Goal: Task Accomplishment & Management: Use online tool/utility

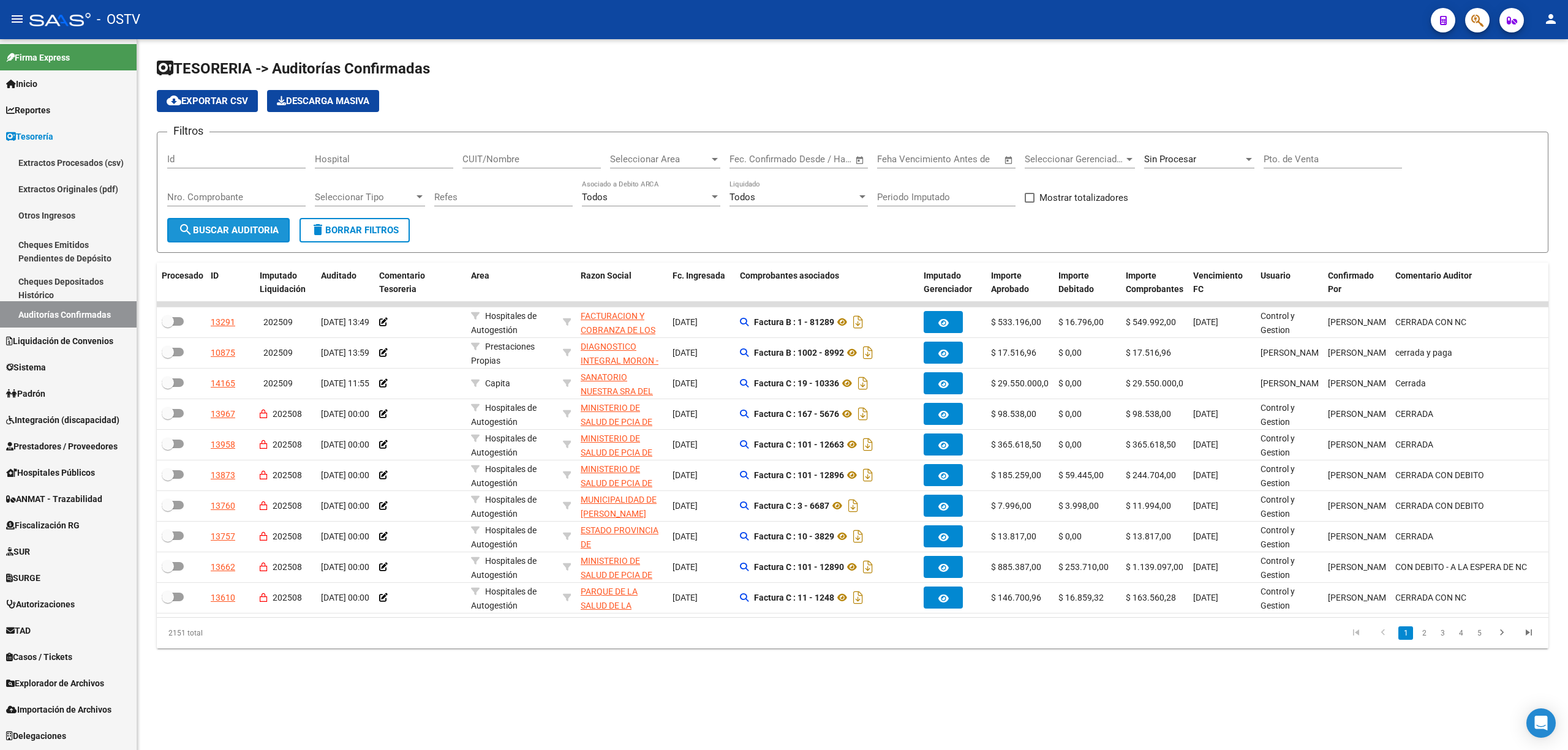
click at [213, 232] on span "search Buscar Auditoria" at bounding box center [228, 230] width 101 height 11
click at [1287, 157] on input "Pto. de Venta" at bounding box center [1332, 159] width 139 height 11
type input "188"
click at [226, 231] on span "search Buscar Auditoria" at bounding box center [228, 230] width 101 height 11
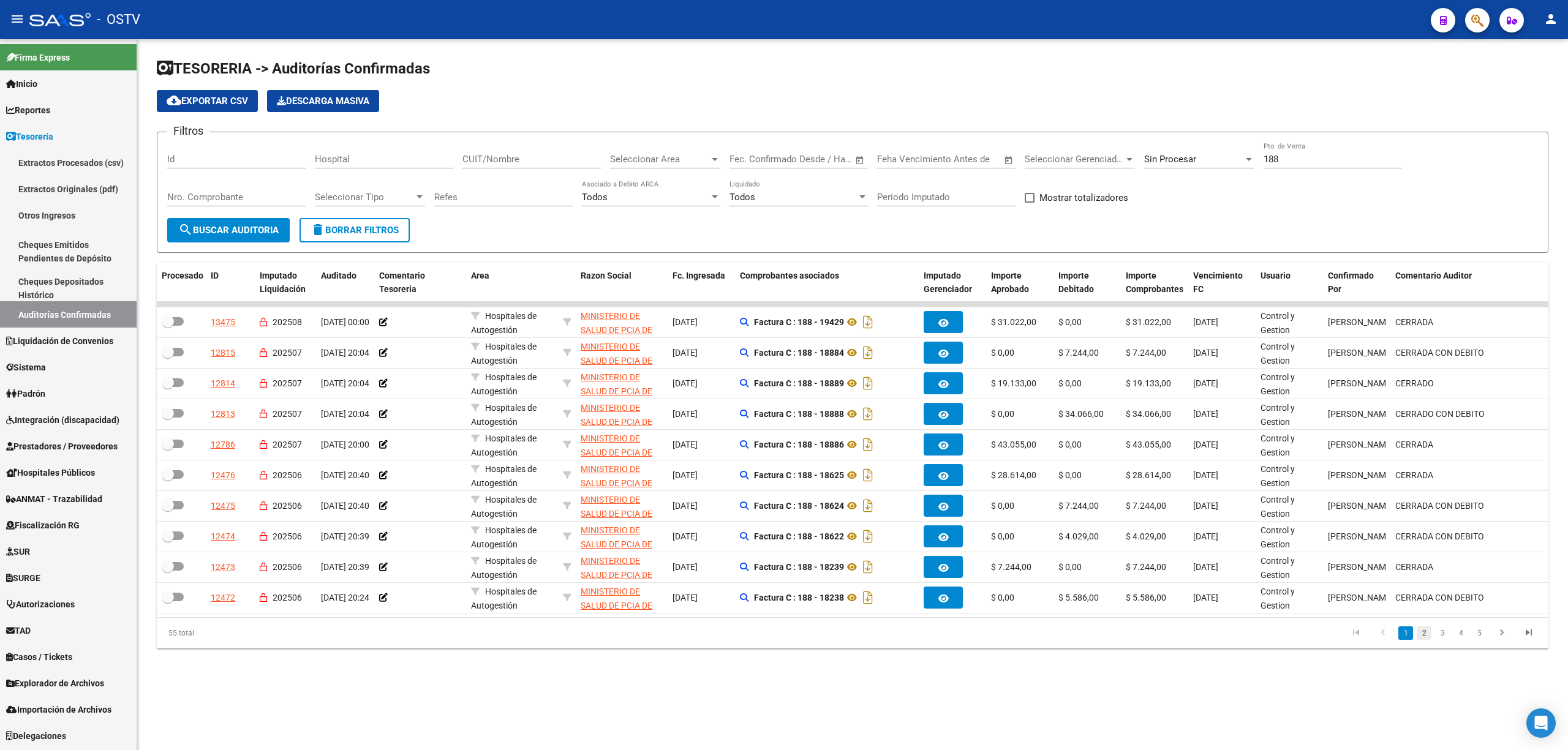
click at [1422, 640] on link "2" at bounding box center [1423, 633] width 14 height 14
click at [1445, 640] on link "3" at bounding box center [1442, 633] width 14 height 14
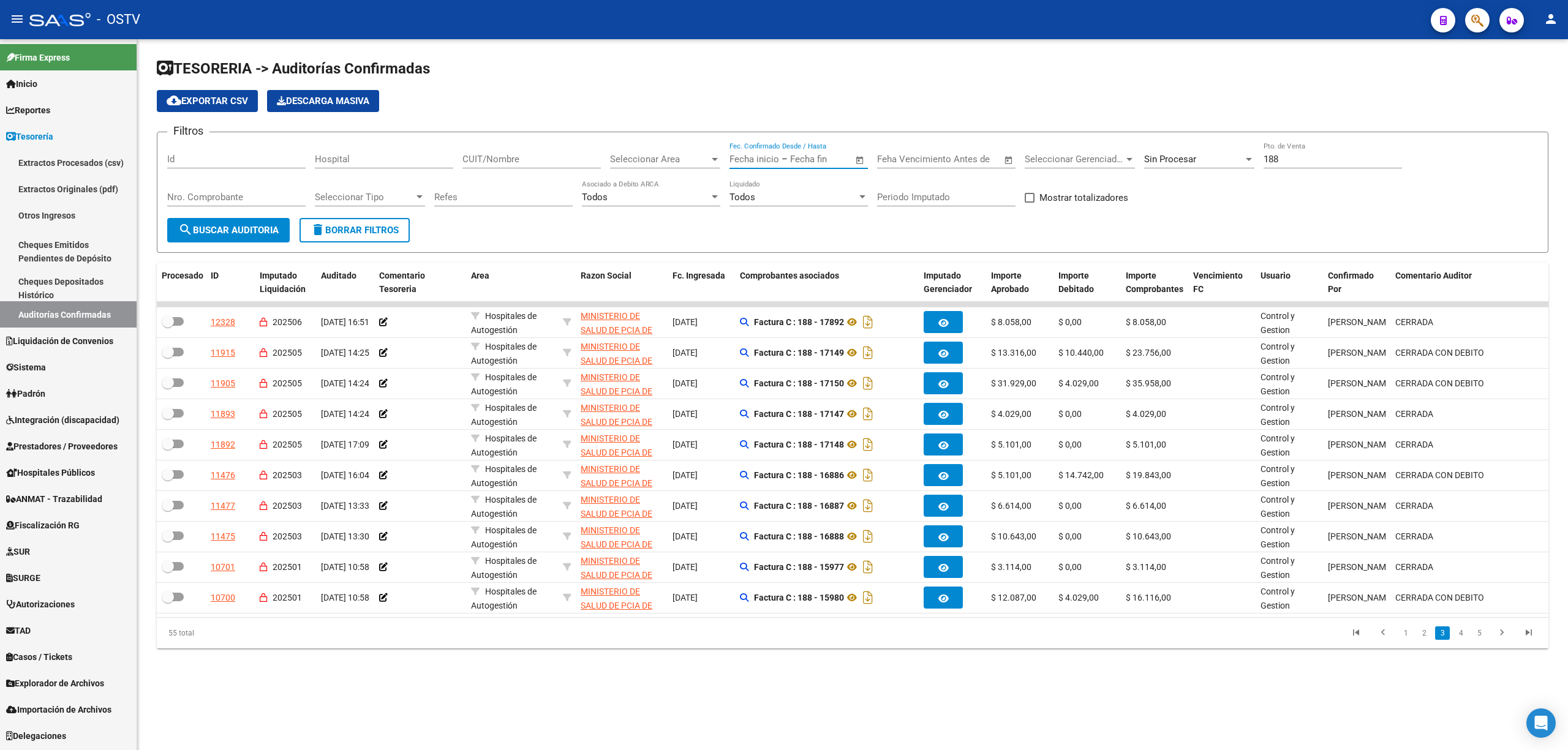
click at [805, 160] on input "text" at bounding box center [820, 159] width 59 height 11
click at [865, 196] on span "Previous month" at bounding box center [870, 194] width 24 height 24
click at [866, 196] on span "Previous month" at bounding box center [870, 194] width 24 height 24
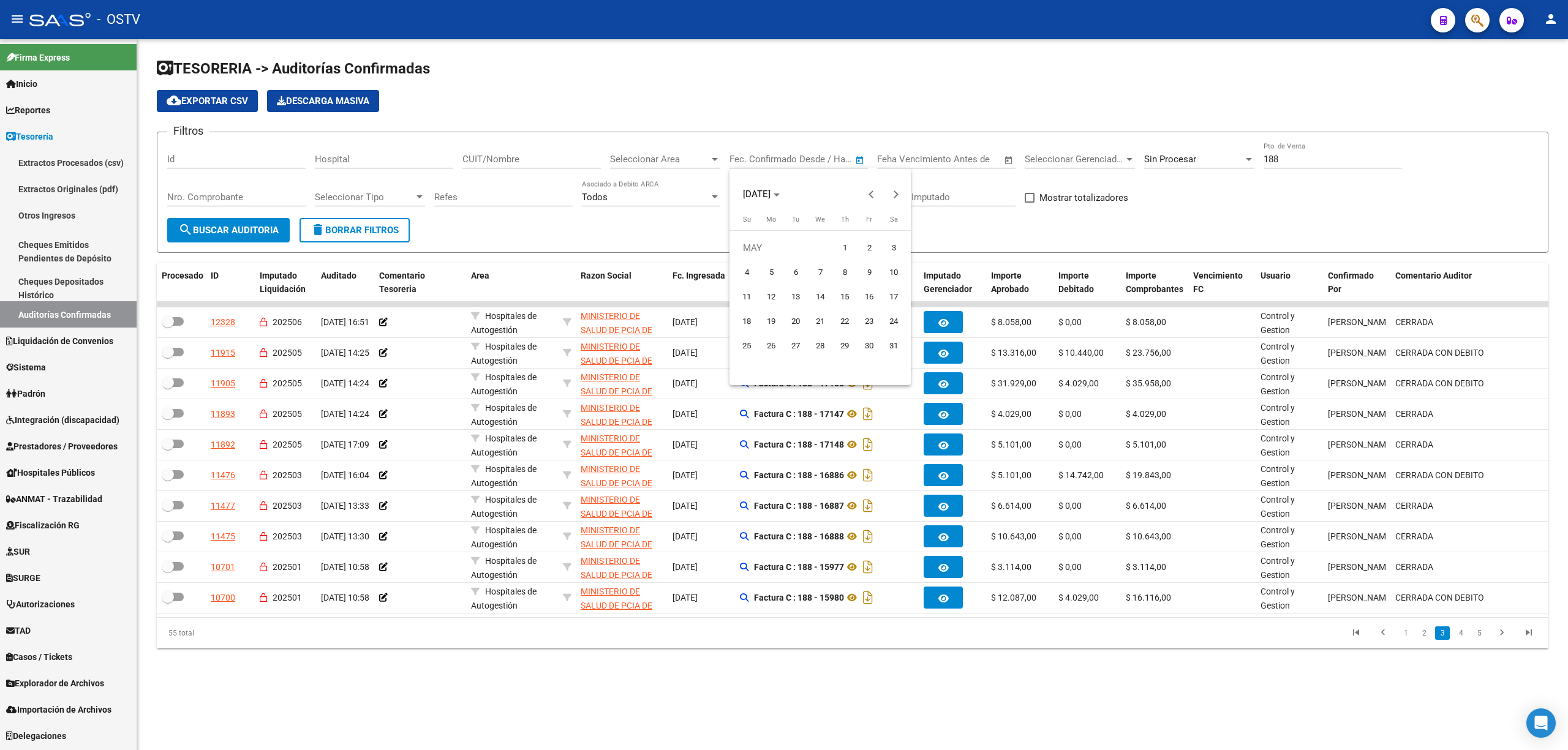
click at [891, 348] on span "31" at bounding box center [893, 346] width 22 height 22
type input "[DATE]"
click at [891, 198] on span "Next month" at bounding box center [895, 194] width 24 height 24
click at [891, 197] on span "Next month" at bounding box center [895, 194] width 24 height 24
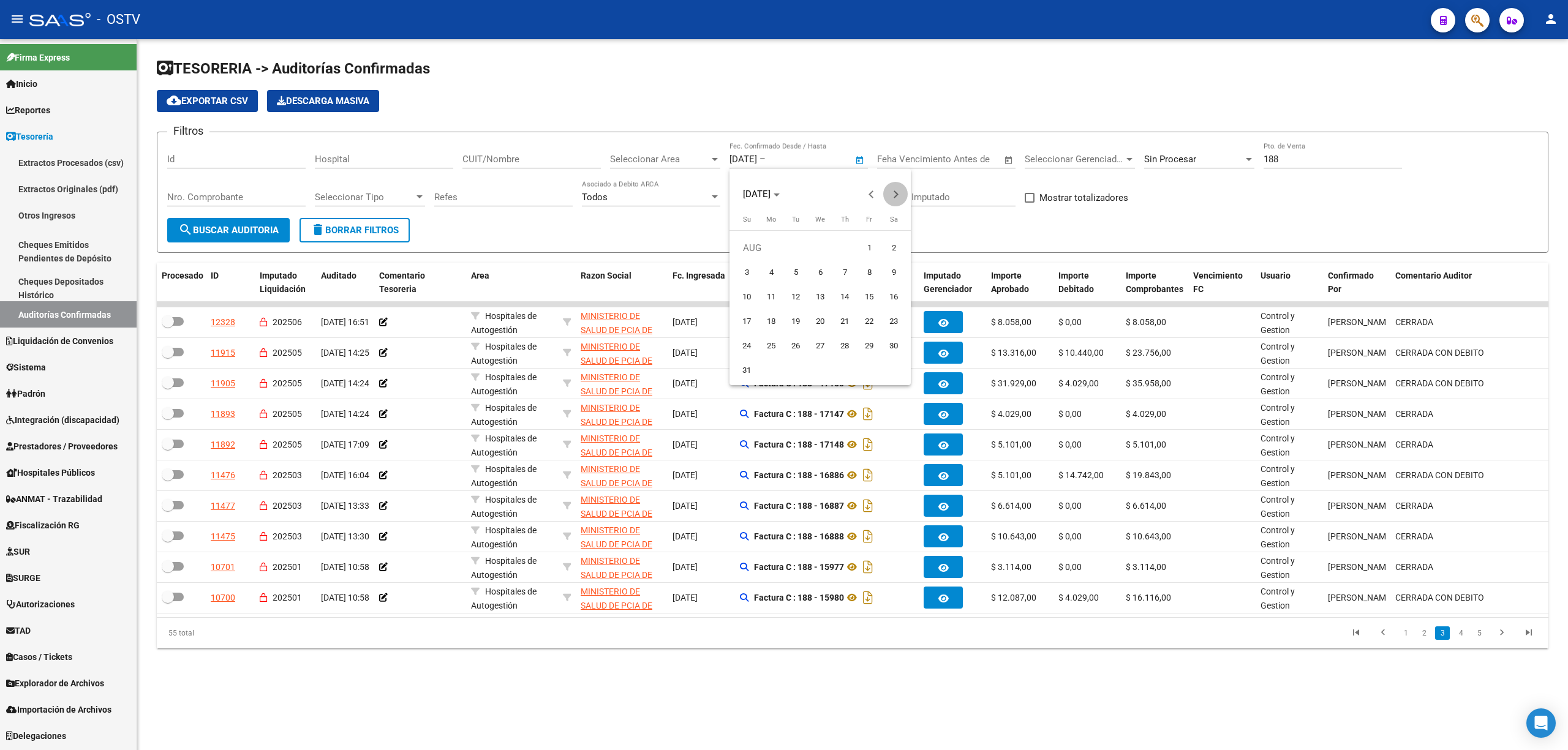
click at [891, 197] on span "Next month" at bounding box center [895, 194] width 24 height 24
click at [873, 196] on button "Previous month" at bounding box center [870, 194] width 24 height 24
click at [770, 343] on span "22" at bounding box center [771, 346] width 22 height 22
type input "[DATE]"
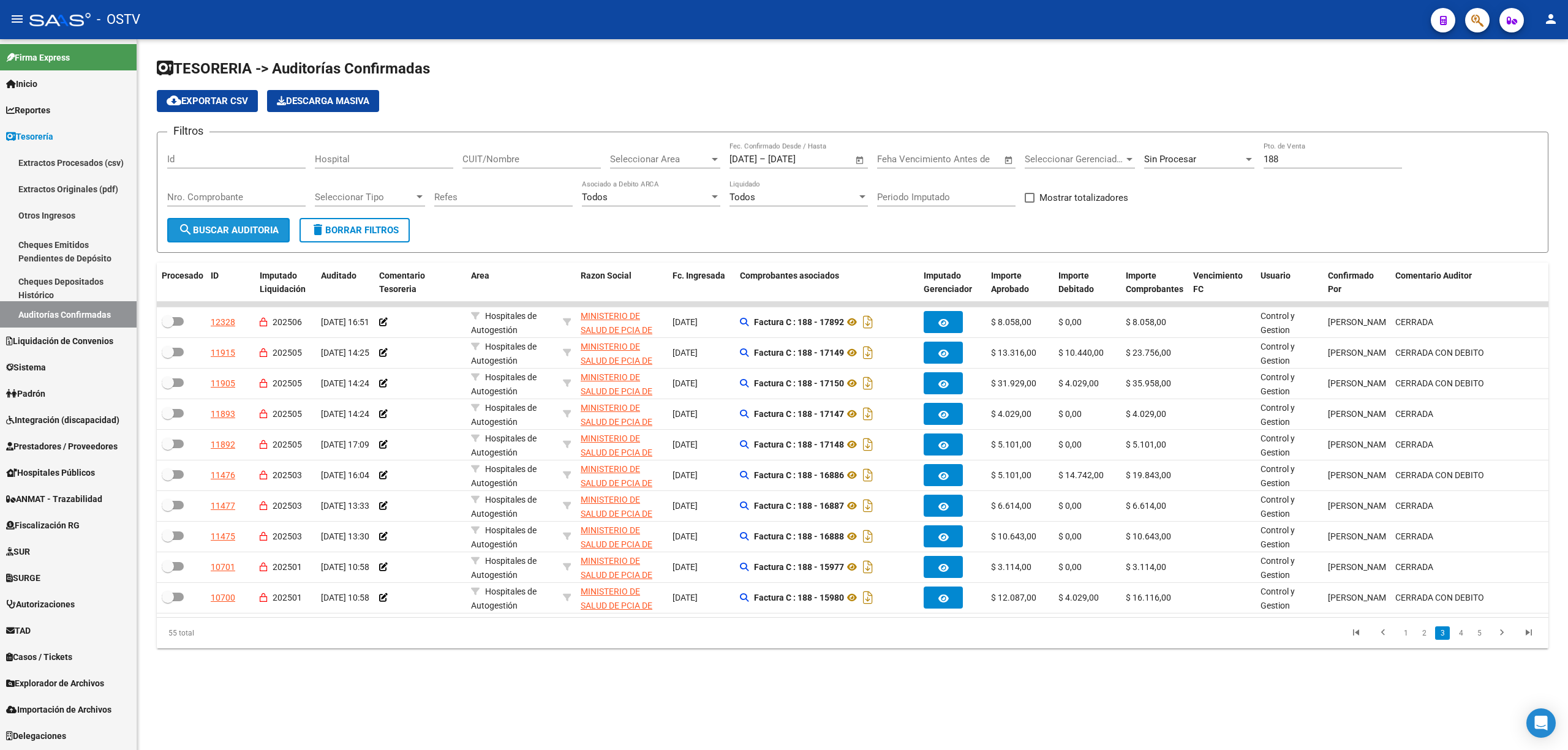
click at [254, 231] on span "search Buscar Auditoria" at bounding box center [228, 230] width 101 height 11
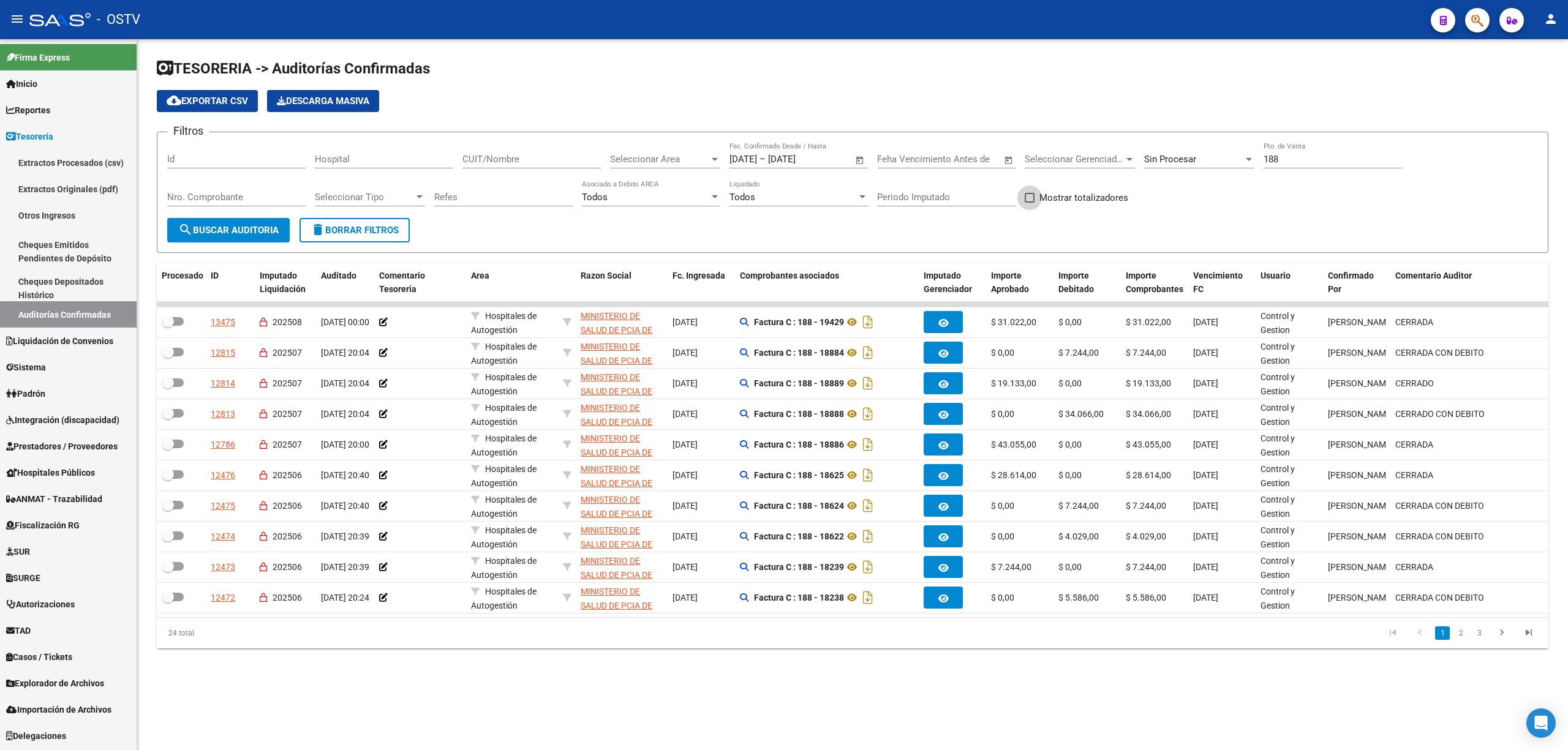
click at [1027, 204] on label "Mostrar totalizadores" at bounding box center [1077, 198] width 104 height 14
click at [1029, 204] on input "Mostrar totalizadores" at bounding box center [1029, 203] width 1 height 1
checkbox input "true"
click at [267, 229] on span "search Buscar Auditoria" at bounding box center [228, 230] width 101 height 11
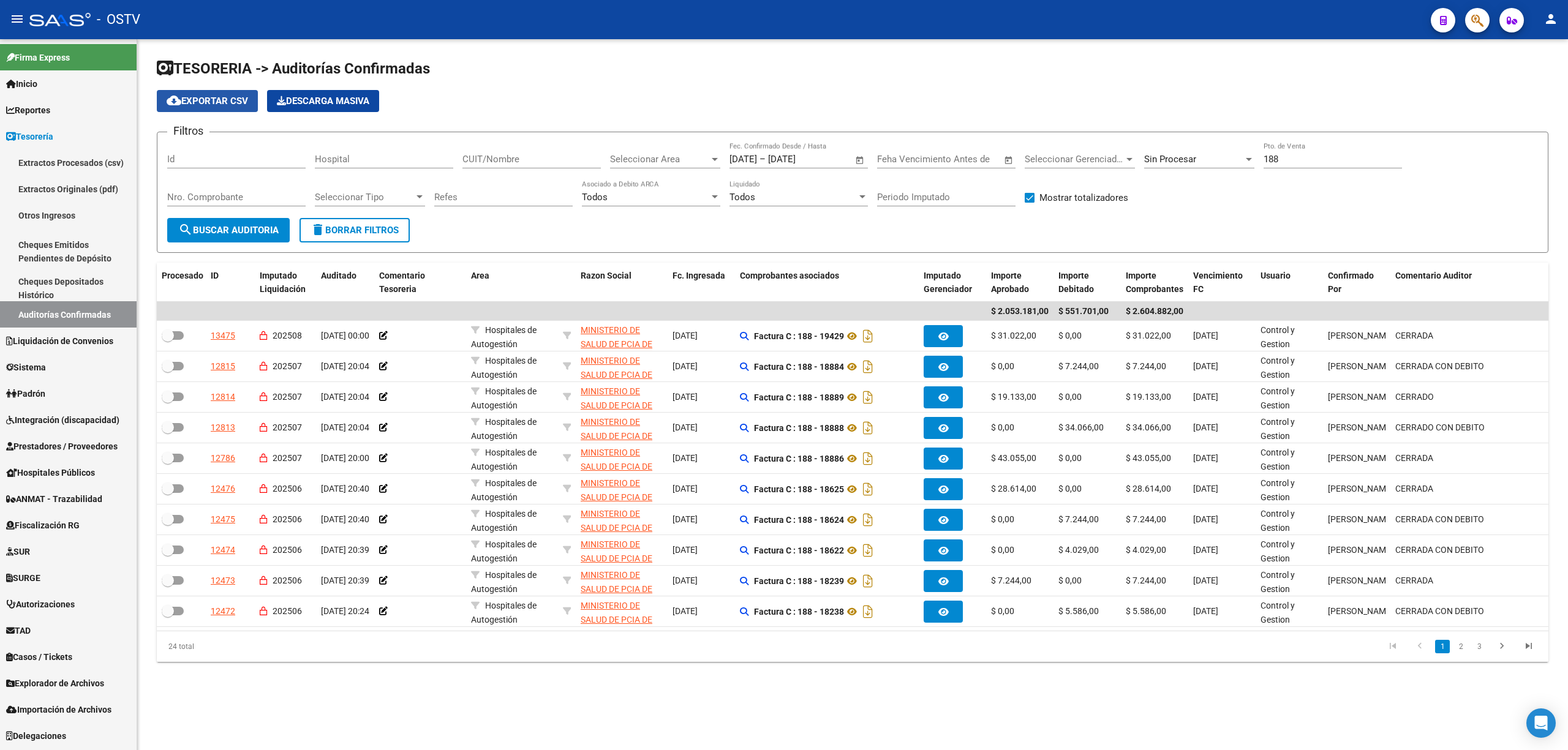
click at [221, 100] on span "cloud_download Exportar CSV" at bounding box center [208, 100] width 81 height 11
click at [1504, 655] on icon "go to next page" at bounding box center [1502, 648] width 16 height 14
click at [1533, 655] on icon "go to last page" at bounding box center [1529, 648] width 16 height 14
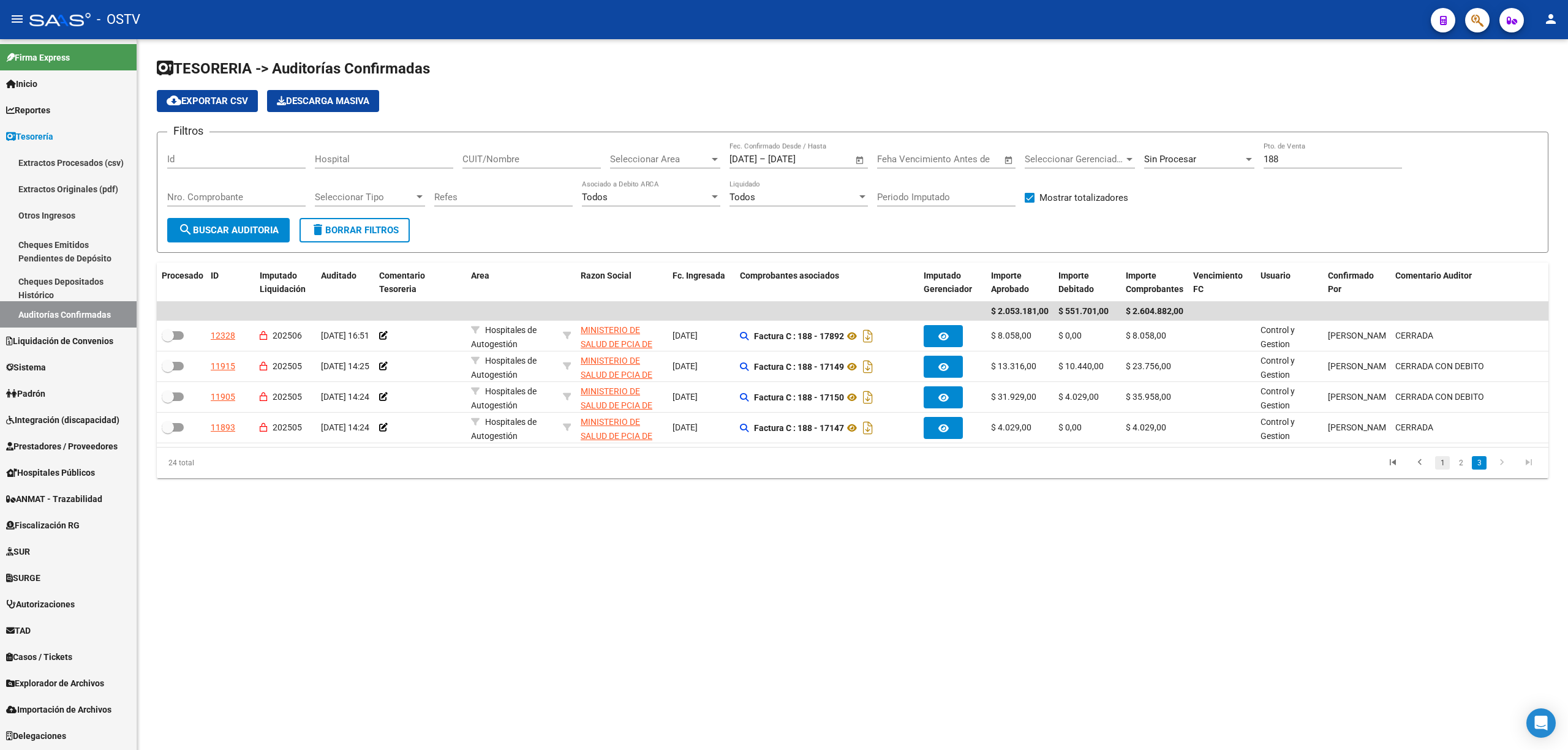
click at [1442, 470] on link "1" at bounding box center [1442, 463] width 14 height 14
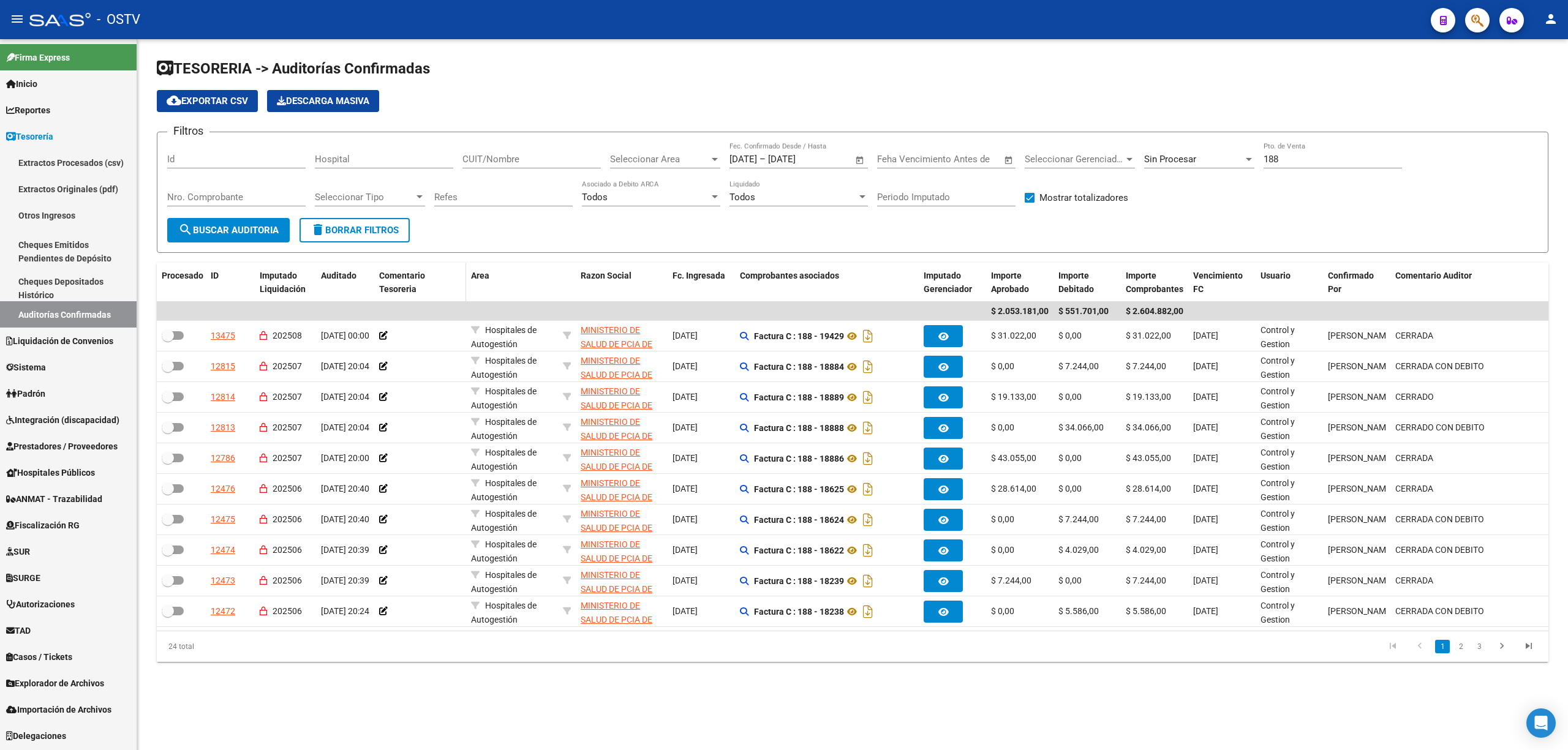
click at [374, 266] on datatable-header-cell "Comentario Tesoreria" at bounding box center [420, 283] width 92 height 41
click at [1456, 653] on link "2" at bounding box center [1460, 646] width 14 height 14
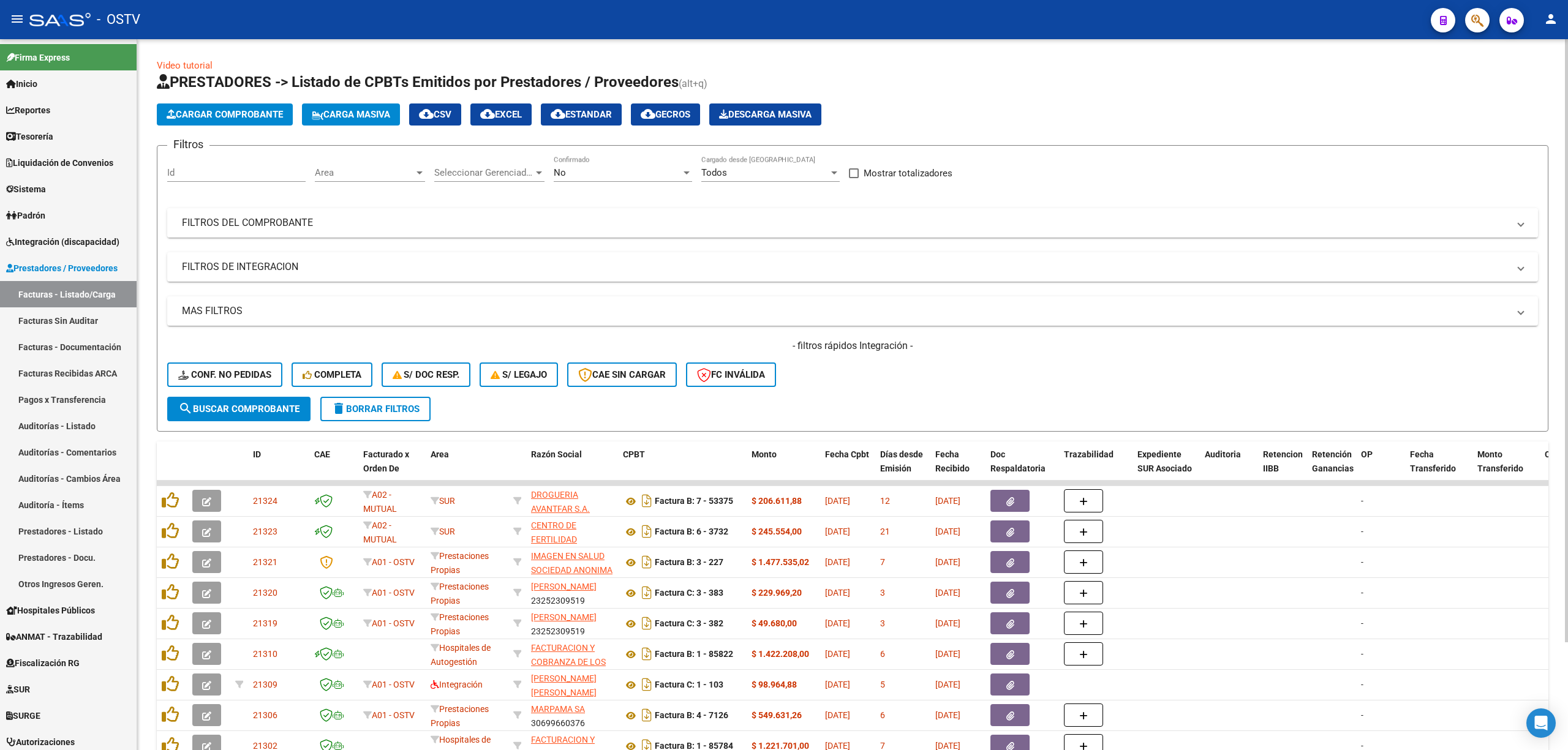
click at [857, 219] on mat-panel-title "FILTROS DEL COMPROBANTE" at bounding box center [845, 223] width 1326 height 14
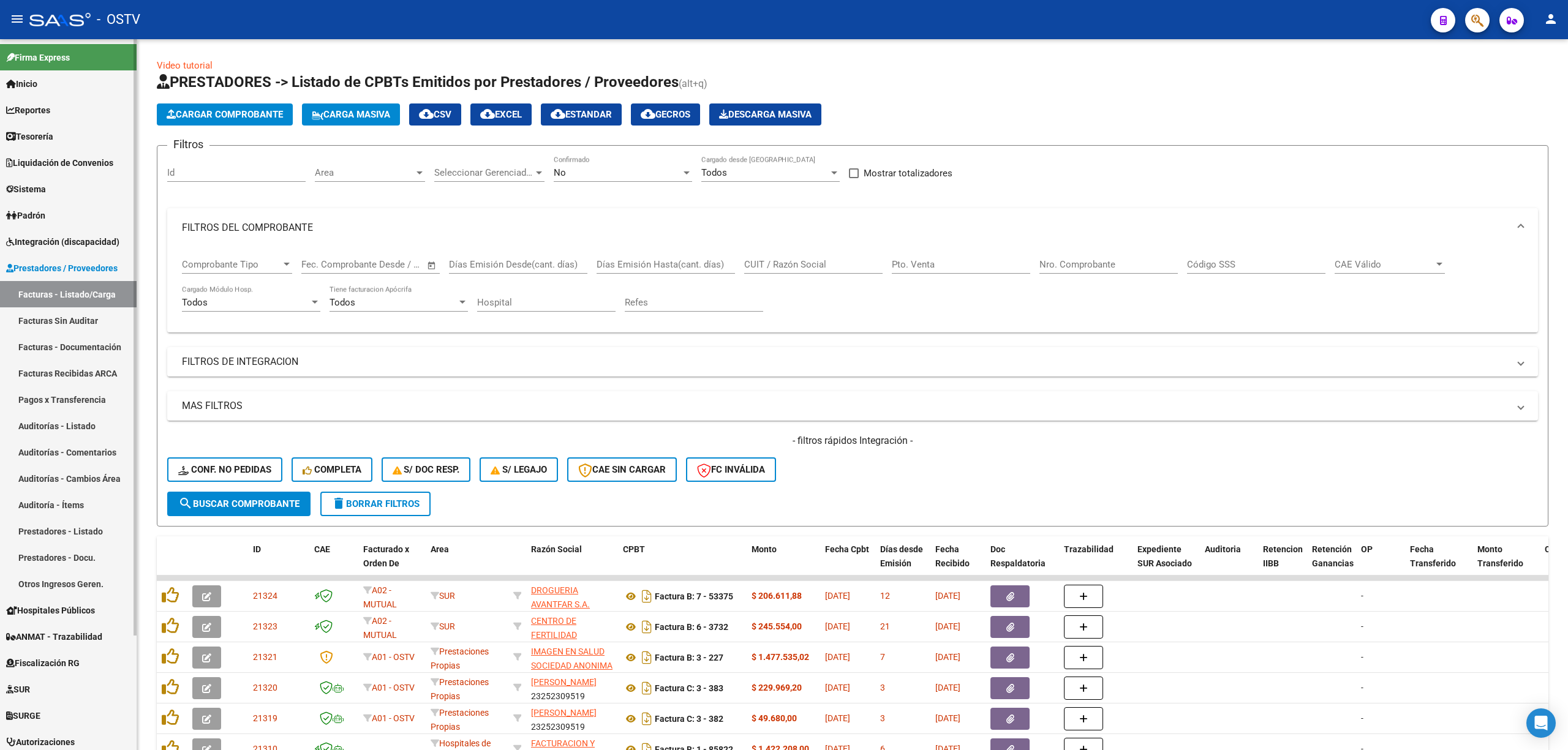
click at [59, 133] on link "Tesorería" at bounding box center [68, 136] width 137 height 26
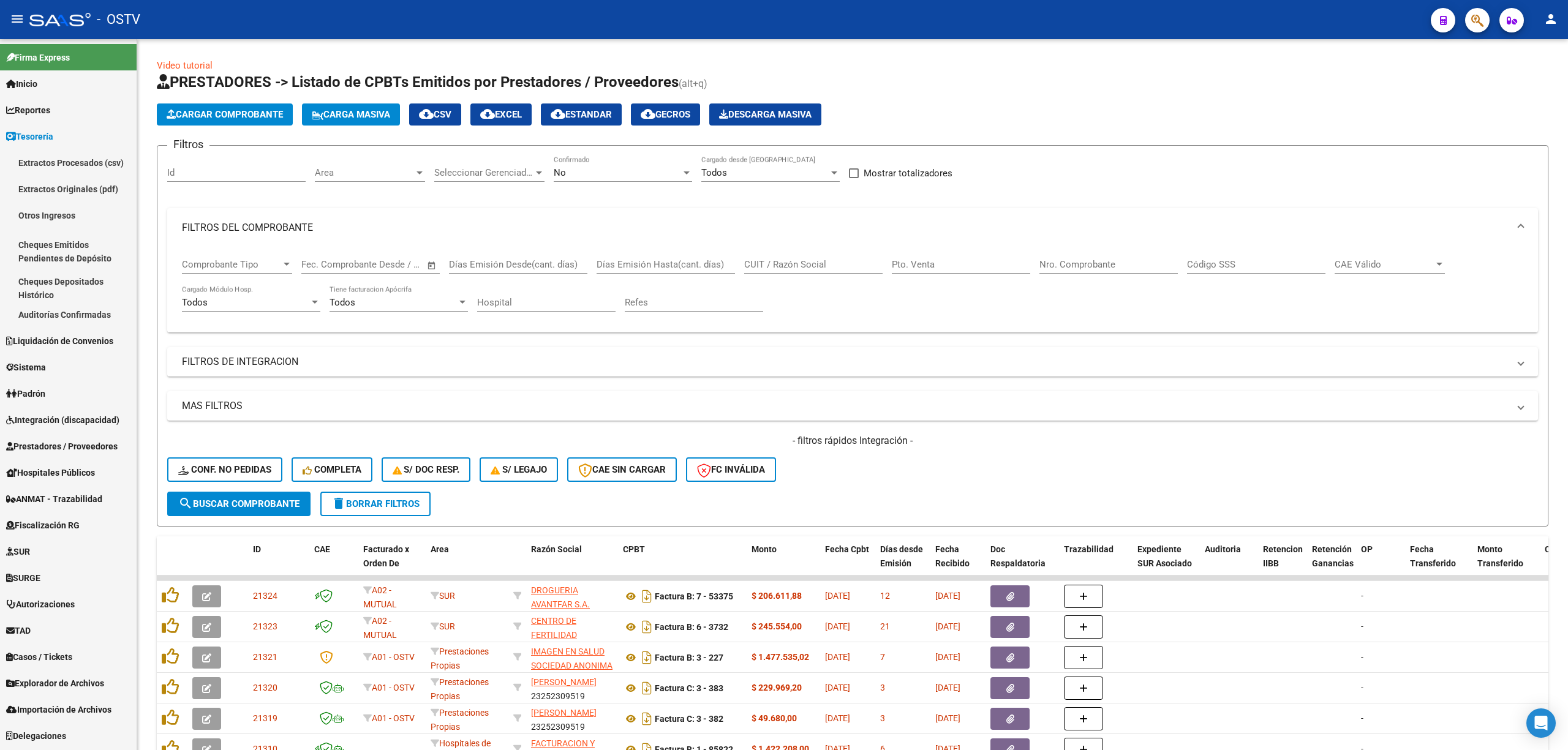
click at [51, 309] on link "Auditorías Confirmadas" at bounding box center [68, 315] width 137 height 26
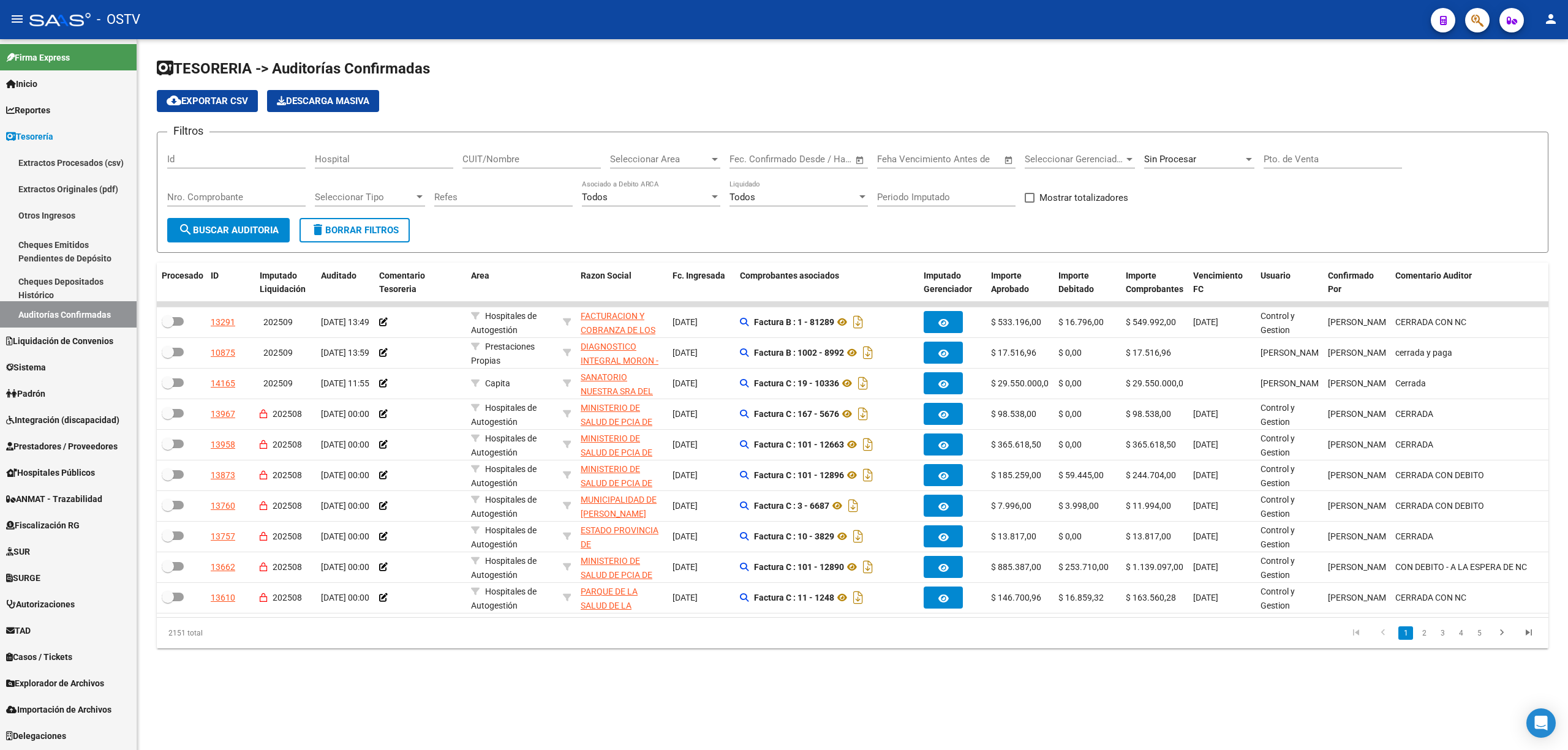
click at [1275, 154] on input "Pto. de Venta" at bounding box center [1332, 159] width 139 height 11
type input "101"
click at [213, 225] on span "search Buscar Auditoria" at bounding box center [228, 230] width 101 height 11
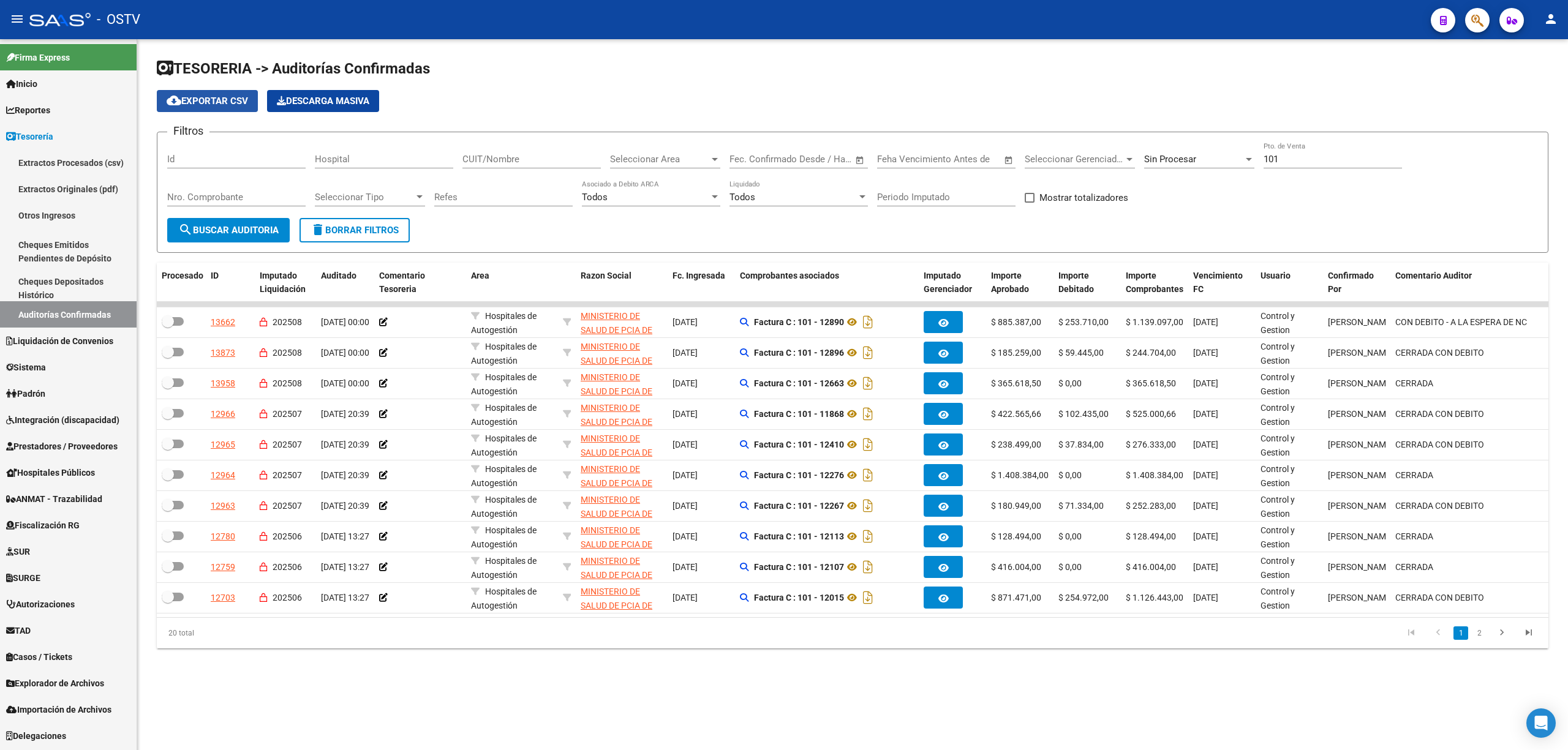
click at [218, 96] on span "cloud_download Exportar CSV" at bounding box center [208, 100] width 81 height 11
click at [354, 229] on span "delete Borrar Filtros" at bounding box center [355, 230] width 88 height 11
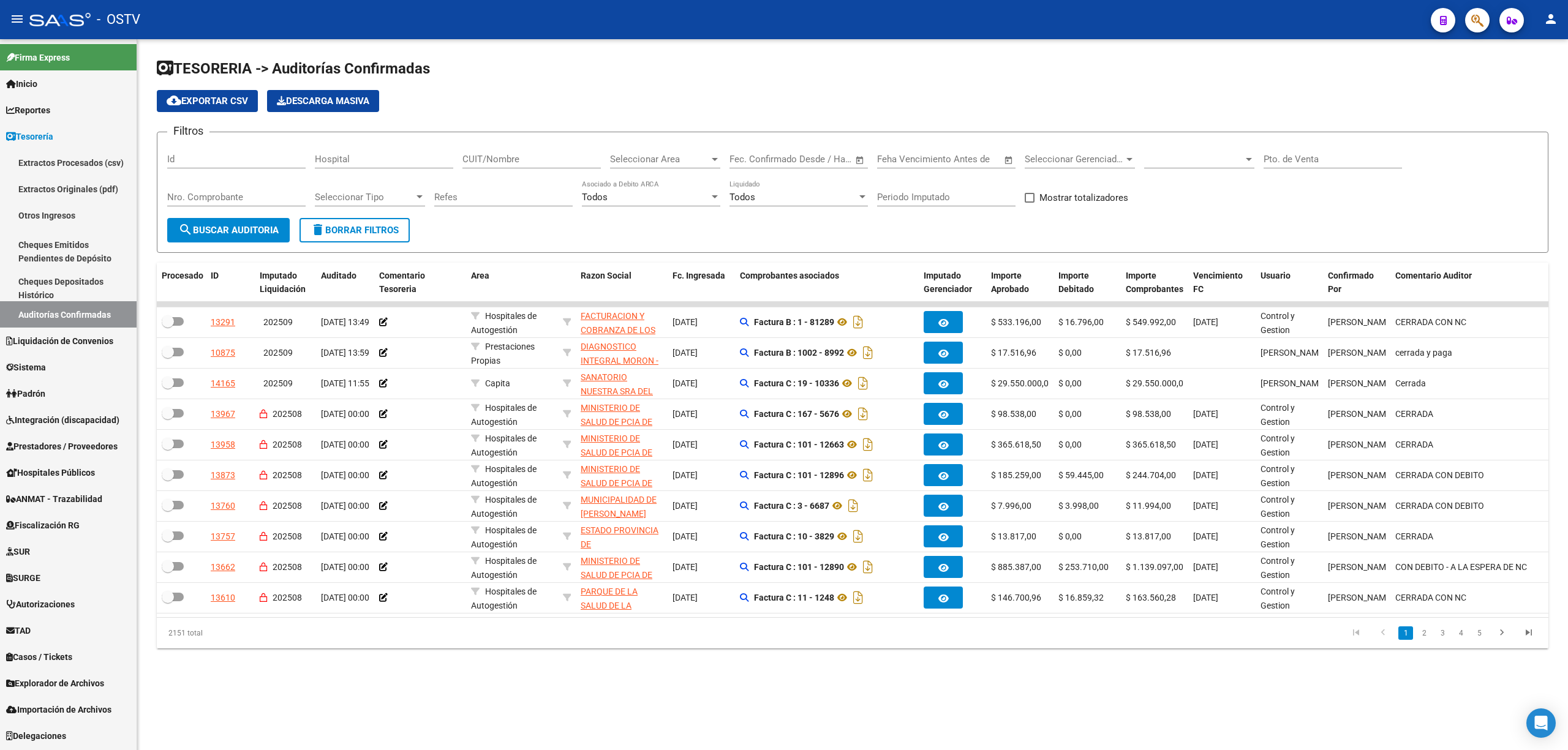
click at [511, 157] on input "CUIT/Nombre" at bounding box center [531, 159] width 139 height 11
click at [498, 162] on input "30630" at bounding box center [531, 159] width 139 height 11
click at [221, 227] on span "search Buscar Auditoria" at bounding box center [228, 230] width 101 height 11
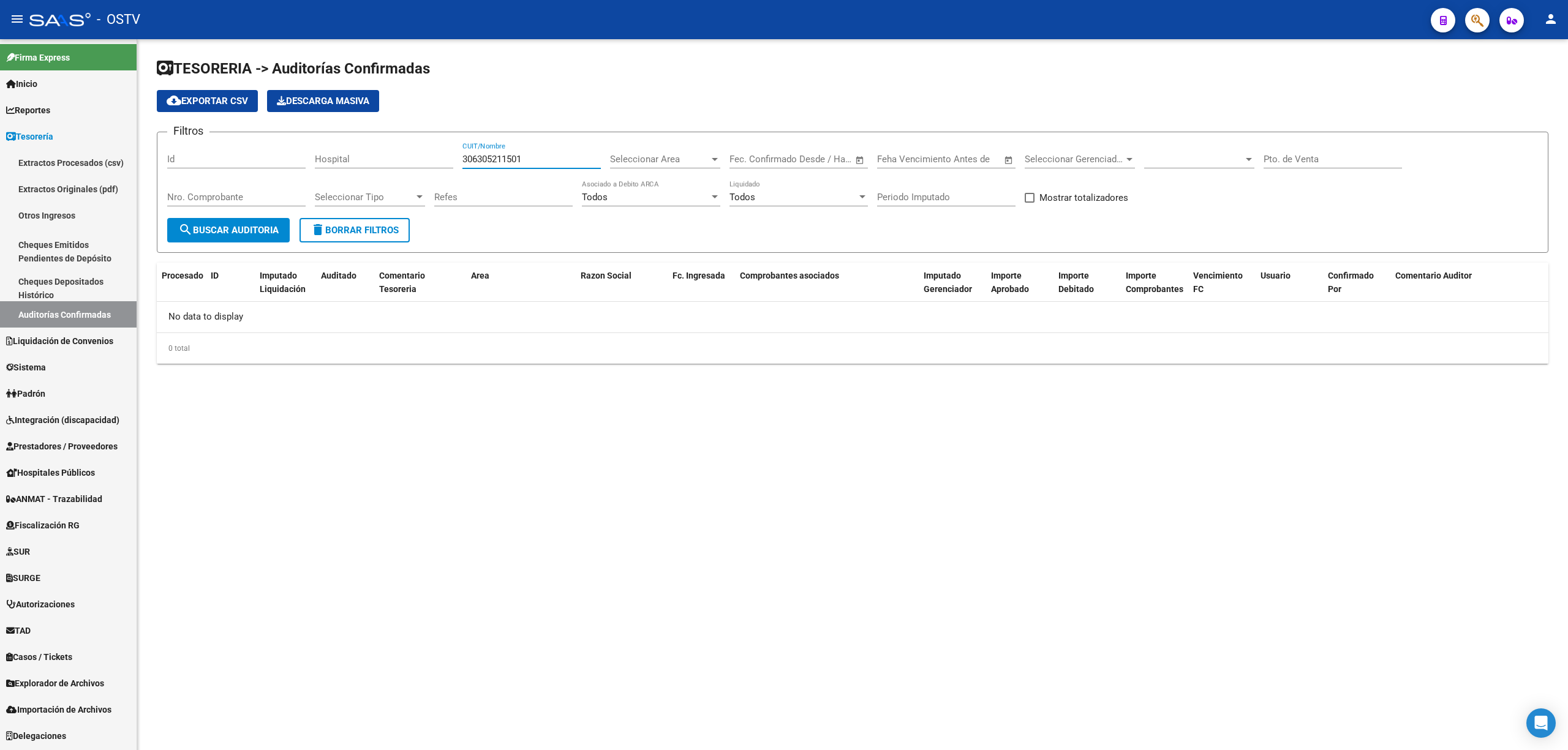
click at [502, 159] on input "306305211501" at bounding box center [531, 159] width 139 height 11
type input "30630521501"
click at [252, 231] on span "search Buscar Auditoria" at bounding box center [228, 230] width 101 height 11
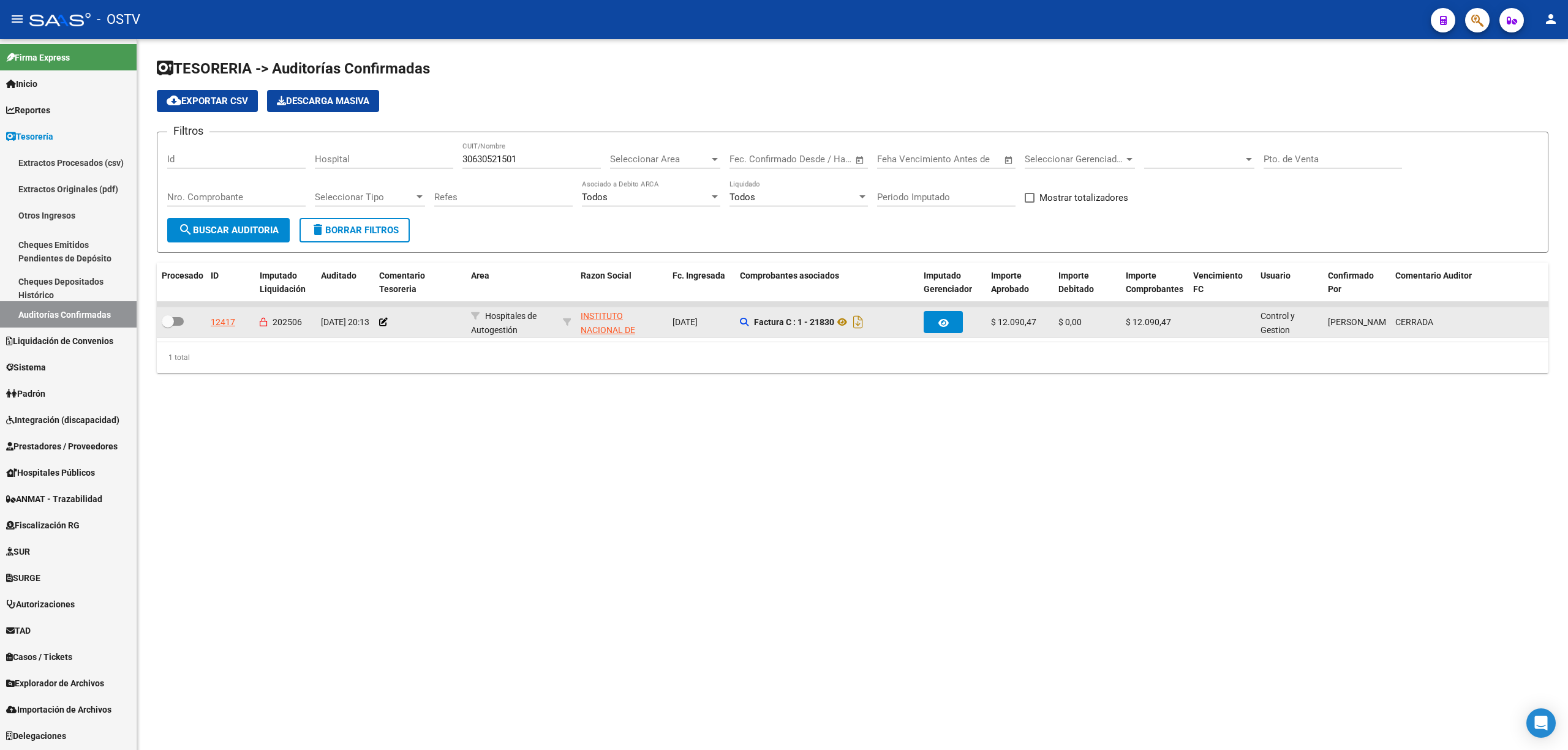
click at [602, 322] on app-link-go-to "INSTITUTO NACIONAL DE REHABILITACION PSICOFISICA DEL SUR "DR JUAN OTIMIO TESONE"" at bounding box center [621, 351] width 82 height 84
click at [606, 326] on span "INSTITUTO NACIONAL DE REHABILITACION PSICOFISICA DEL SUR "DR JUAN OTIMIO TESONE"" at bounding box center [614, 351] width 68 height 79
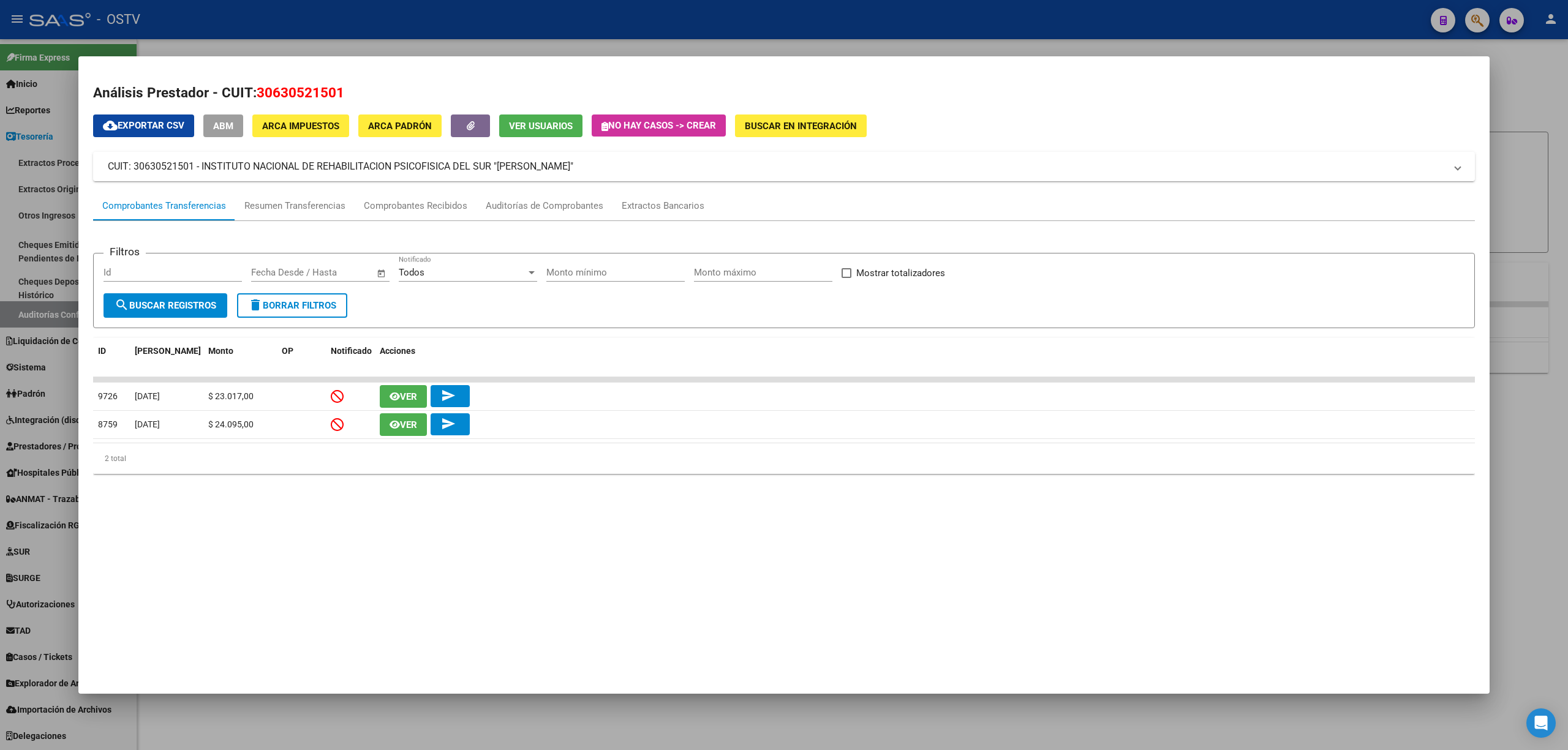
click at [1534, 171] on div at bounding box center [784, 375] width 1568 height 750
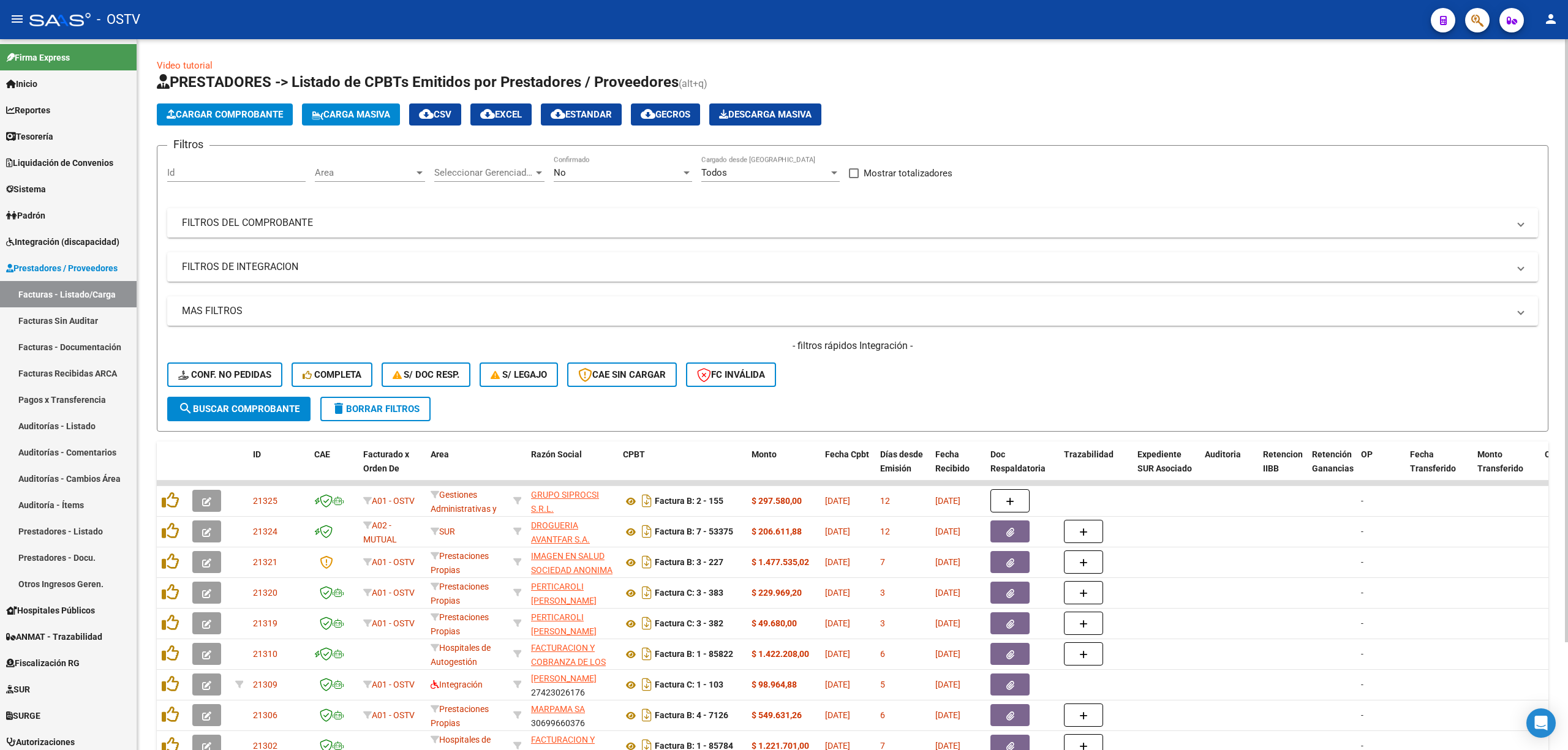
click at [1019, 223] on mat-panel-title "FILTROS DEL COMPROBANTE" at bounding box center [845, 223] width 1326 height 14
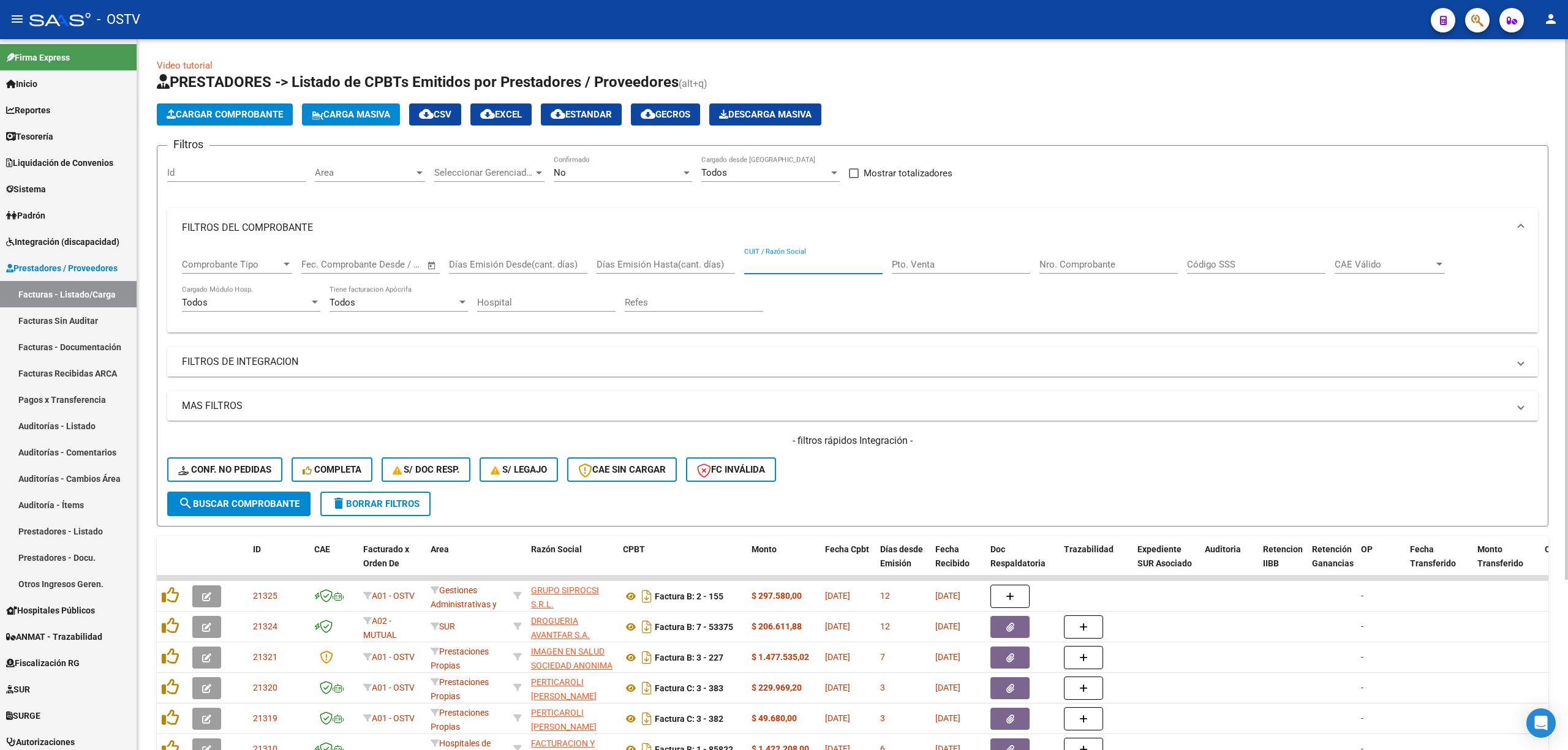
paste input "30630521501"
type input "30630521501"
click at [578, 169] on div "No" at bounding box center [617, 173] width 127 height 11
click at [573, 118] on span "Todos" at bounding box center [623, 118] width 139 height 28
click at [242, 511] on button "search Buscar Comprobante" at bounding box center [239, 504] width 143 height 24
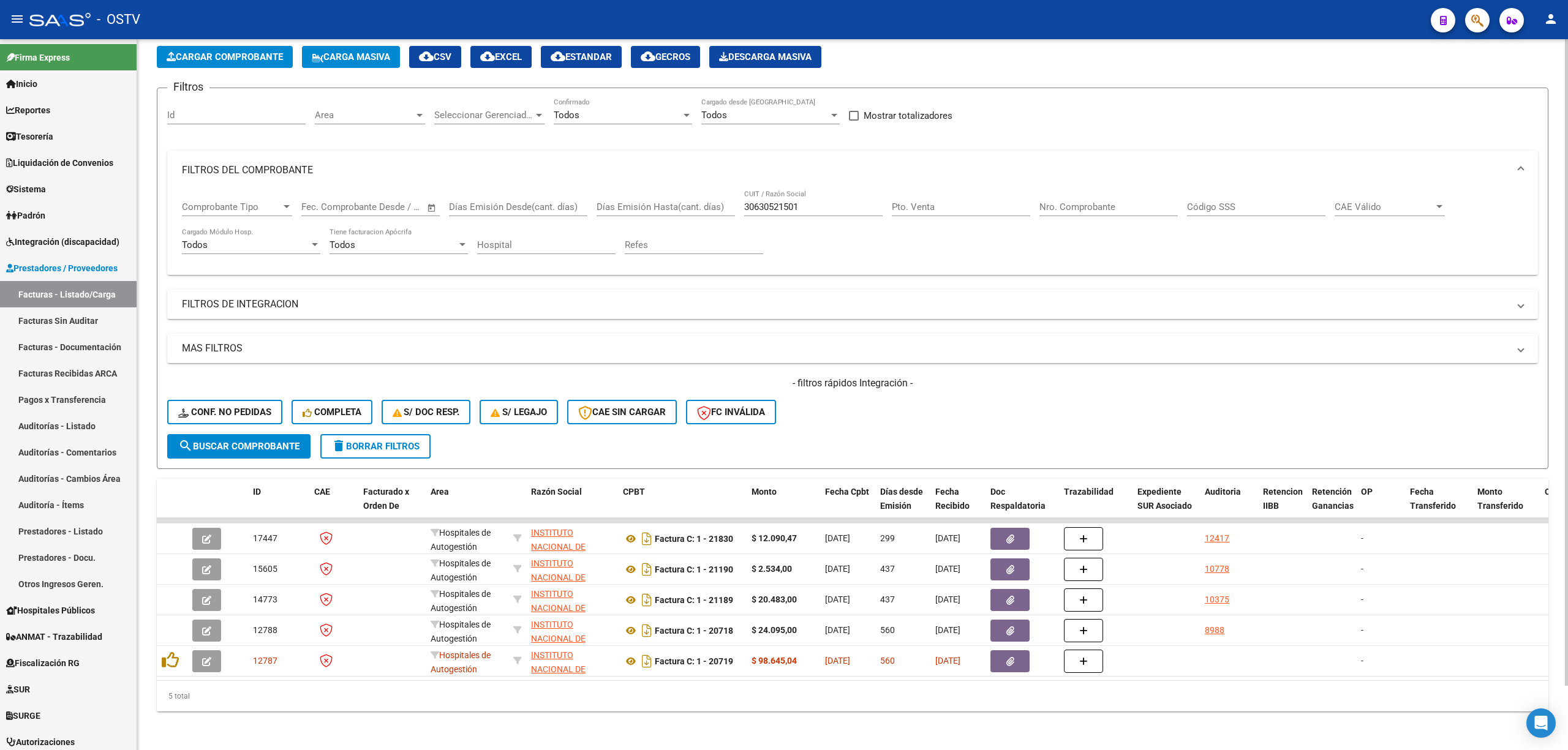
scroll to position [70, 0]
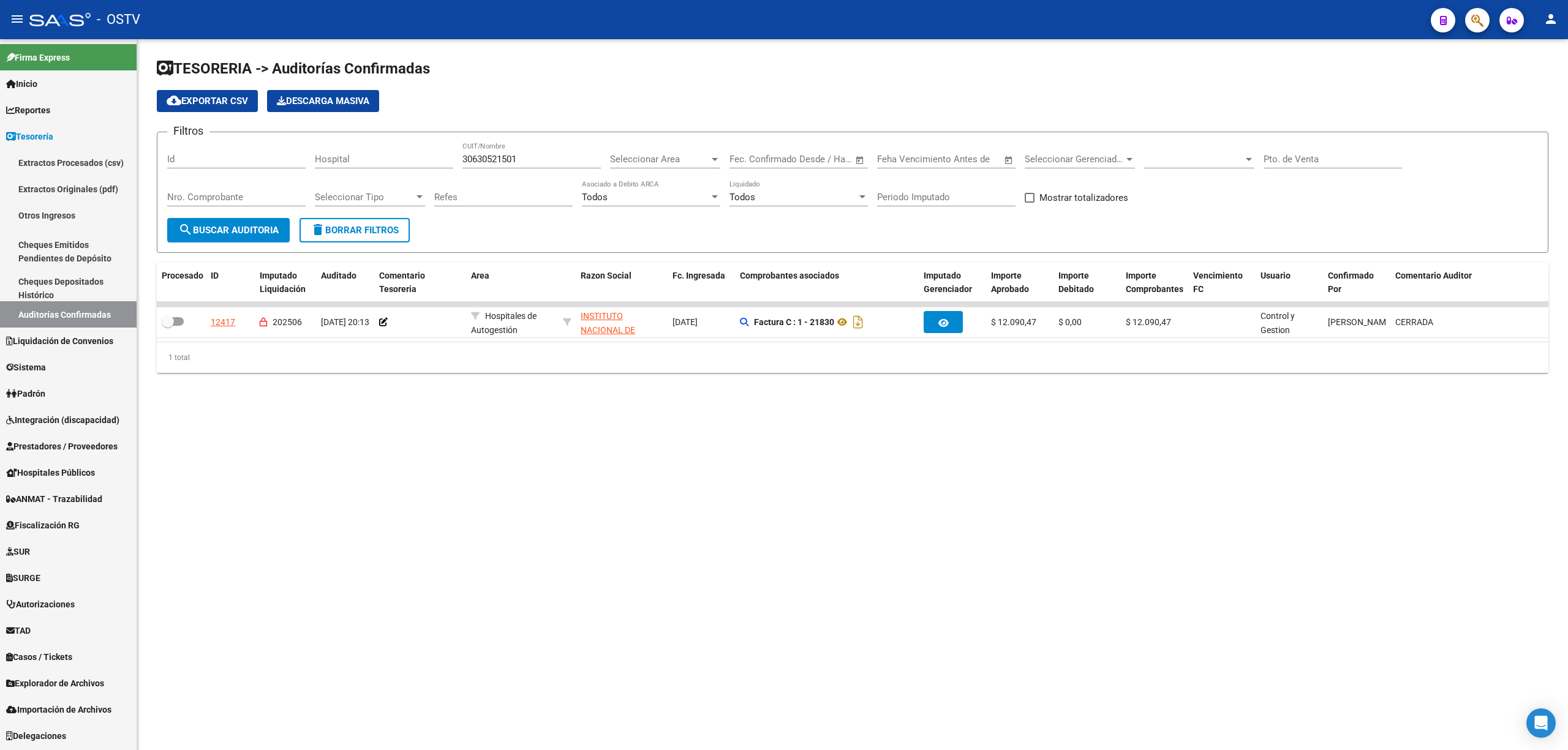
click at [348, 225] on span "delete Borrar Filtros" at bounding box center [355, 230] width 88 height 11
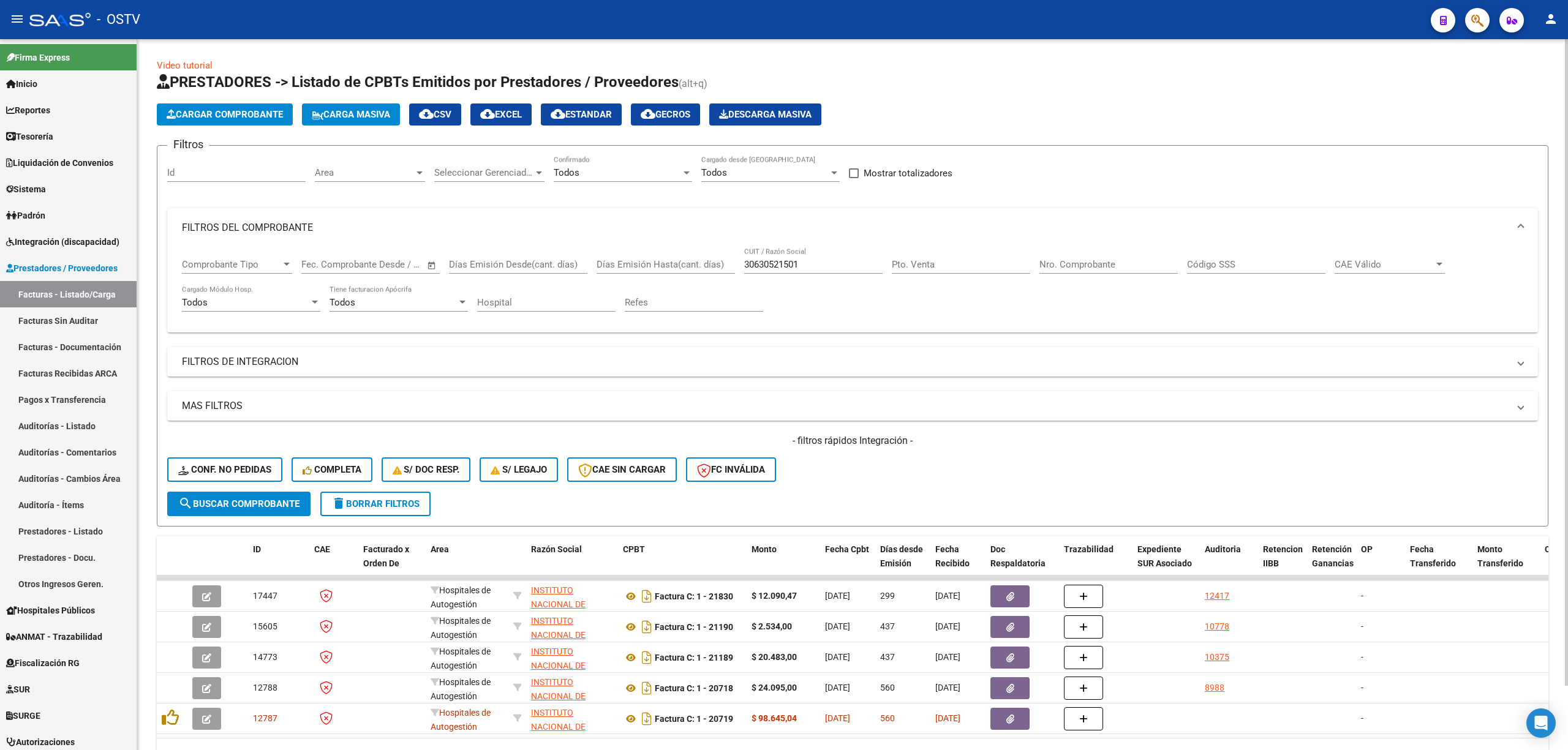
scroll to position [70, 0]
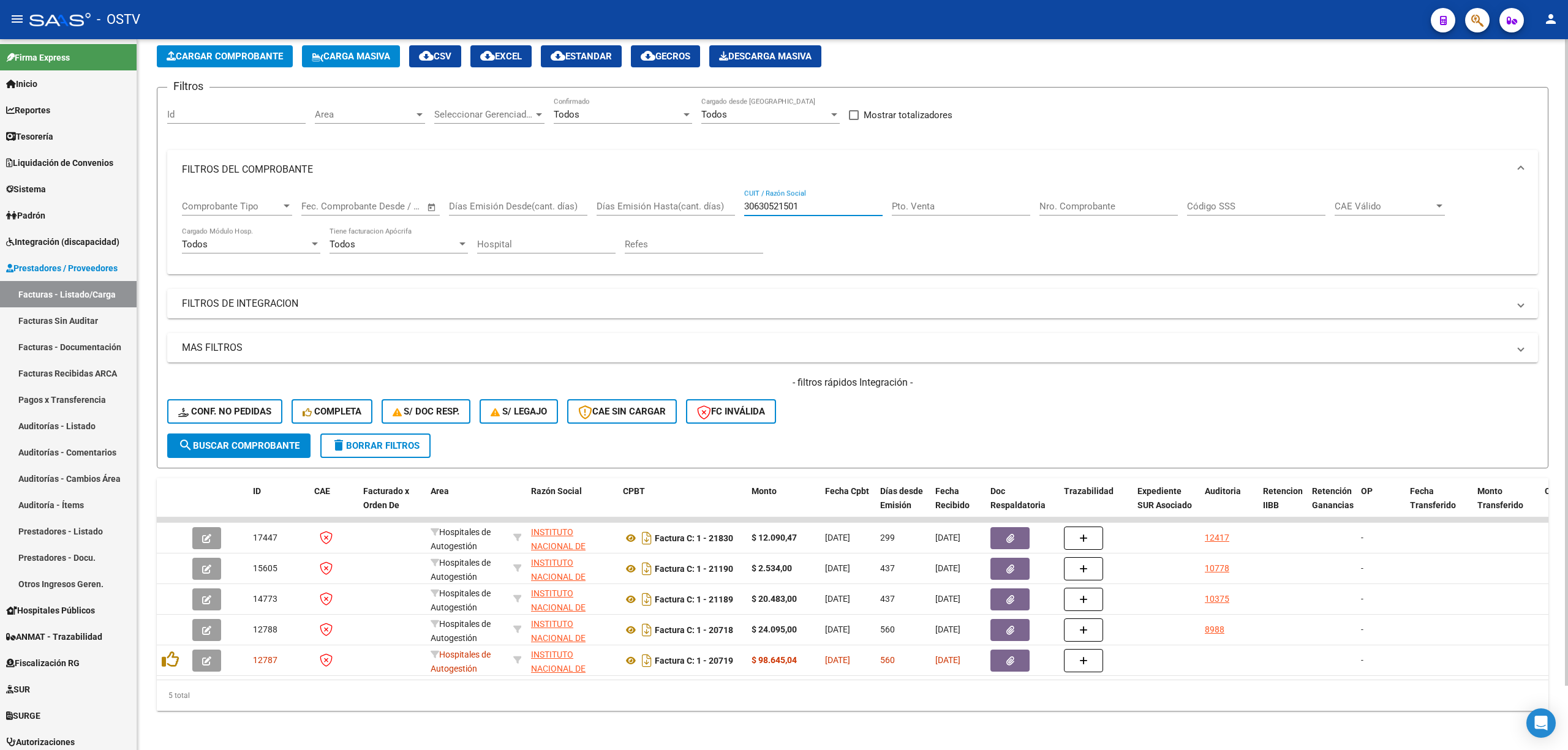
drag, startPoint x: 846, startPoint y: 196, endPoint x: 581, endPoint y: 213, distance: 265.5
click at [581, 213] on div "Comprobante Tipo Comprobante Tipo Fecha inicio – Fecha fin Fec. Comprobante Des…" at bounding box center [853, 227] width 1341 height 76
click at [1069, 201] on input "Nro. Comprobante" at bounding box center [1108, 206] width 139 height 11
click at [1046, 201] on input "9112" at bounding box center [1108, 206] width 139 height 11
click at [270, 440] on span "search Buscar Comprobante" at bounding box center [238, 445] width 122 height 11
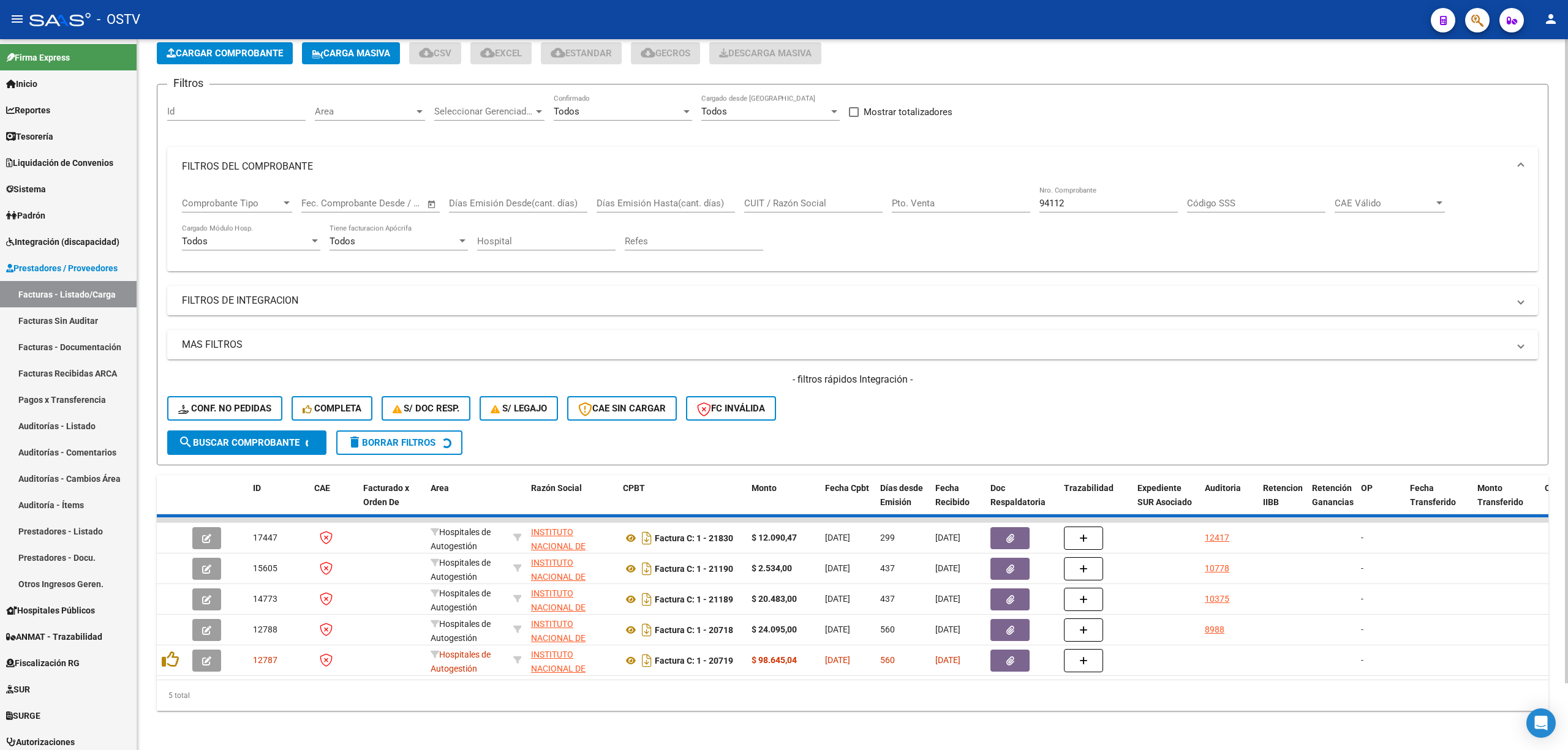
scroll to position [0, 0]
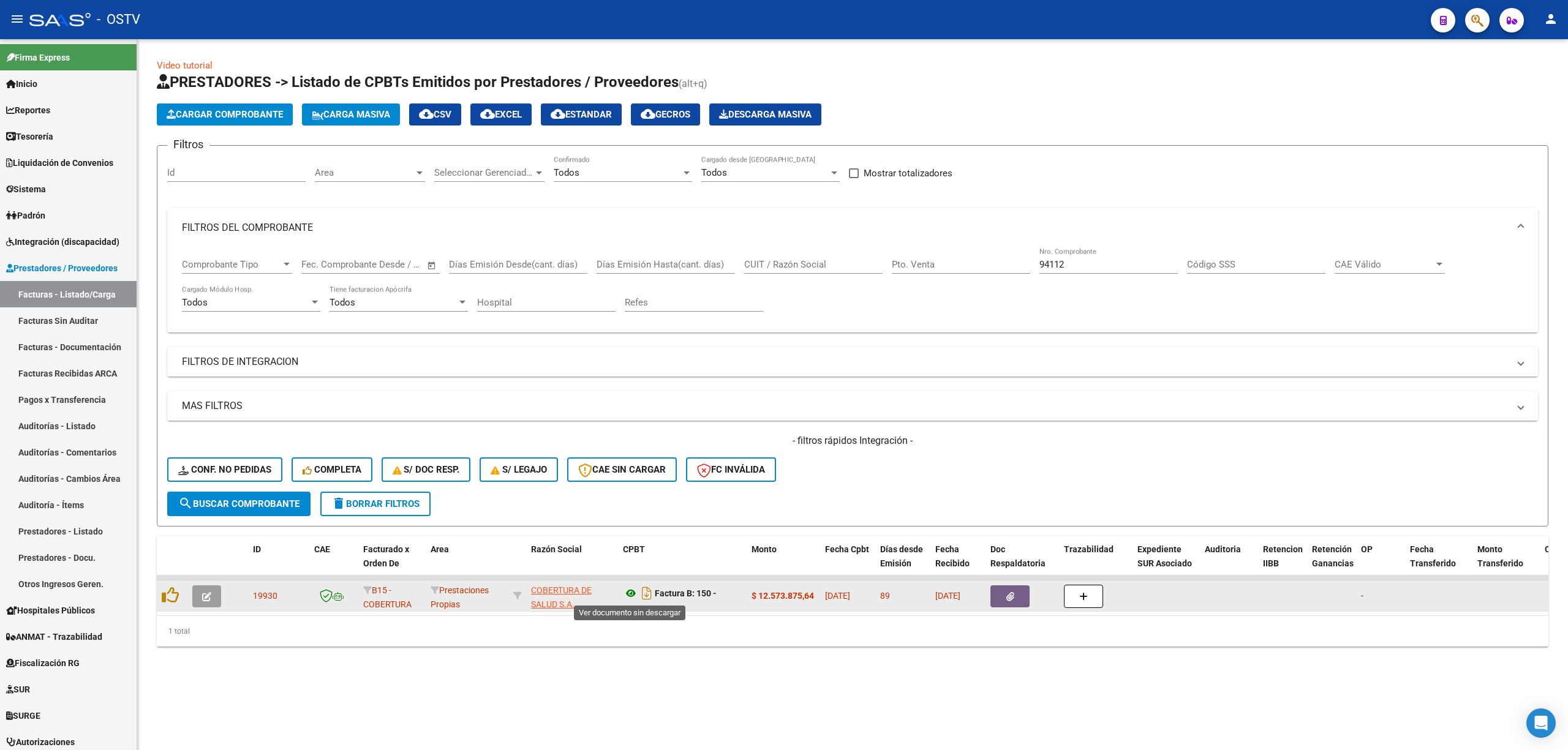
click at [628, 596] on icon at bounding box center [631, 593] width 16 height 14
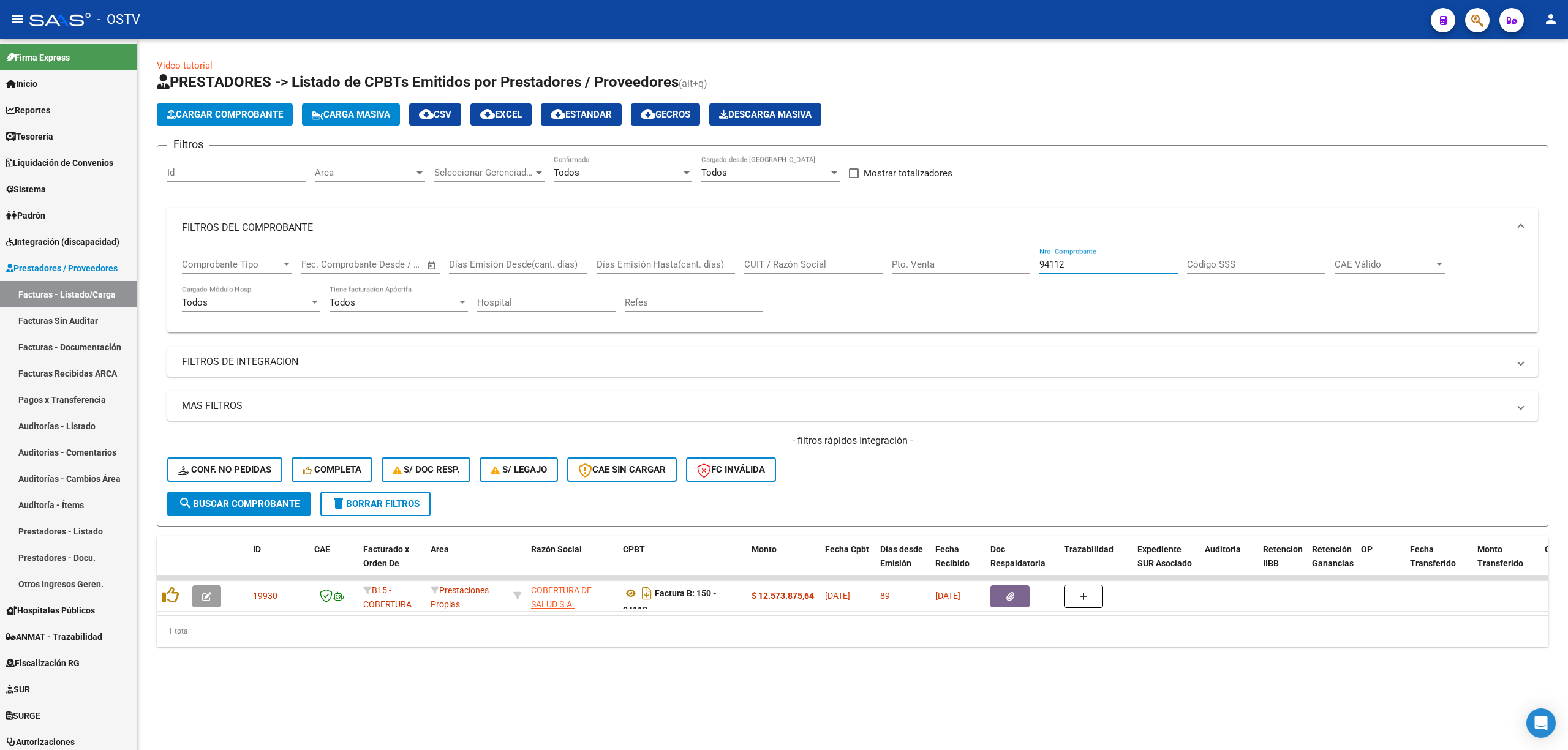
drag, startPoint x: 1078, startPoint y: 265, endPoint x: 859, endPoint y: 265, distance: 219.0
click at [861, 265] on div "Comprobante Tipo Comprobante Tipo Fecha inicio – Fecha fin Fec. Comprobante Des…" at bounding box center [853, 286] width 1341 height 76
type input "2826"
click at [249, 505] on span "search Buscar Comprobante" at bounding box center [238, 504] width 122 height 11
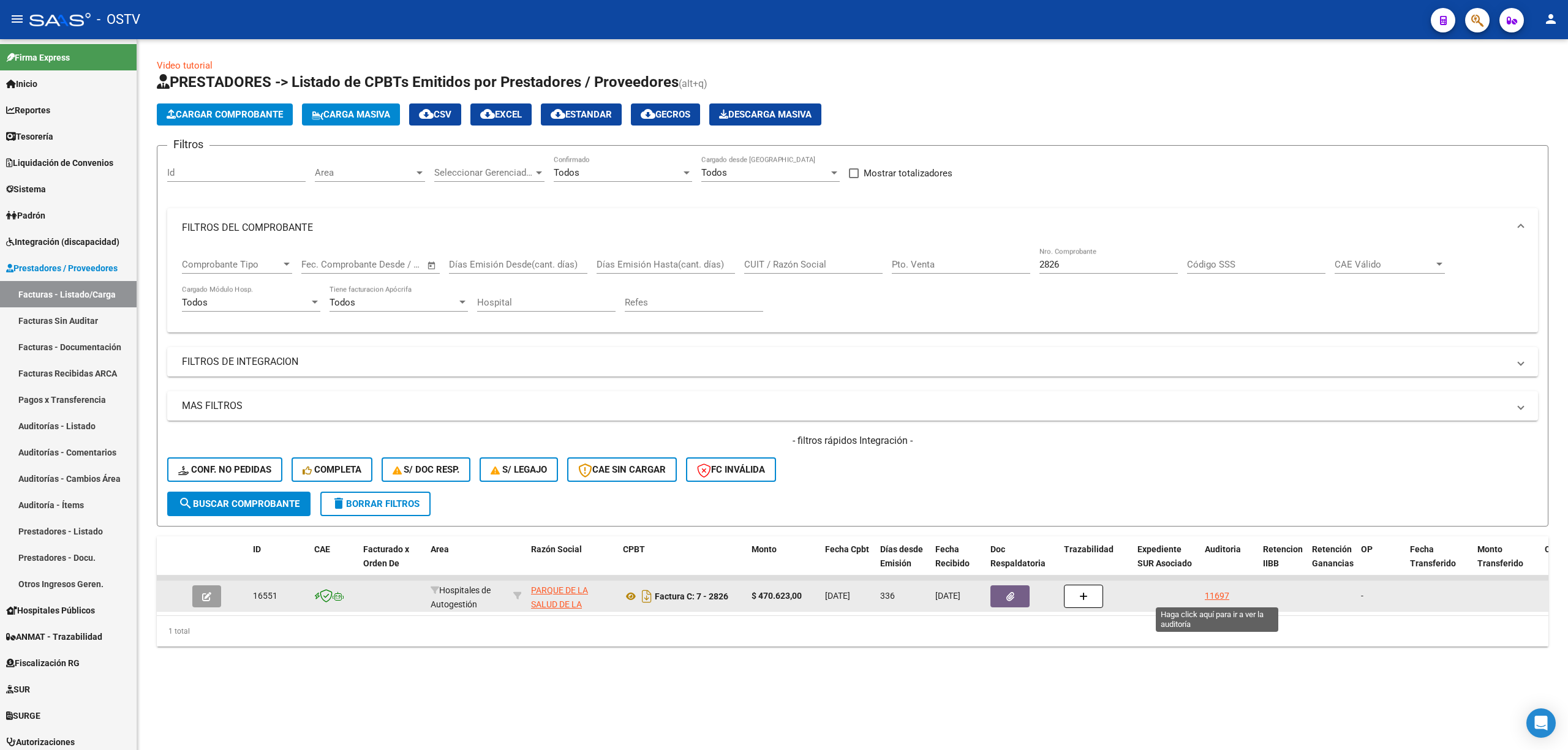
click at [1211, 592] on div "11697" at bounding box center [1217, 596] width 24 height 14
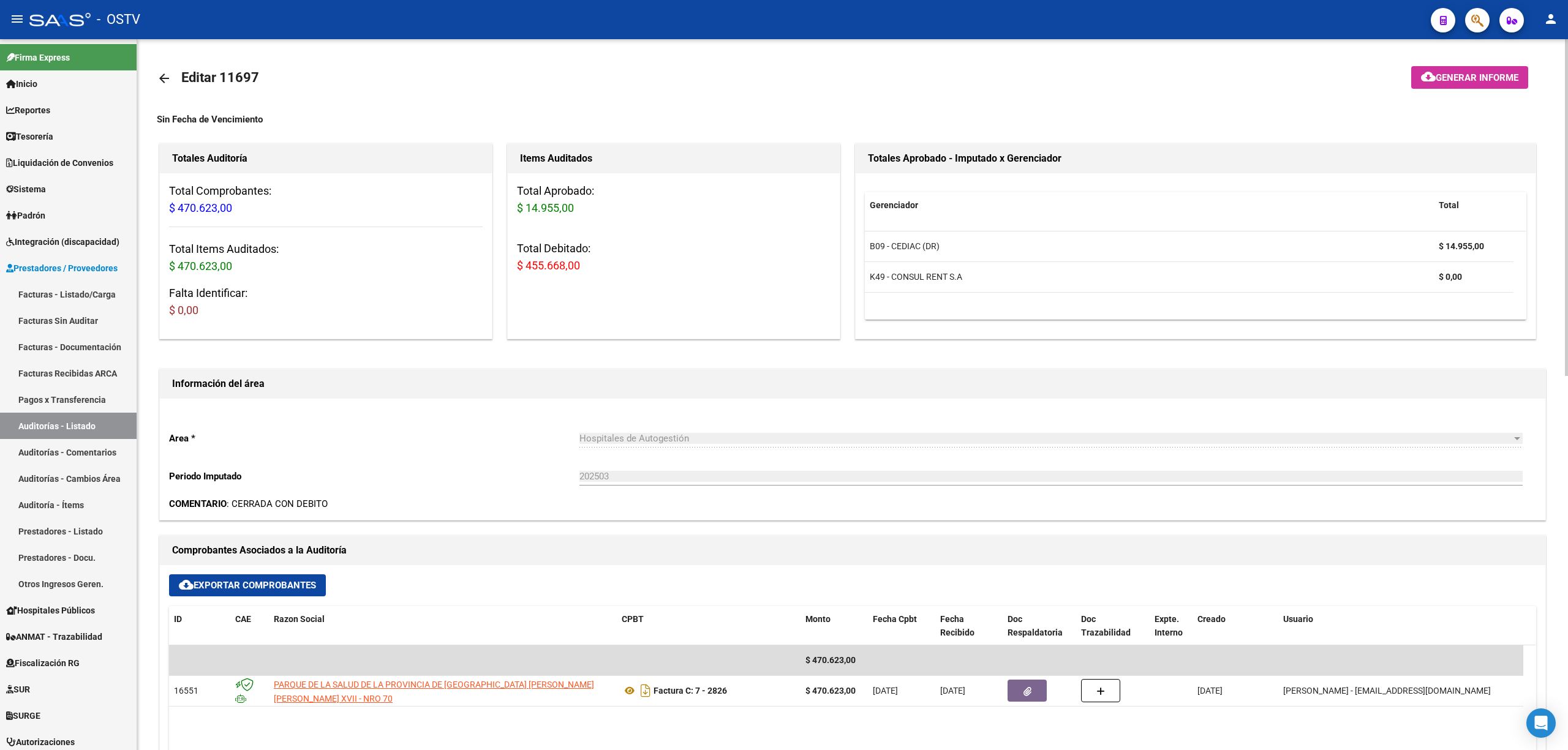
click at [1477, 79] on span "Generar informe" at bounding box center [1477, 77] width 83 height 11
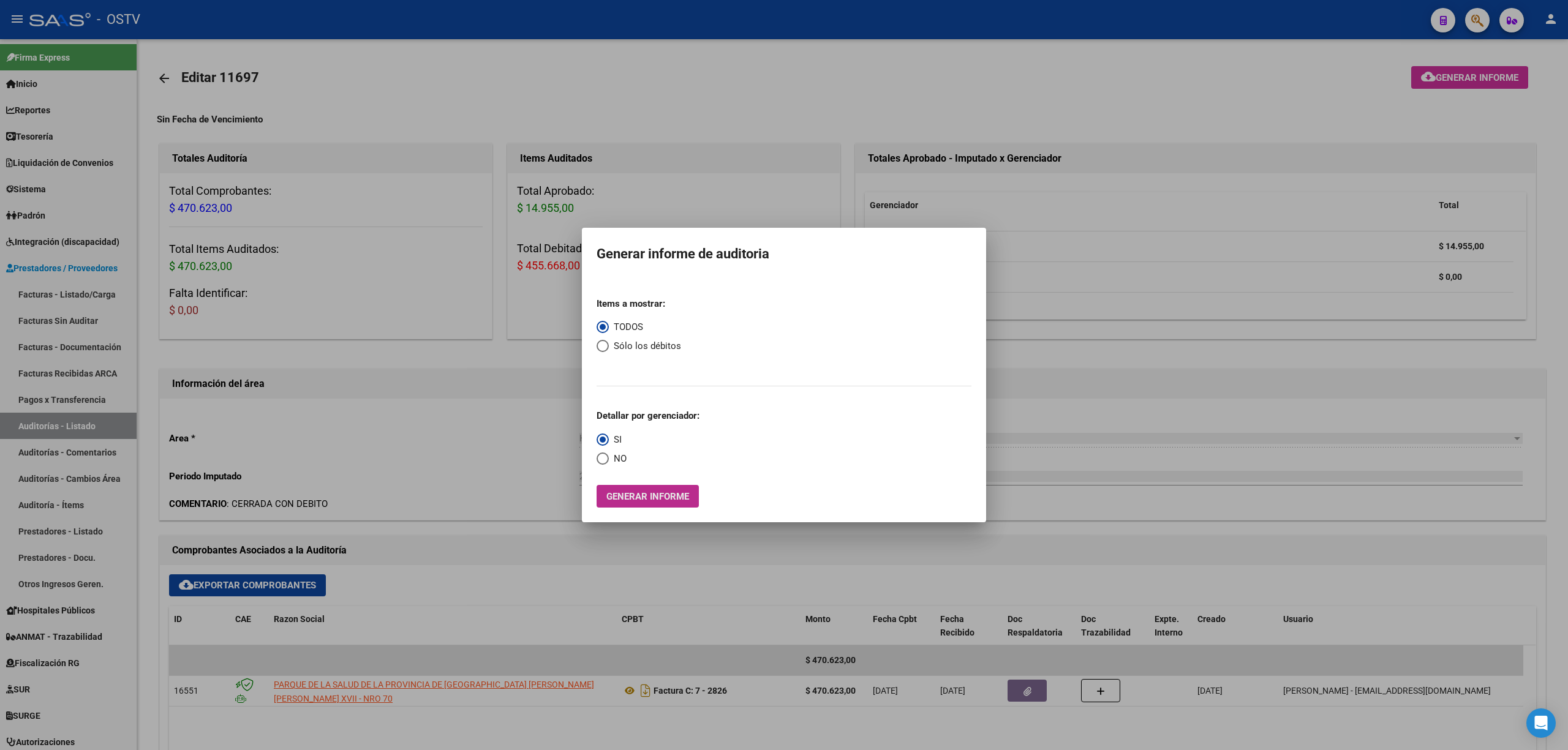
click at [620, 506] on button "Generar informe" at bounding box center [648, 496] width 102 height 22
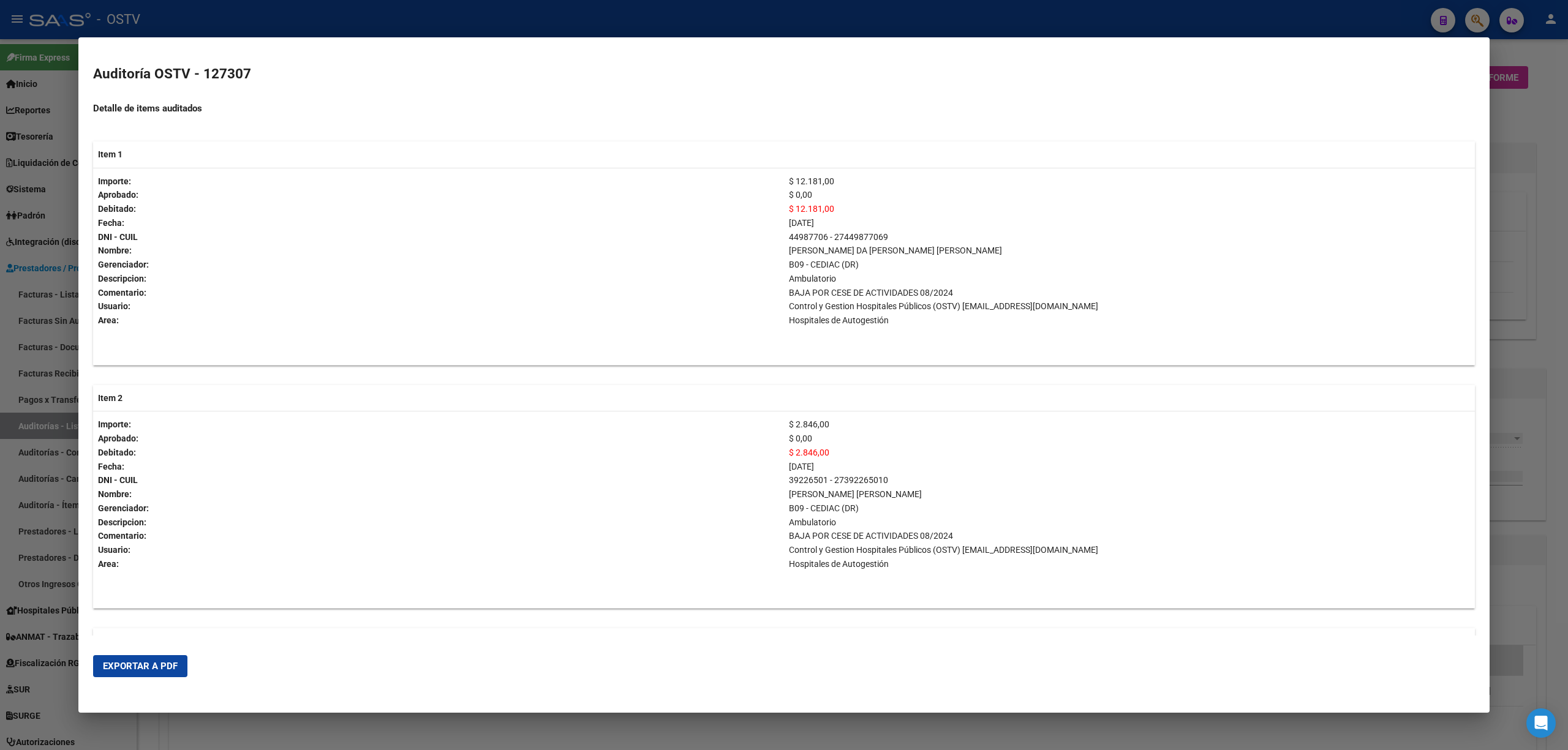
scroll to position [326, 0]
click at [122, 669] on span "Exportar a PDF" at bounding box center [141, 666] width 75 height 11
click at [1539, 186] on div at bounding box center [784, 375] width 1568 height 750
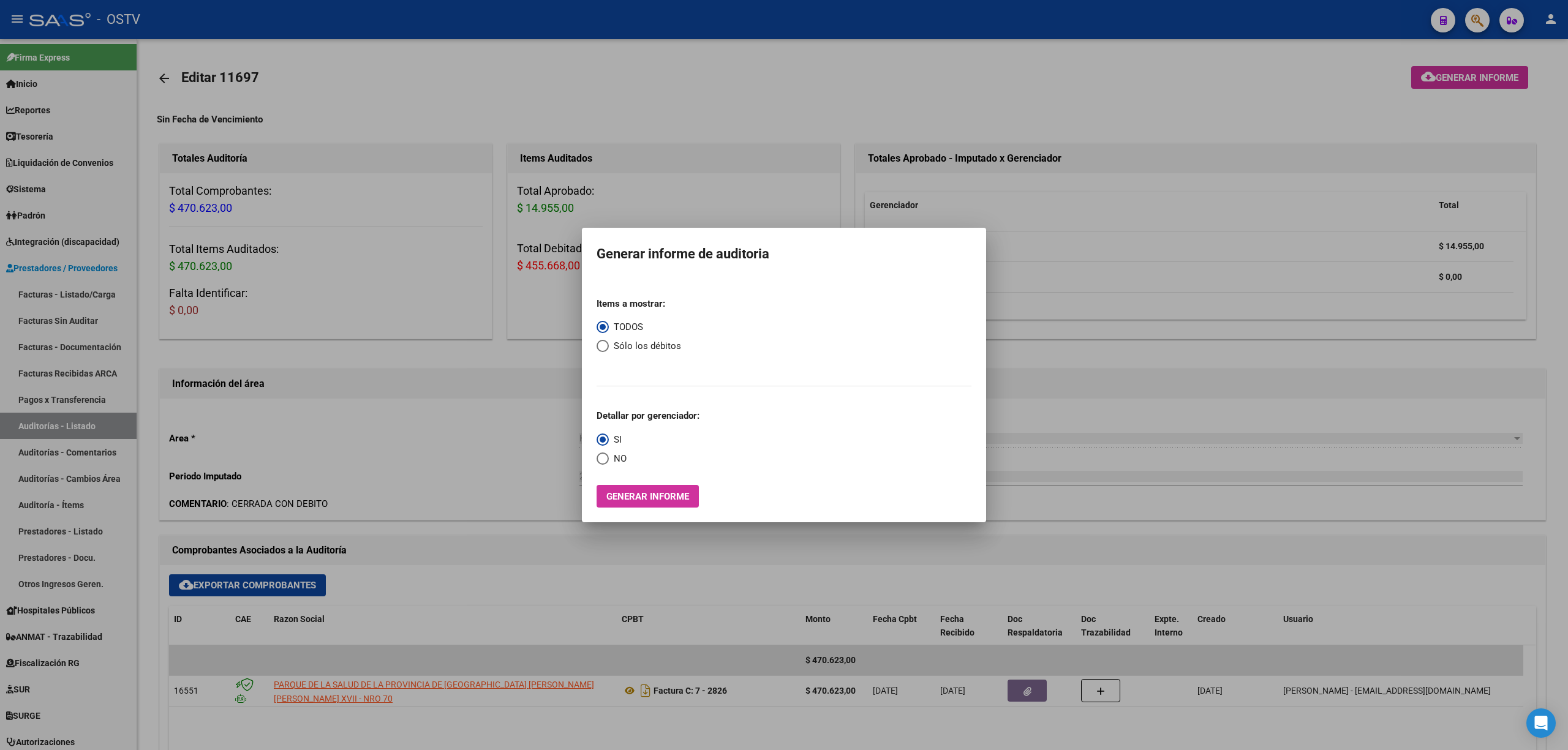
click at [248, 292] on div at bounding box center [784, 375] width 1568 height 750
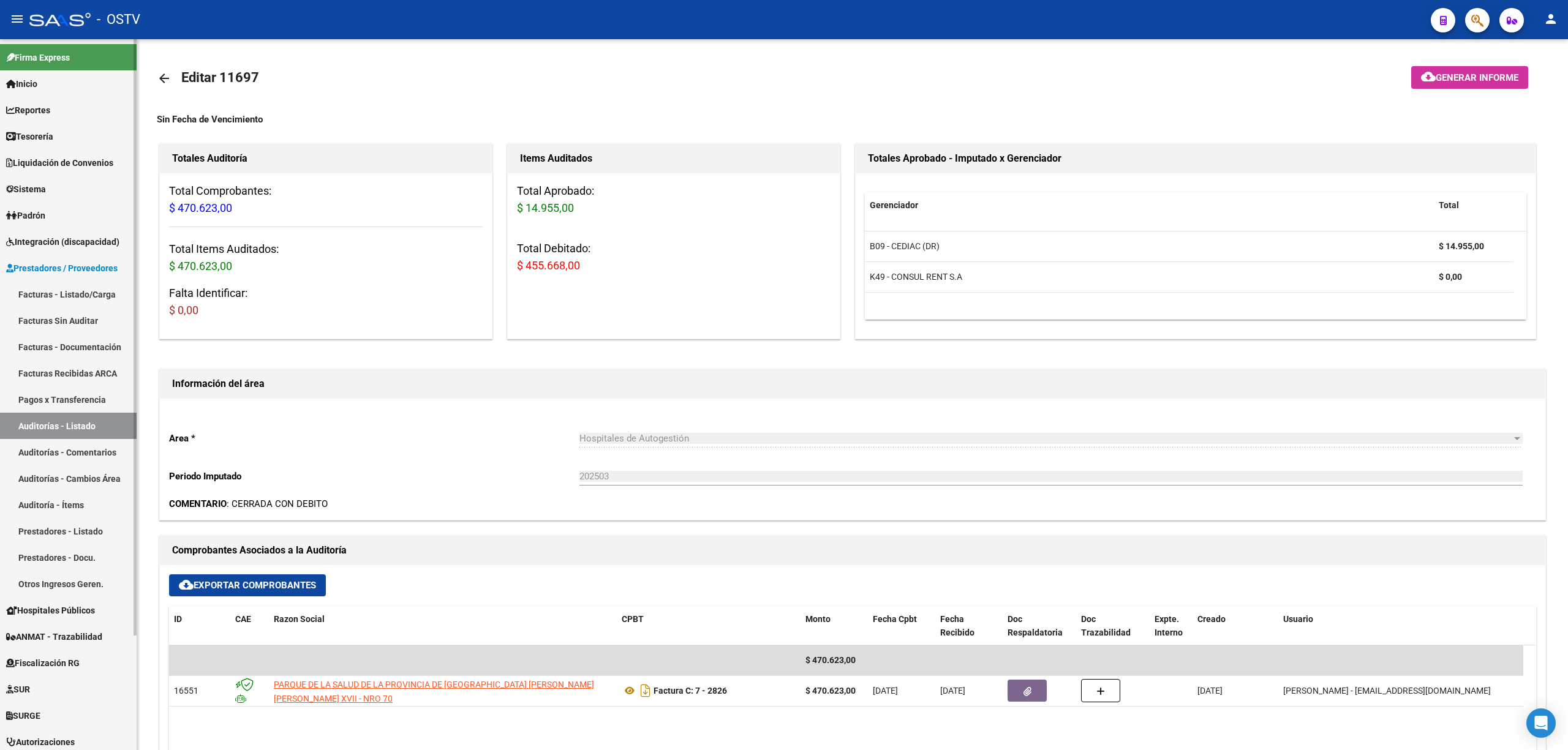
click at [52, 219] on link "Padrón" at bounding box center [68, 215] width 137 height 26
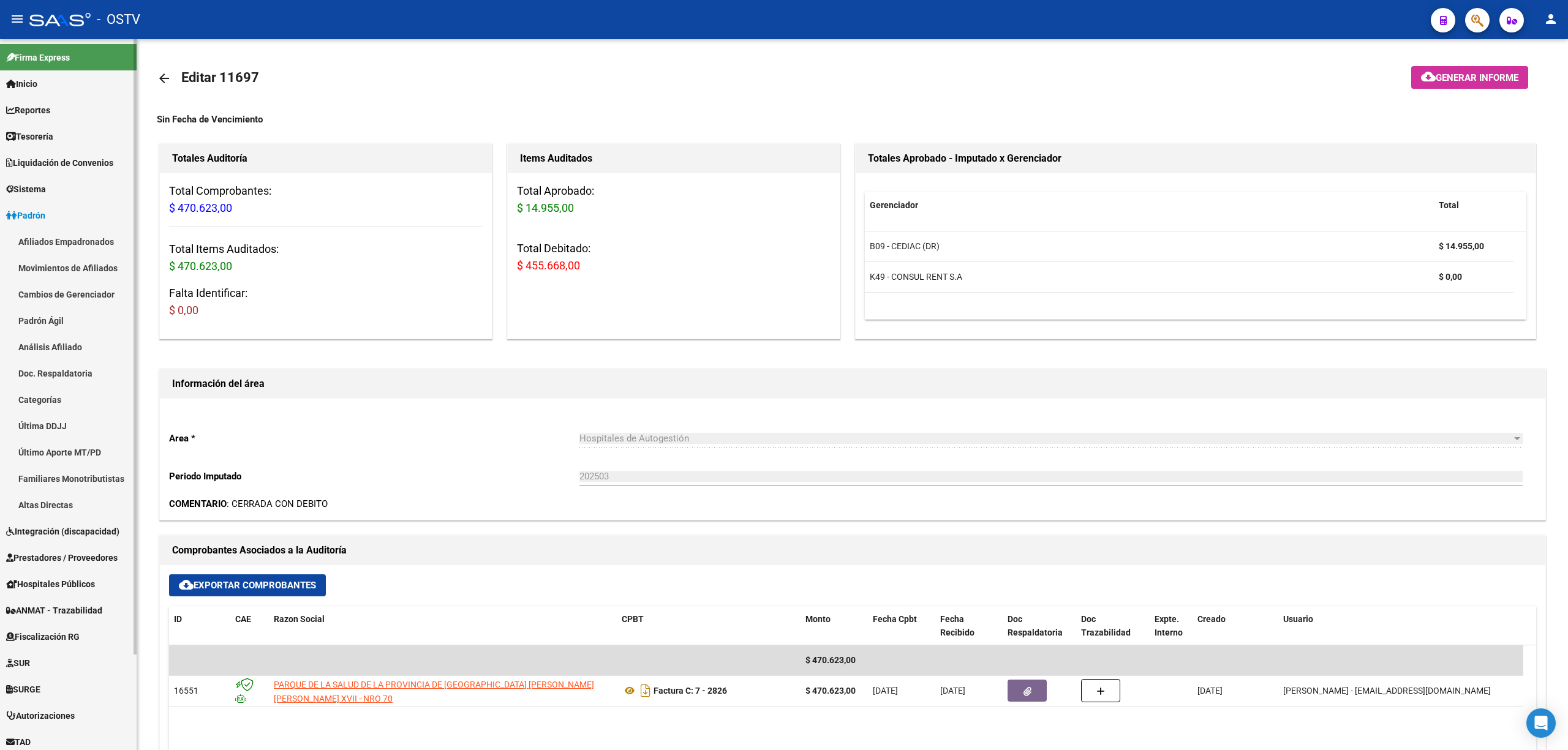
click at [74, 240] on link "Afiliados Empadronados" at bounding box center [68, 242] width 137 height 26
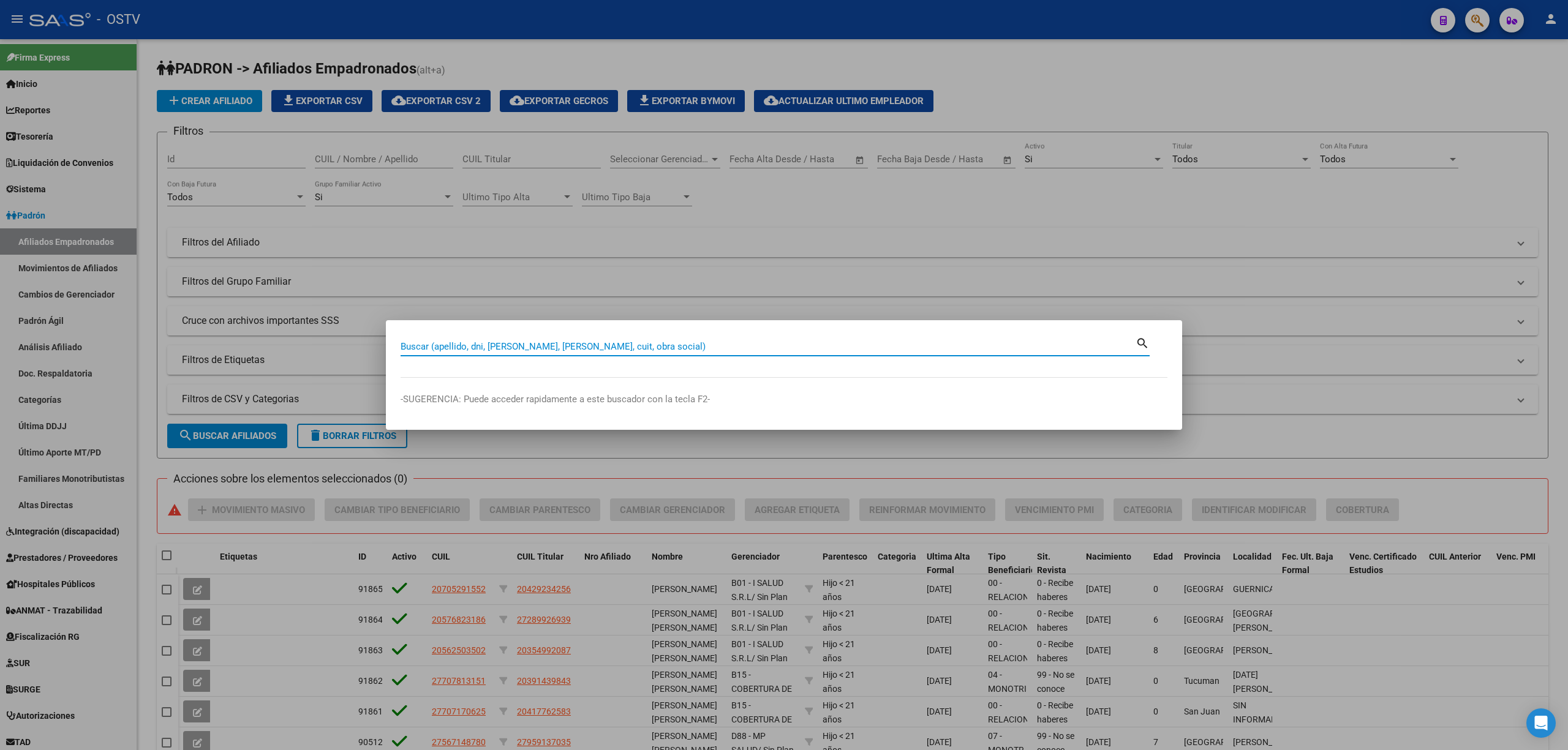
paste input "27431215662"
type input "27431215662"
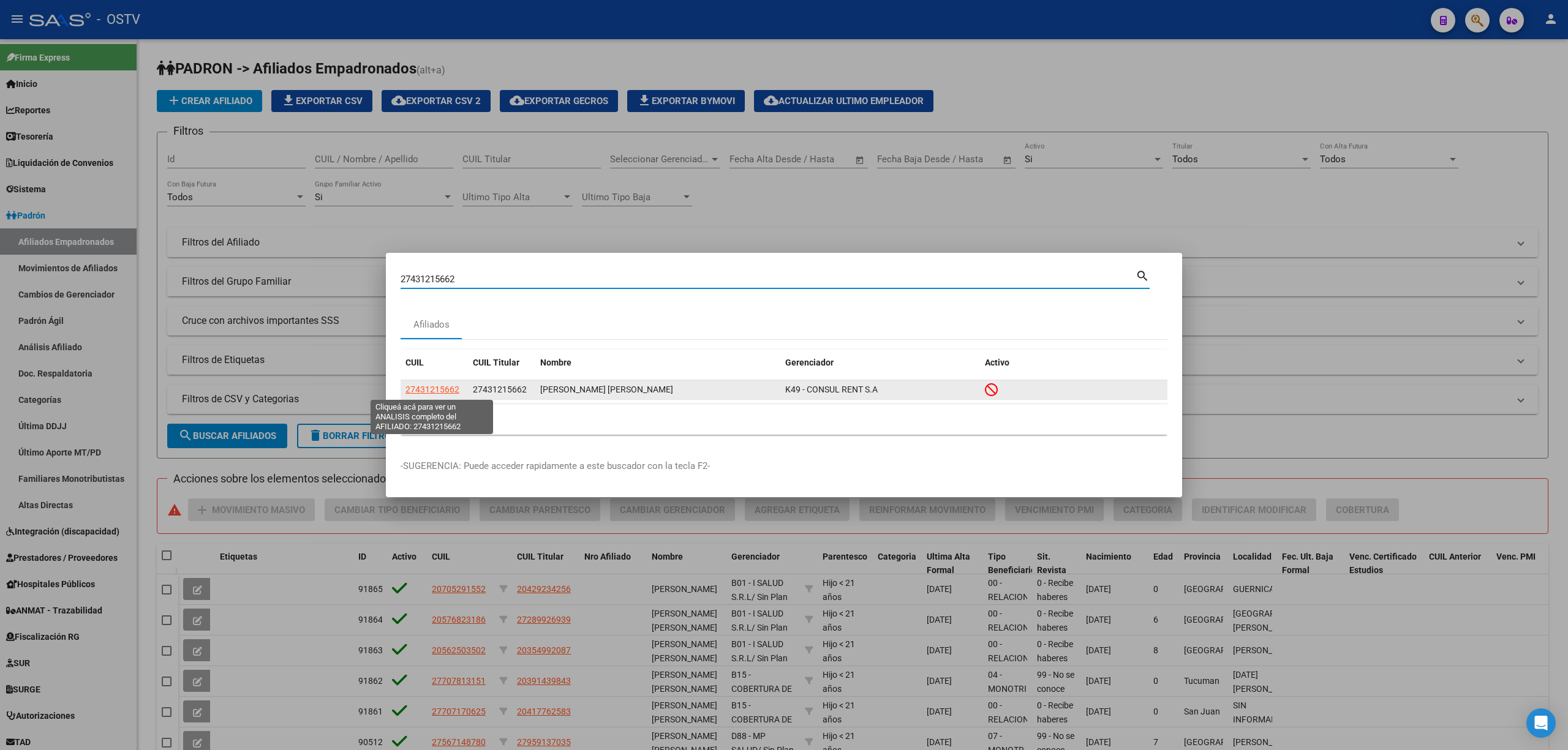
click at [439, 393] on span "27431215662" at bounding box center [432, 389] width 54 height 10
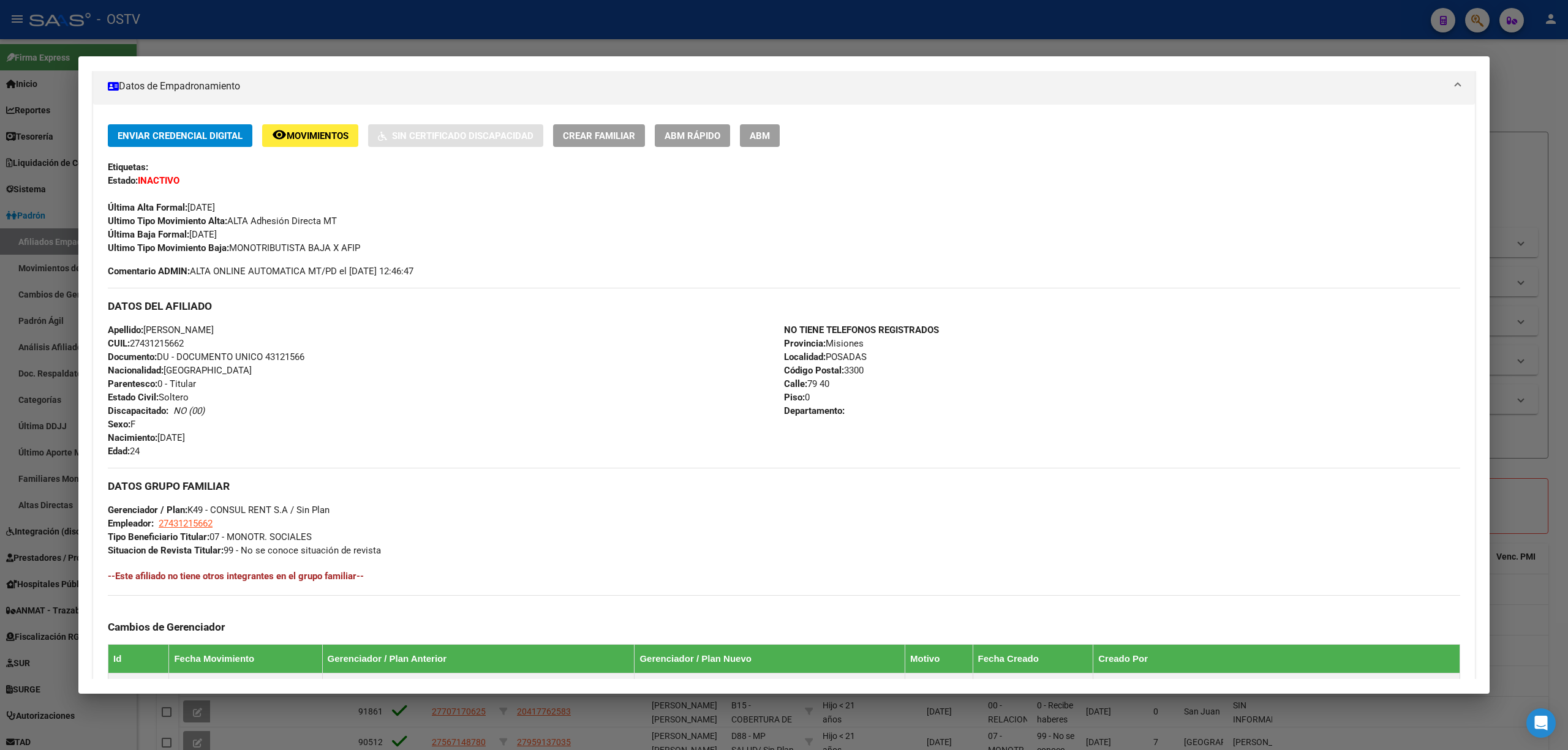
scroll to position [427, 0]
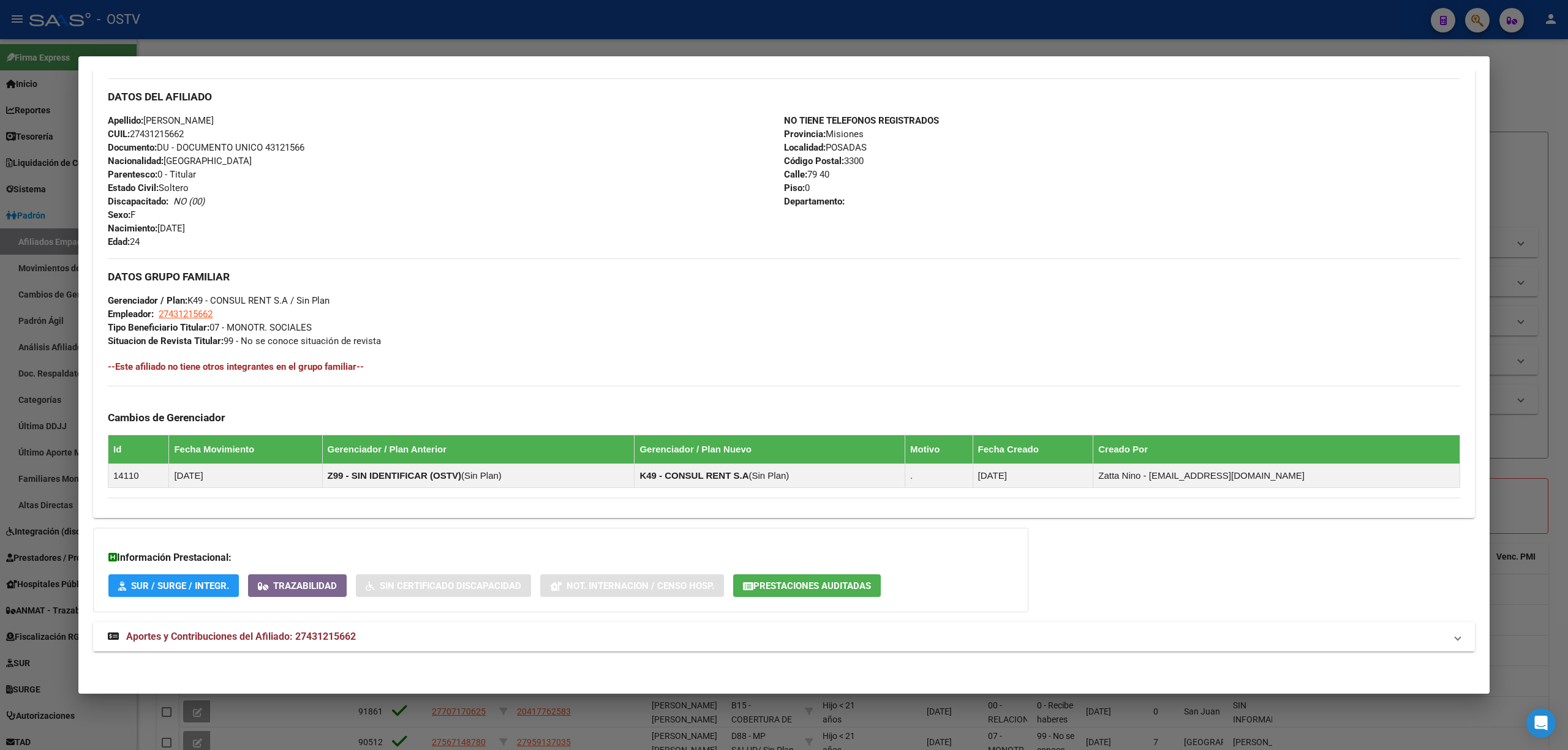
click at [365, 633] on mat-panel-title "Aportes y Contribuciones del Afiliado: 27431215662" at bounding box center [776, 636] width 1337 height 14
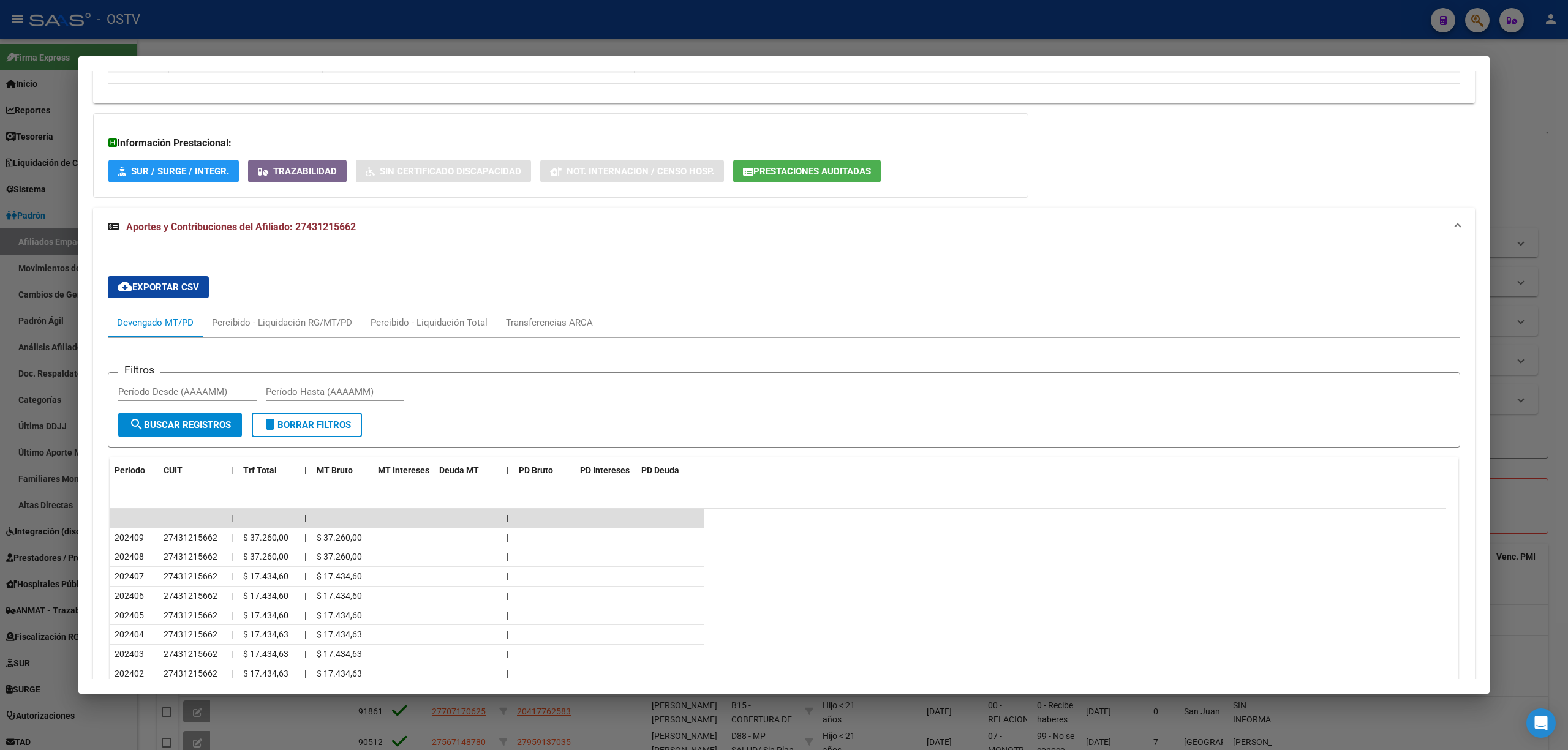
scroll to position [979, 0]
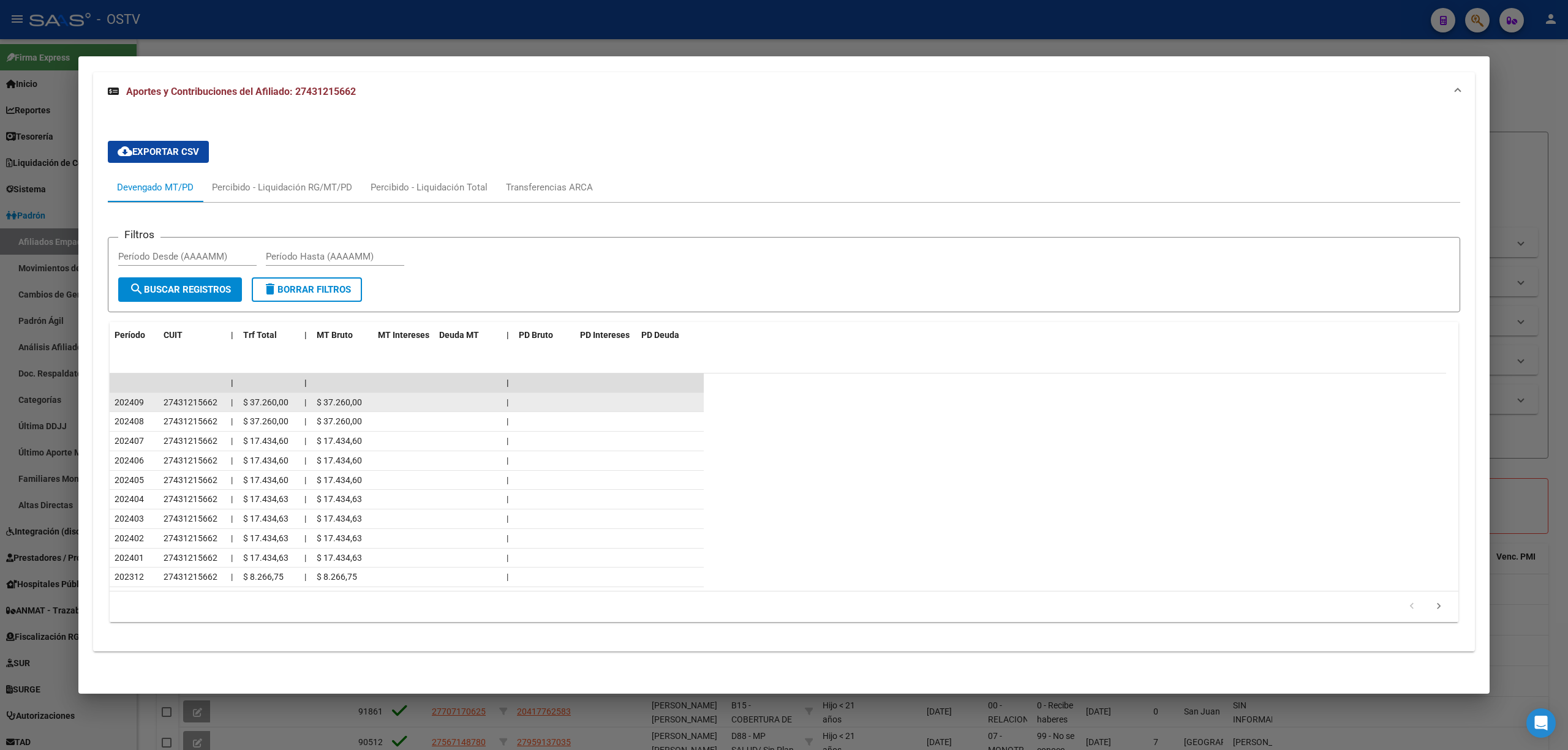
drag, startPoint x: 143, startPoint y: 403, endPoint x: 131, endPoint y: 399, distance: 12.6
click at [131, 399] on div "202409" at bounding box center [134, 402] width 39 height 14
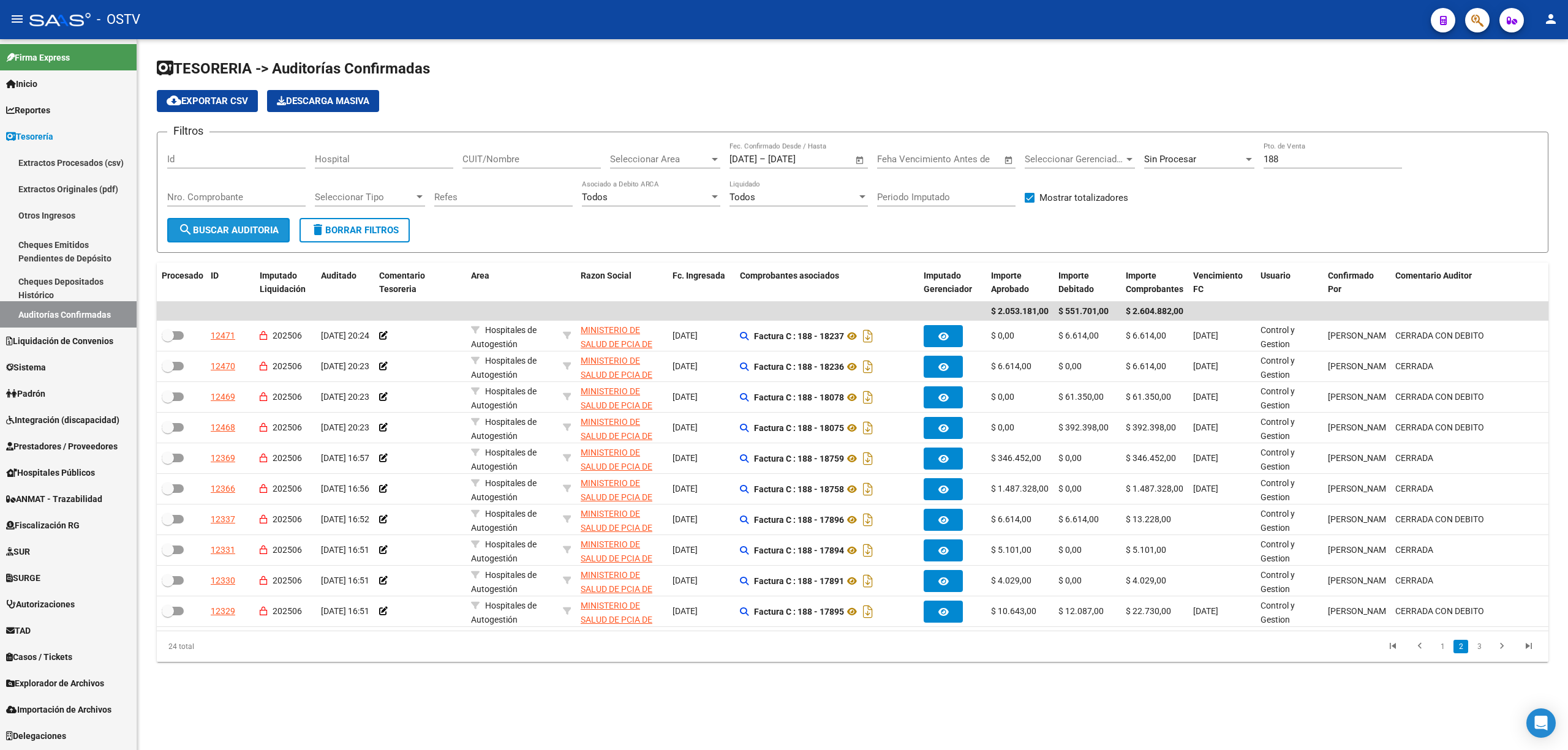
click at [236, 232] on span "search Buscar Auditoria" at bounding box center [228, 230] width 101 height 11
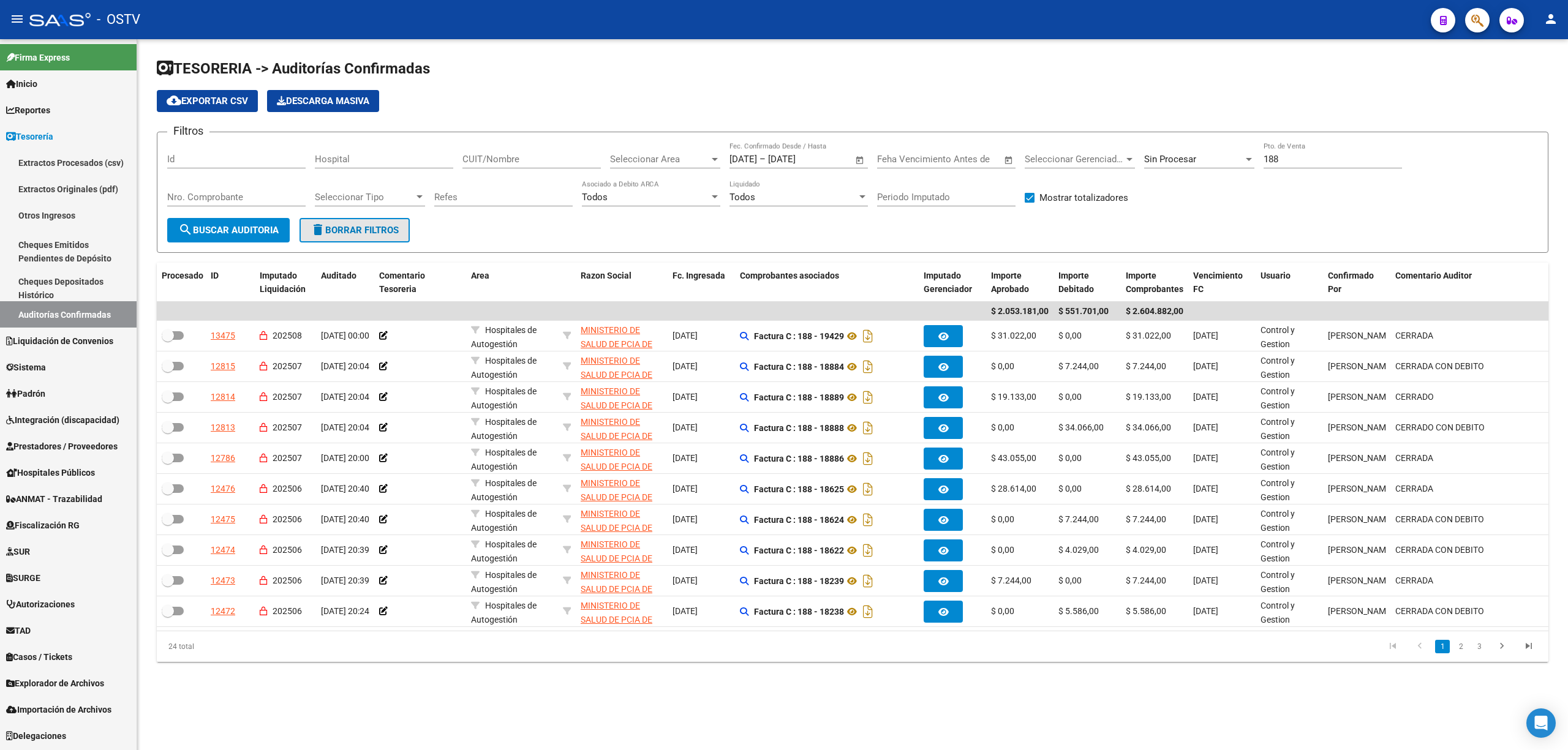
click at [351, 233] on span "delete Borrar Filtros" at bounding box center [355, 230] width 88 height 11
checkbox input "false"
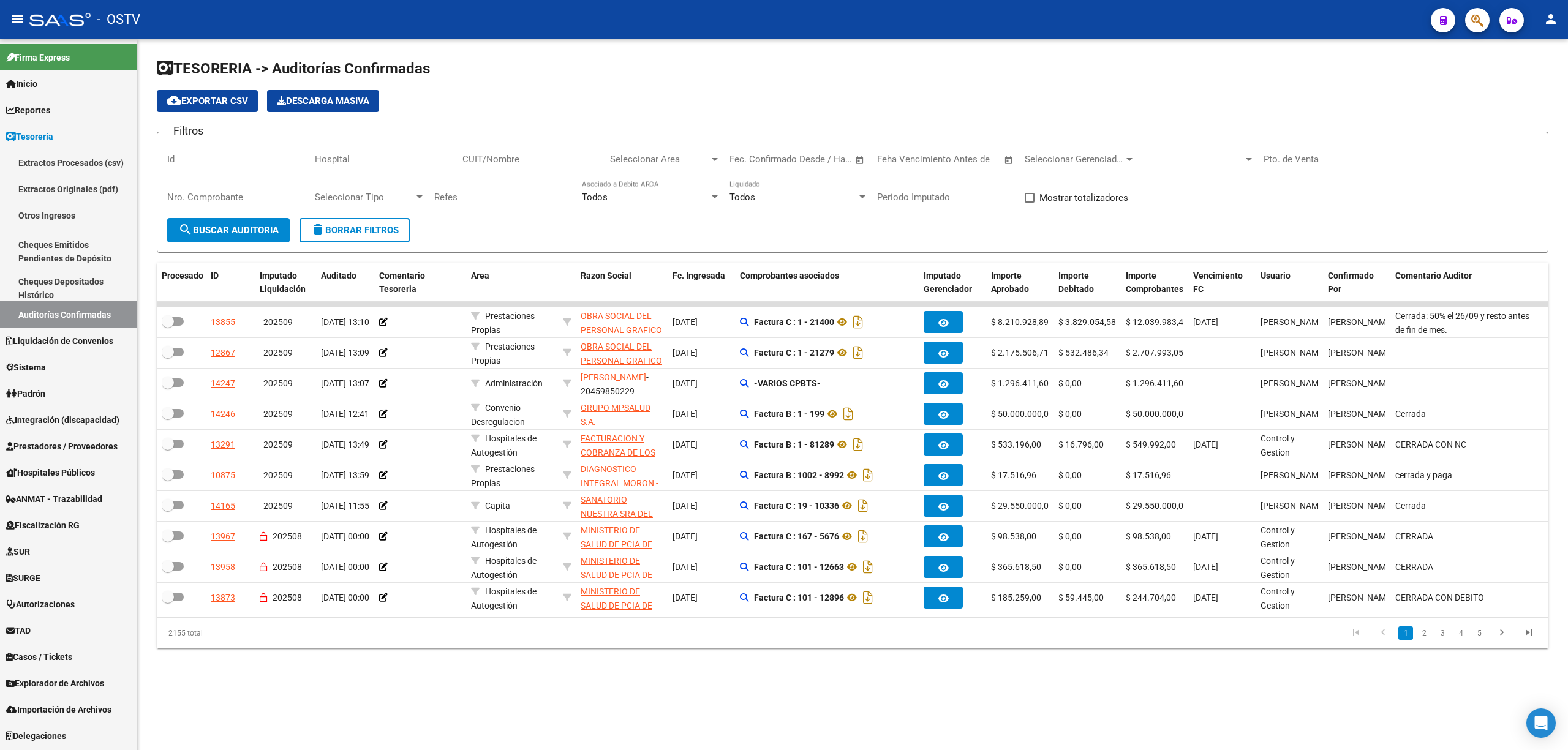
click at [1222, 223] on form "Filtros Id Hospital CUIT/Nombre Seleccionar Area Seleccionar Area Fecha inicio …" at bounding box center [853, 192] width 1391 height 121
click at [241, 225] on span "search Buscar Auditoria" at bounding box center [228, 230] width 101 height 11
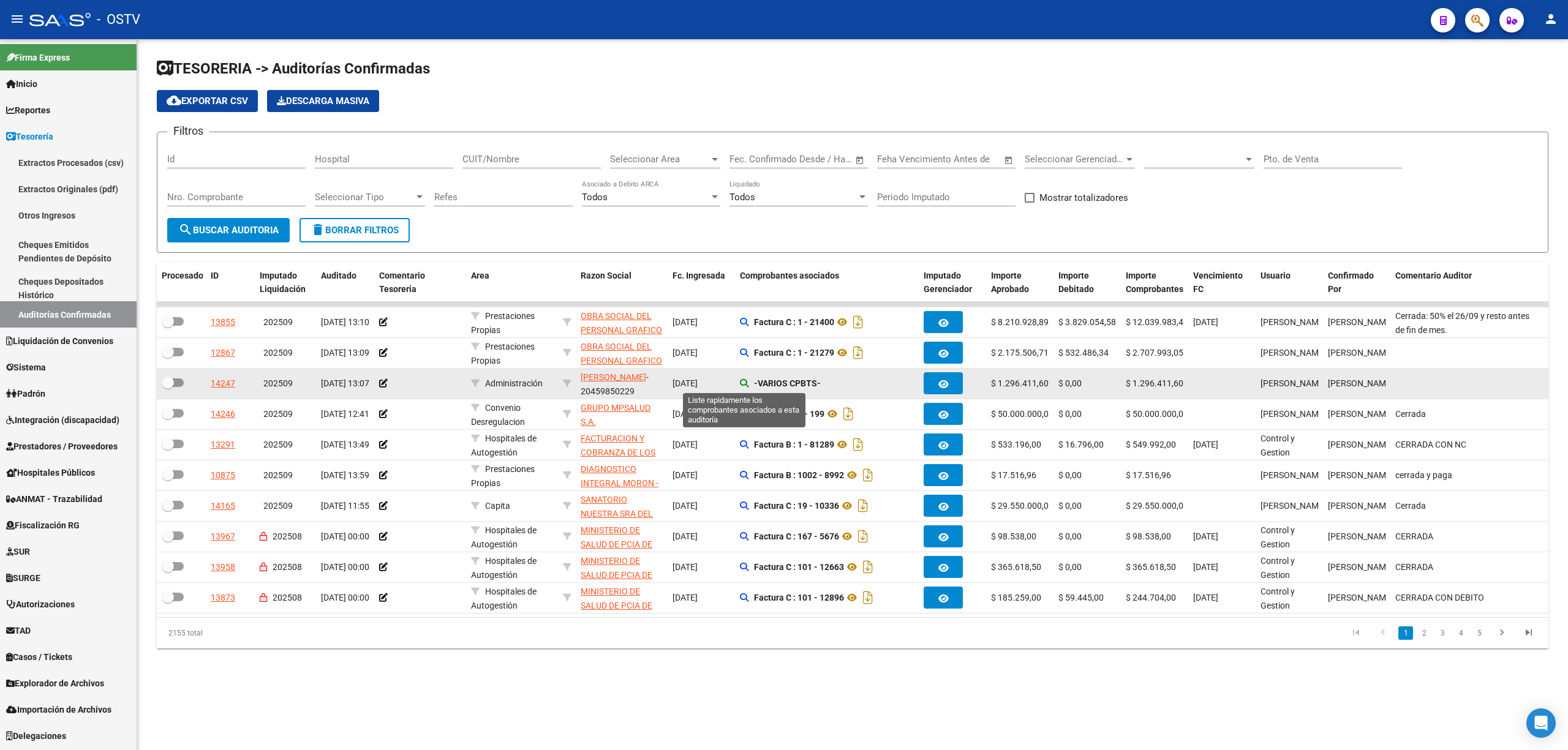
click at [744, 383] on icon at bounding box center [744, 383] width 9 height 9
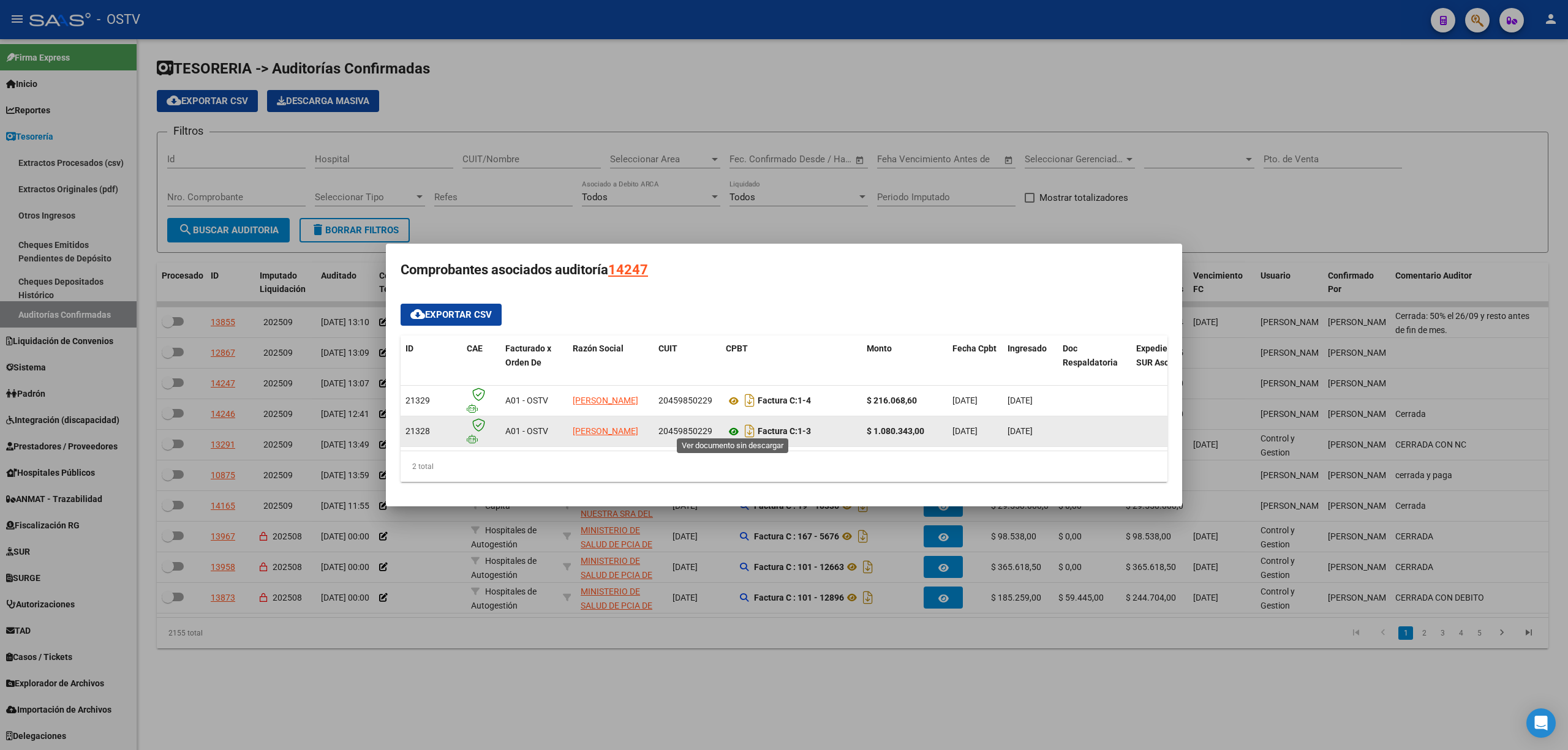
click at [731, 424] on icon at bounding box center [734, 431] width 16 height 14
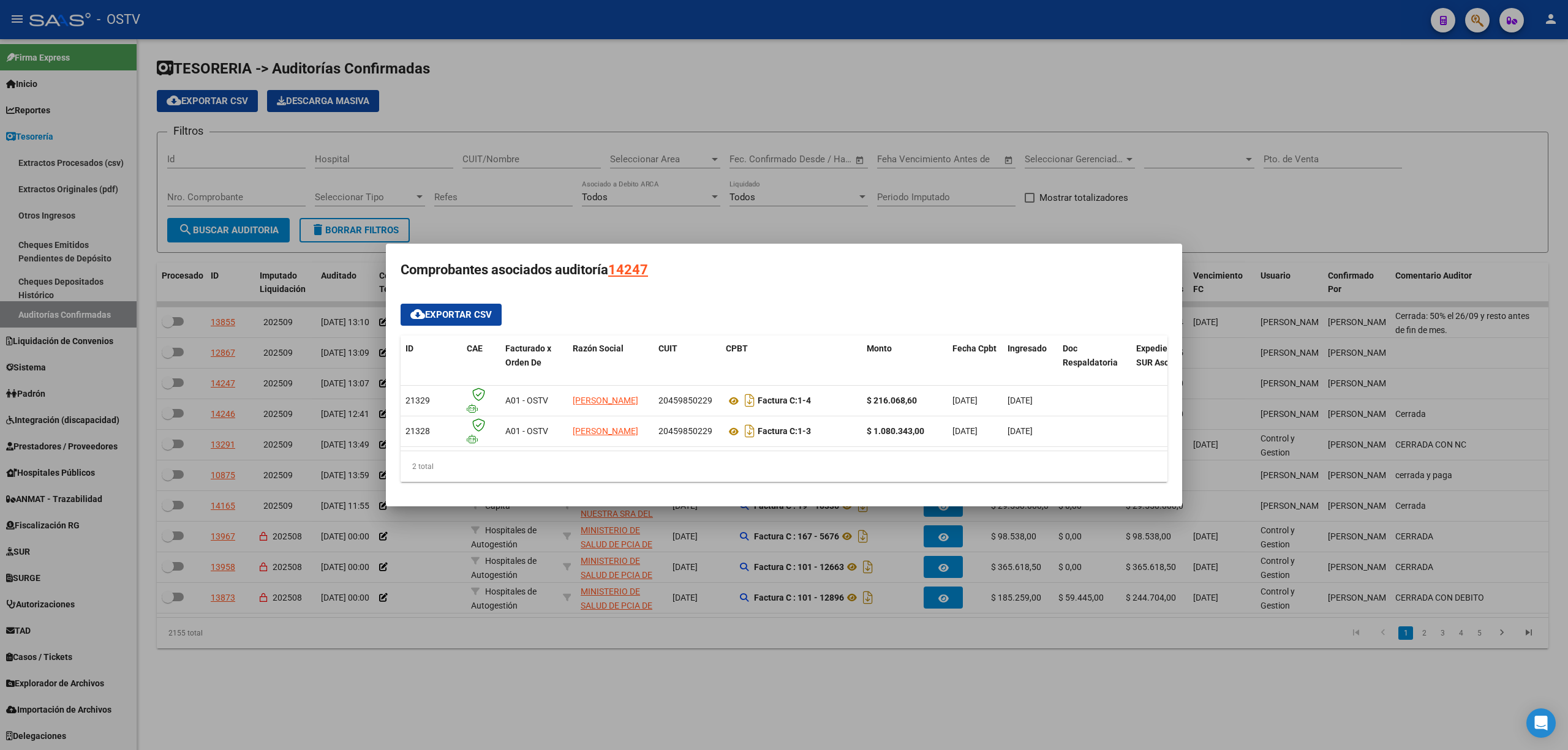
click at [737, 196] on div at bounding box center [784, 375] width 1568 height 750
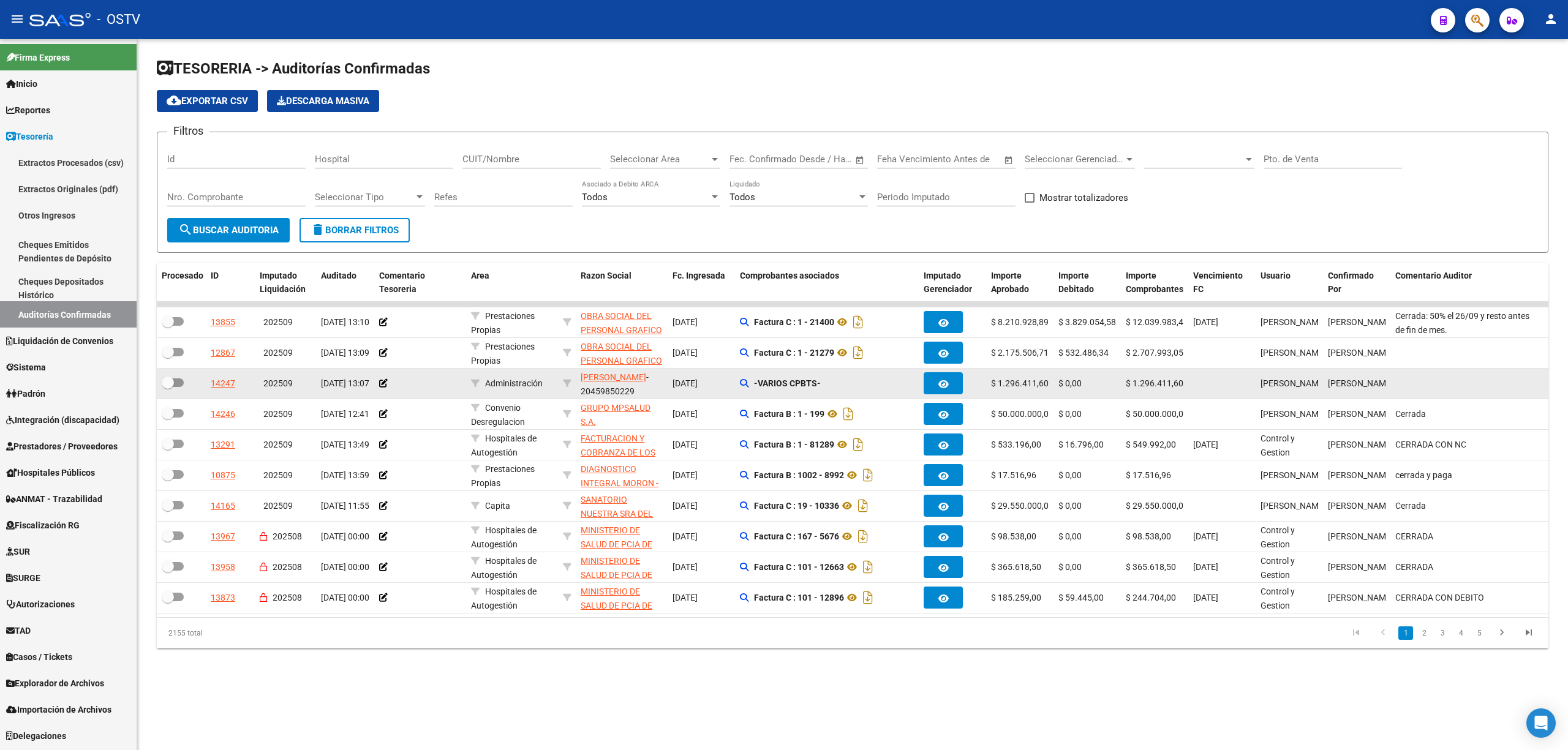
click at [1228, 381] on datatable-body-cell at bounding box center [1222, 384] width 68 height 30
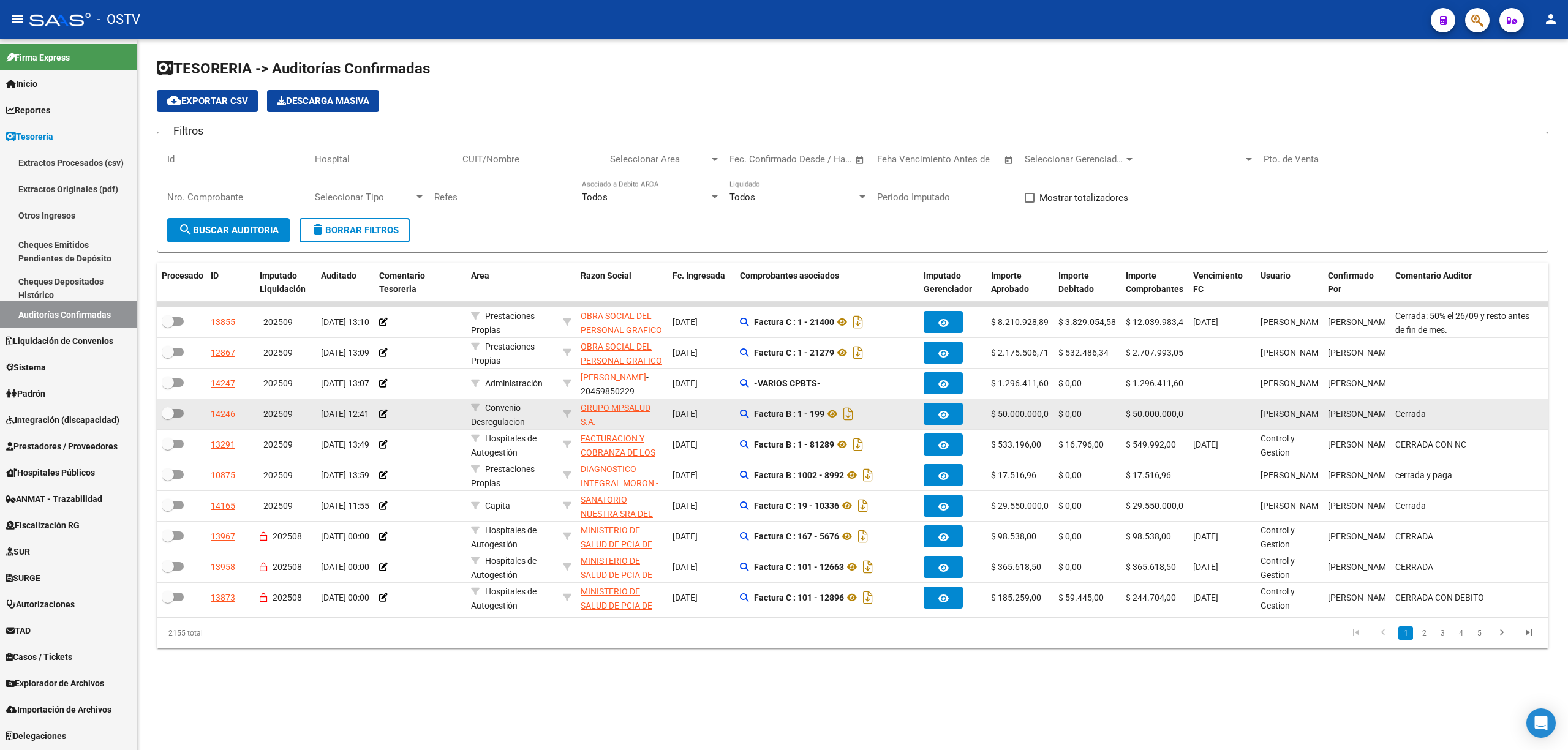
click at [444, 407] on div at bounding box center [420, 414] width 82 height 14
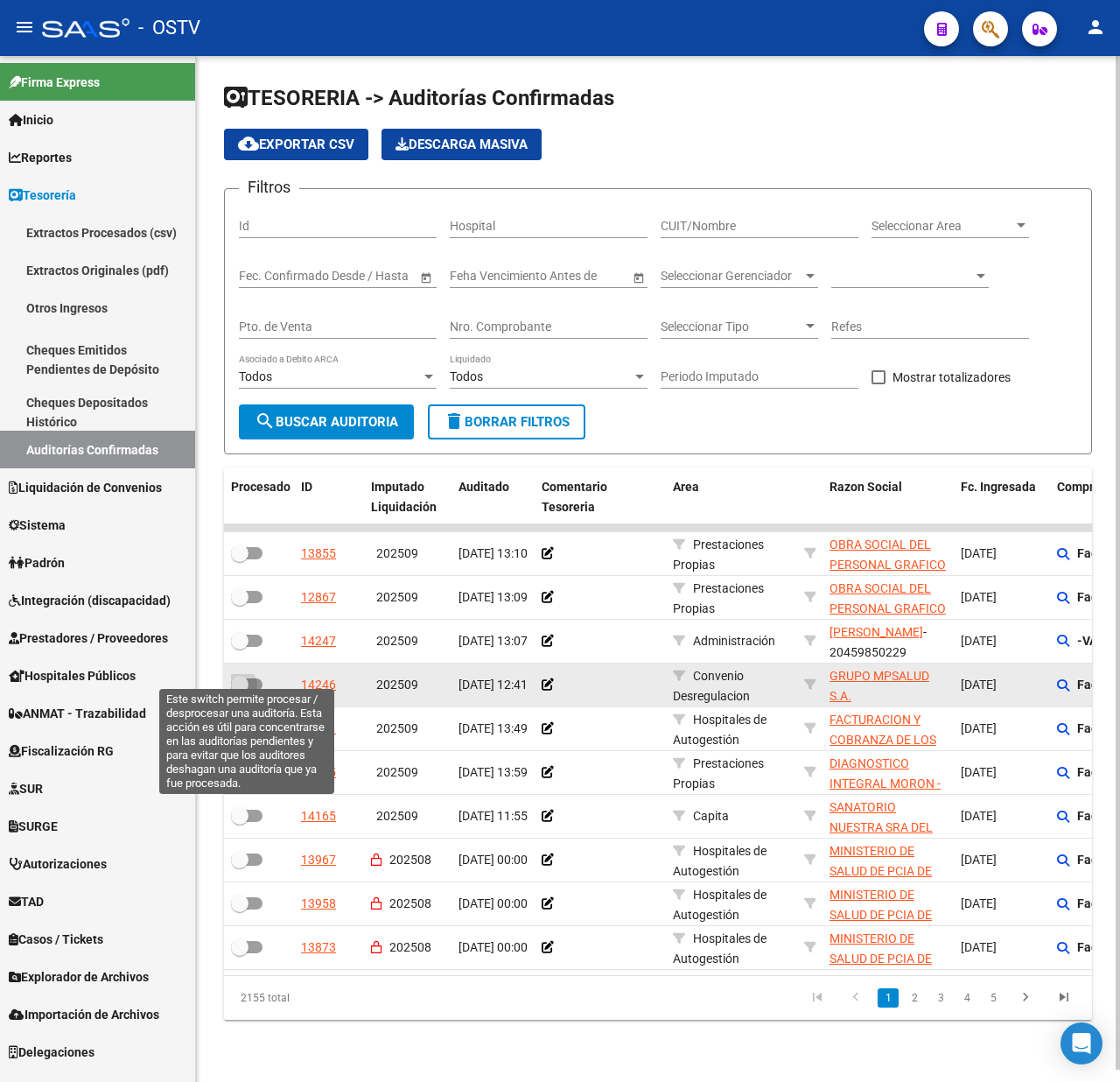
click at [255, 679] on span at bounding box center [247, 685] width 32 height 12
click at [239, 691] on input "checkbox" at bounding box center [239, 691] width 1 height 1
checkbox input "true"
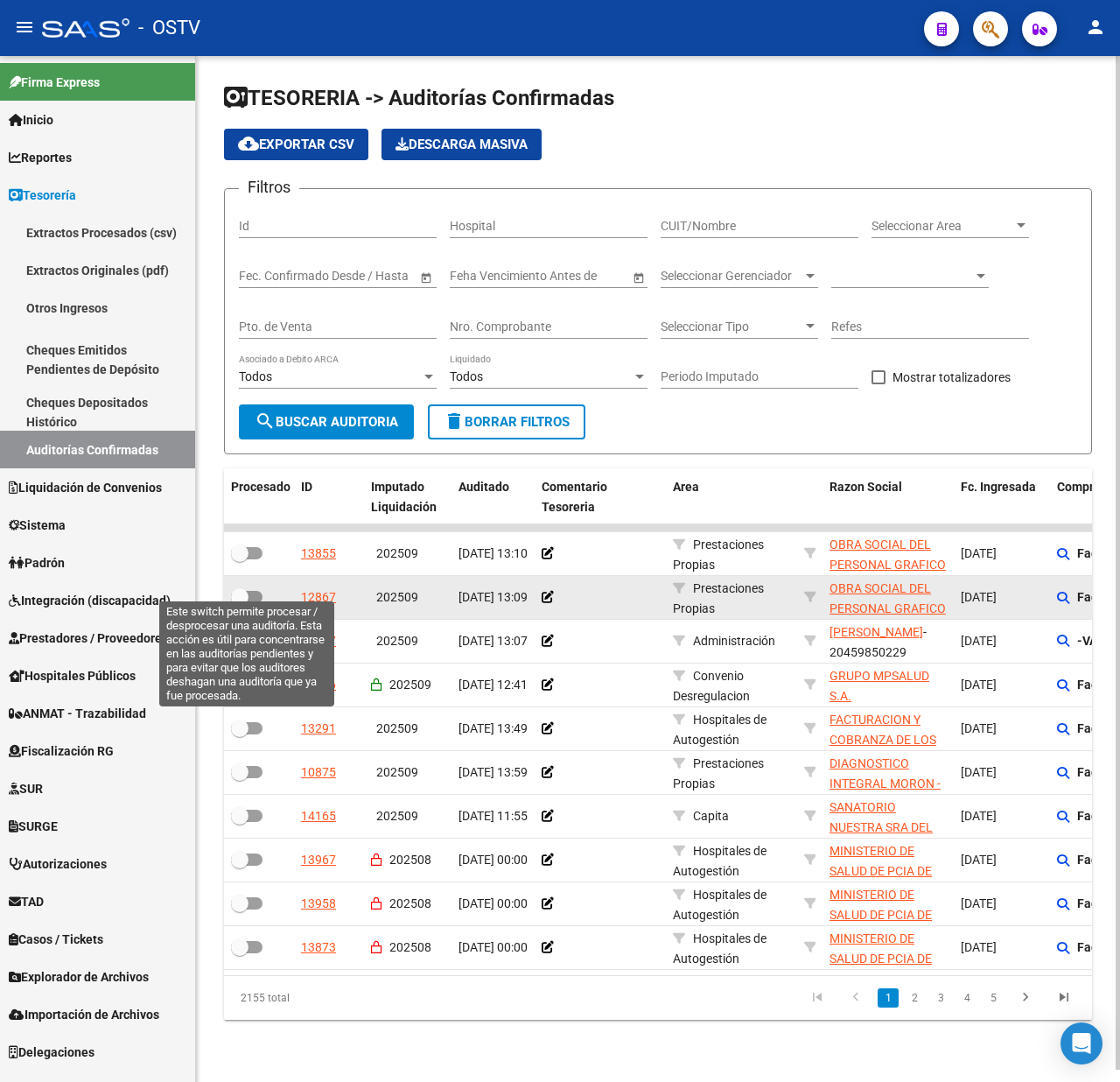
click at [255, 591] on span at bounding box center [247, 596] width 32 height 12
click at [239, 603] on input "checkbox" at bounding box center [239, 603] width 1 height 1
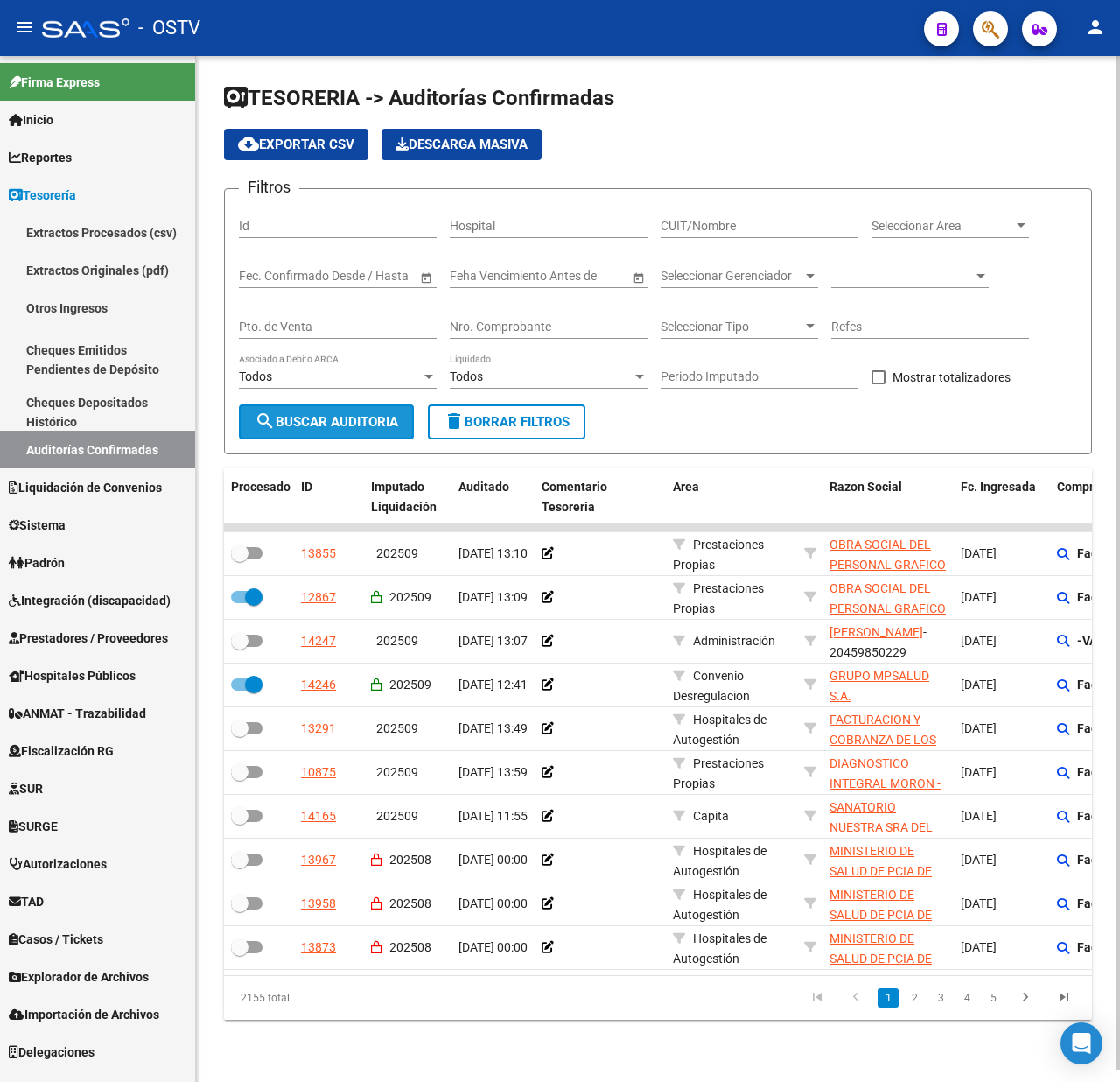
click at [326, 415] on span "search Buscar Auditoria" at bounding box center [326, 422] width 144 height 16
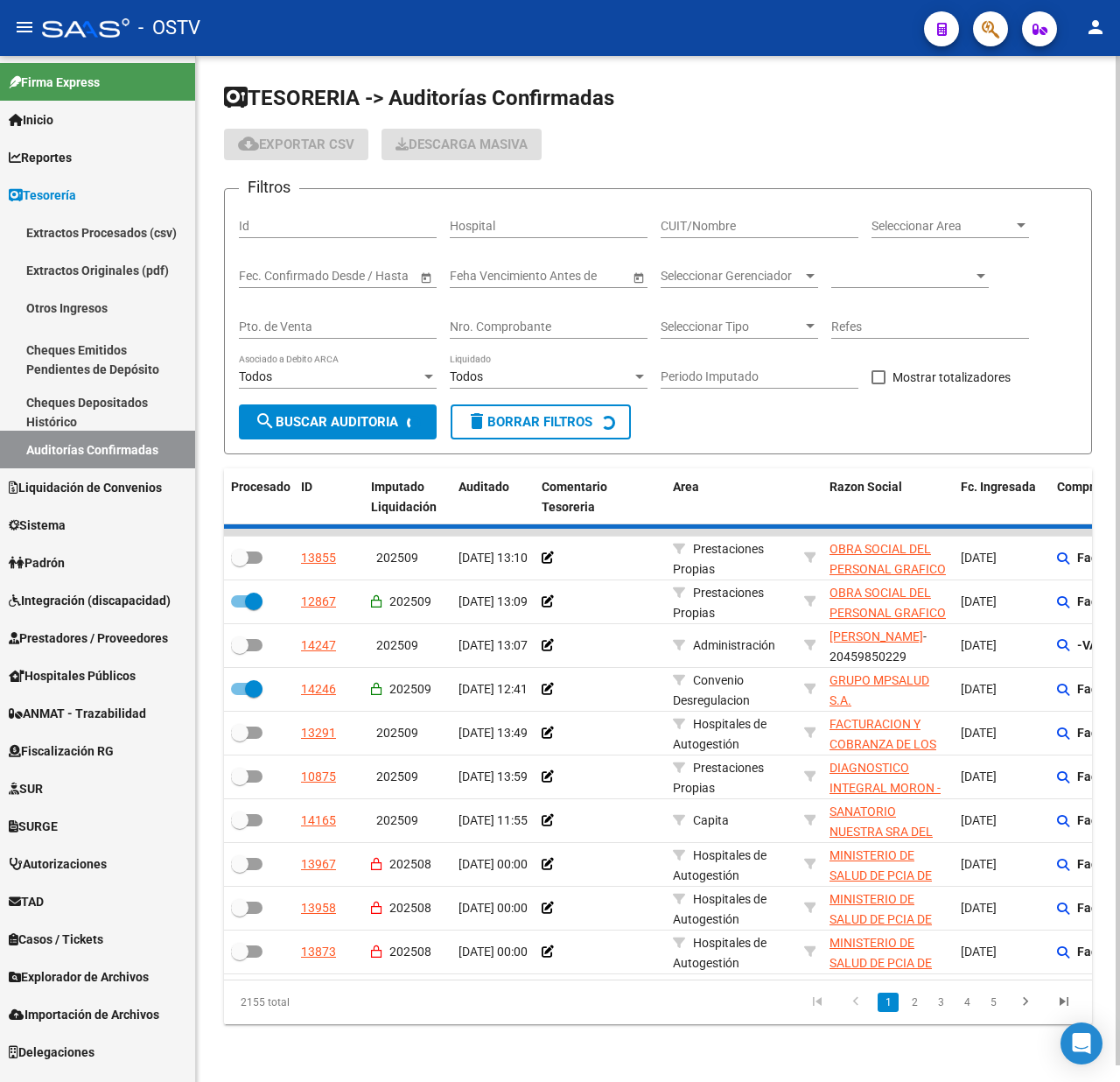
checkbox input "false"
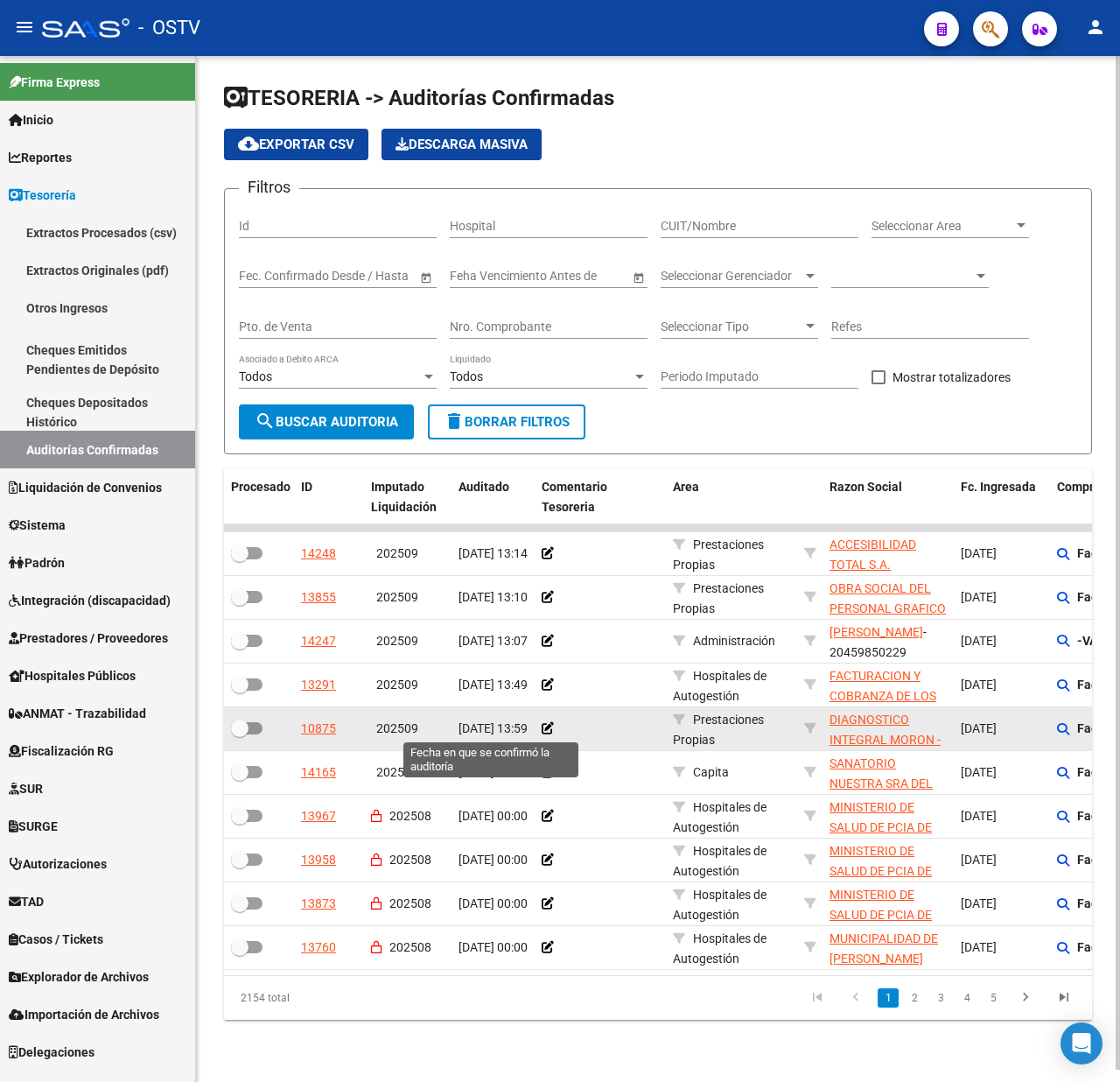
click at [498, 721] on span "[DATE] 13:59" at bounding box center [494, 728] width 69 height 14
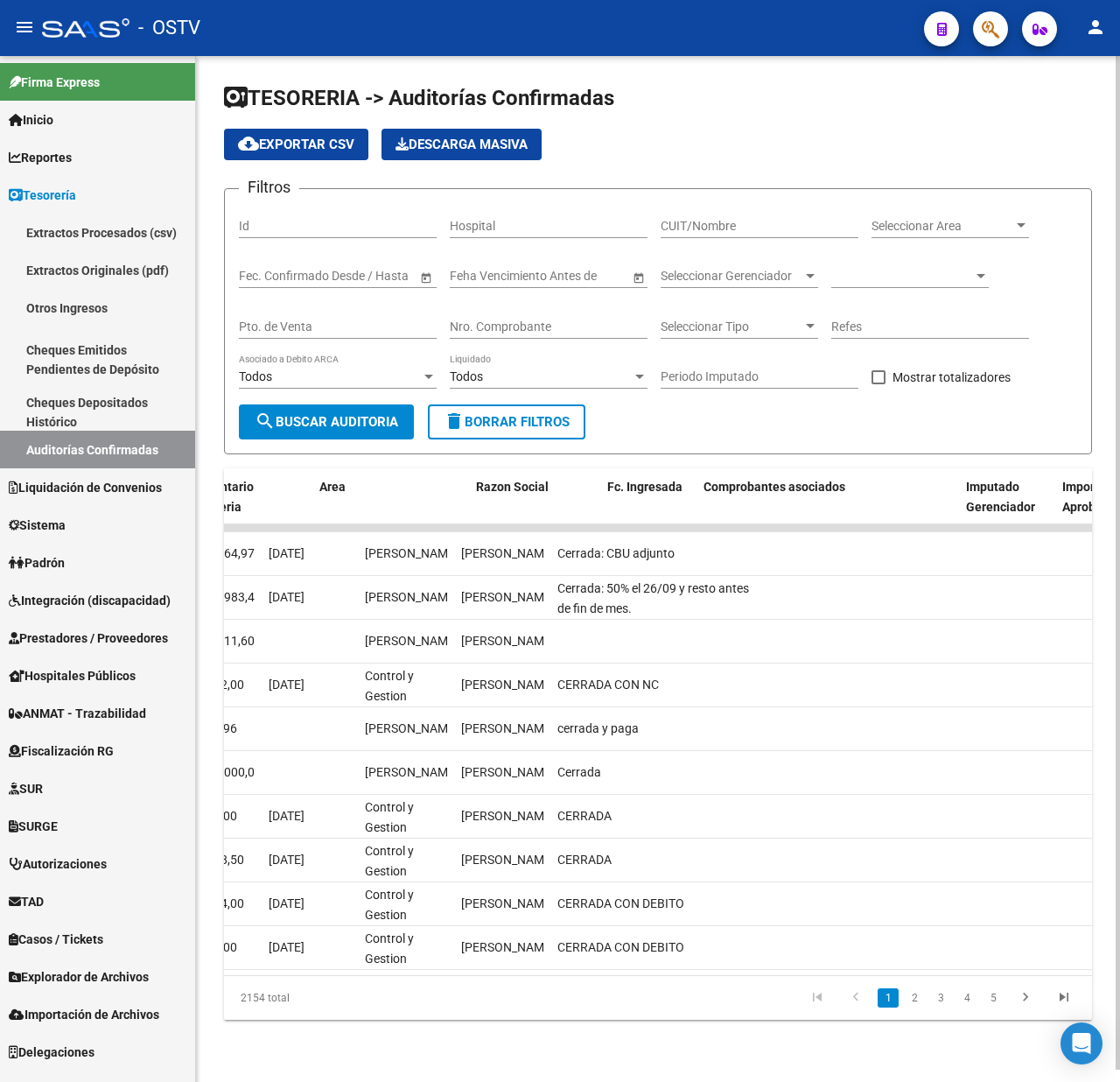
scroll to position [0, 354]
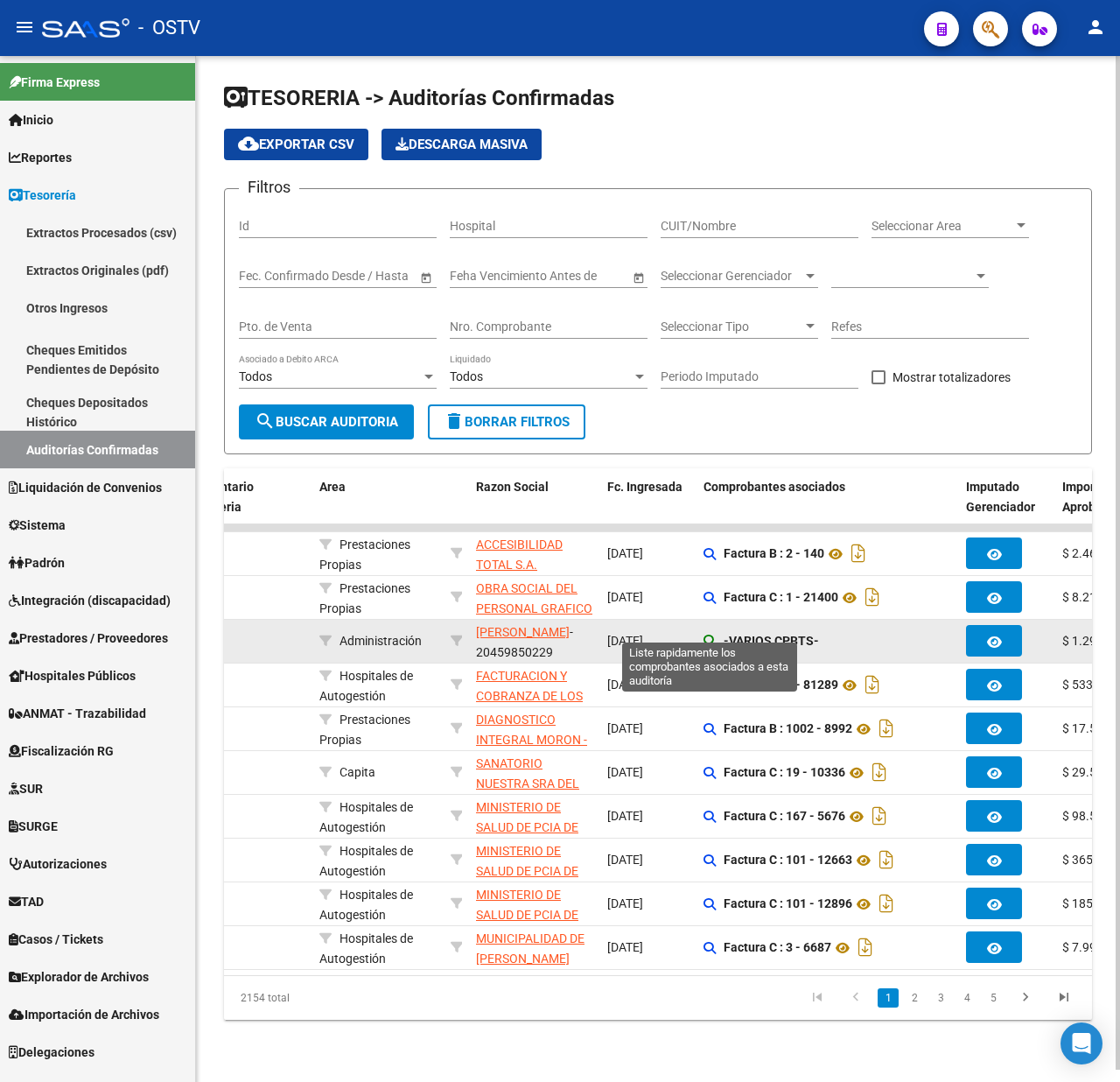
click at [711, 635] on icon at bounding box center [710, 641] width 12 height 12
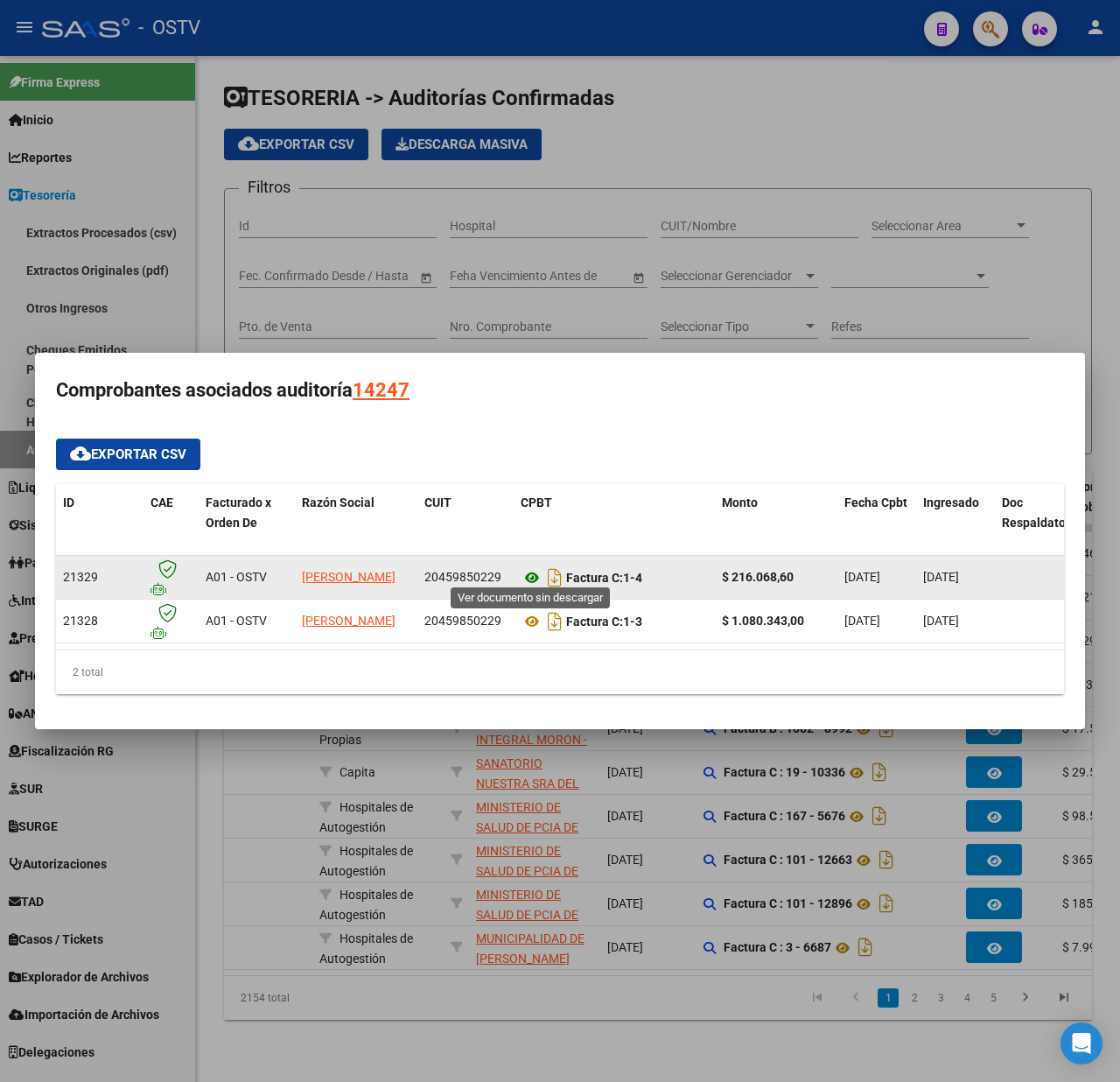
click at [536, 575] on icon at bounding box center [532, 578] width 23 height 21
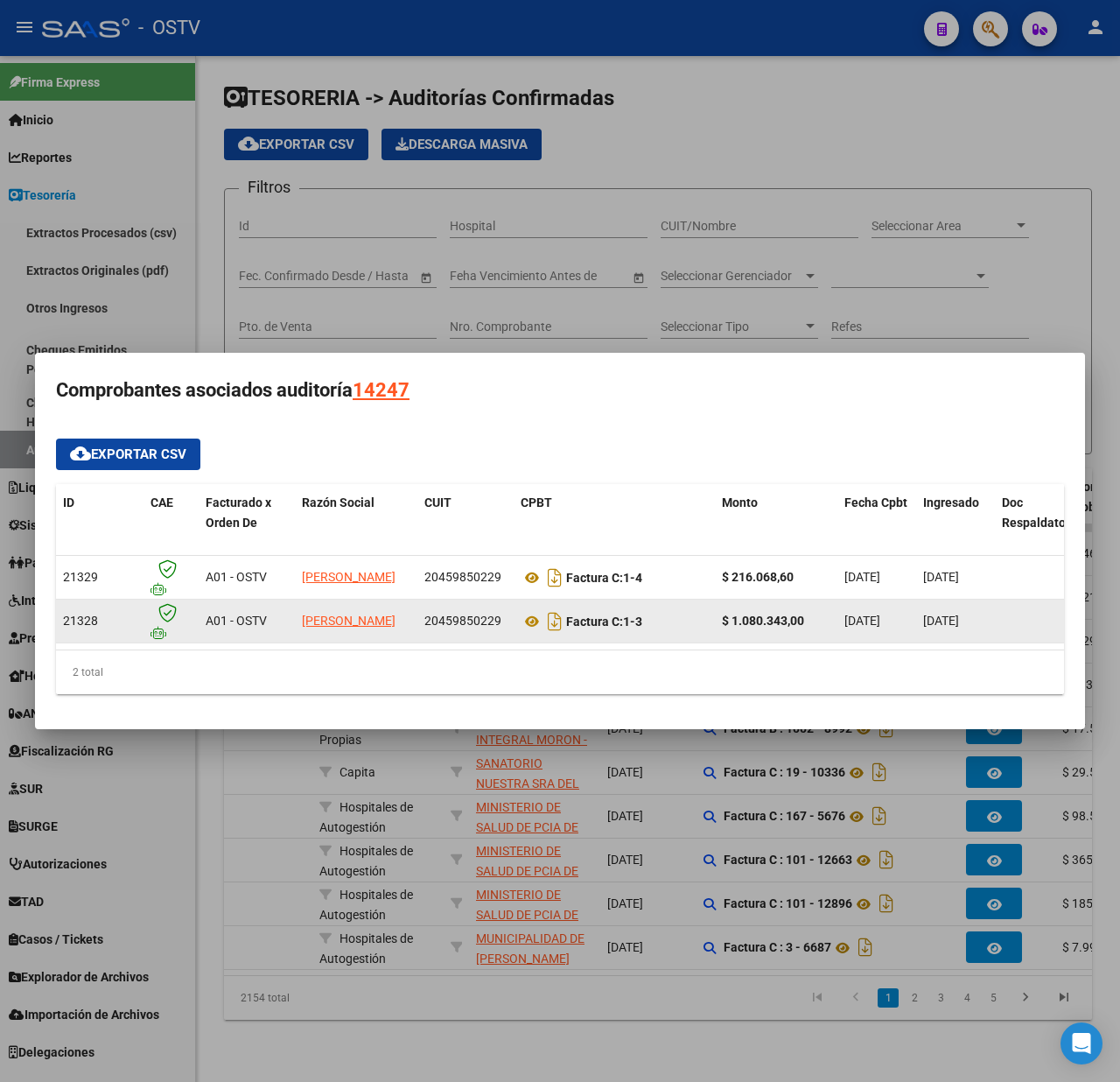
click at [439, 624] on datatable-body-cell "20459850229" at bounding box center [466, 622] width 97 height 43
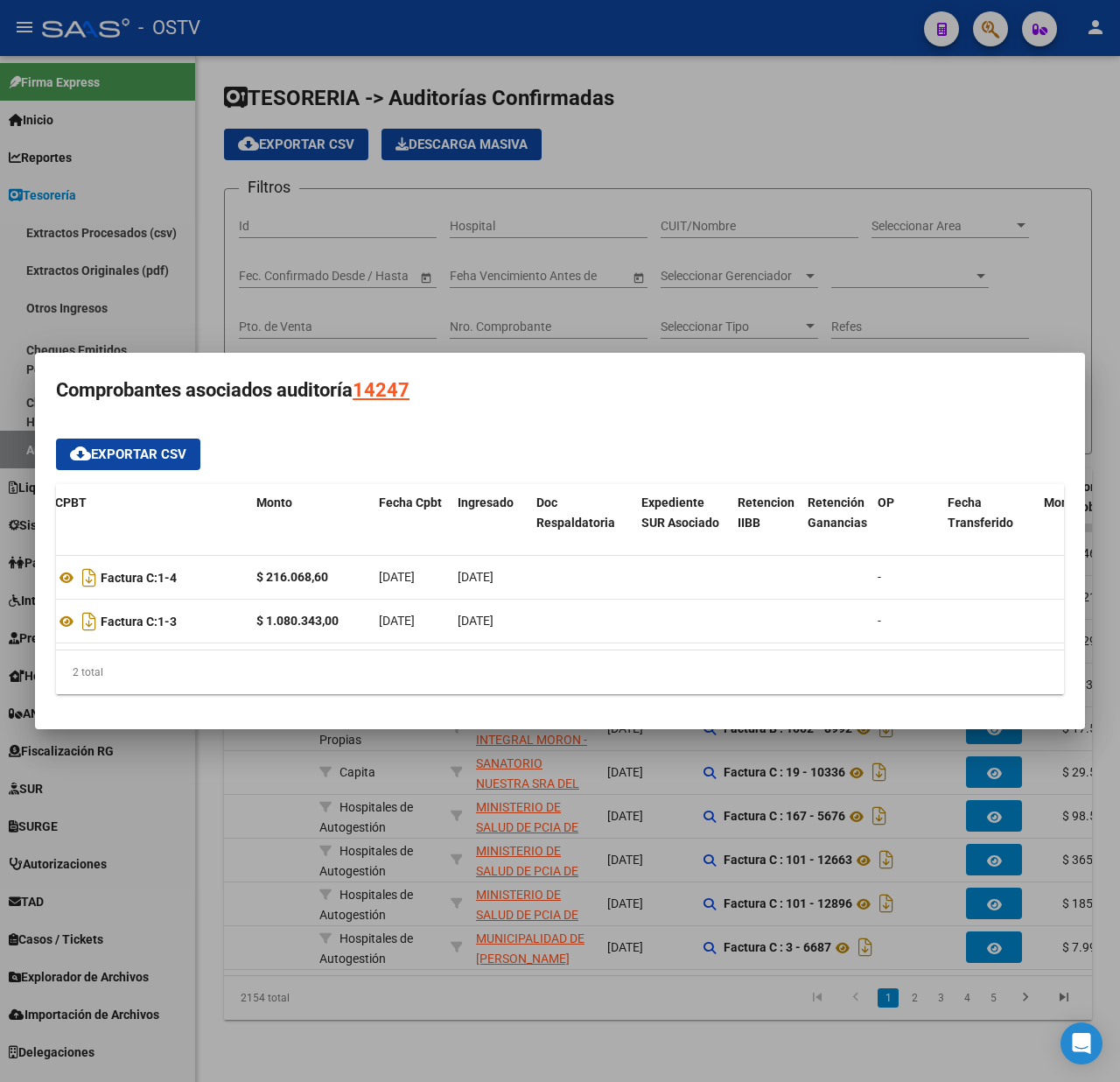
scroll to position [0, 0]
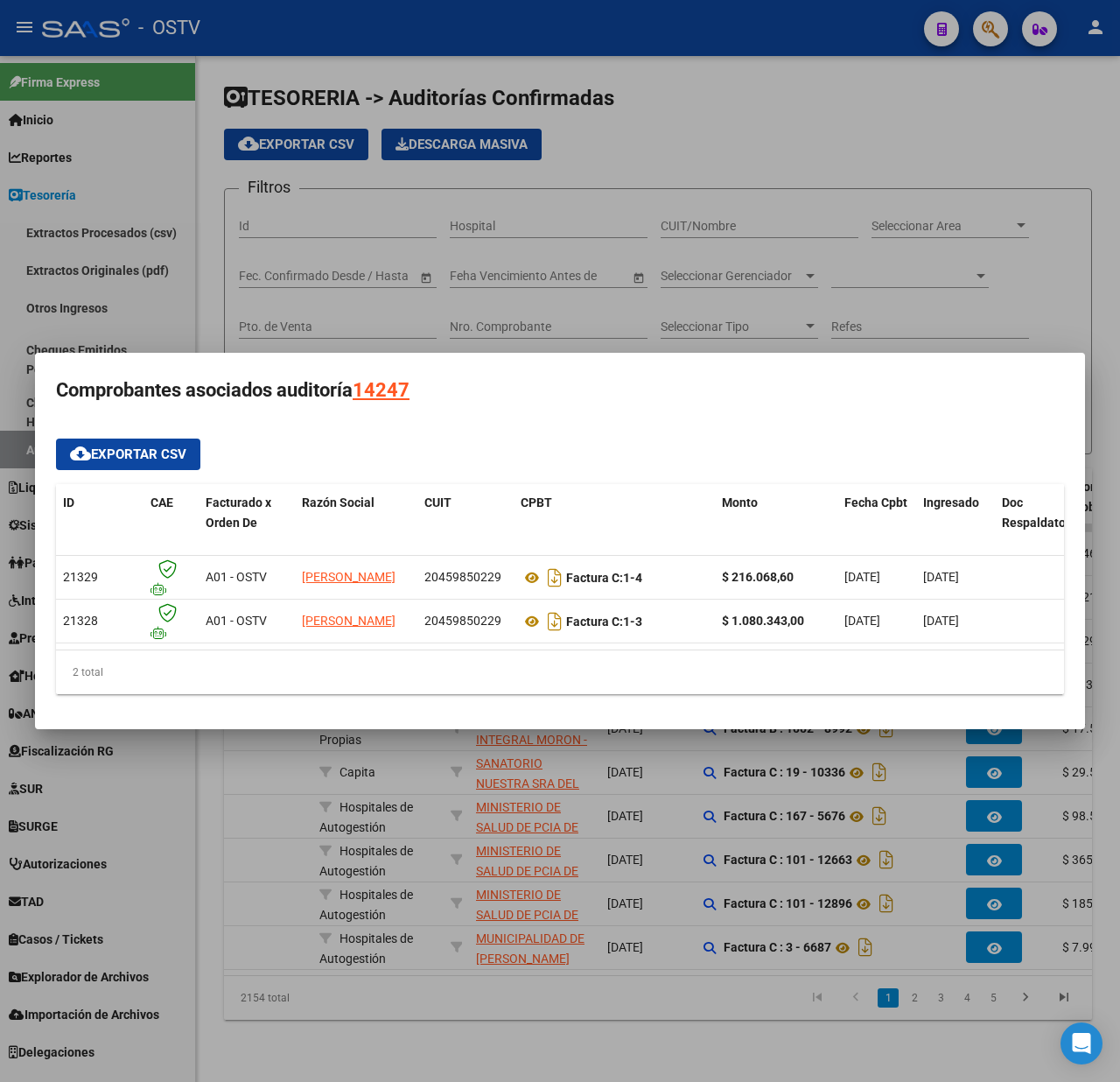
click at [586, 330] on div at bounding box center [560, 541] width 1120 height 1082
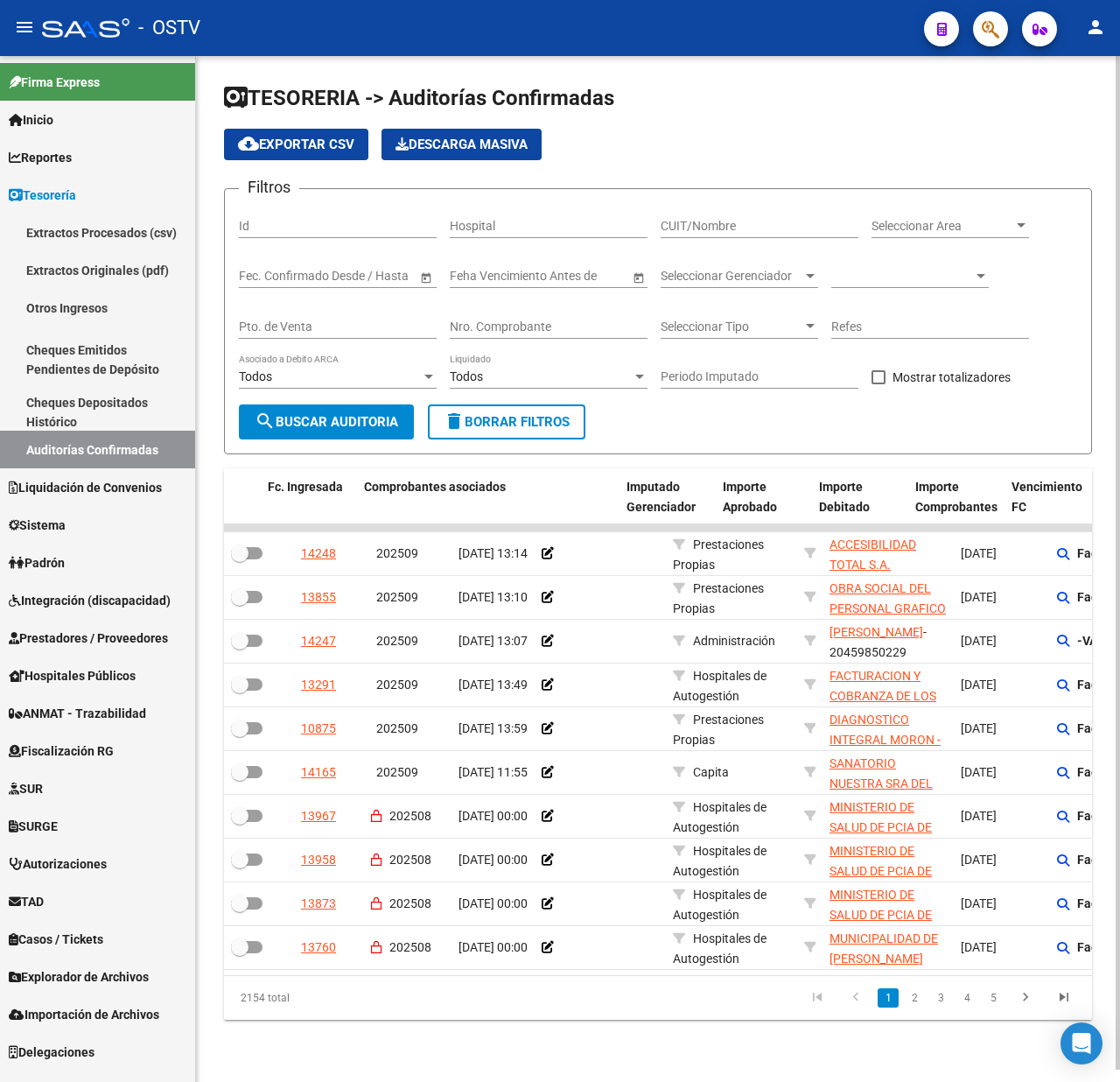
scroll to position [0, 697]
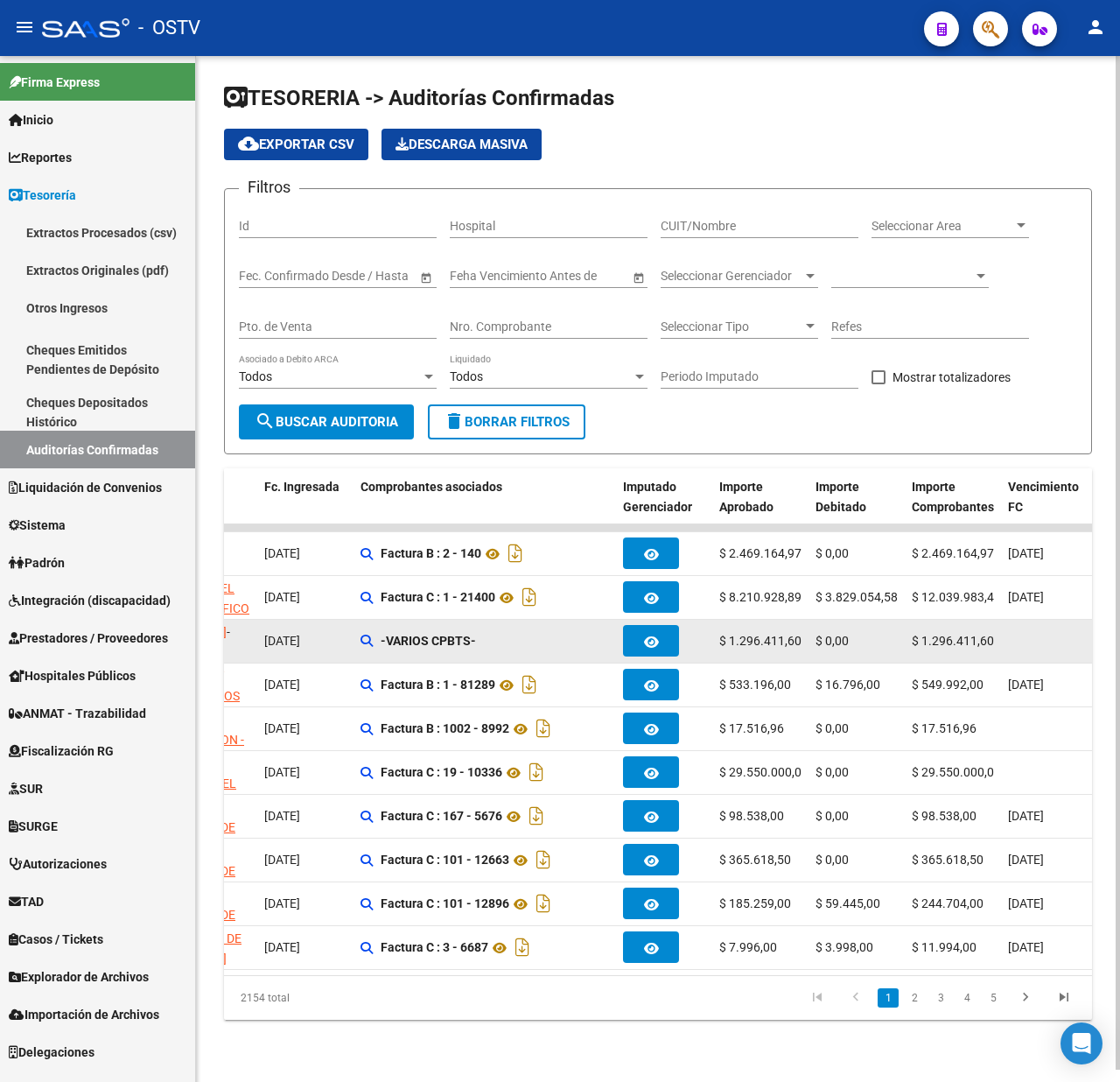
click at [504, 631] on div "-VARIOS CPBTS-" at bounding box center [484, 641] width 249 height 20
click at [449, 634] on strong "-VARIOS CPBTS-" at bounding box center [429, 641] width 96 height 14
click at [368, 635] on icon at bounding box center [366, 641] width 12 height 12
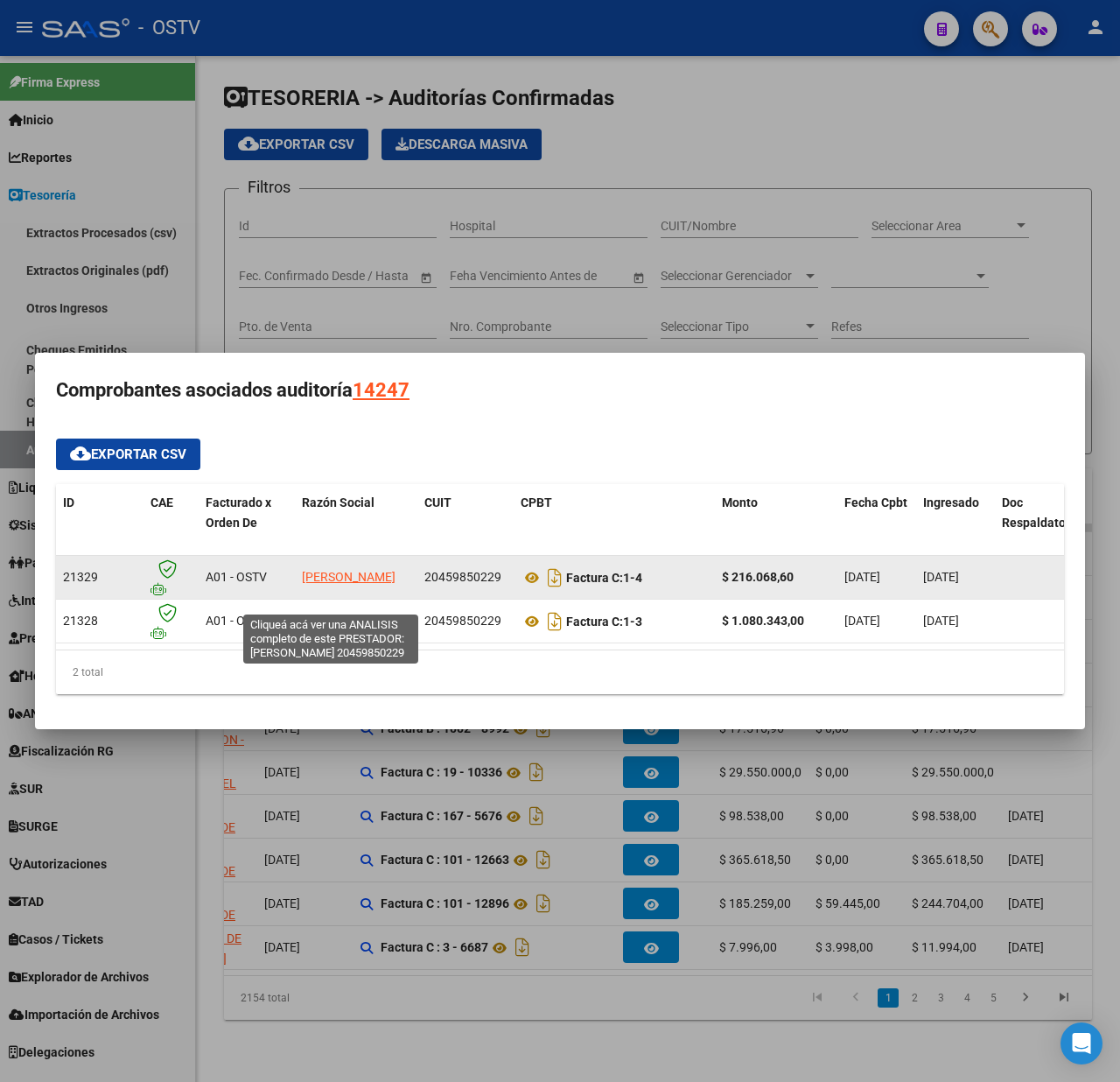
click at [332, 570] on span "BELLAMIO GONZALO JONATAN" at bounding box center [349, 577] width 94 height 14
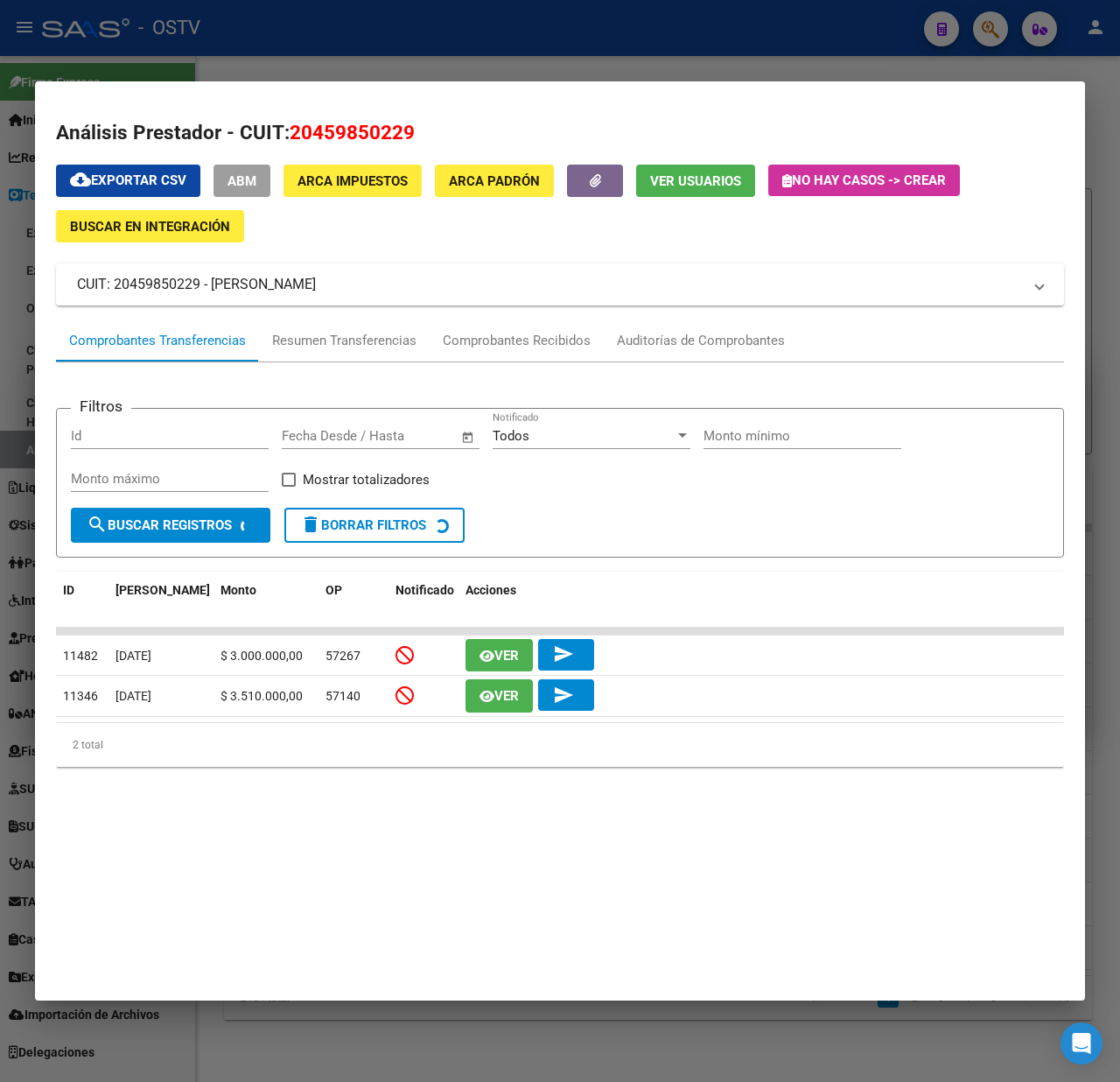
click at [1103, 257] on div at bounding box center [560, 541] width 1120 height 1082
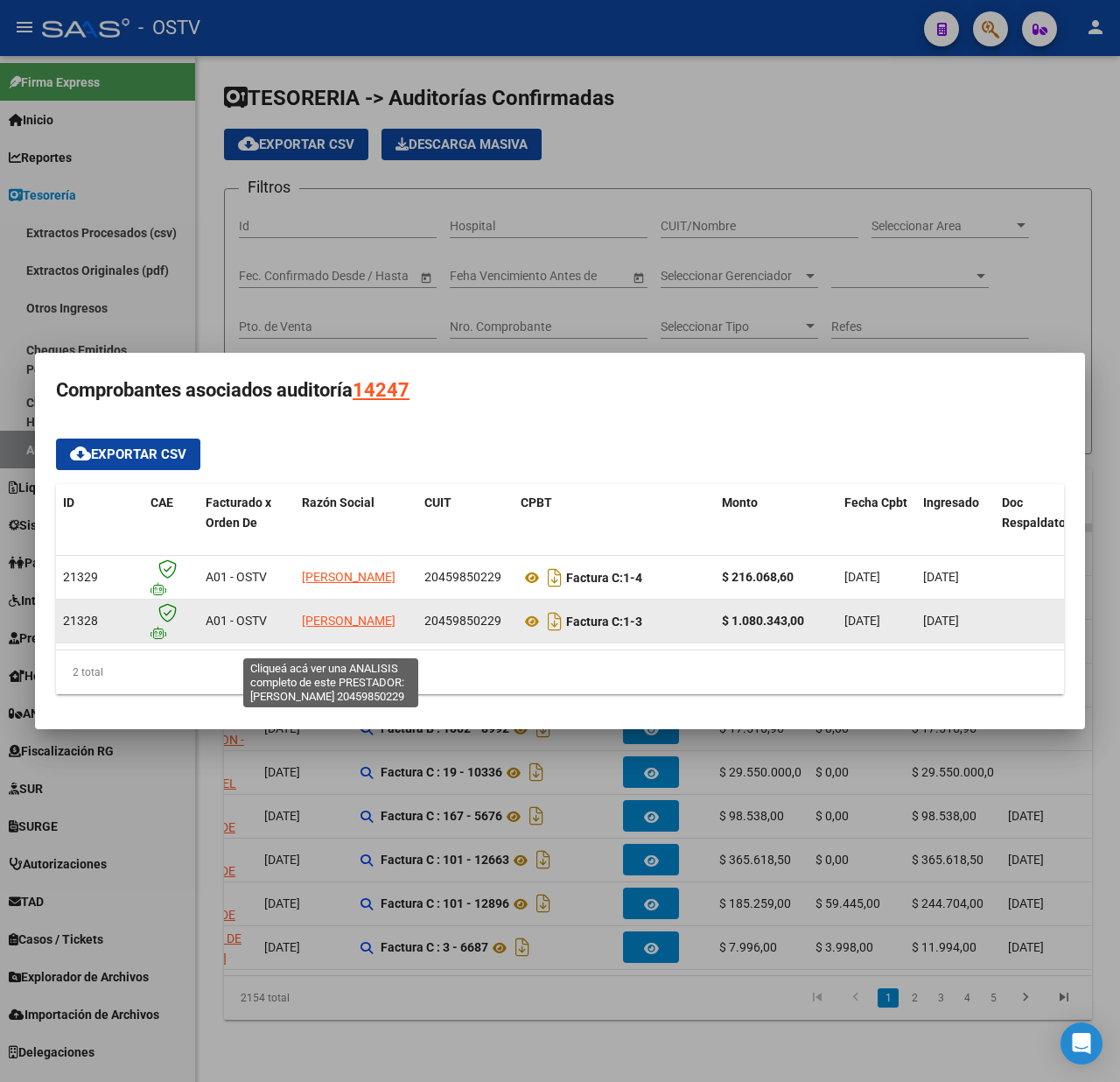
click at [327, 614] on span "BELLAMIO GONZALO JONATAN" at bounding box center [349, 621] width 94 height 14
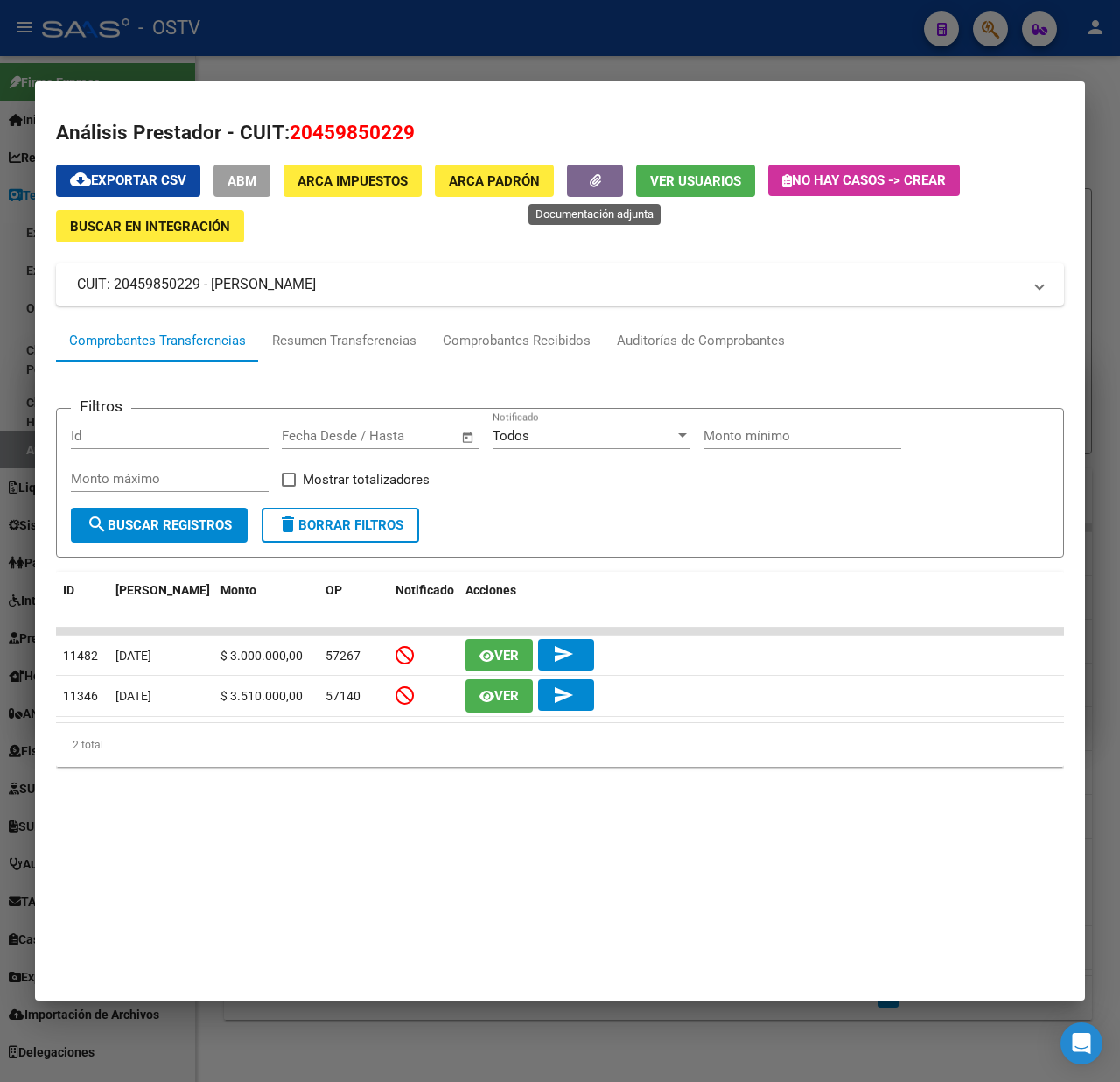
click at [599, 169] on button "button" at bounding box center [595, 180] width 56 height 32
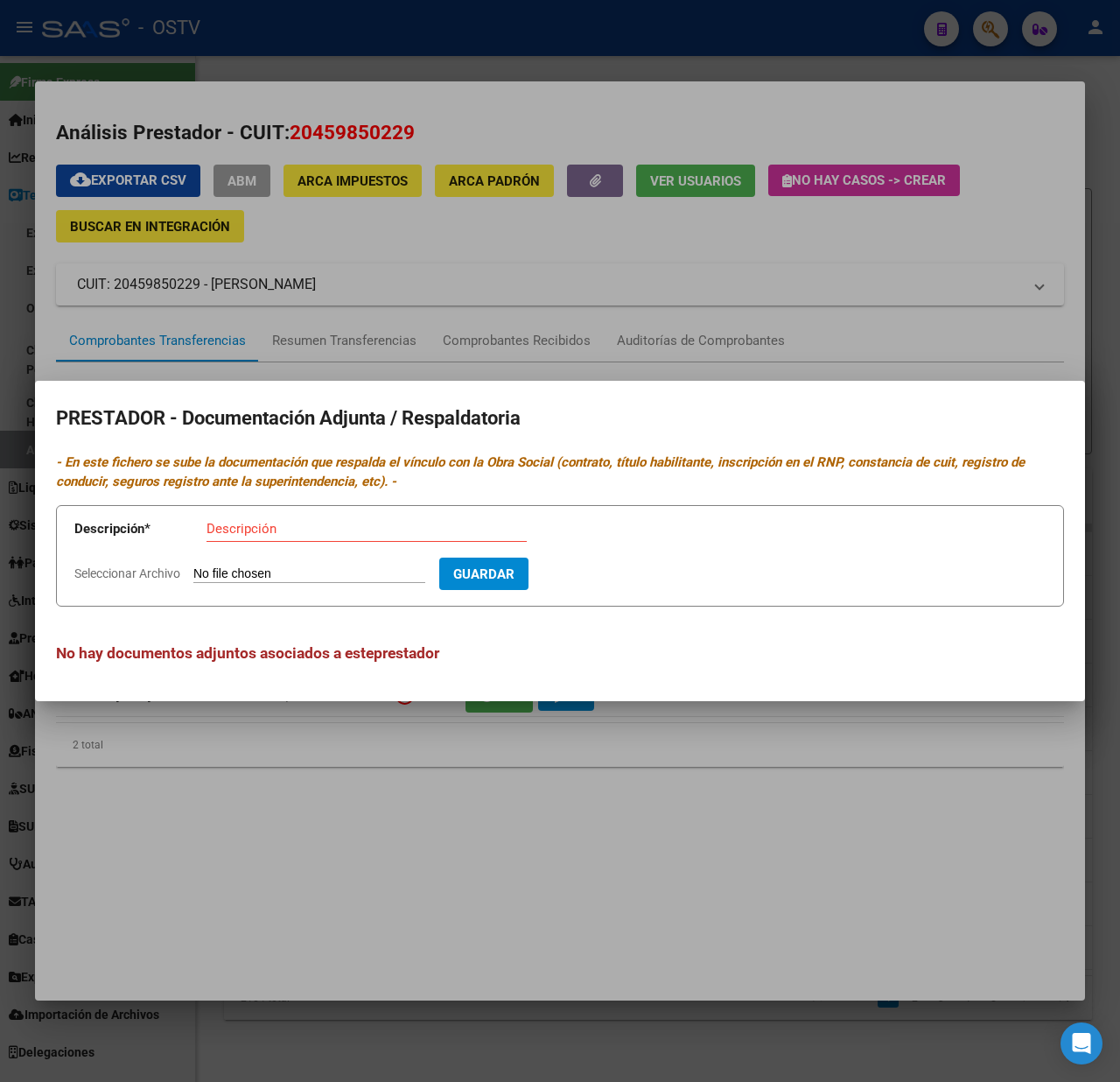
click at [562, 863] on div at bounding box center [560, 541] width 1120 height 1082
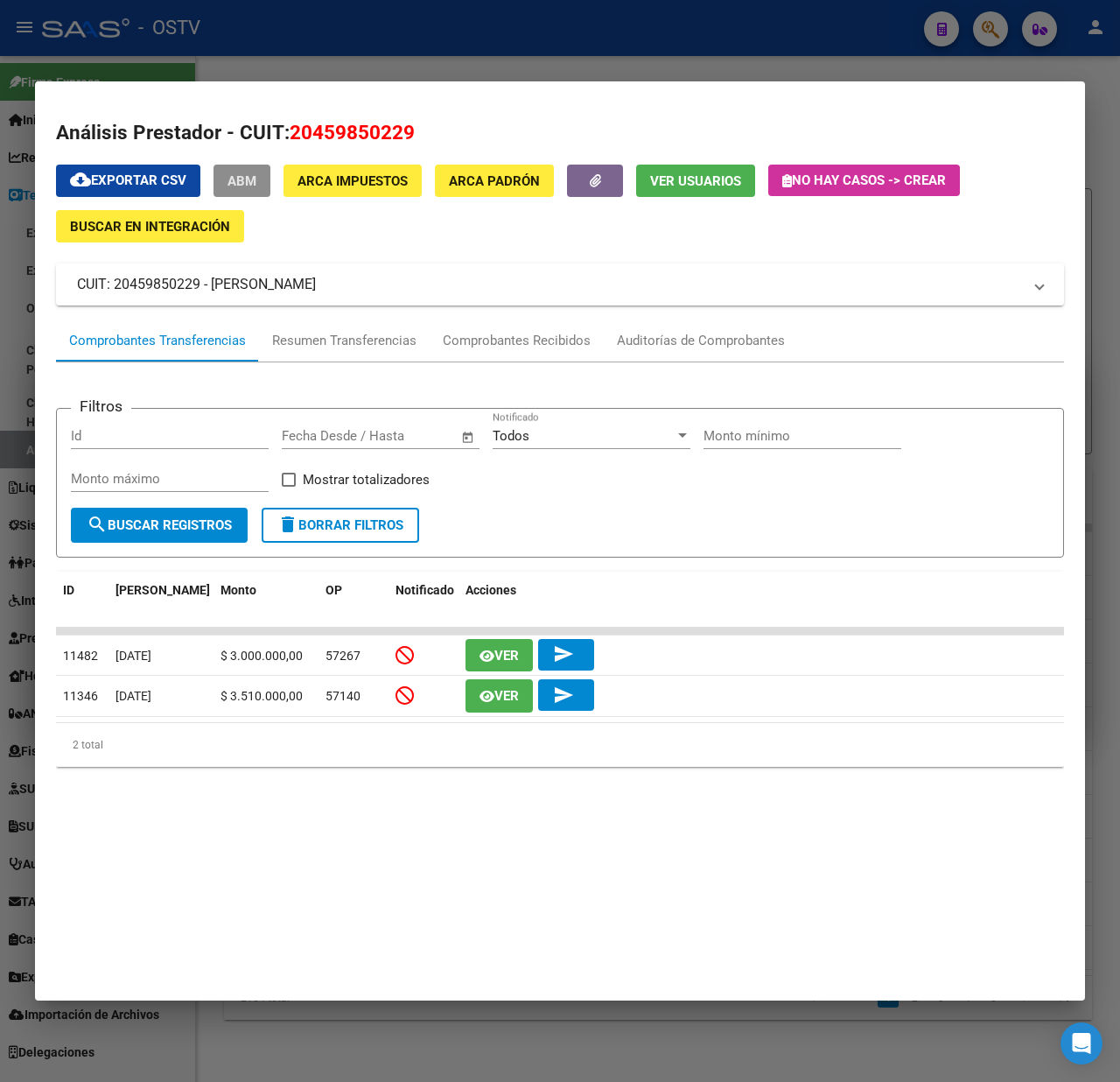
click at [233, 174] on span "ABM" at bounding box center [241, 181] width 29 height 16
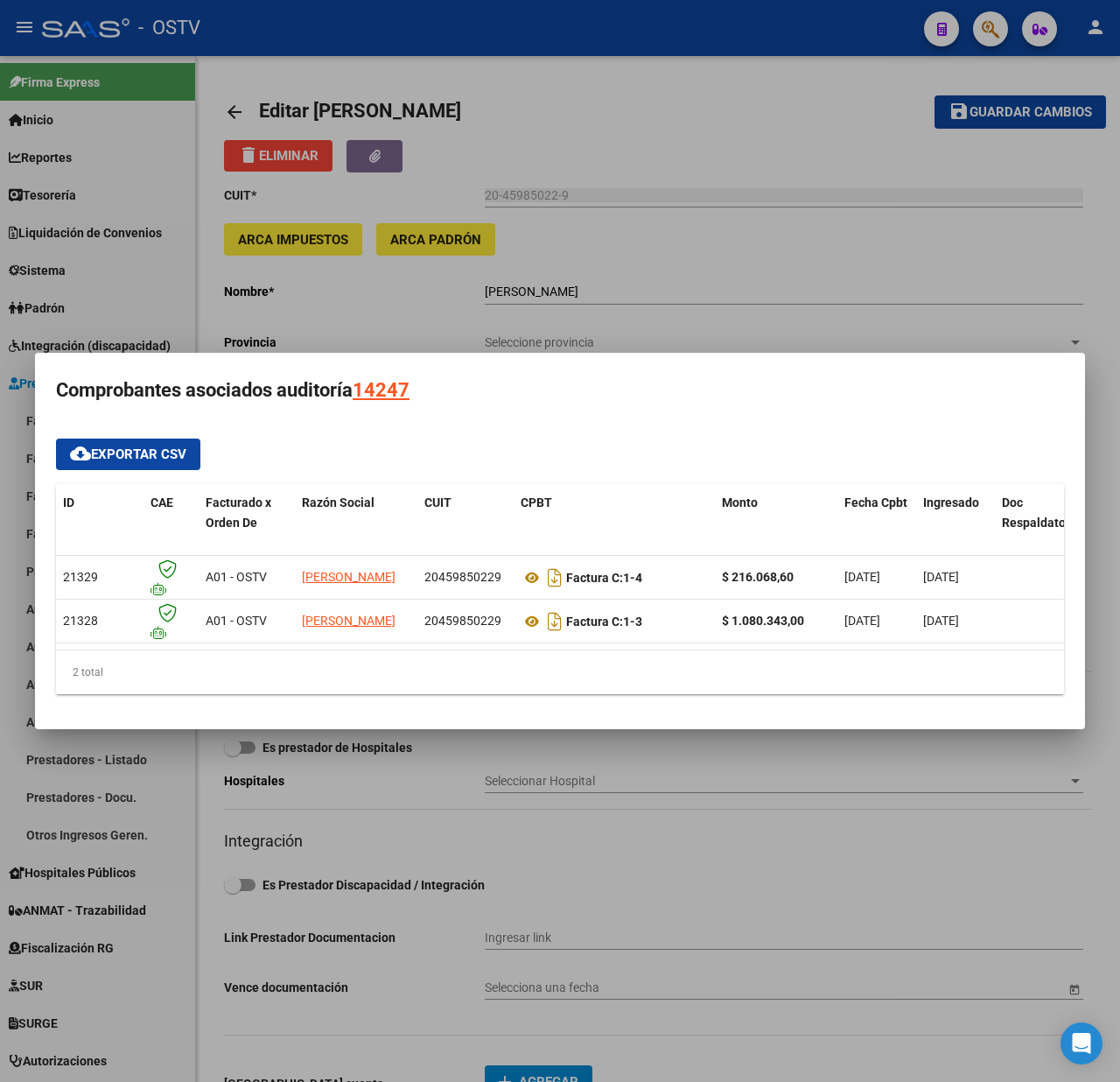
click at [559, 222] on div at bounding box center [560, 541] width 1120 height 1082
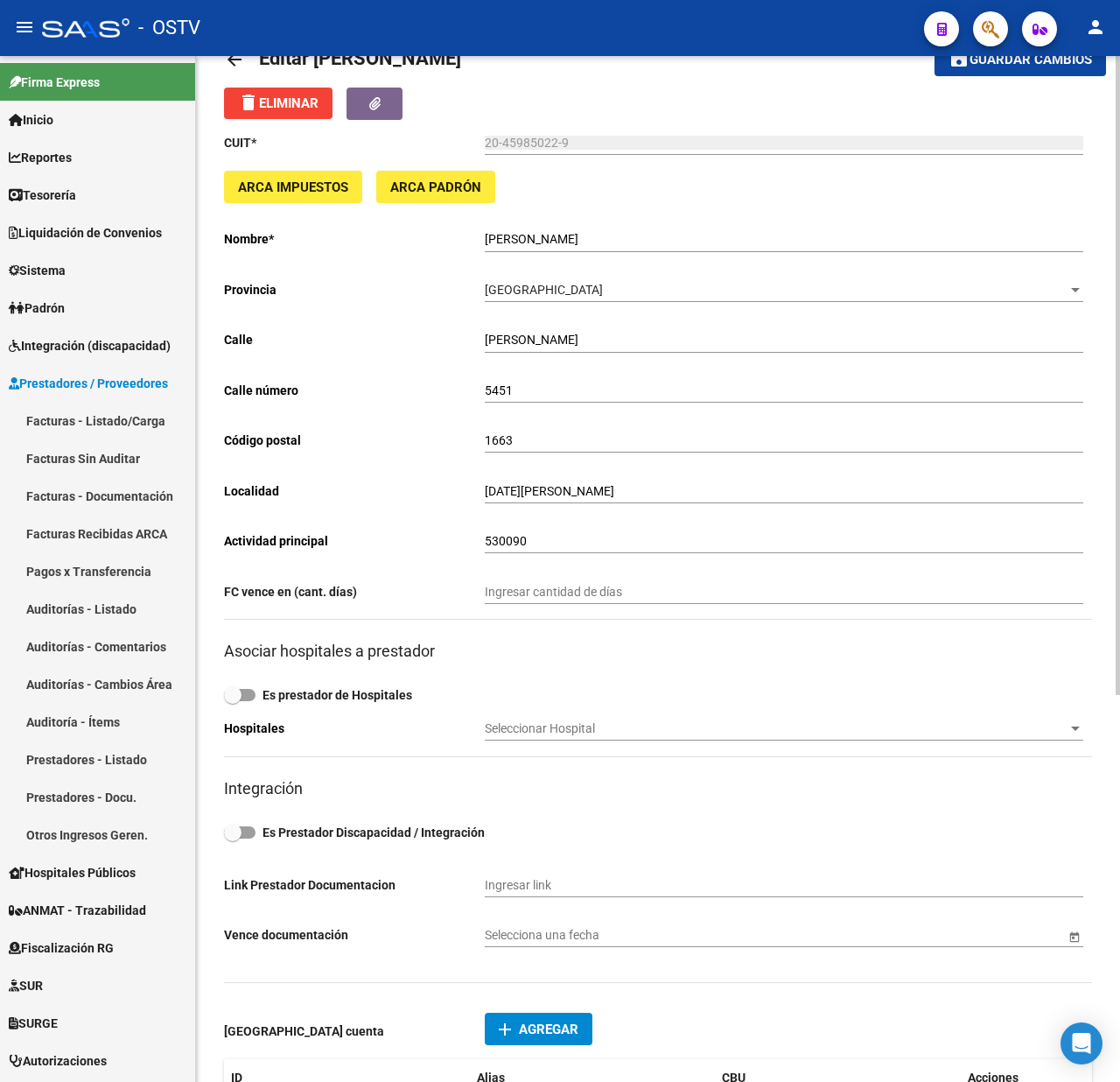
scroll to position [37, 0]
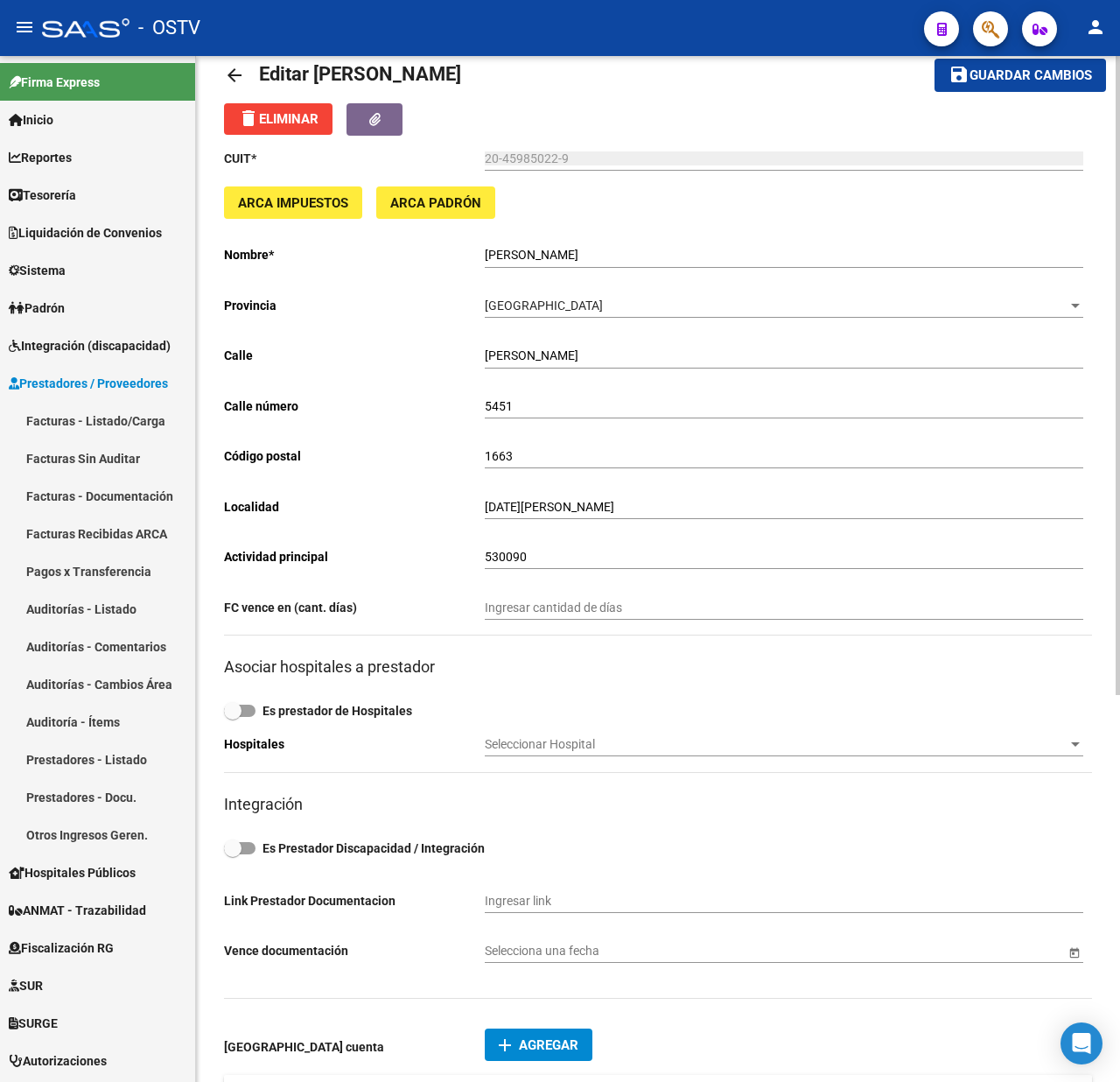
click at [229, 71] on mat-icon "arrow_back" at bounding box center [235, 75] width 21 height 21
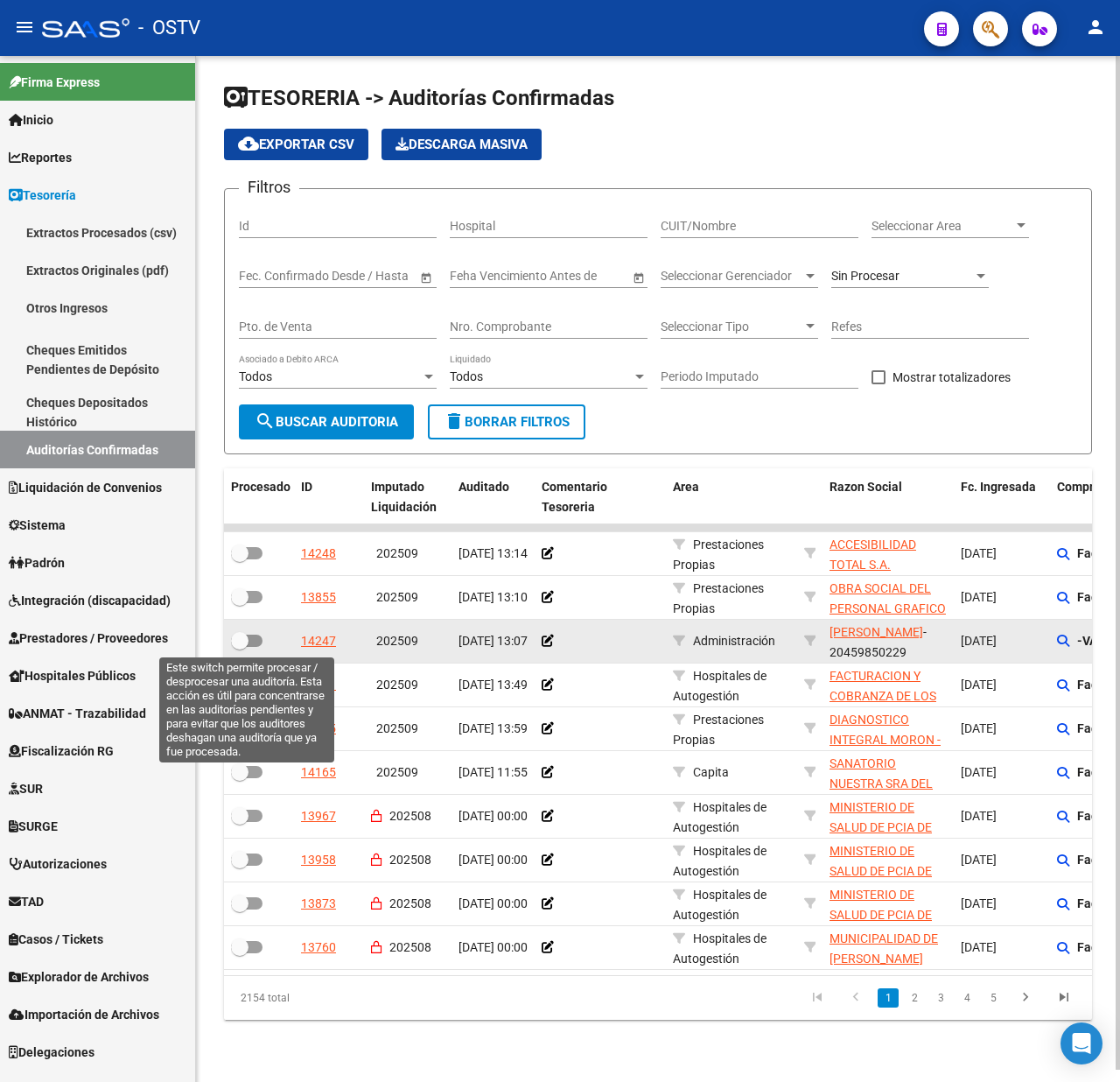
click at [246, 634] on span at bounding box center [239, 641] width 18 height 18
click at [239, 647] on input "checkbox" at bounding box center [239, 647] width 1 height 1
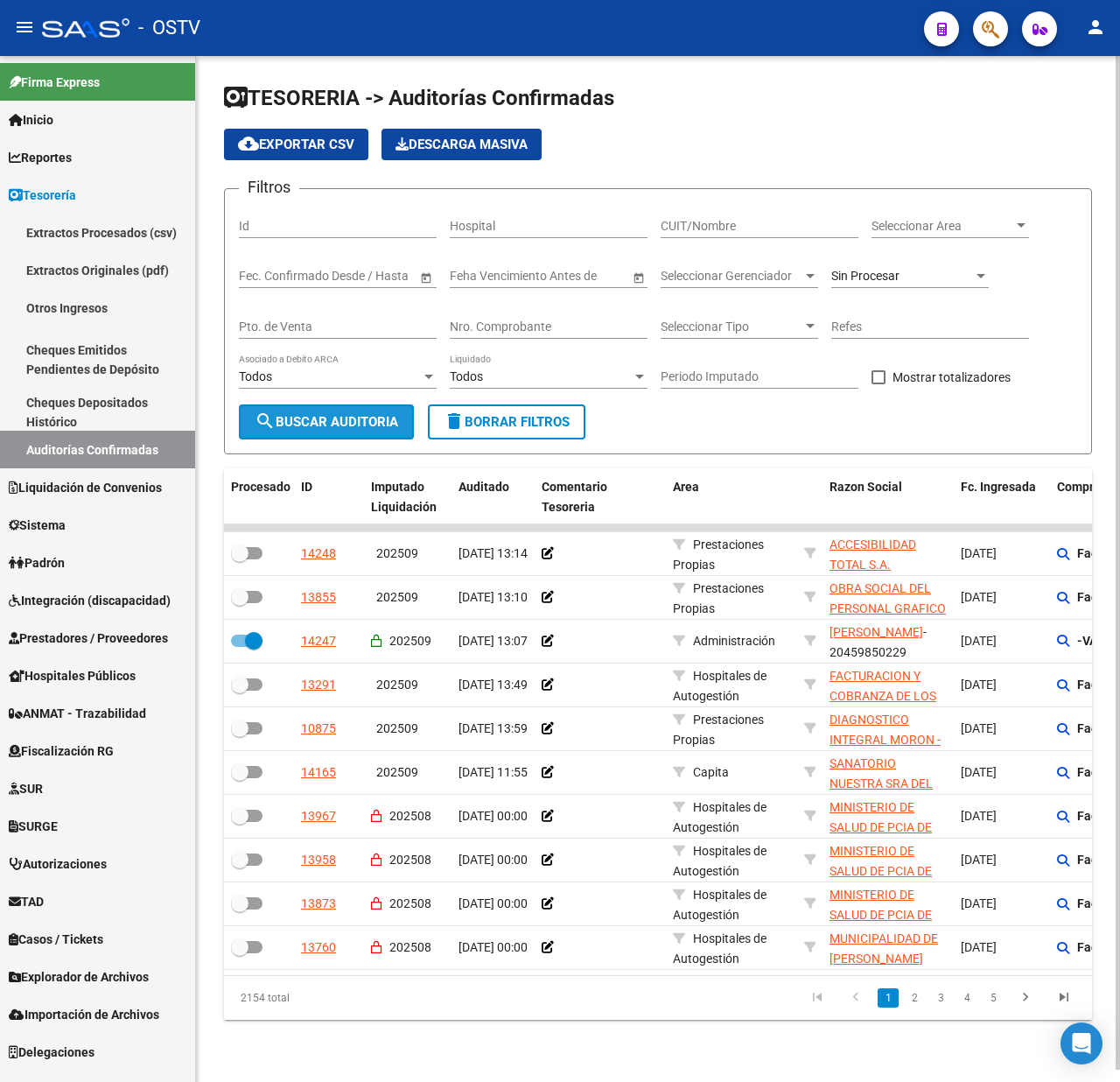
click at [324, 418] on span "search Buscar Auditoria" at bounding box center [326, 422] width 144 height 16
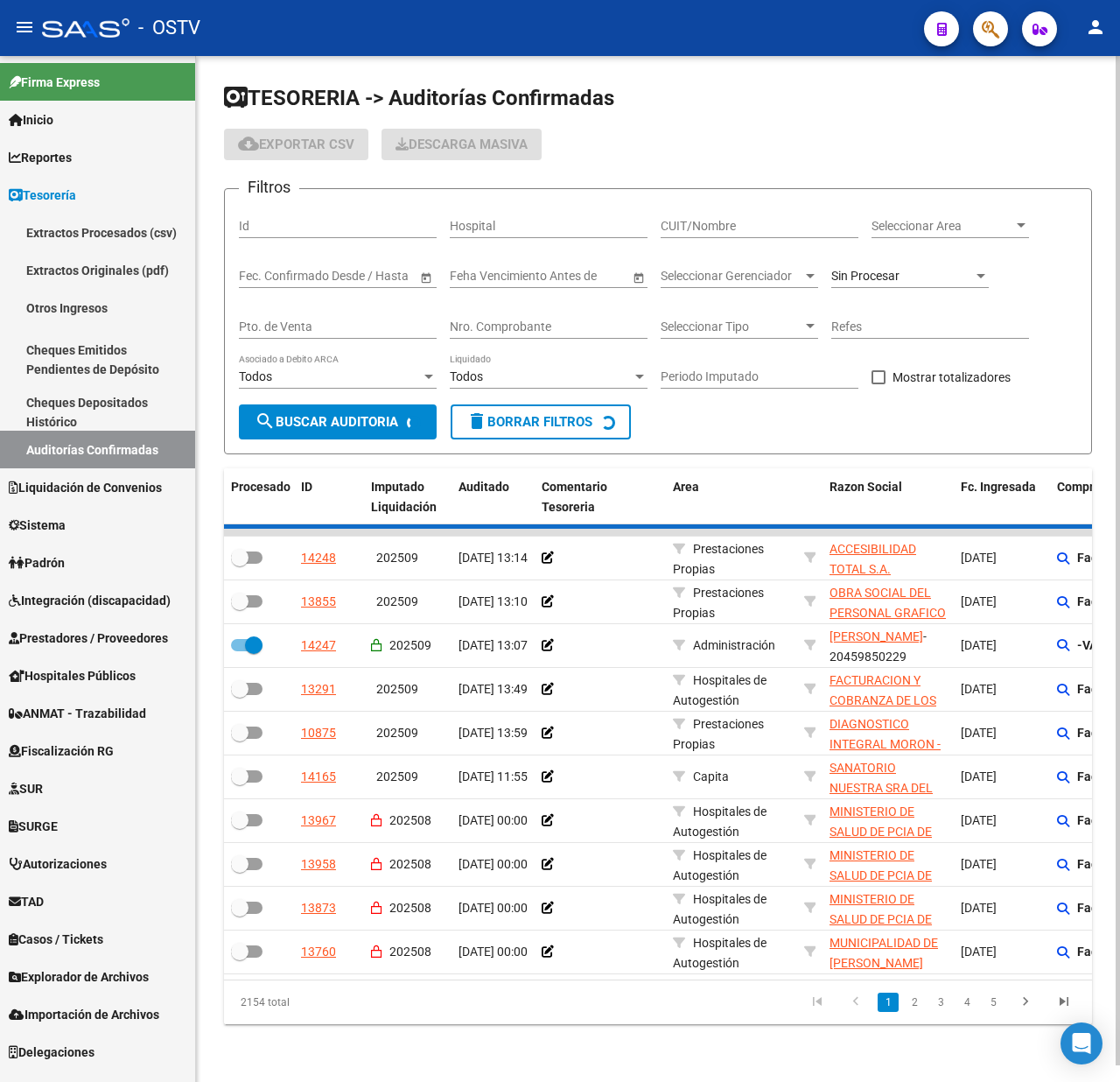
checkbox input "false"
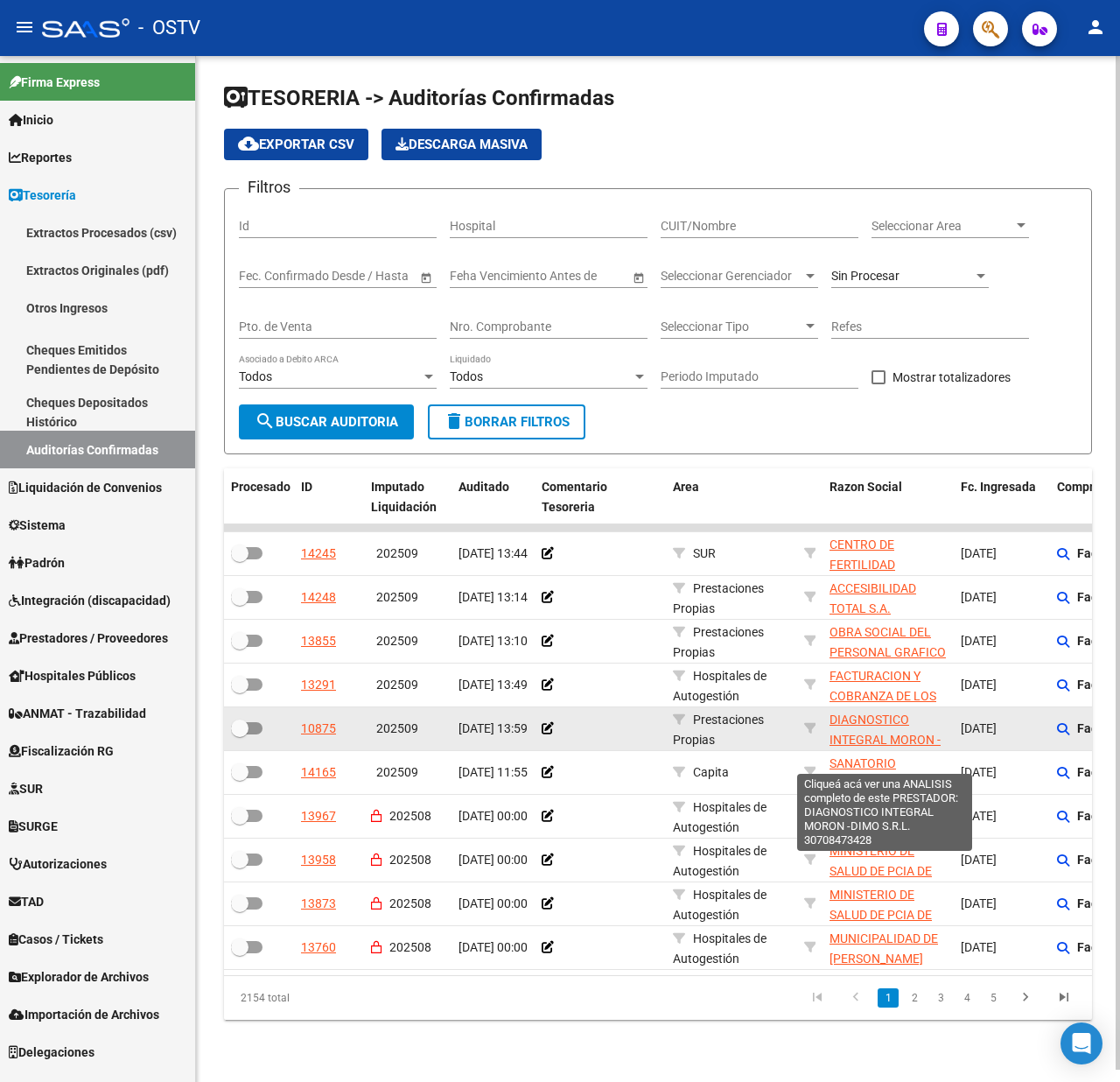
click at [885, 741] on span "DIAGNOSTICO INTEGRAL MORON -DIMO S.R.L." at bounding box center [885, 740] width 111 height 54
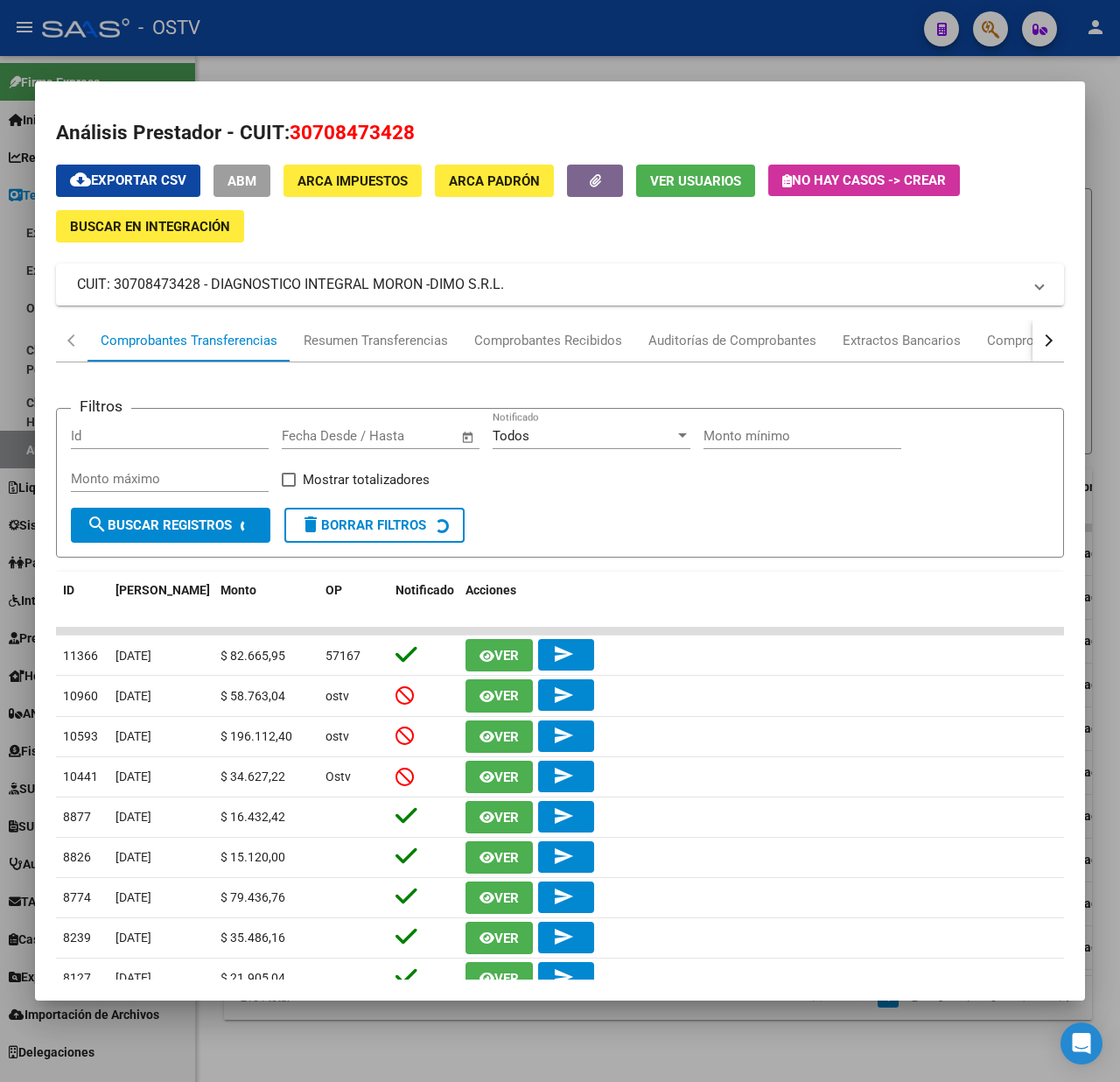
click at [1105, 121] on div at bounding box center [560, 541] width 1120 height 1082
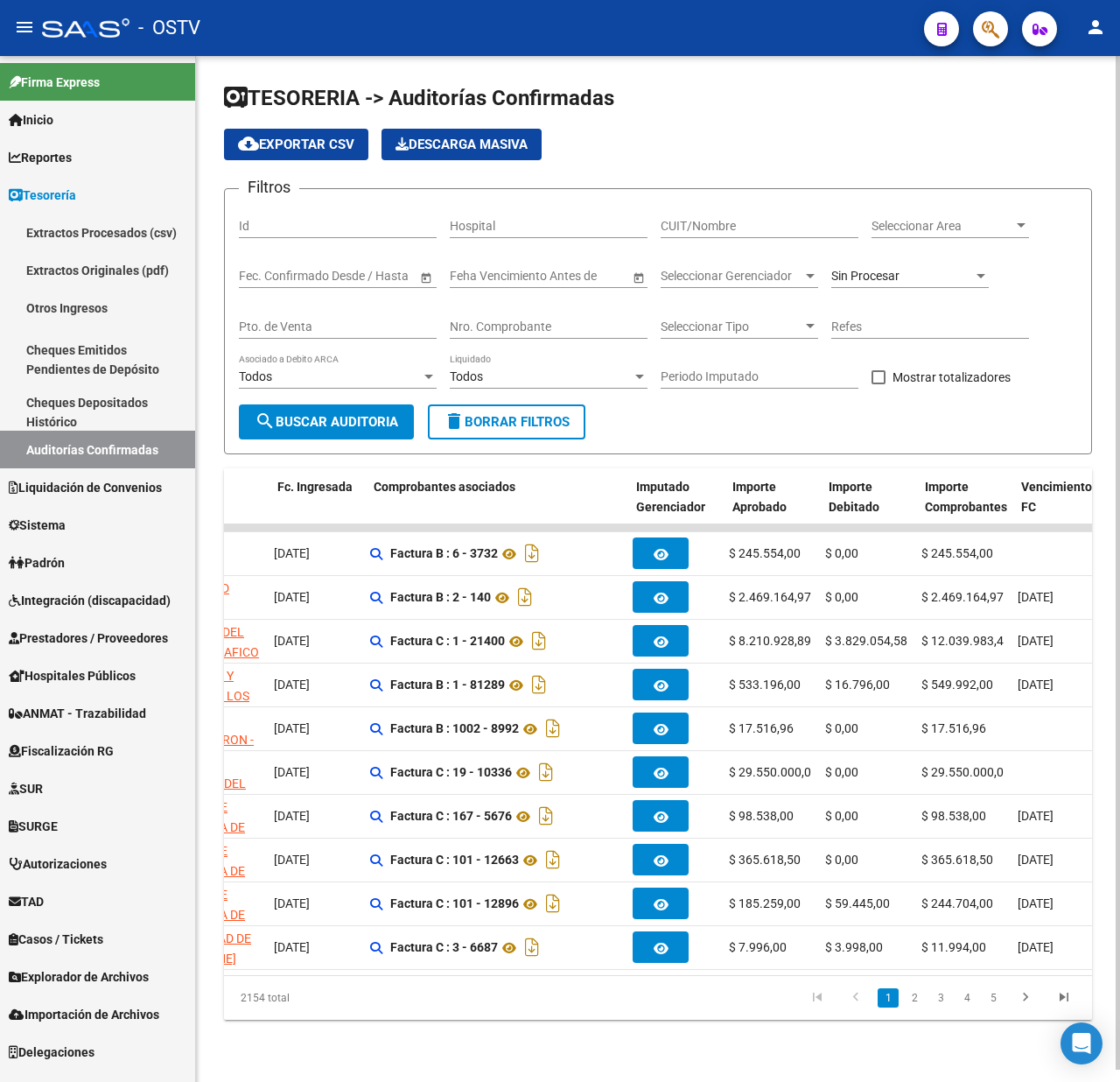
scroll to position [0, 683]
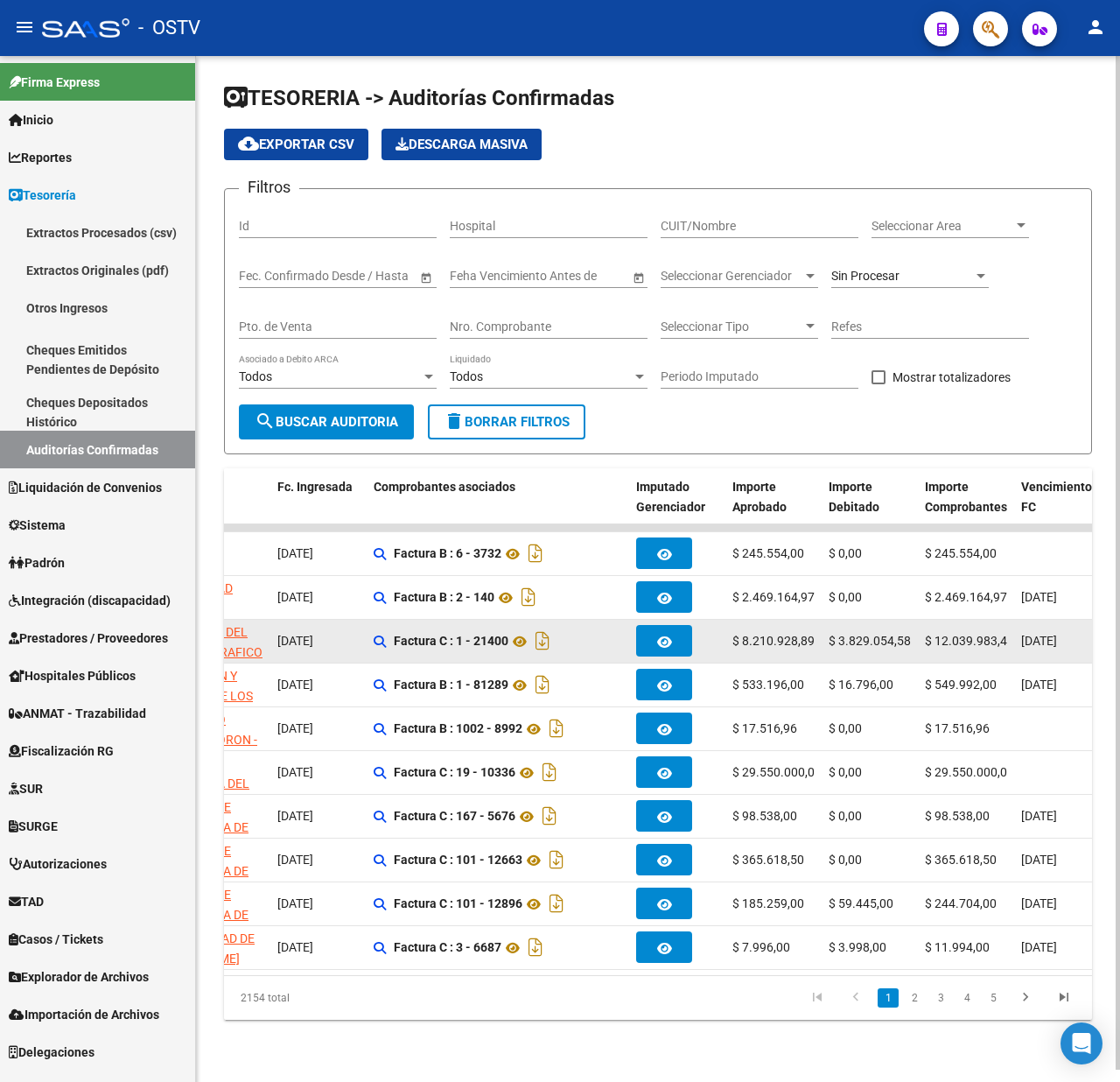
click at [371, 622] on datatable-body-cell "Factura C : 1 - 21400" at bounding box center [499, 641] width 263 height 43
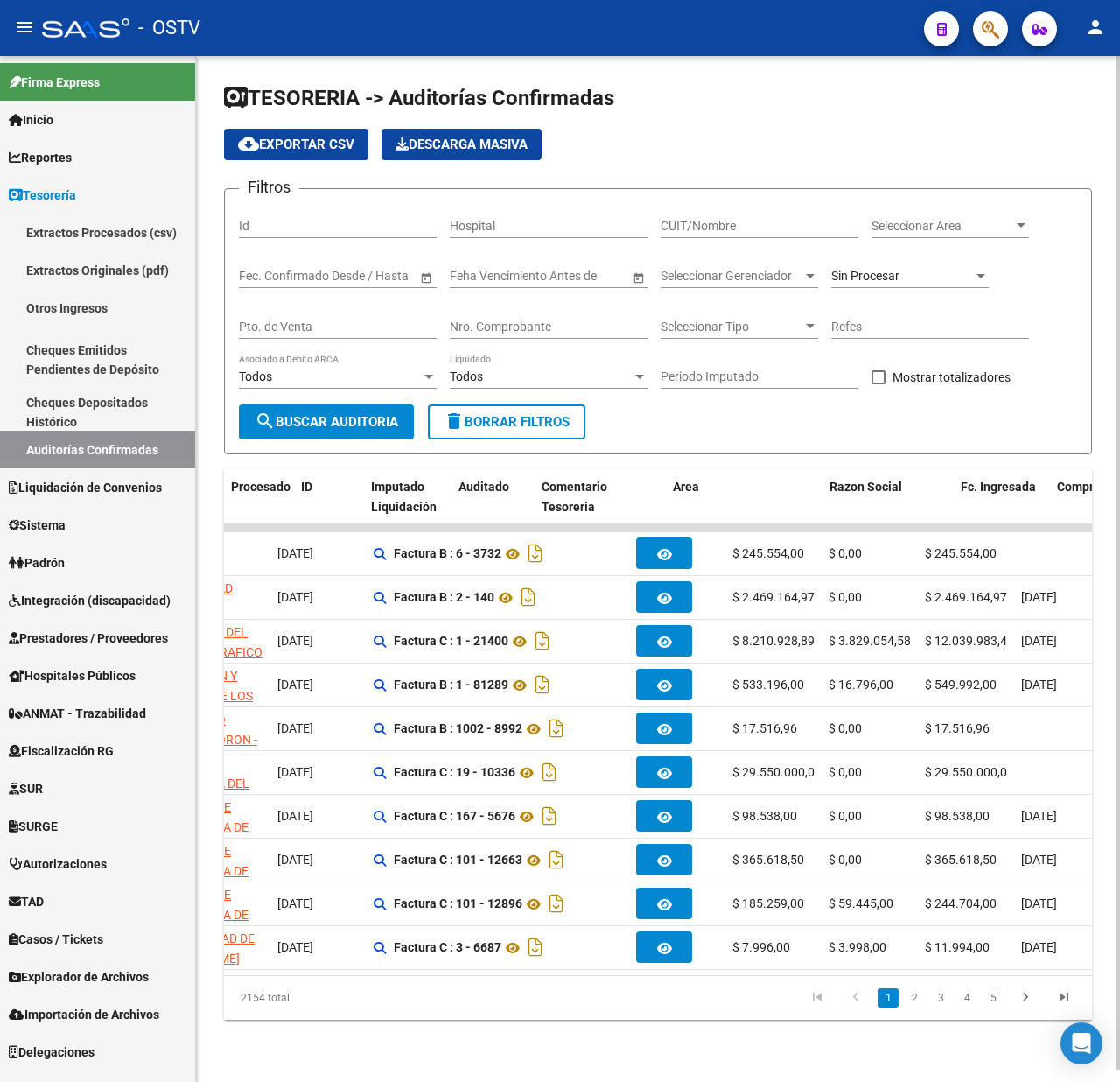
scroll to position [0, 0]
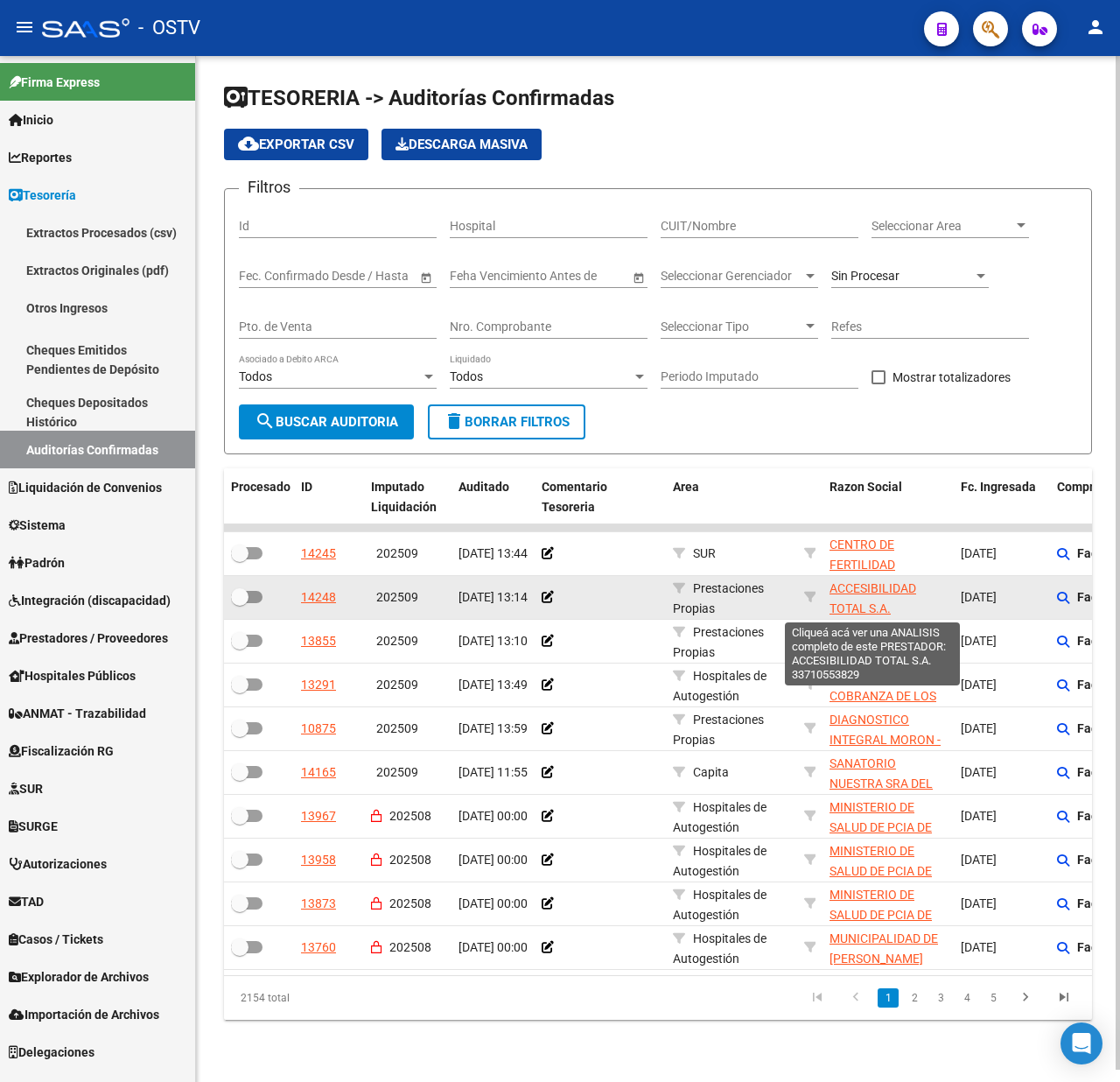
click at [859, 583] on span "ACCESIBILIDAD TOTAL S.A." at bounding box center [873, 598] width 86 height 34
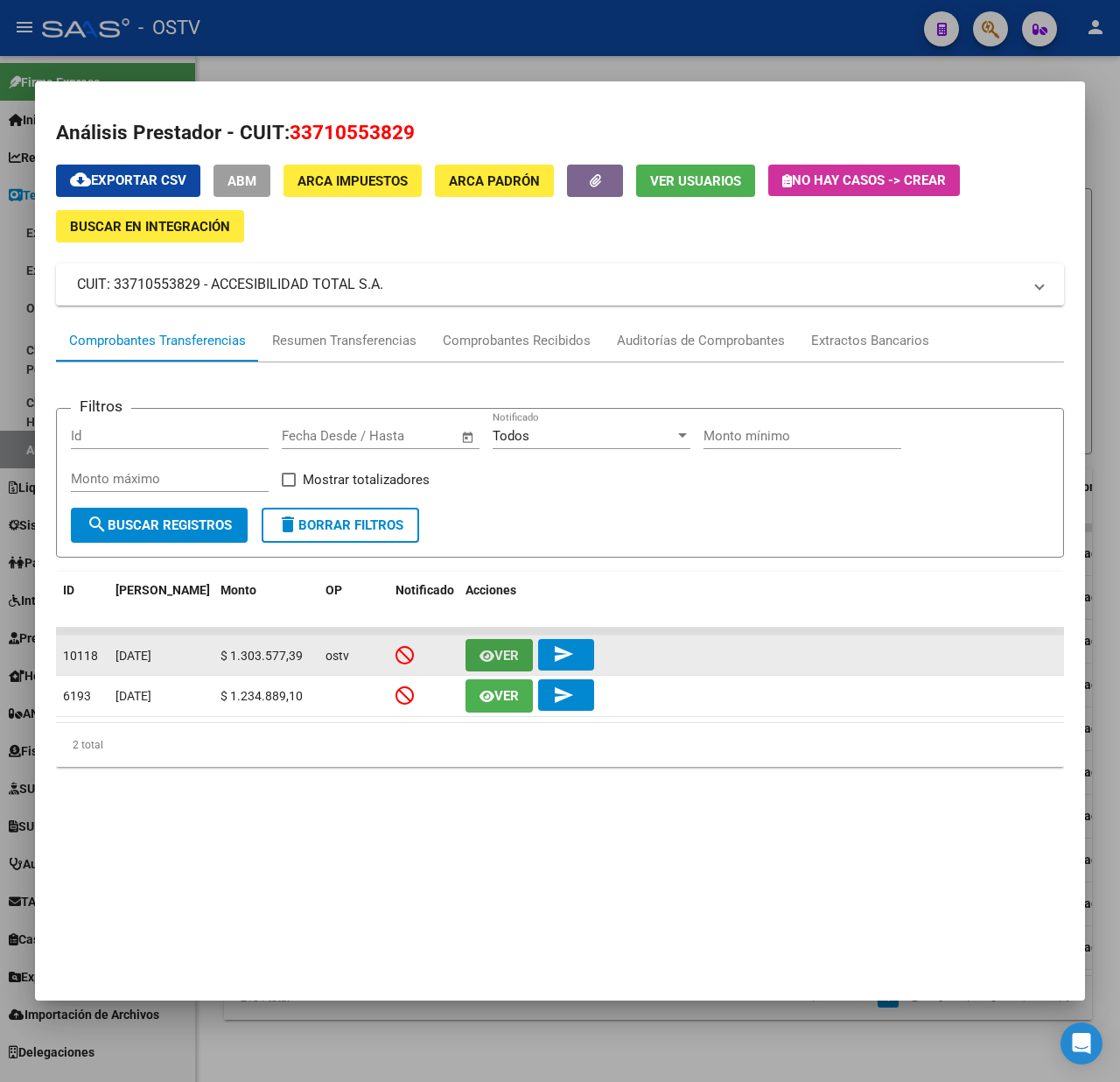
click at [508, 648] on span "Ver" at bounding box center [507, 656] width 24 height 16
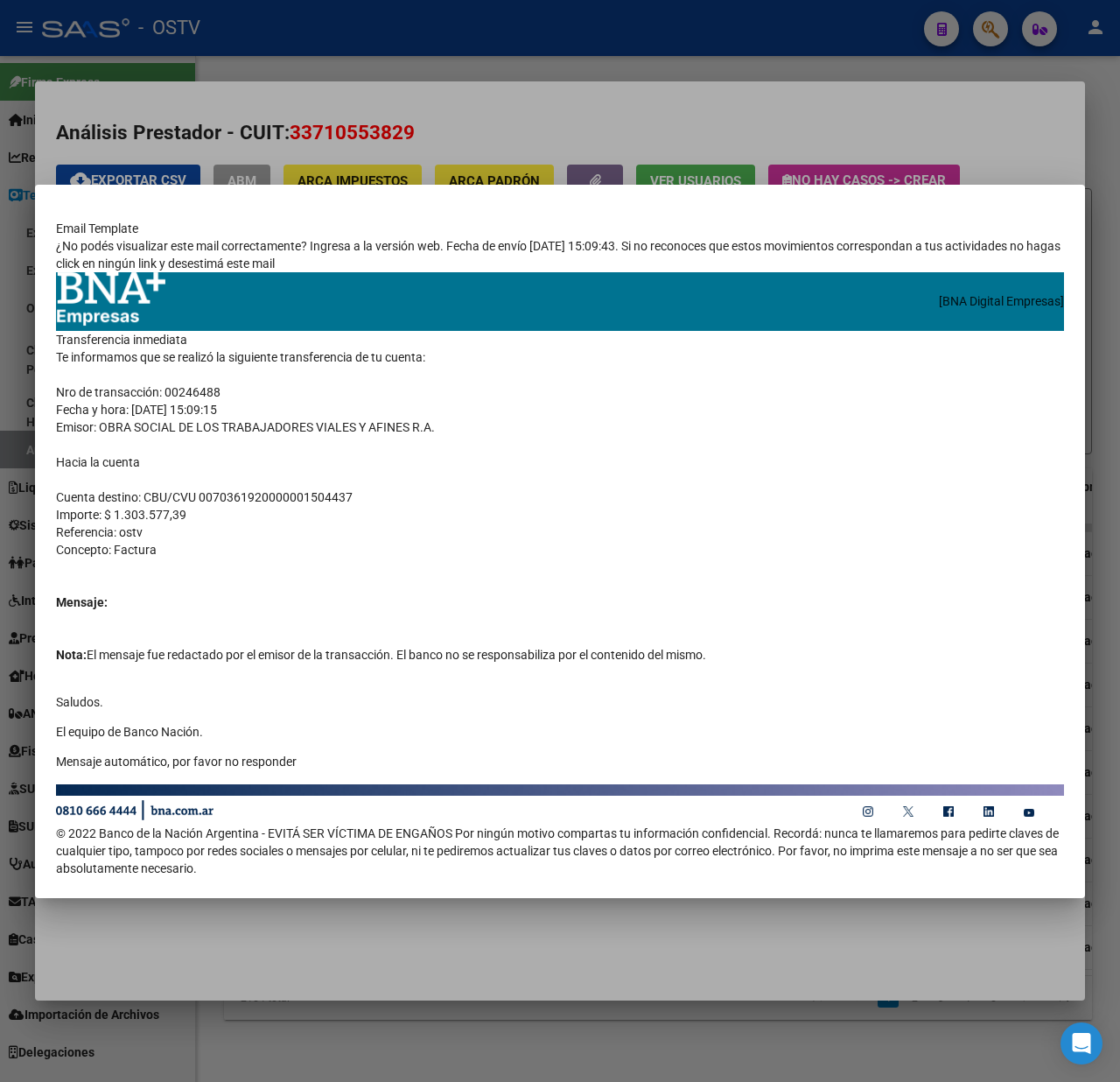
click at [488, 144] on div at bounding box center [560, 541] width 1120 height 1082
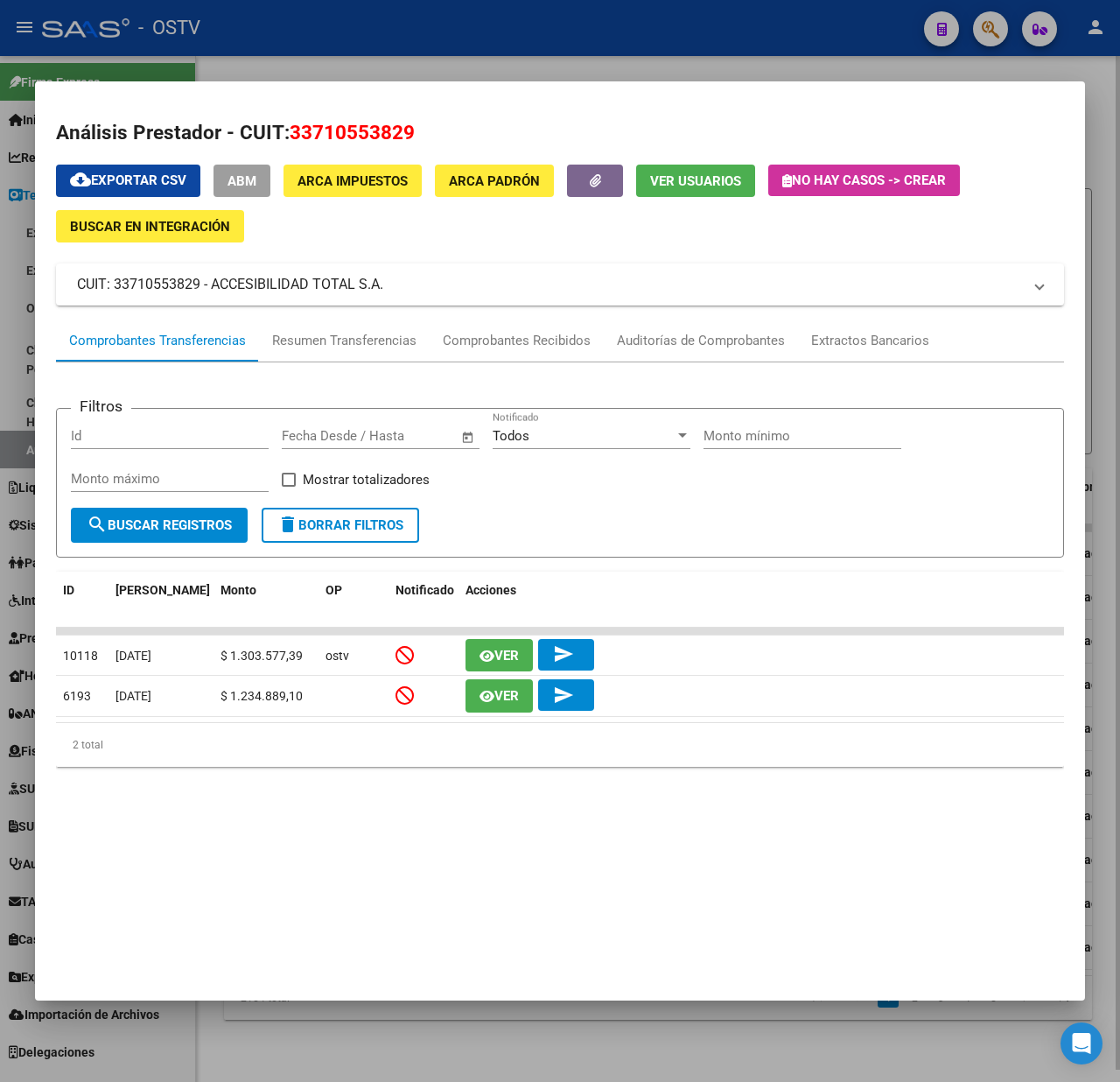
click at [607, 60] on div at bounding box center [560, 541] width 1120 height 1082
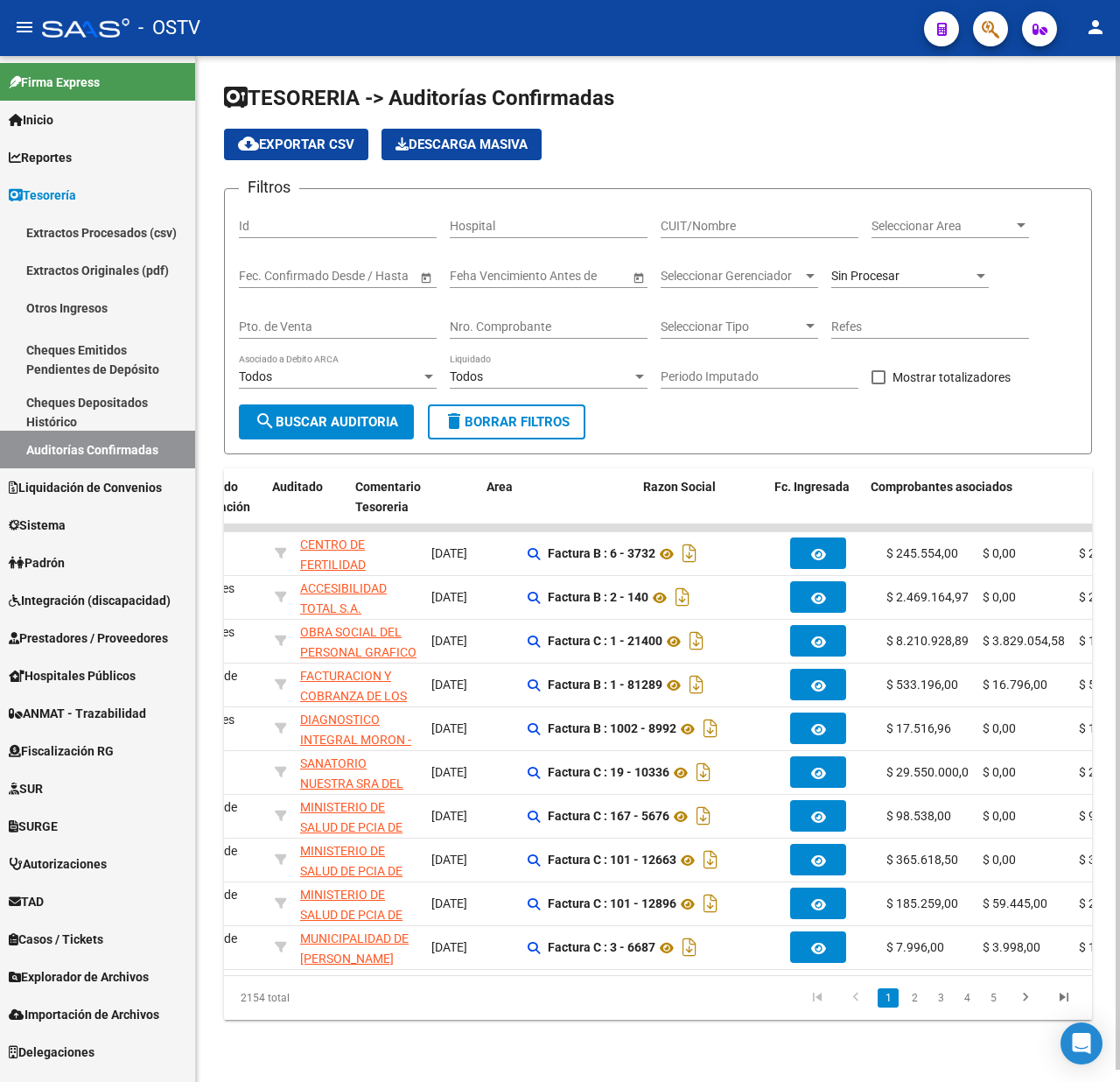
scroll to position [0, 176]
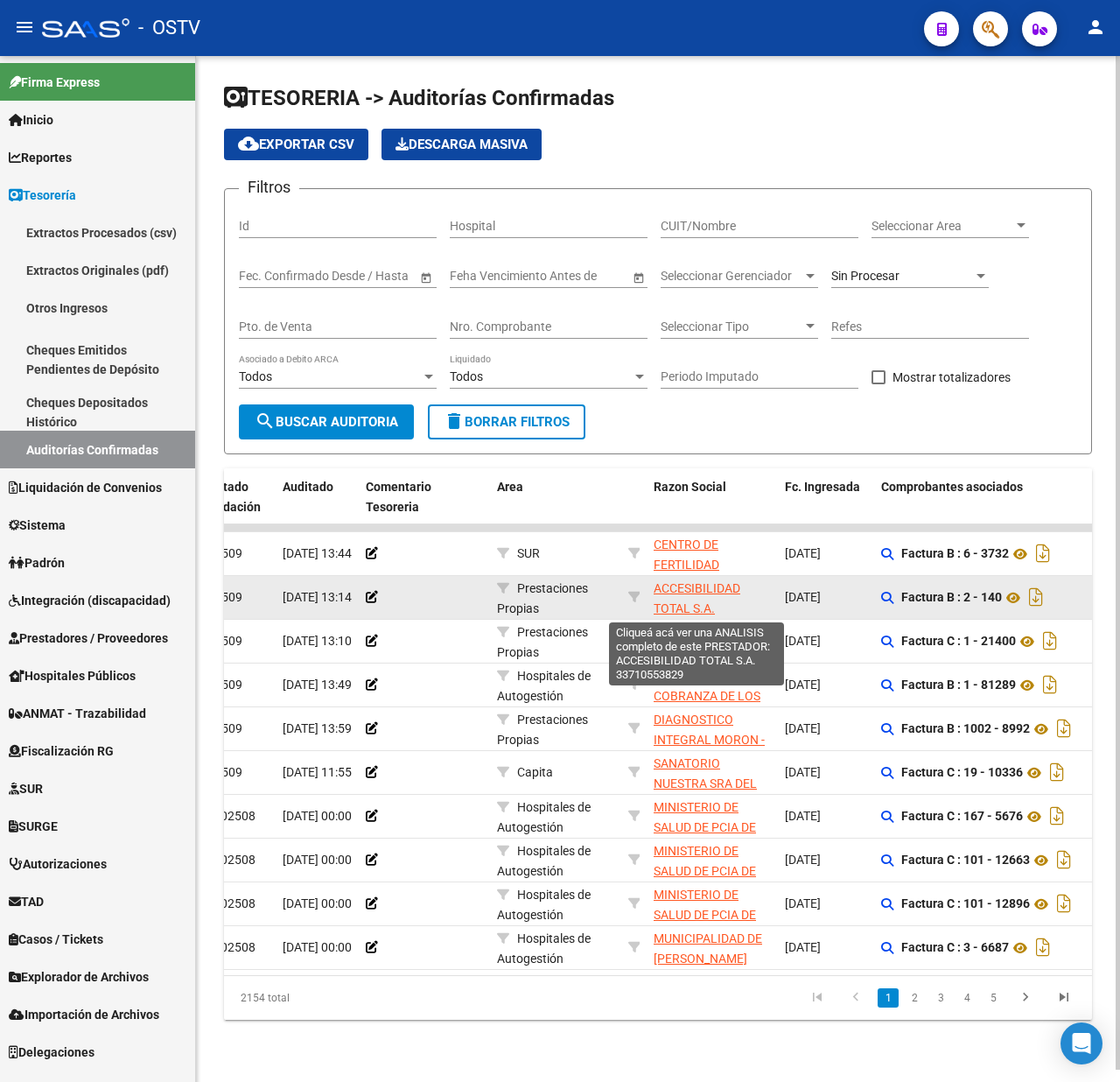
click at [683, 585] on span "ACCESIBILIDAD TOTAL S.A." at bounding box center [697, 598] width 86 height 34
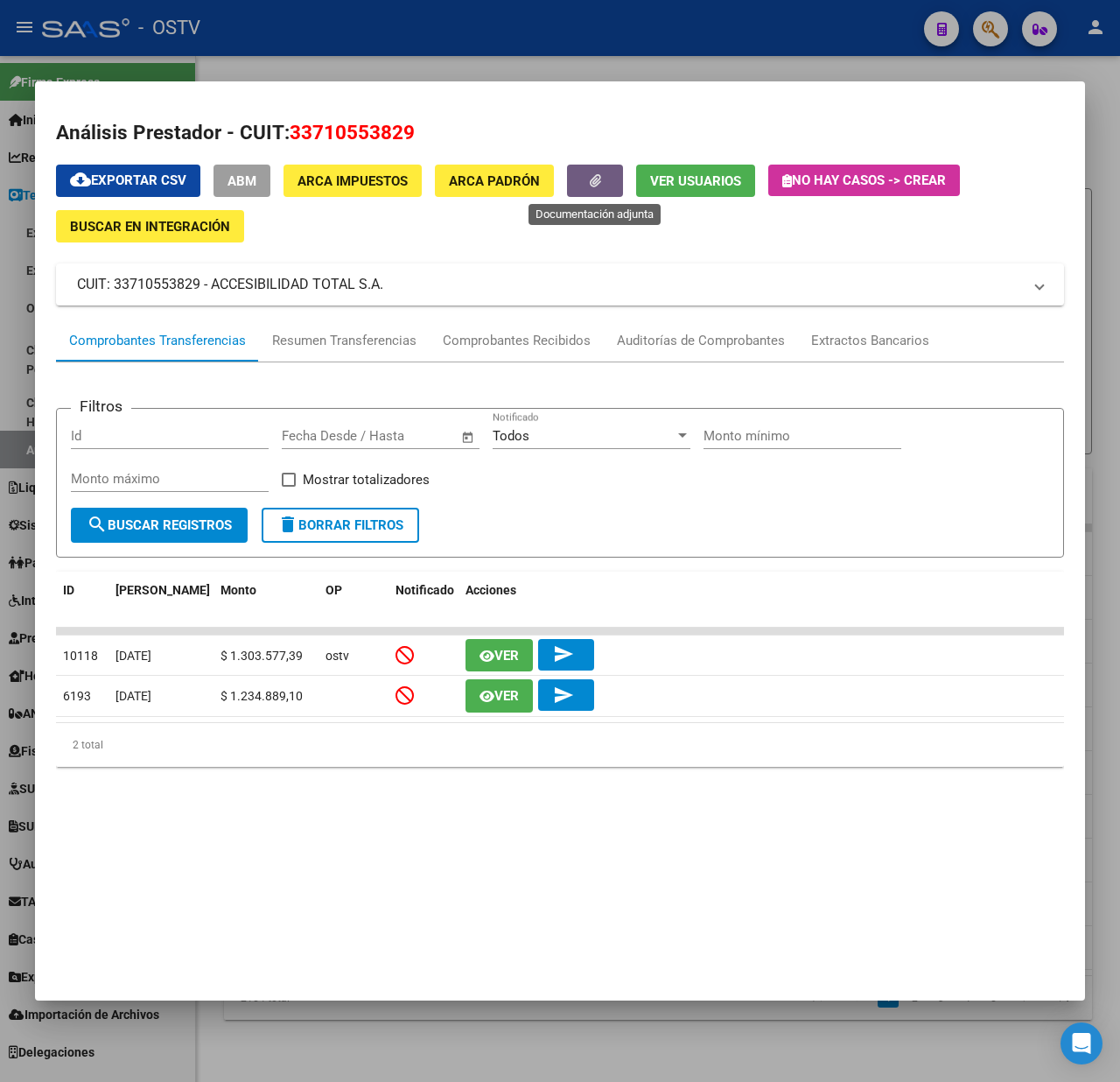
click at [601, 169] on button "button" at bounding box center [595, 180] width 56 height 32
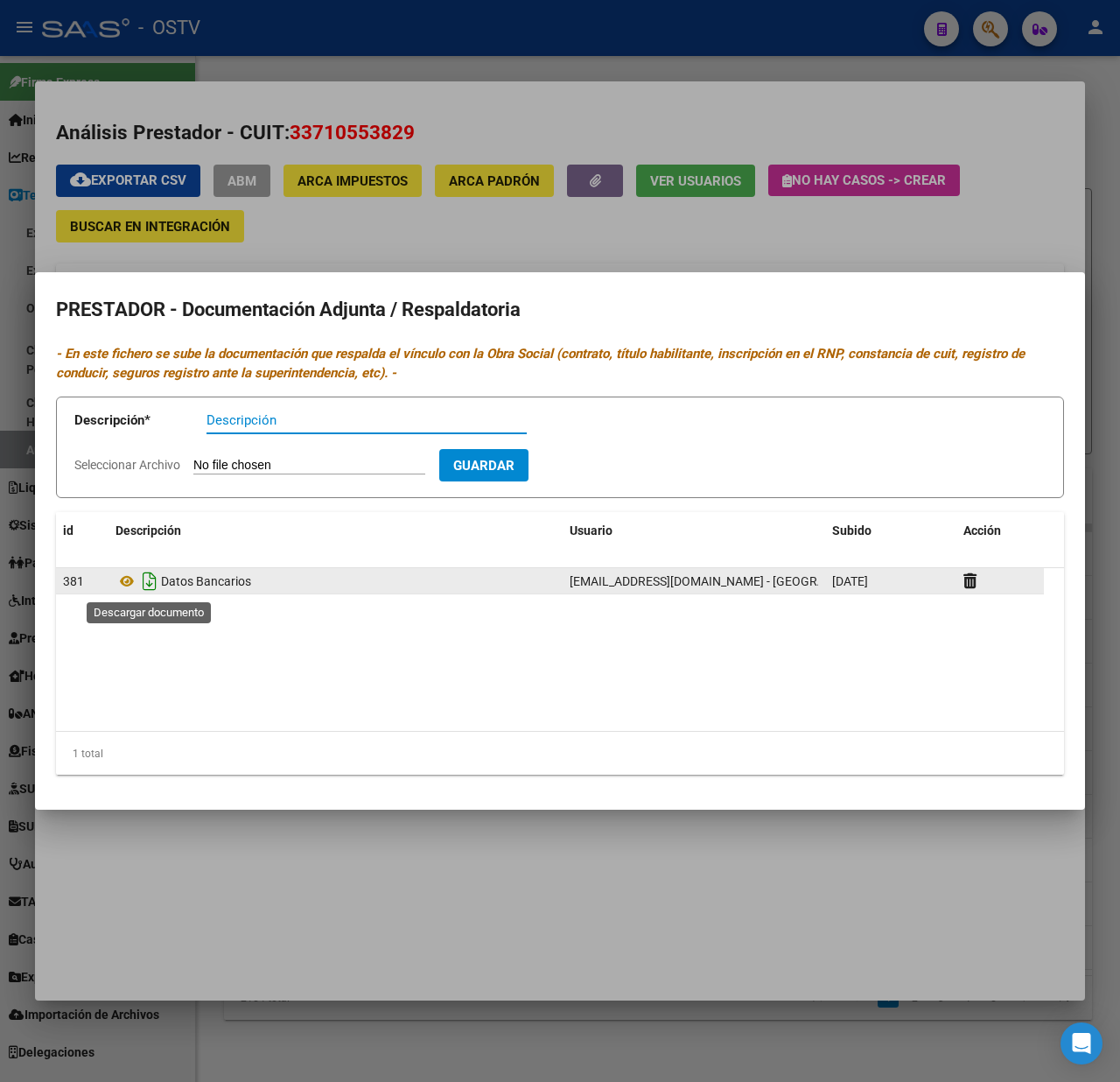
click at [148, 580] on icon "Descargar documento" at bounding box center [149, 581] width 23 height 28
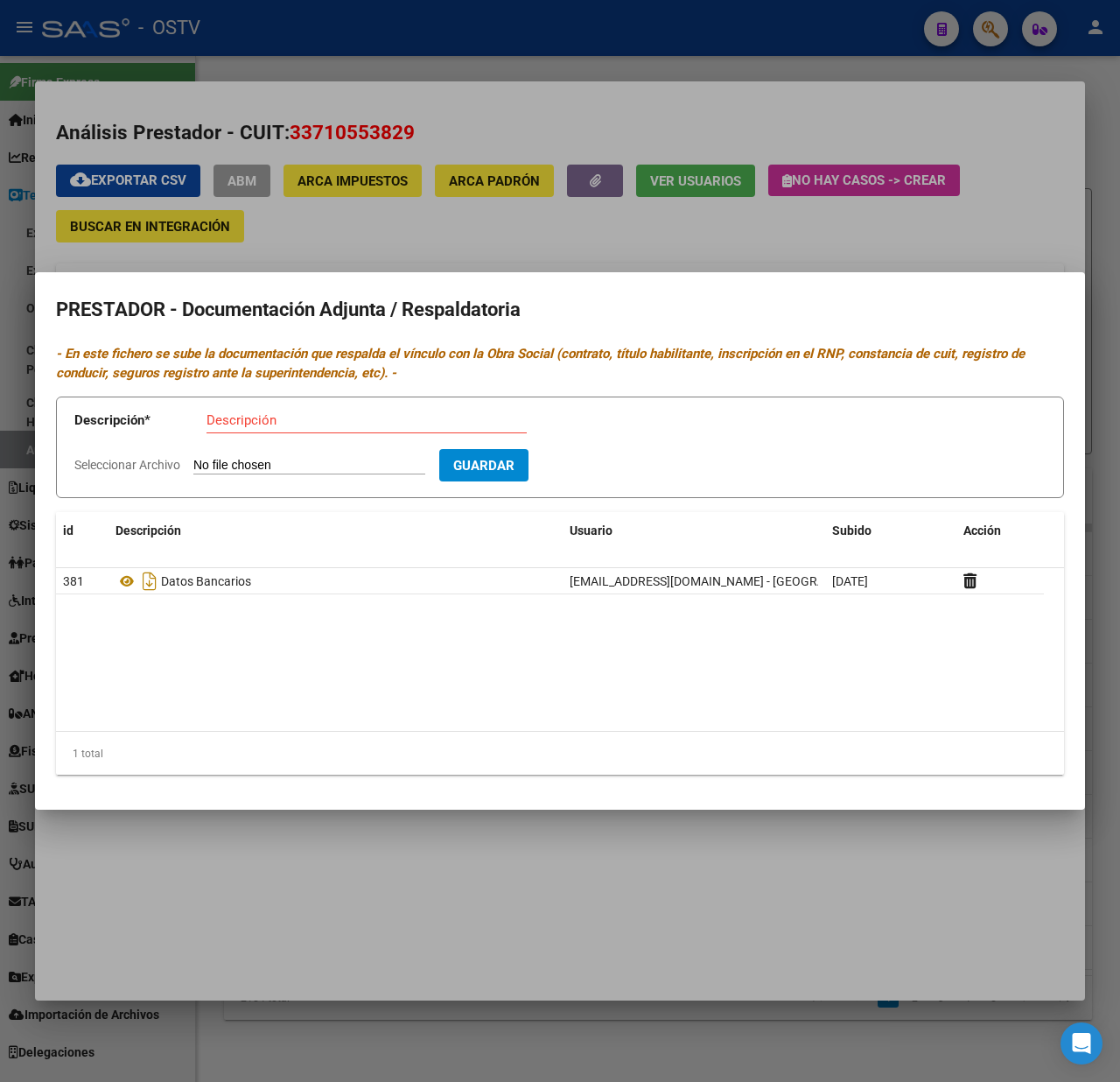
click at [397, 921] on div at bounding box center [560, 541] width 1120 height 1082
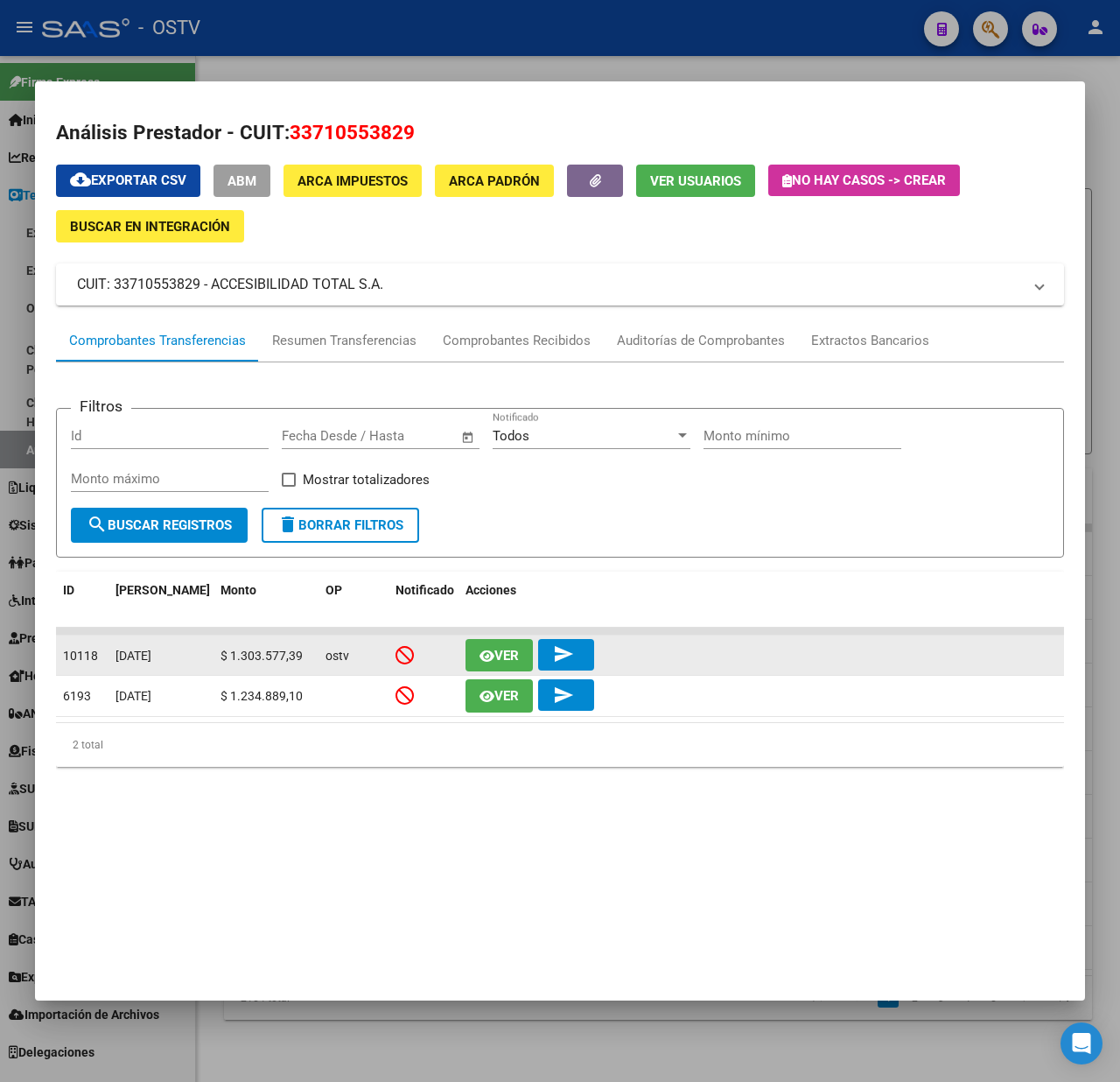
click at [483, 650] on icon "button" at bounding box center [487, 657] width 15 height 13
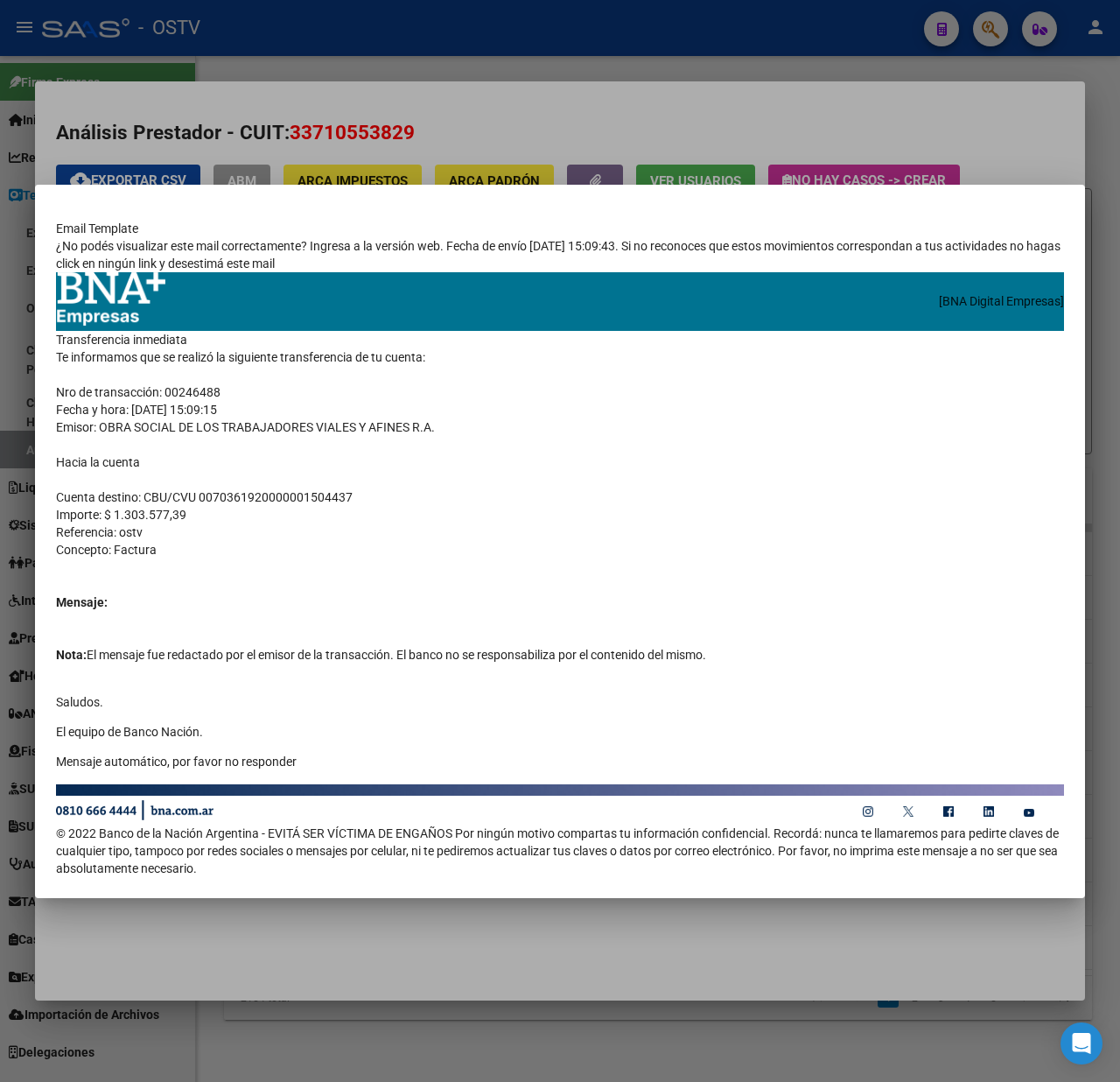
click at [659, 117] on div at bounding box center [560, 541] width 1120 height 1082
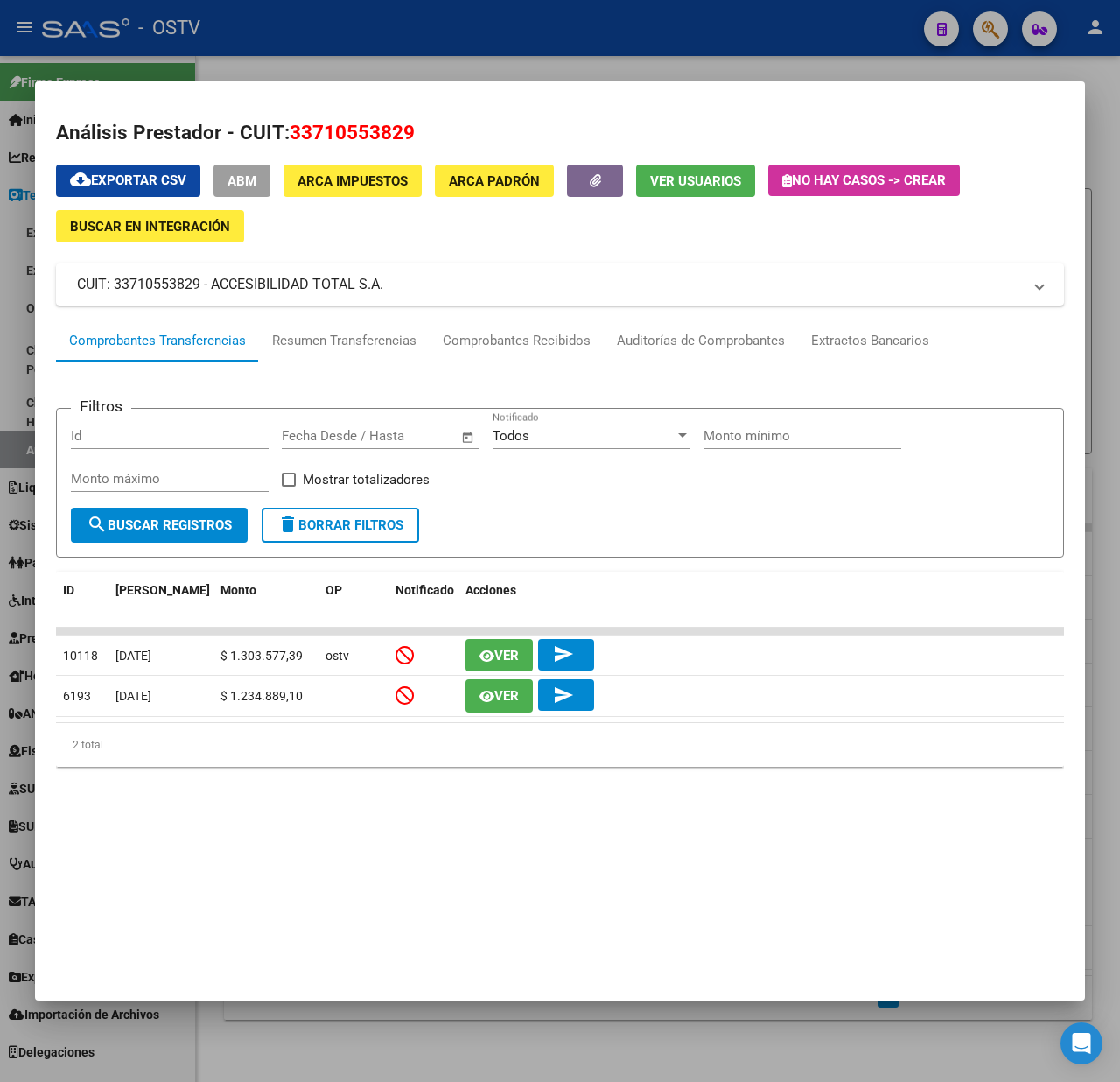
click at [180, 1031] on div at bounding box center [560, 541] width 1120 height 1082
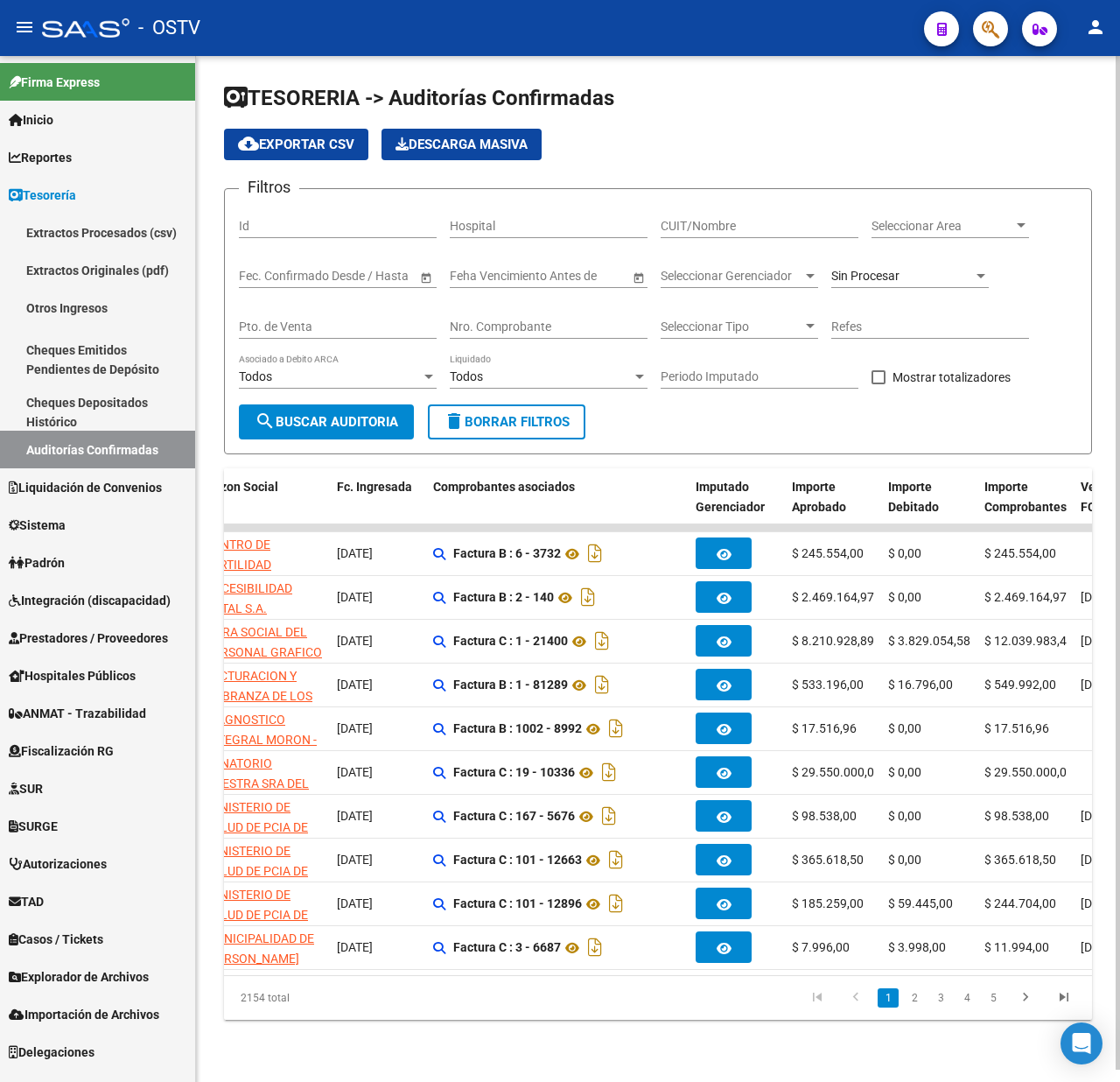
scroll to position [0, 498]
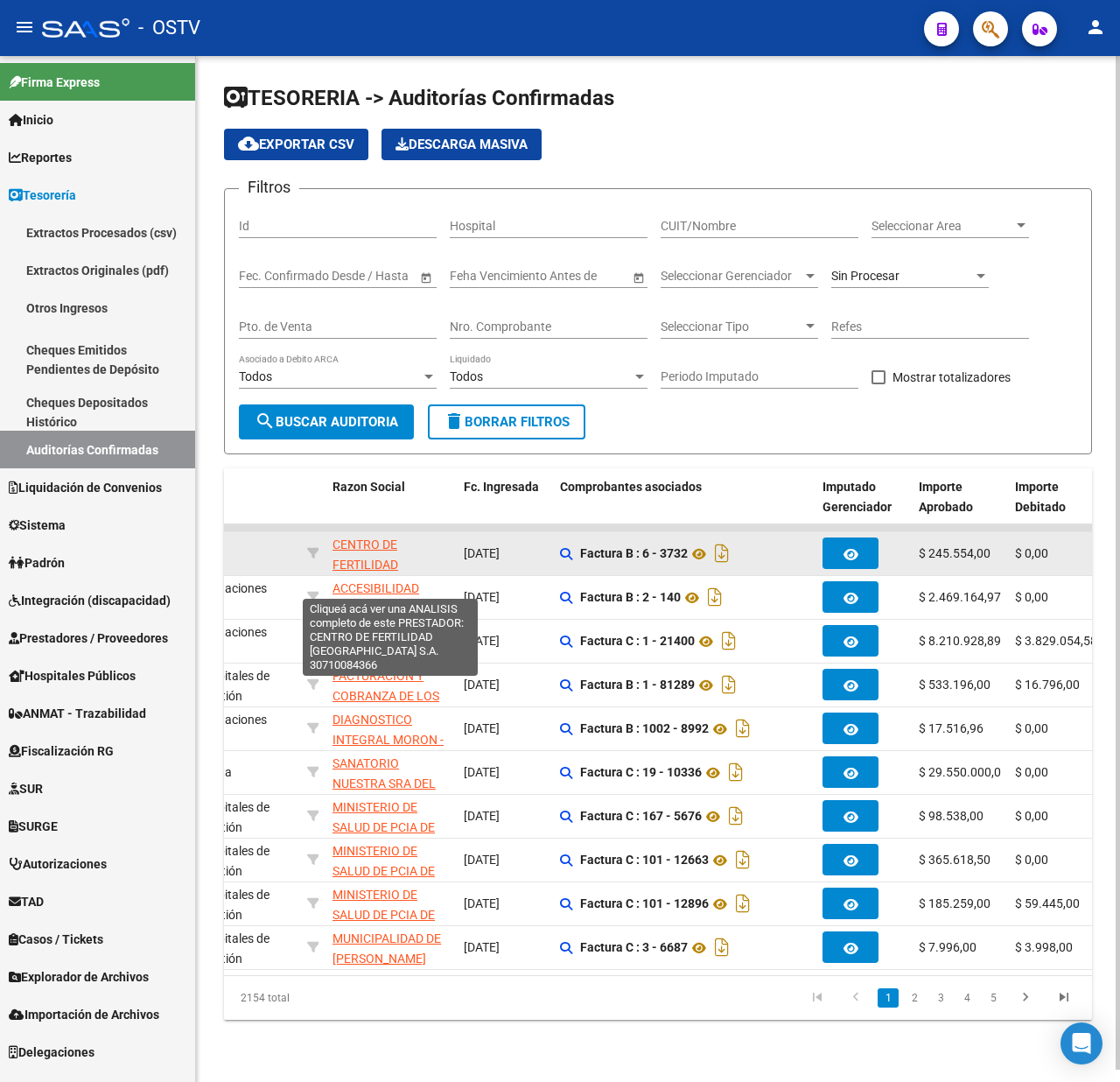
click at [368, 564] on span "CENTRO DE FERTILIDAD BUENOS AIRES S.A." at bounding box center [391, 574] width 118 height 73
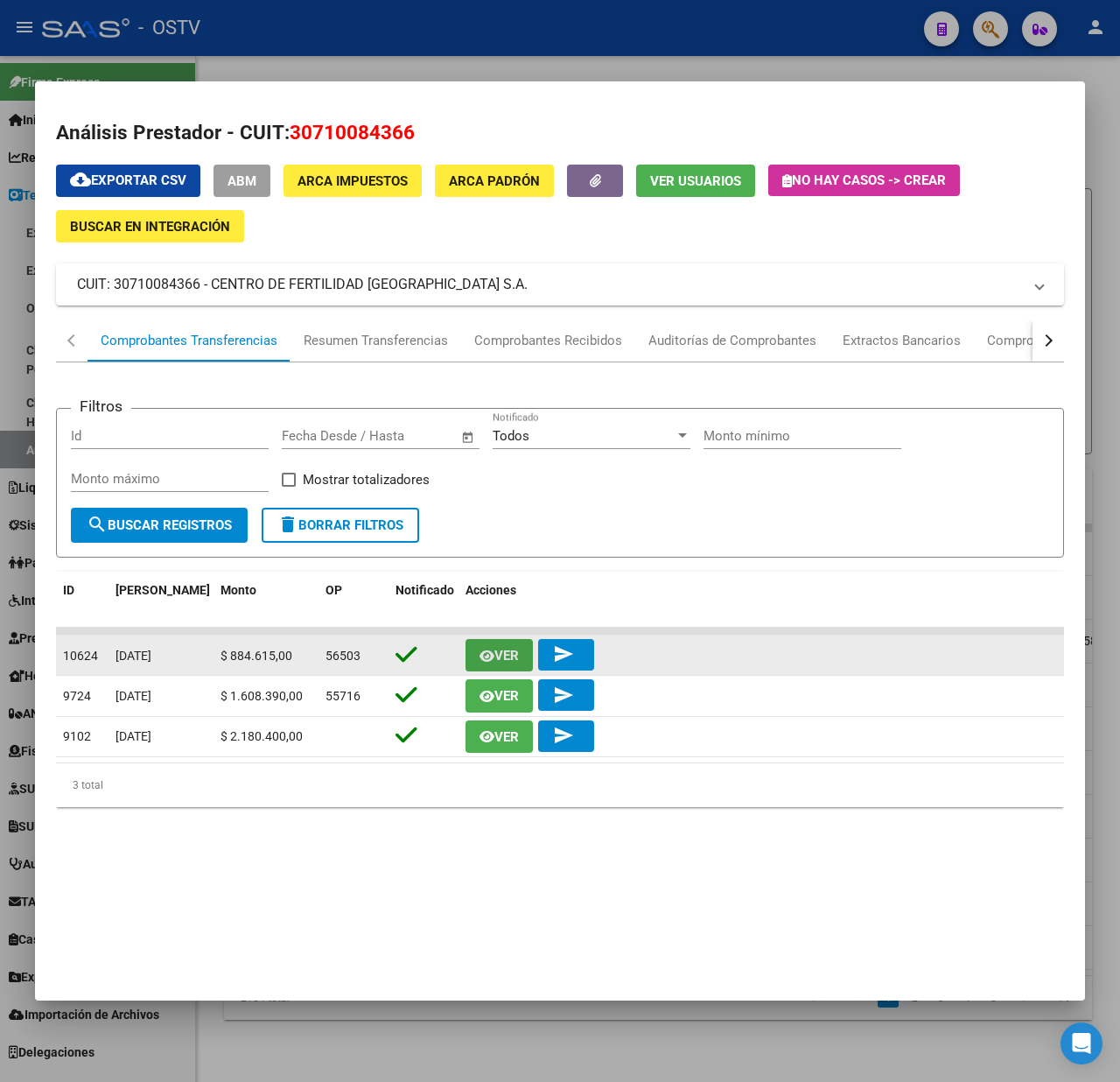
click at [499, 644] on button "Ver" at bounding box center [499, 656] width 68 height 32
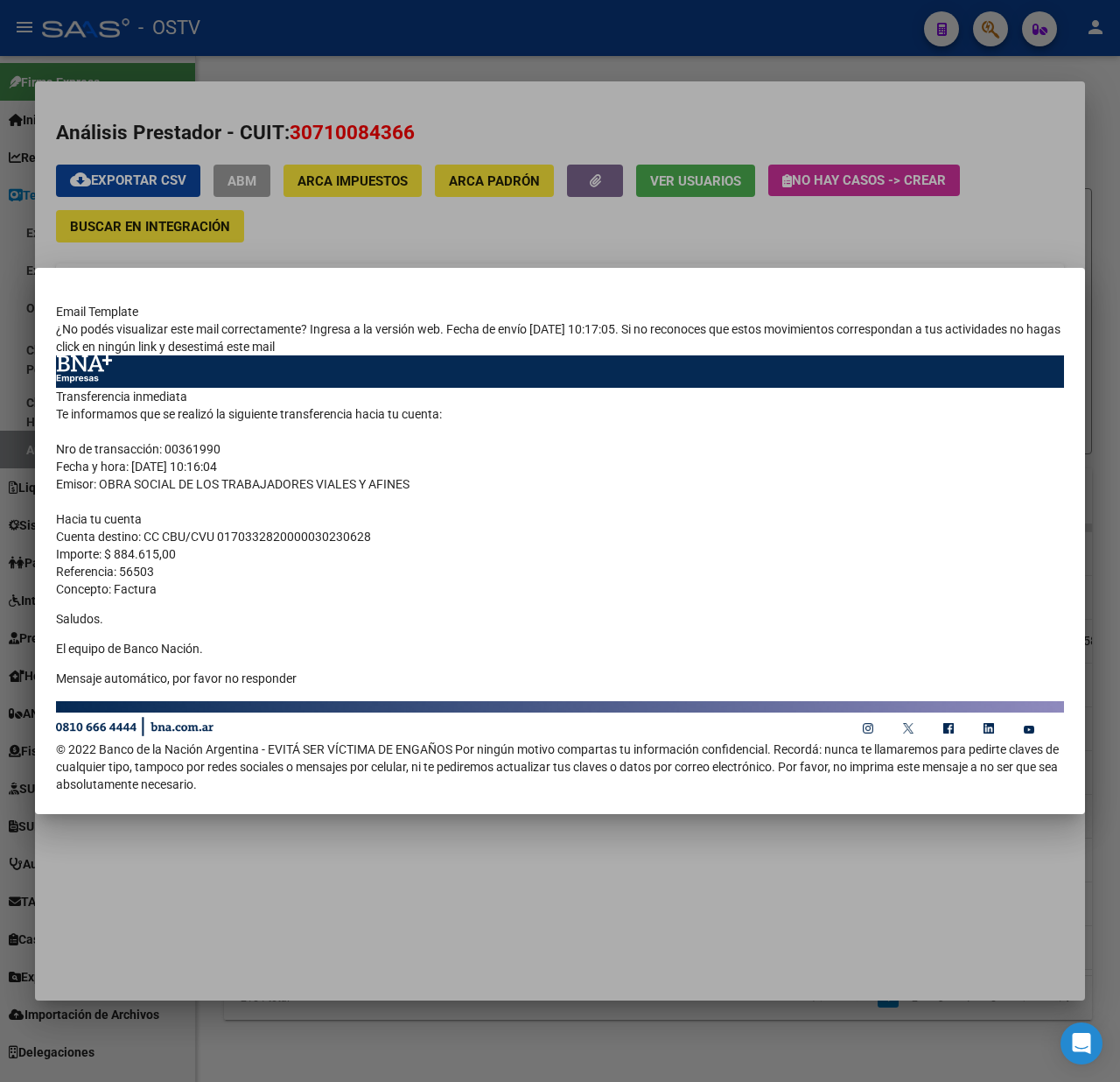
click at [314, 245] on div at bounding box center [560, 541] width 1120 height 1082
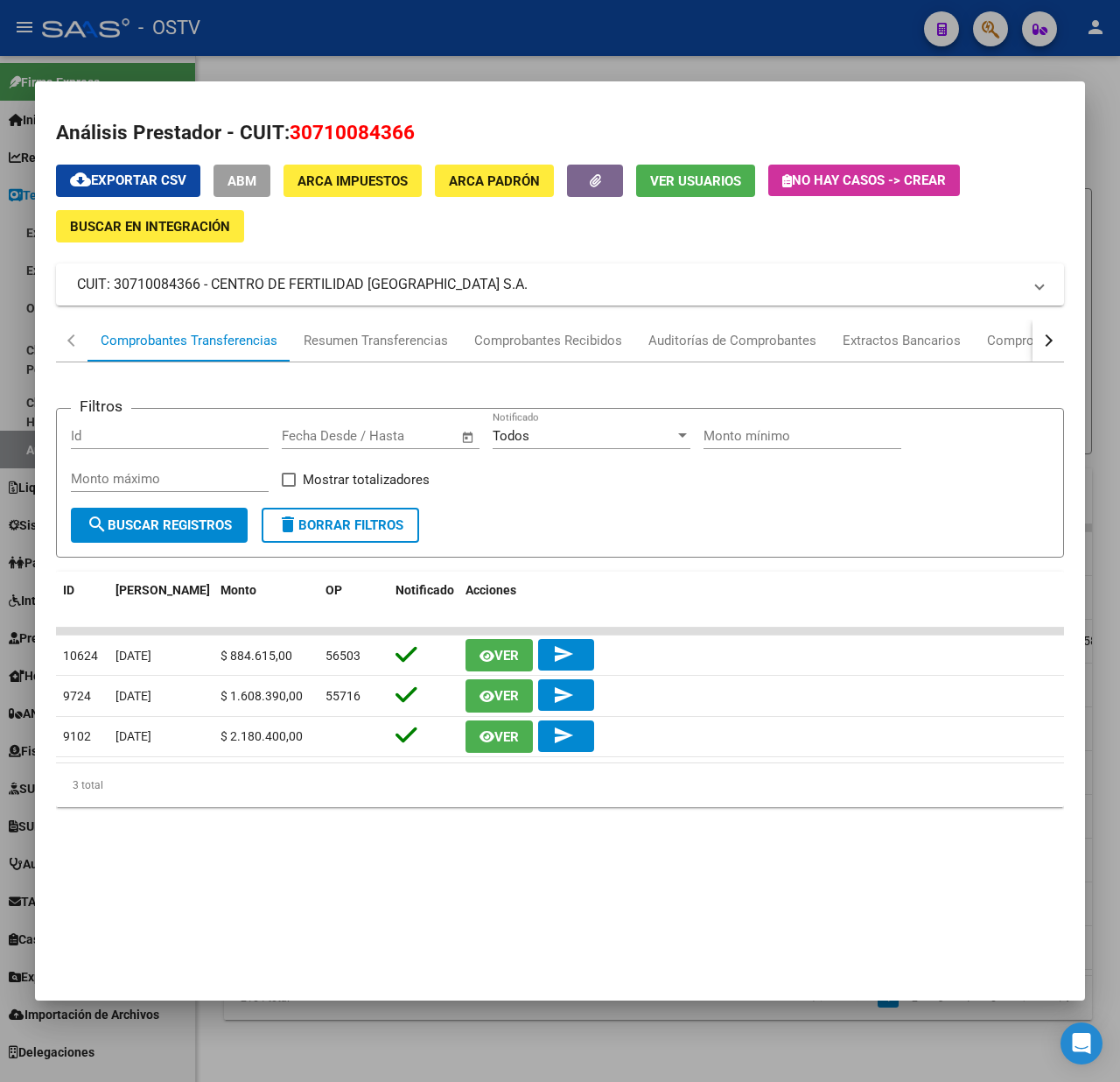
click at [8, 395] on div at bounding box center [560, 541] width 1120 height 1082
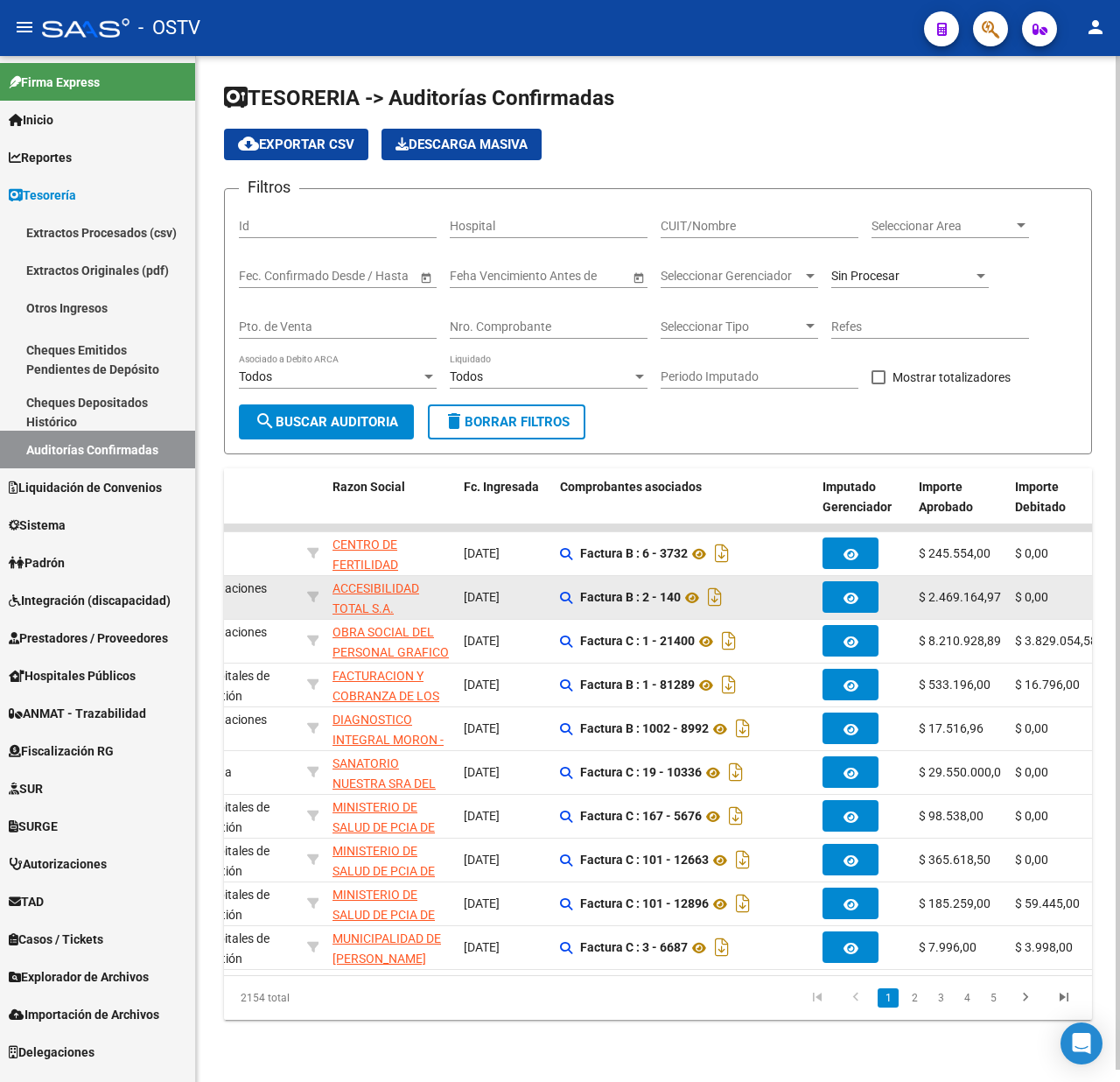
click at [368, 599] on app-link-go-to "ACCESIBILIDAD TOTAL S.A." at bounding box center [391, 598] width 117 height 40
click at [380, 586] on span "ACCESIBILIDAD TOTAL S.A." at bounding box center [376, 598] width 86 height 34
type textarea "33710553829"
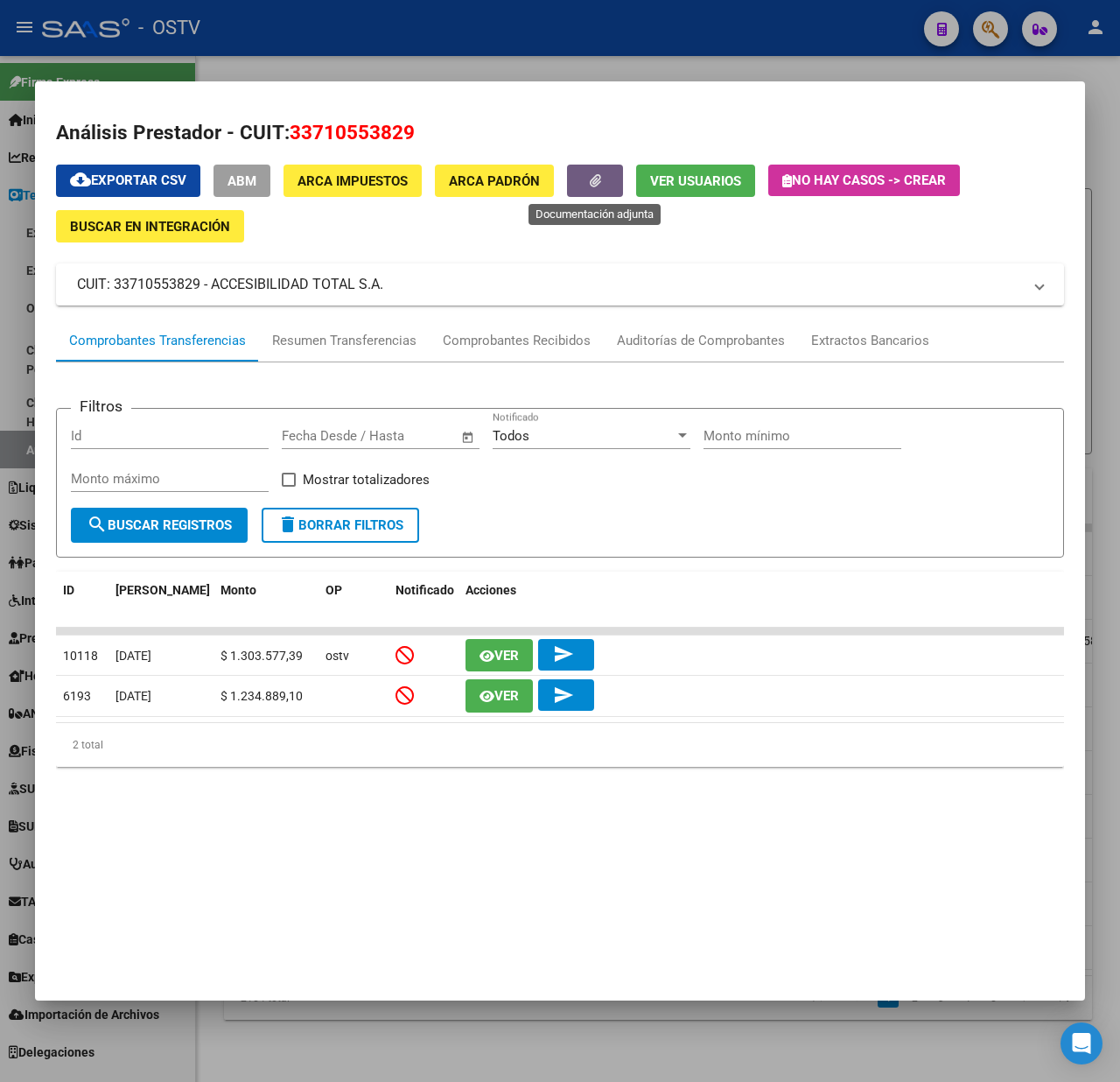
click at [589, 178] on button "button" at bounding box center [595, 180] width 56 height 32
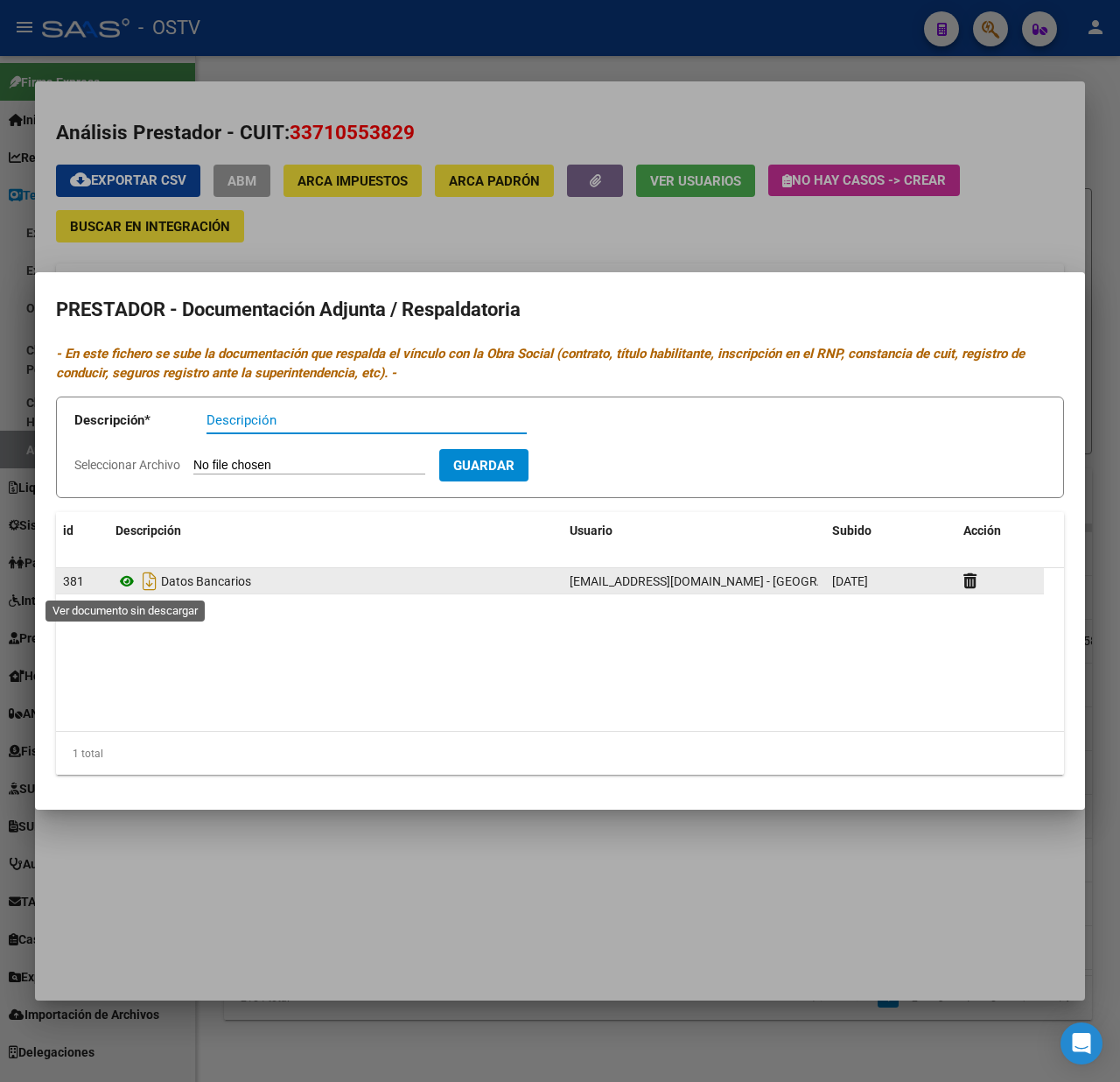
click at [127, 580] on icon at bounding box center [127, 581] width 23 height 21
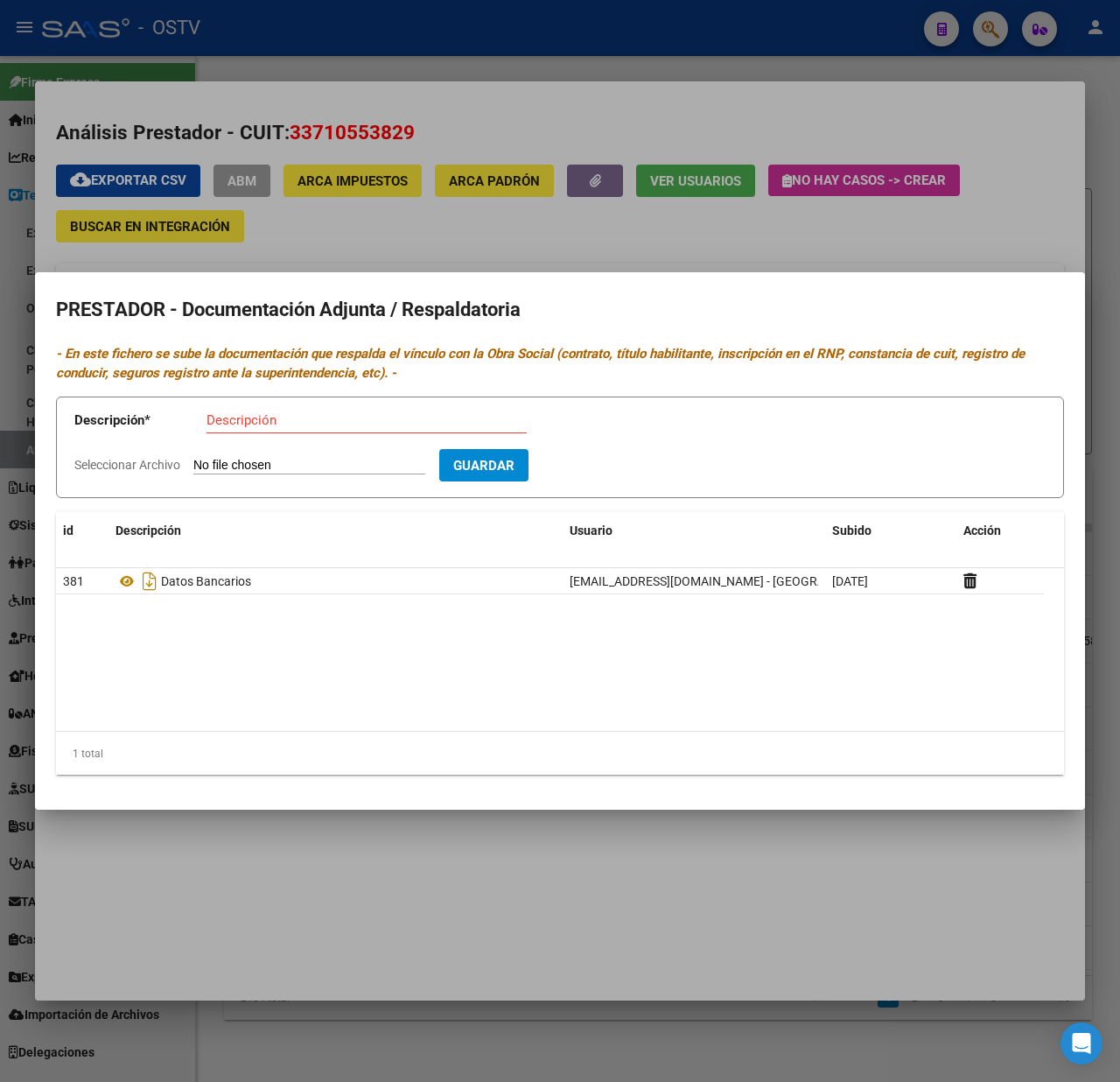
click at [431, 169] on div at bounding box center [560, 541] width 1120 height 1082
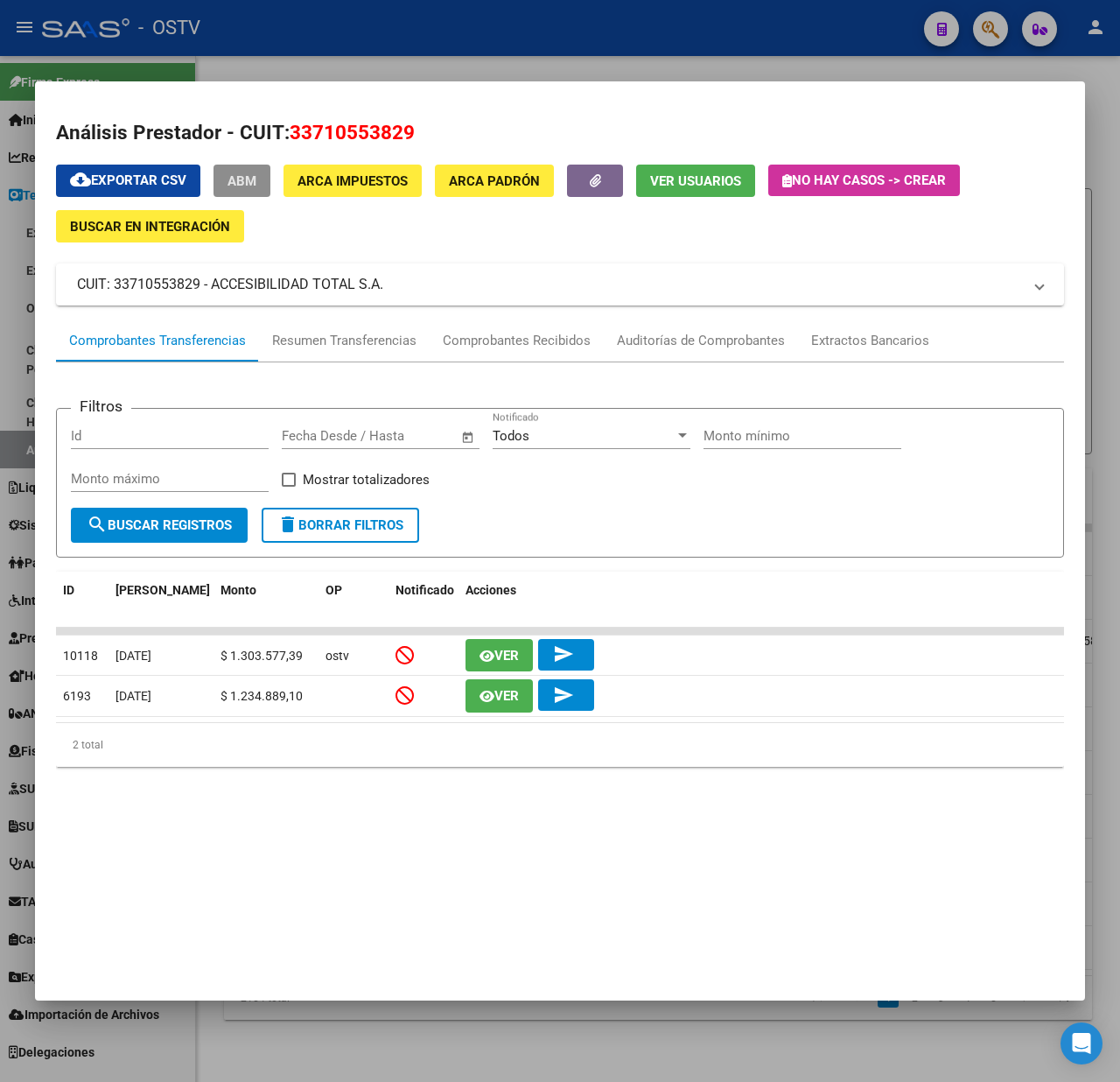
click at [235, 174] on span "ABM" at bounding box center [241, 181] width 29 height 16
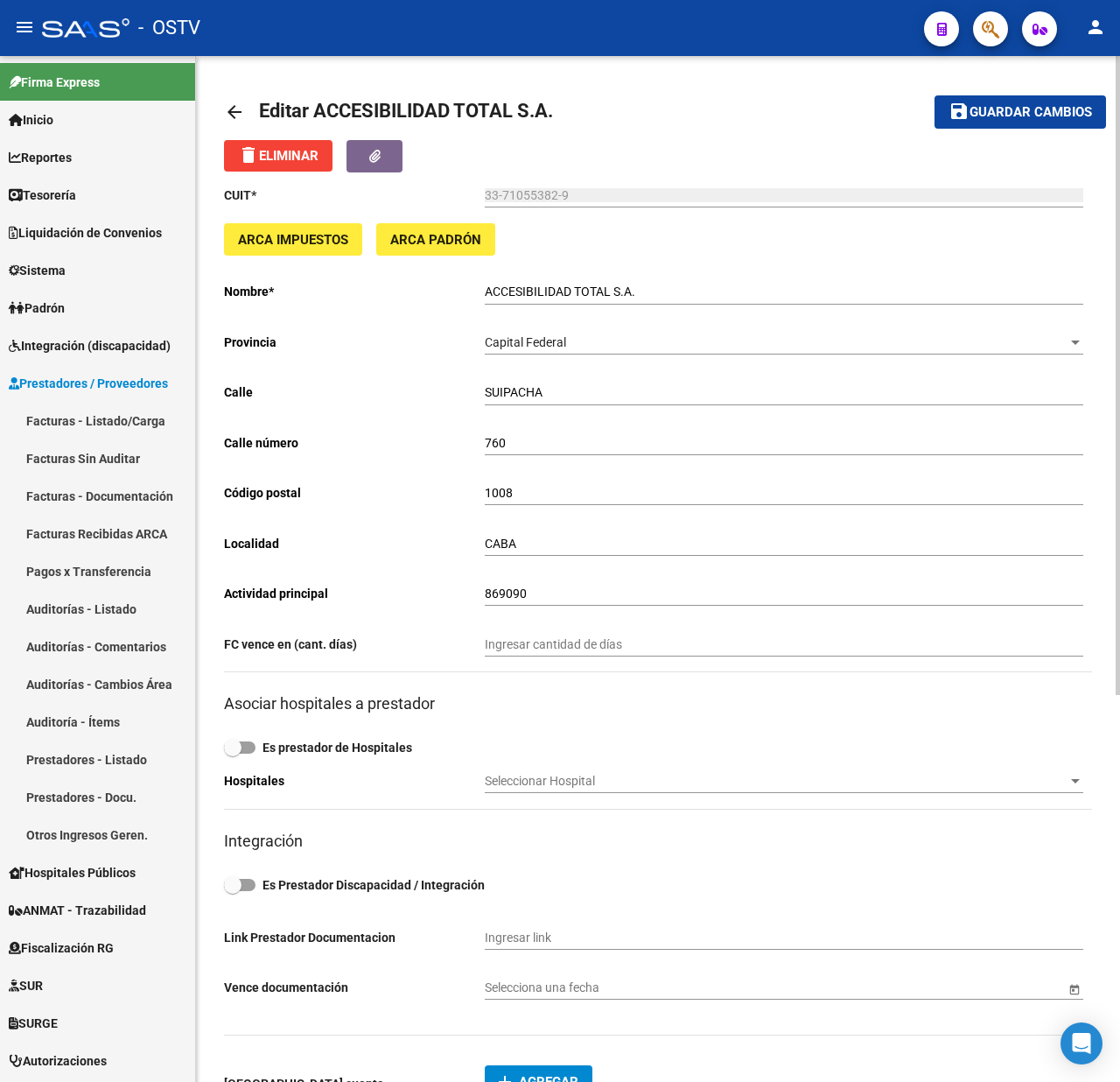
scroll to position [467, 0]
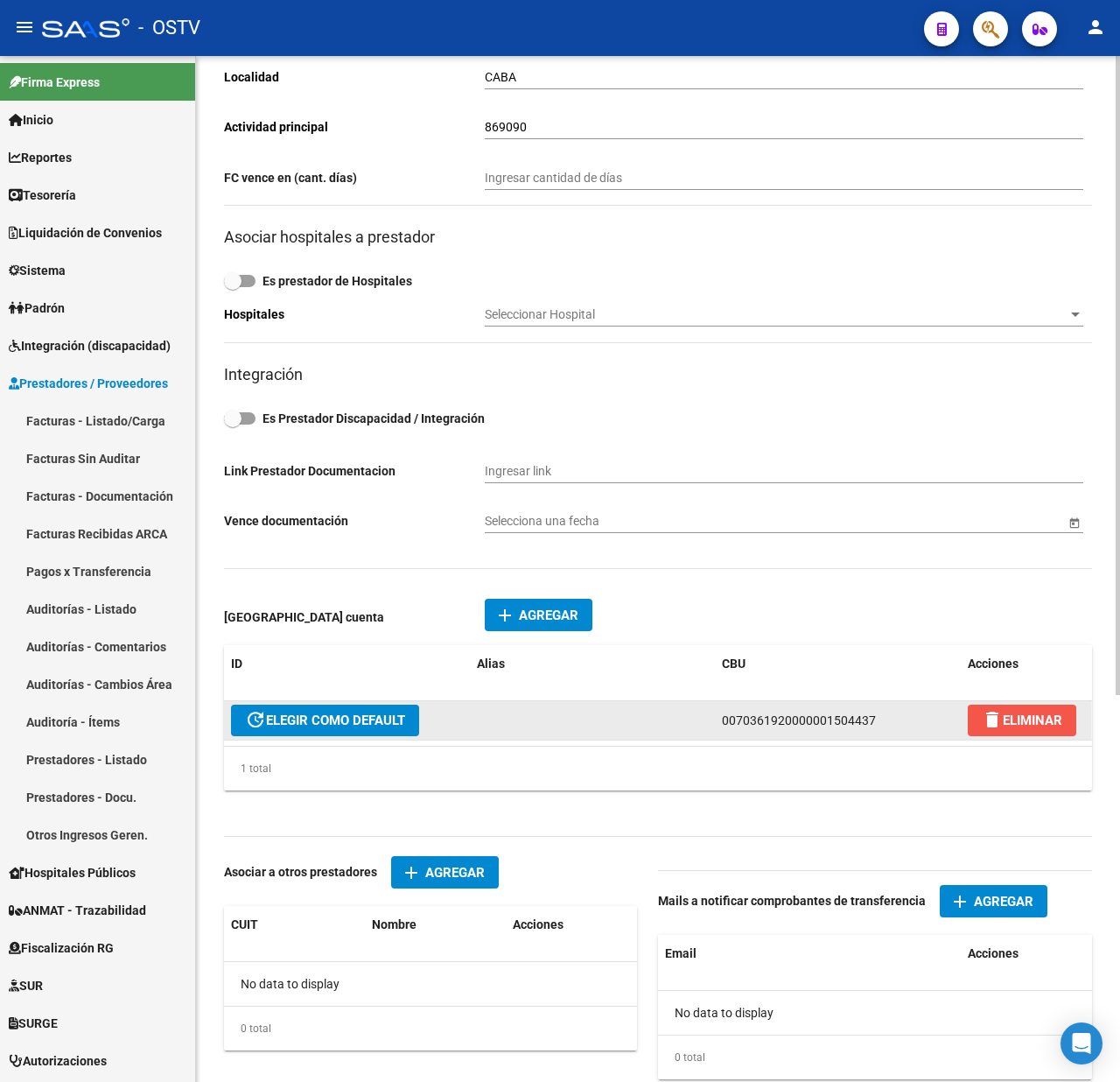
click at [1009, 717] on span "delete ELIMINAR" at bounding box center [1022, 720] width 81 height 16
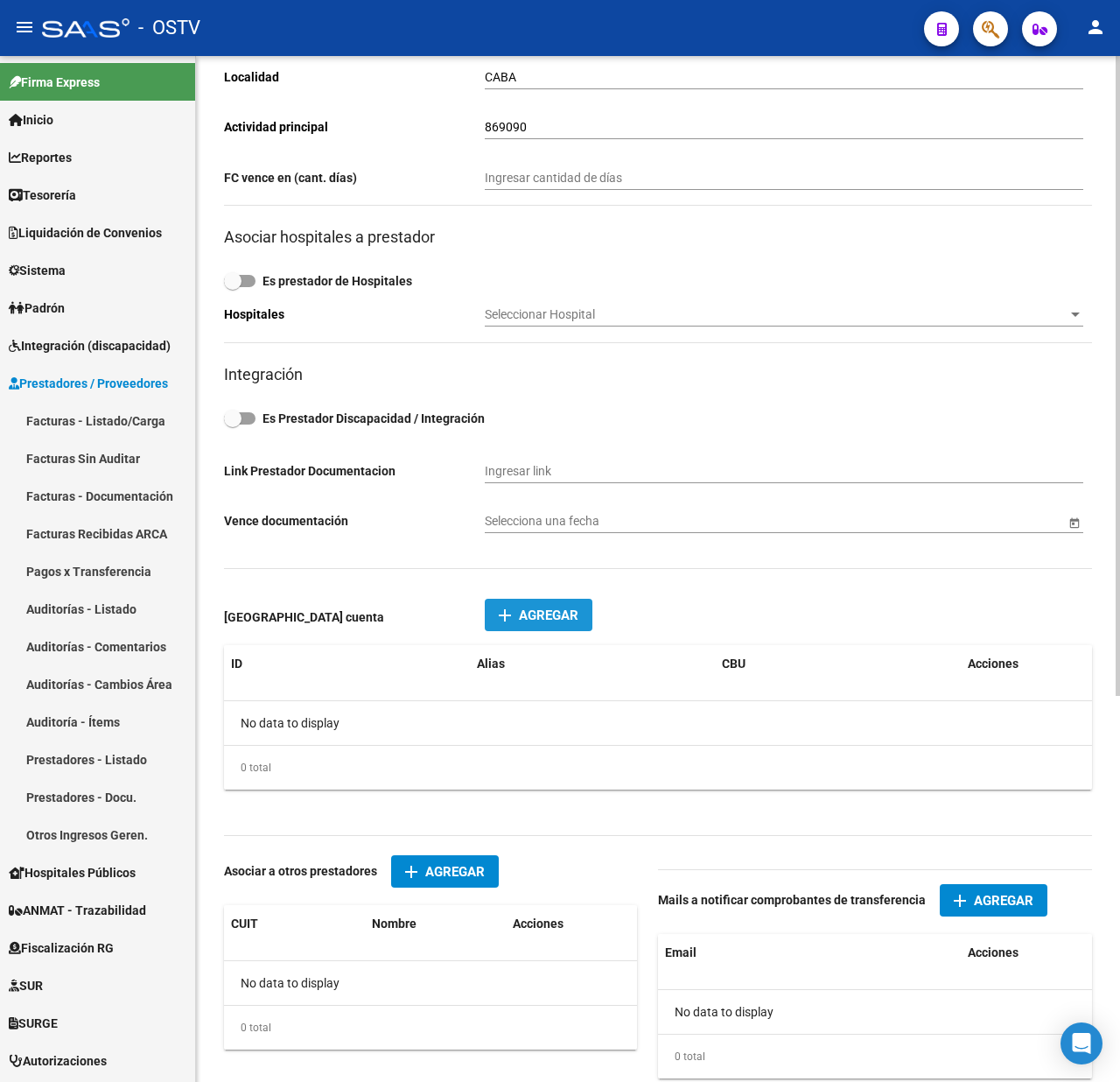
click at [541, 614] on span "Agregar" at bounding box center [548, 615] width 59 height 16
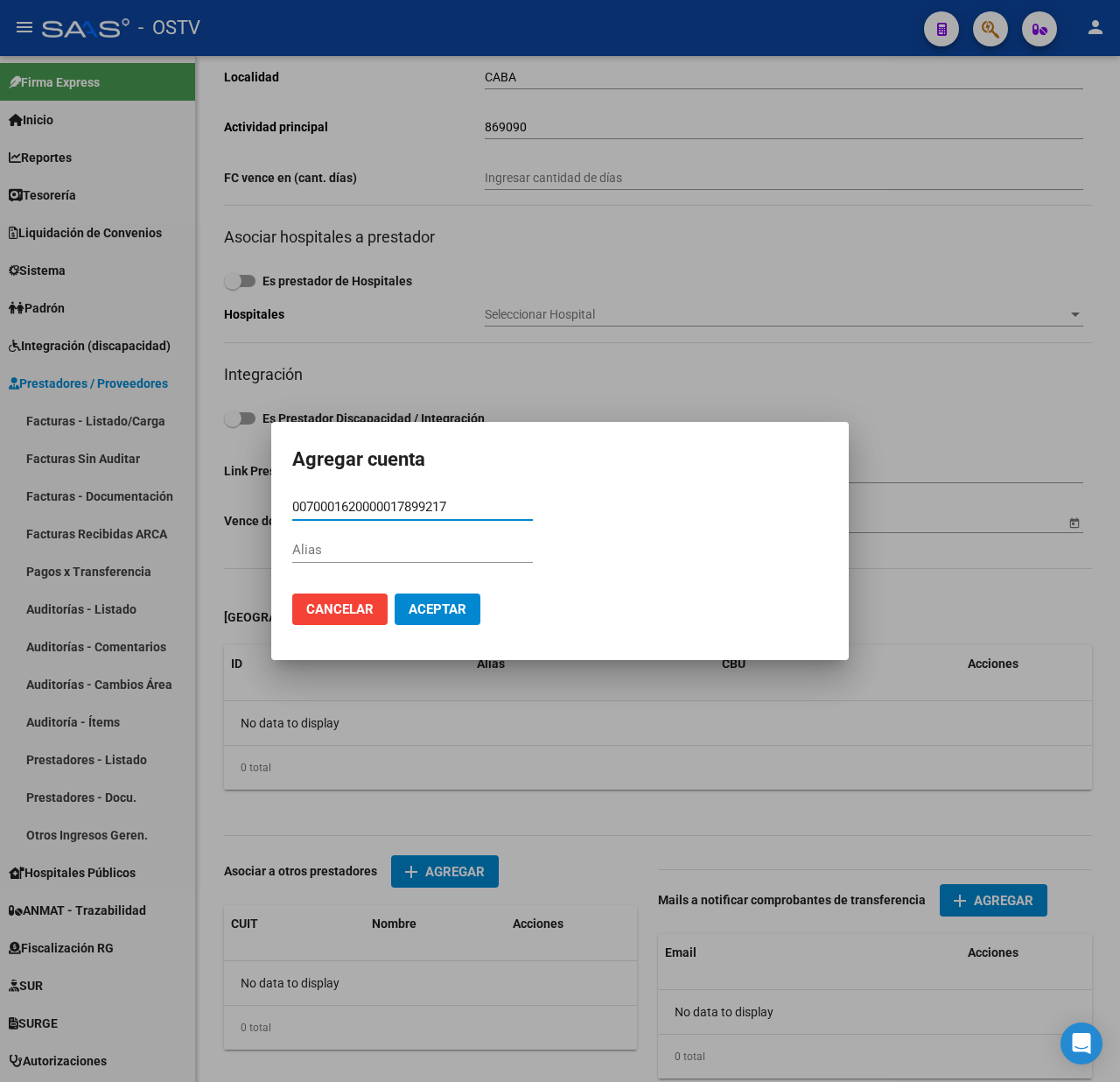
type input "0070001620000017899217"
click at [425, 604] on span "Aceptar" at bounding box center [437, 609] width 58 height 16
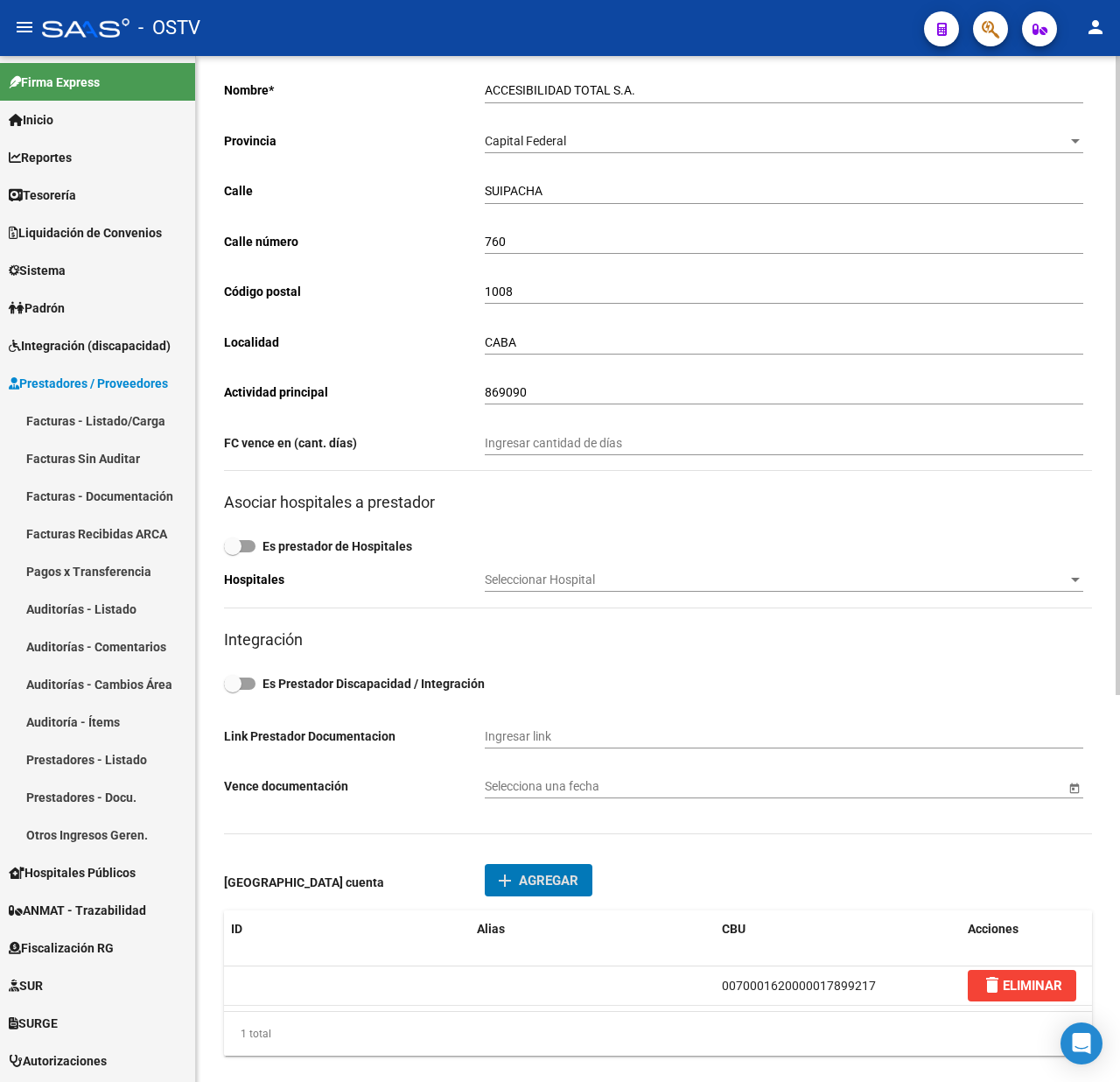
scroll to position [0, 0]
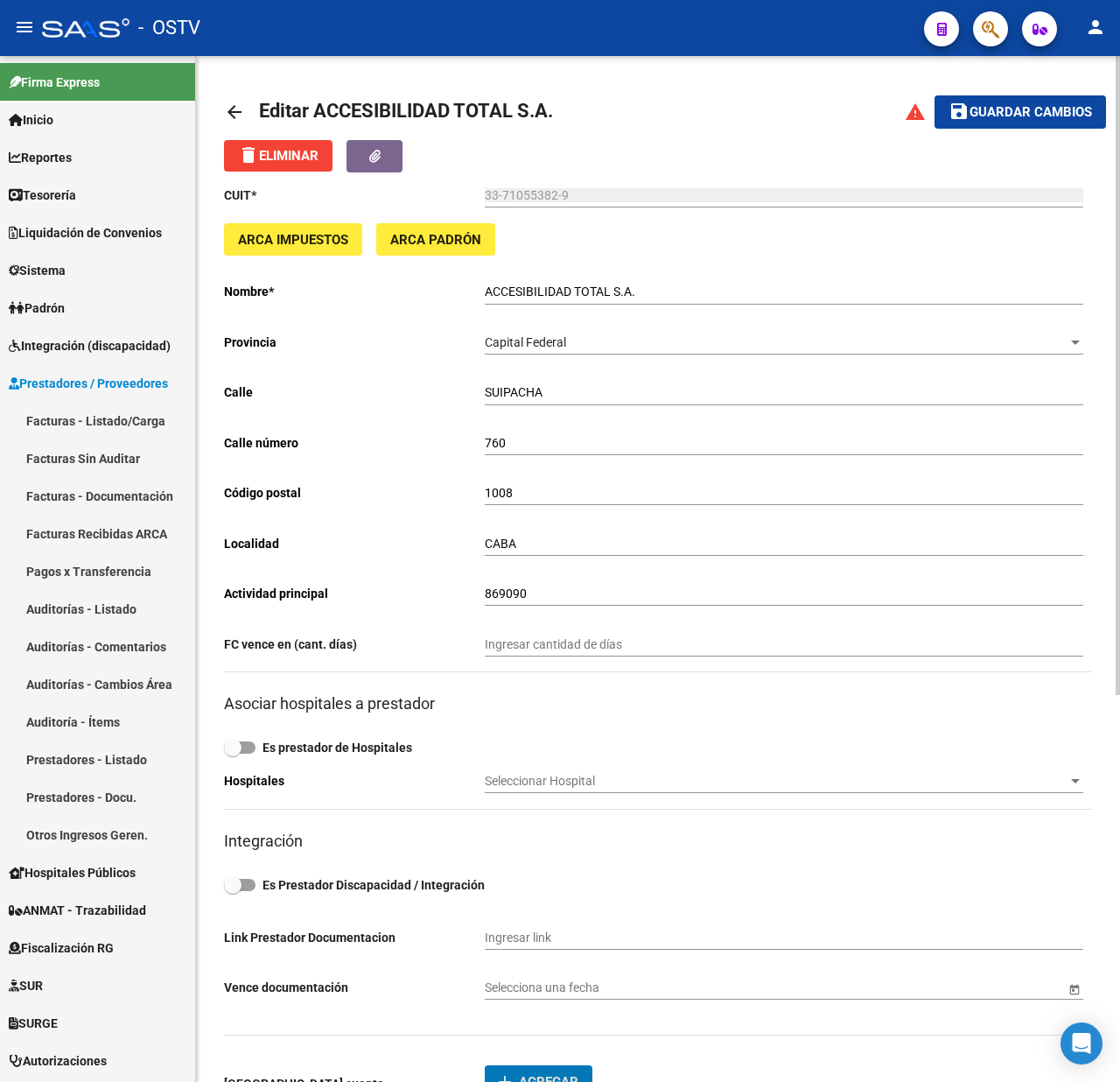
click at [1008, 105] on span "Guardar cambios" at bounding box center [1031, 113] width 123 height 16
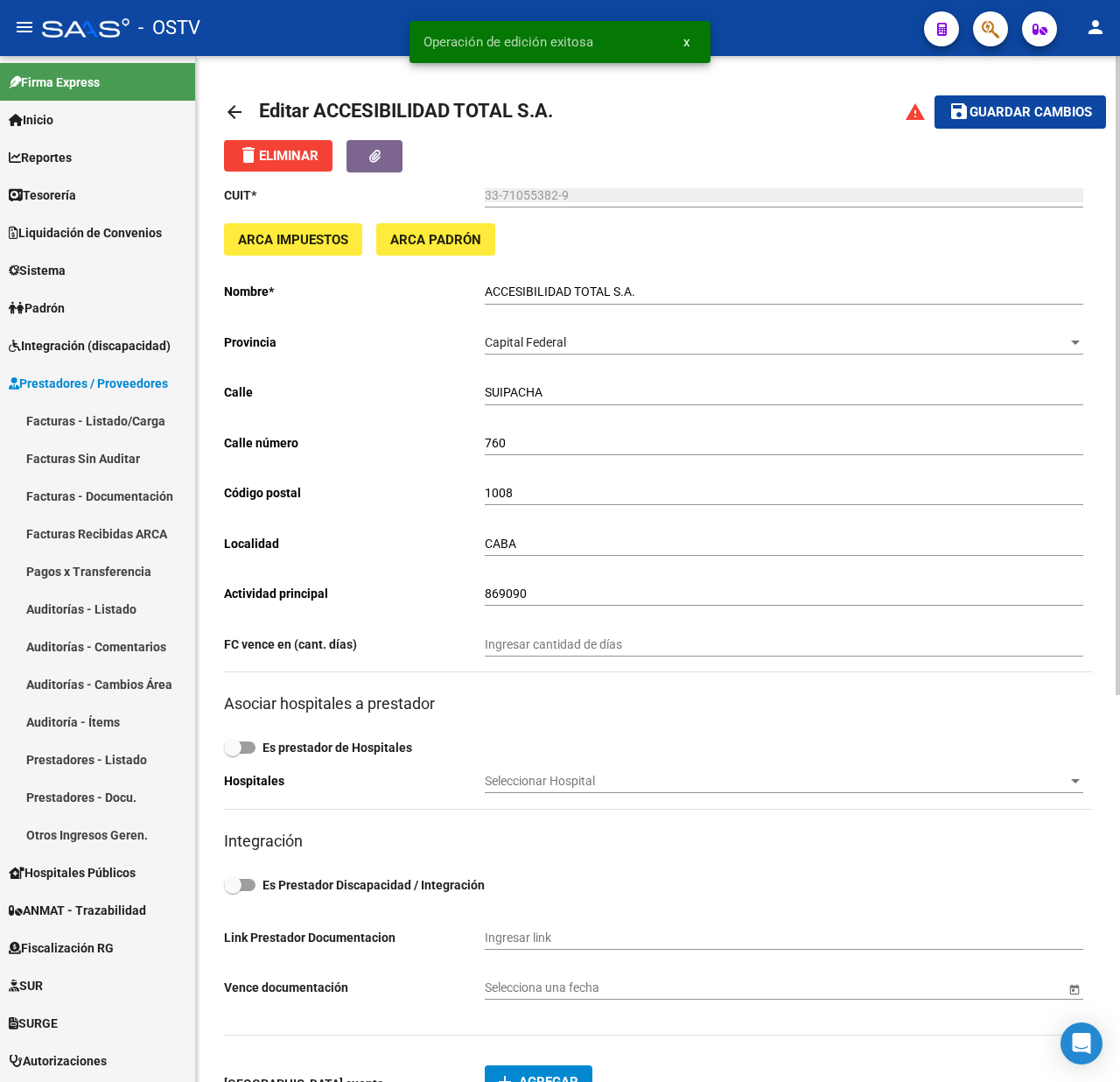
click at [236, 116] on mat-icon "arrow_back" at bounding box center [235, 112] width 21 height 21
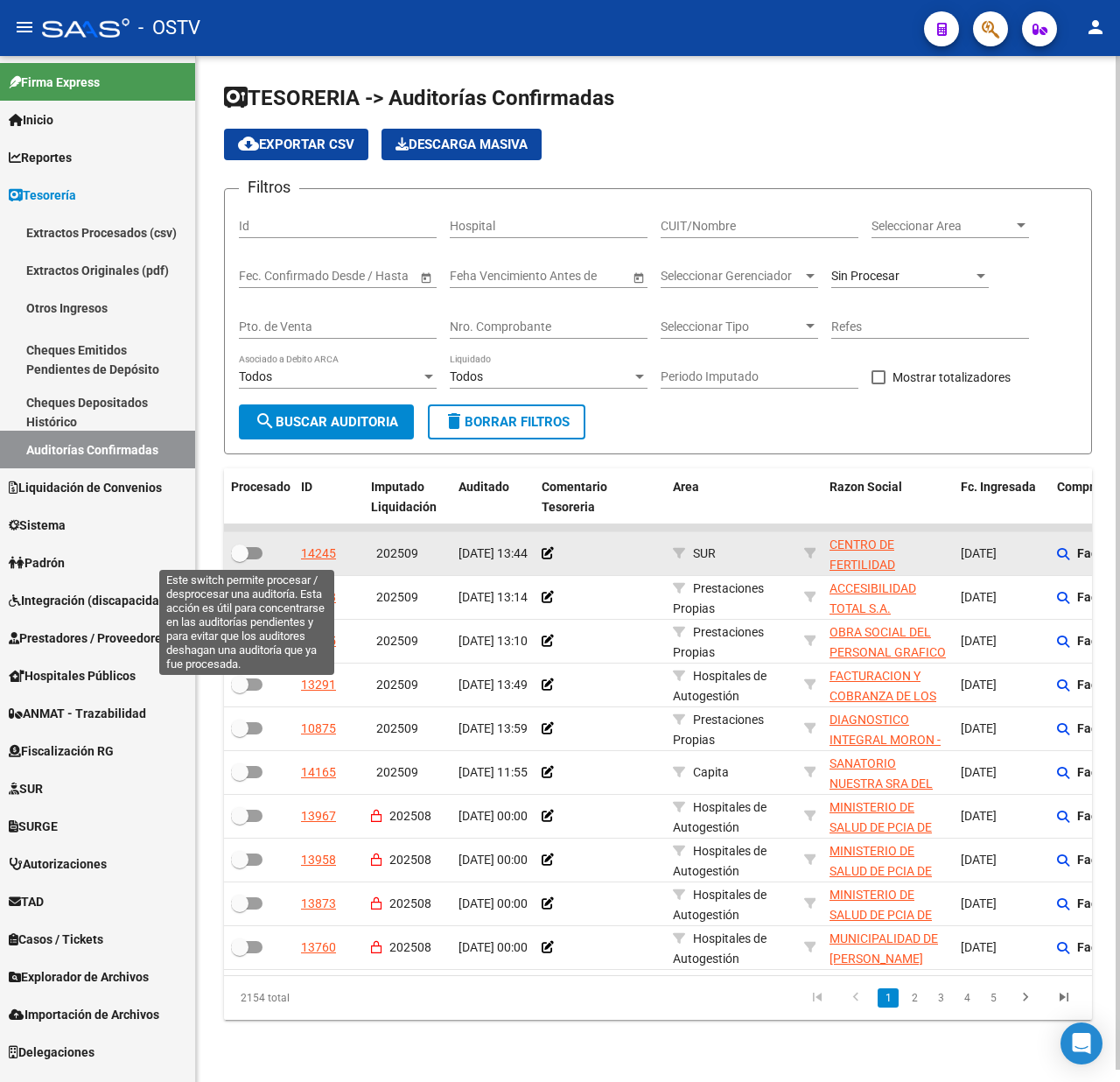
click at [246, 545] on span at bounding box center [239, 553] width 18 height 18
click at [239, 560] on input "checkbox" at bounding box center [239, 560] width 1 height 1
checkbox input "true"
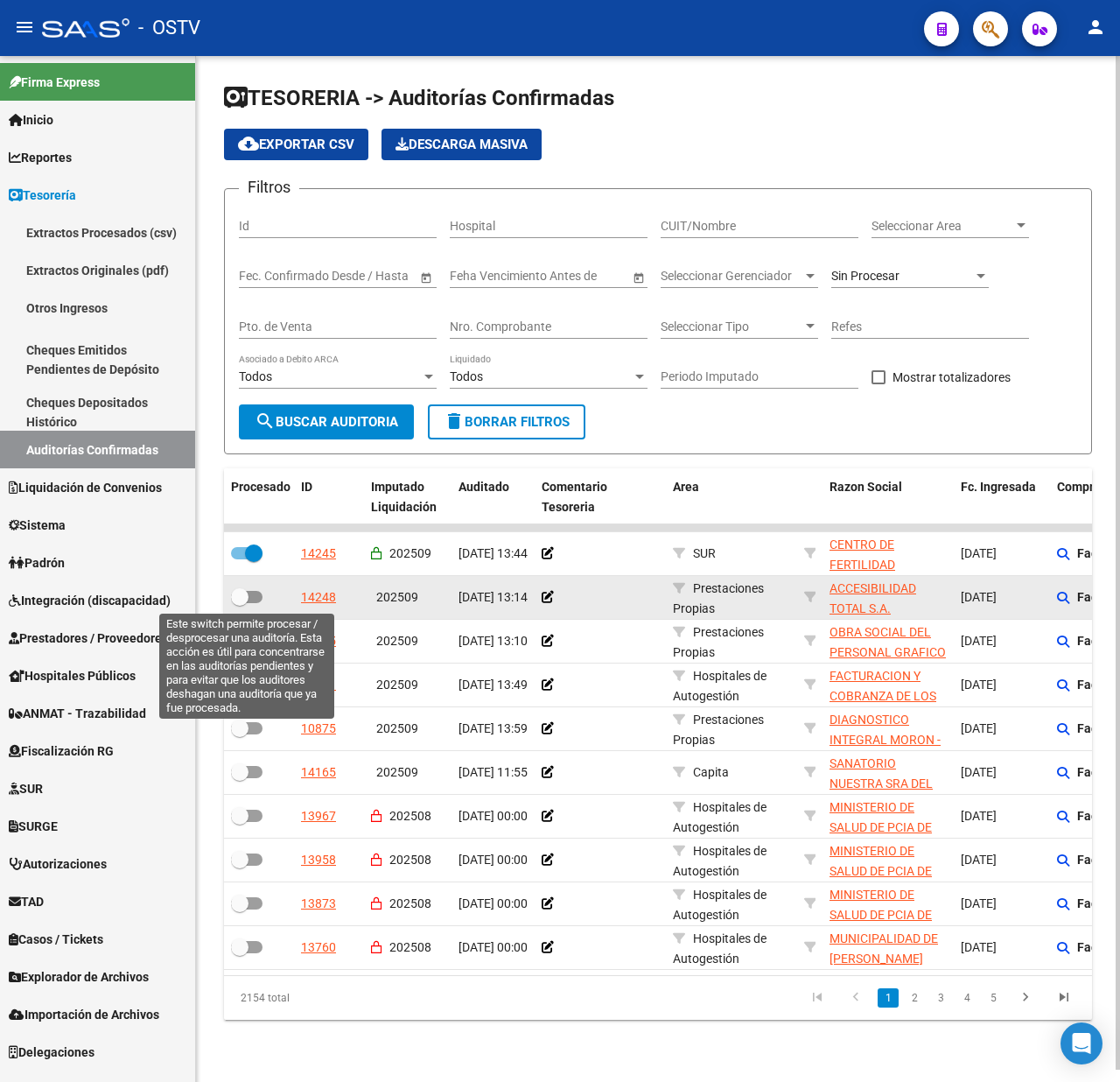
click at [247, 599] on span at bounding box center [239, 597] width 18 height 18
click at [239, 603] on input "checkbox" at bounding box center [239, 603] width 1 height 1
checkbox input "true"
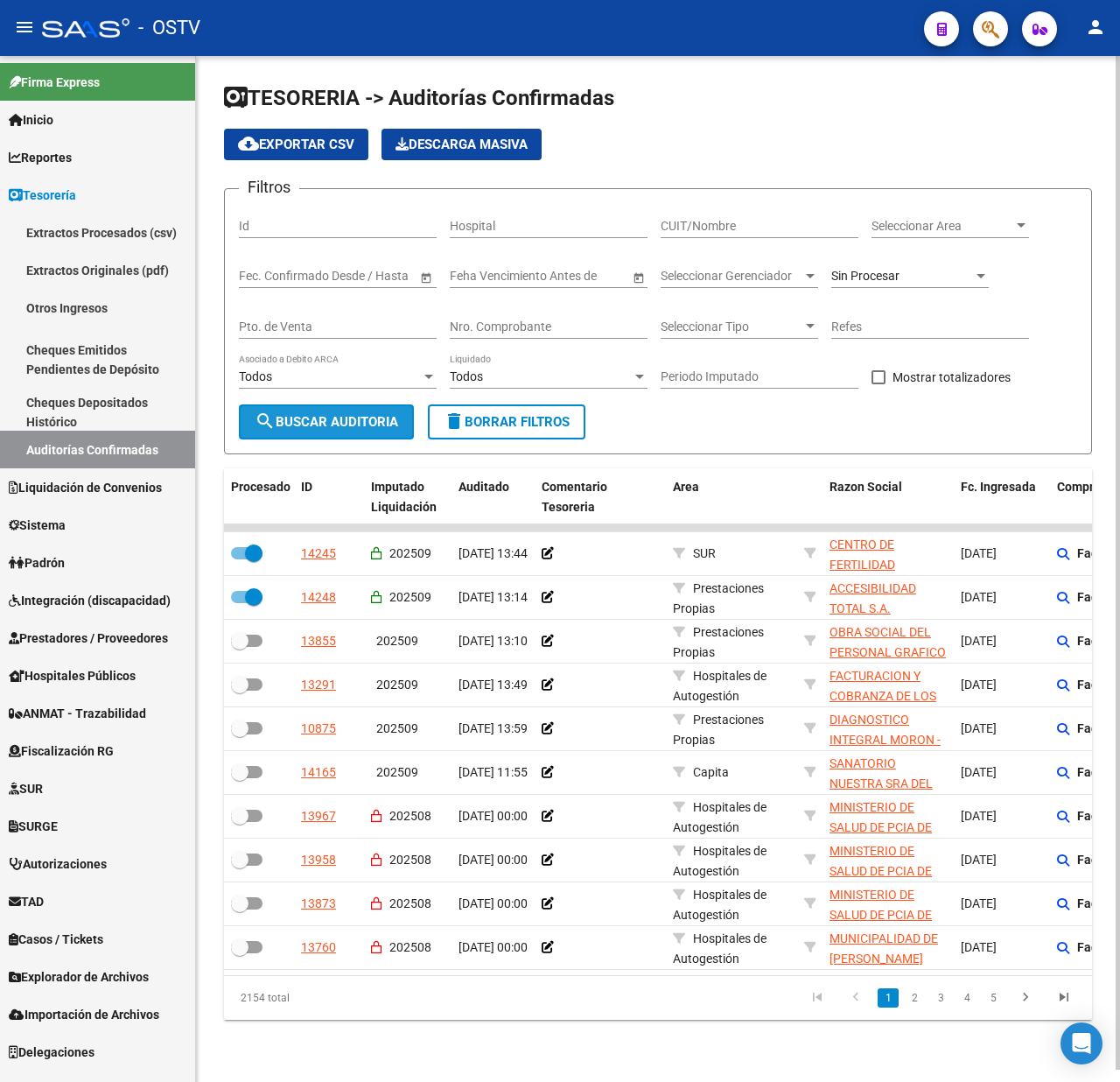
click at [361, 405] on button "search Buscar Auditoria" at bounding box center [327, 422] width 175 height 35
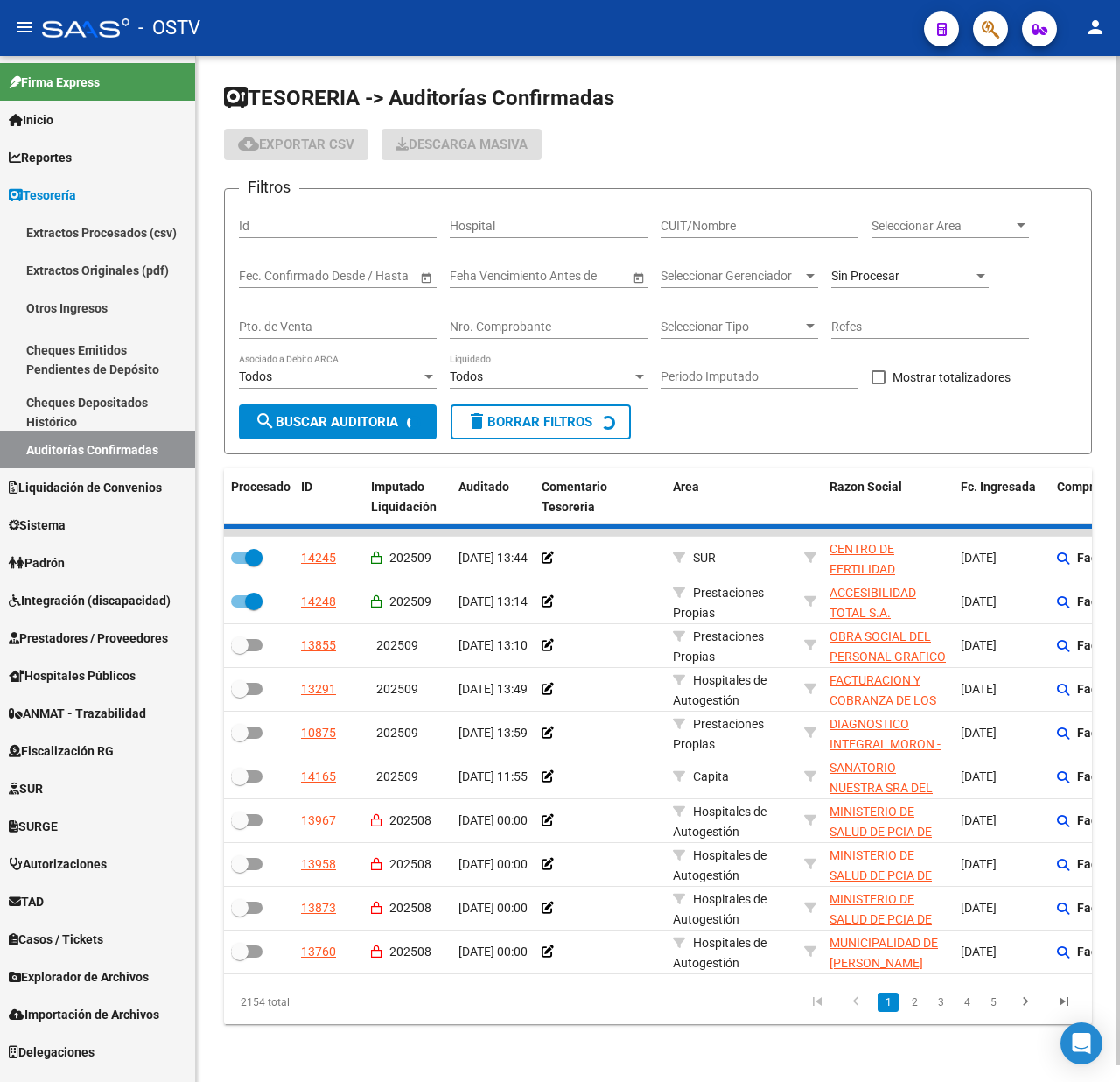
checkbox input "false"
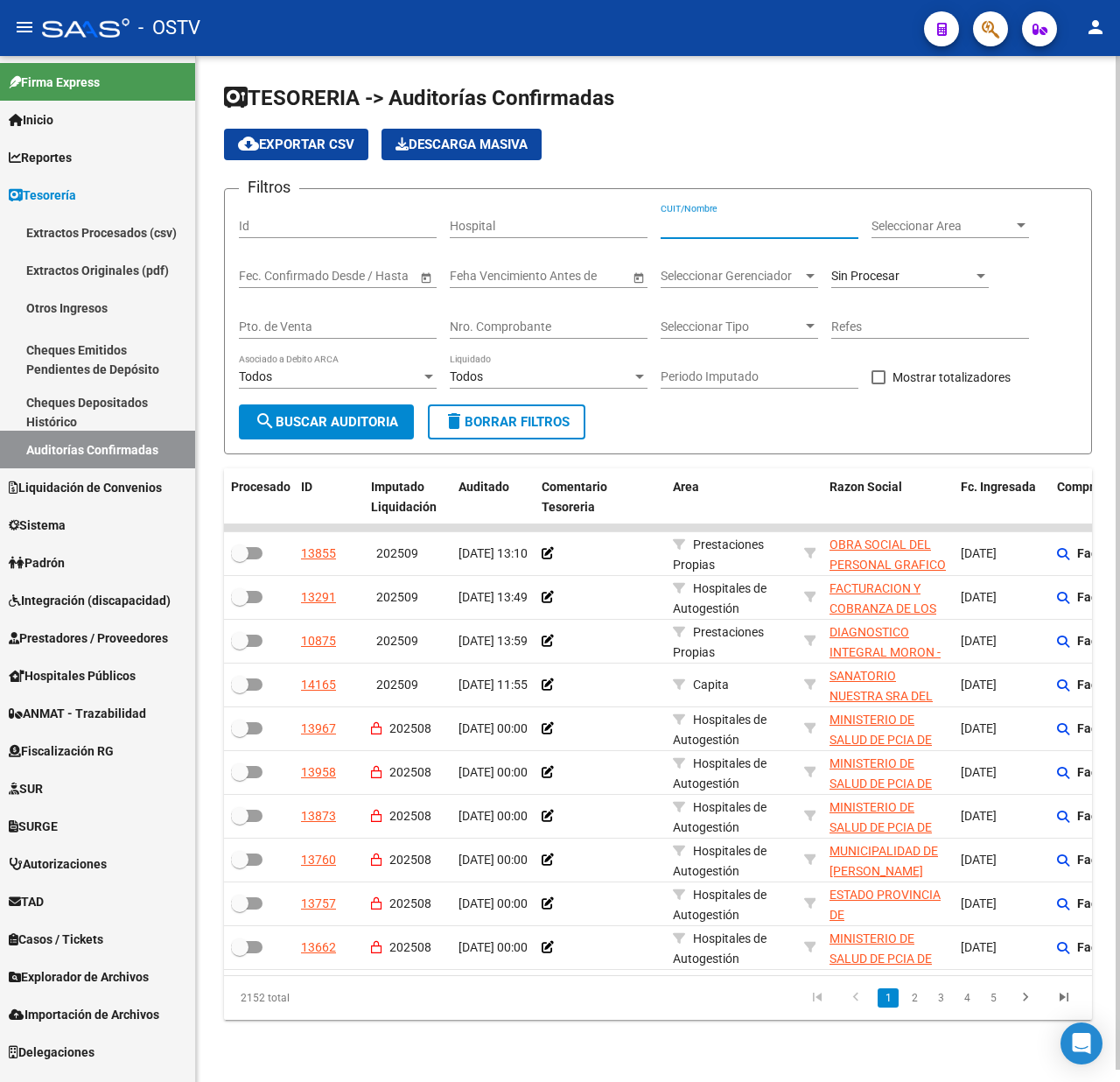
click at [737, 227] on input "CUIT/Nombre" at bounding box center [759, 226] width 198 height 15
paste input "30999001005"
type input "30999001005"
click at [341, 408] on button "search Buscar Auditoria" at bounding box center [327, 422] width 175 height 35
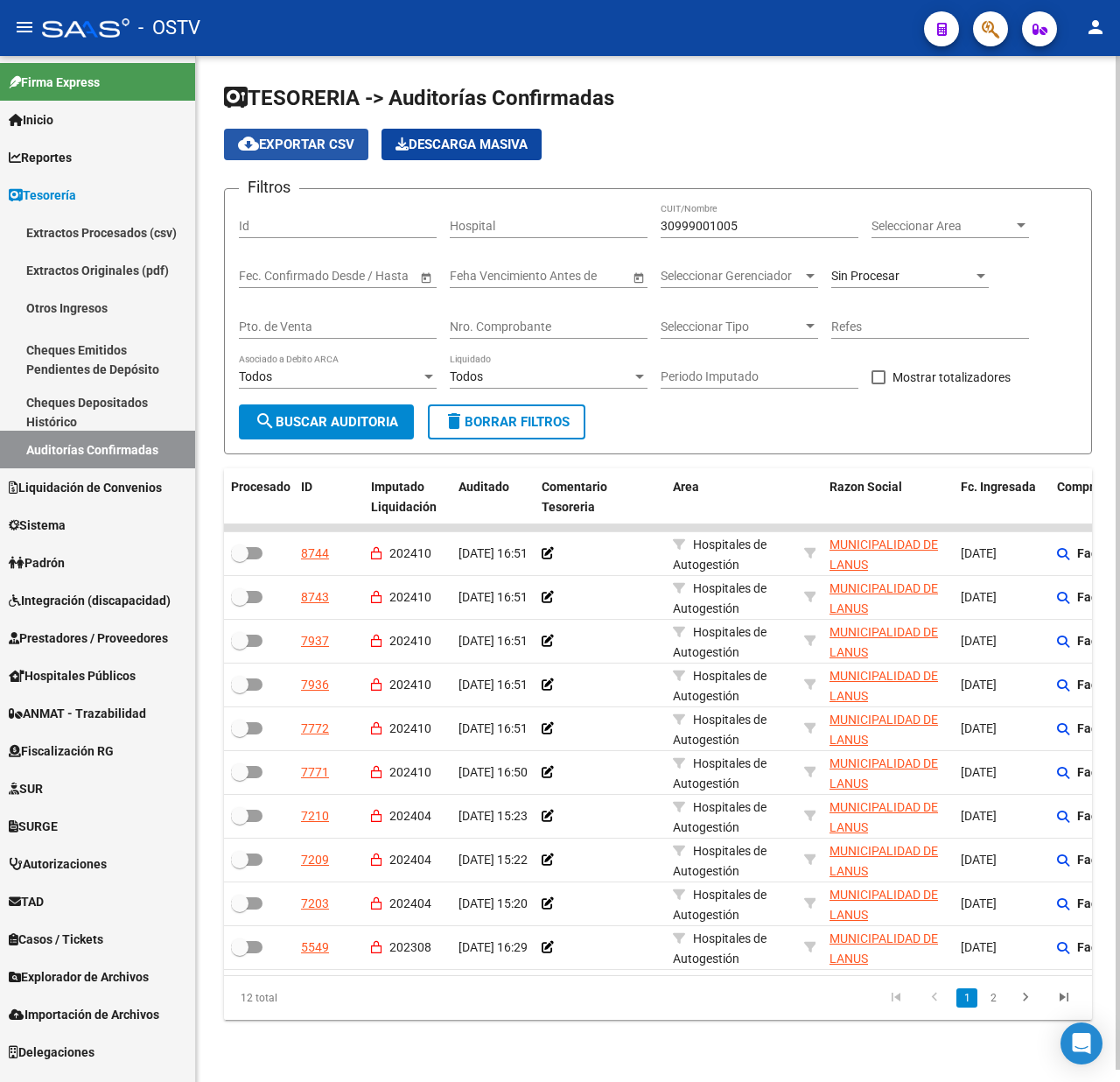
click at [273, 133] on button "cloud_download Exportar CSV" at bounding box center [297, 145] width 145 height 32
click at [495, 422] on span "delete Borrar Filtros" at bounding box center [507, 422] width 126 height 16
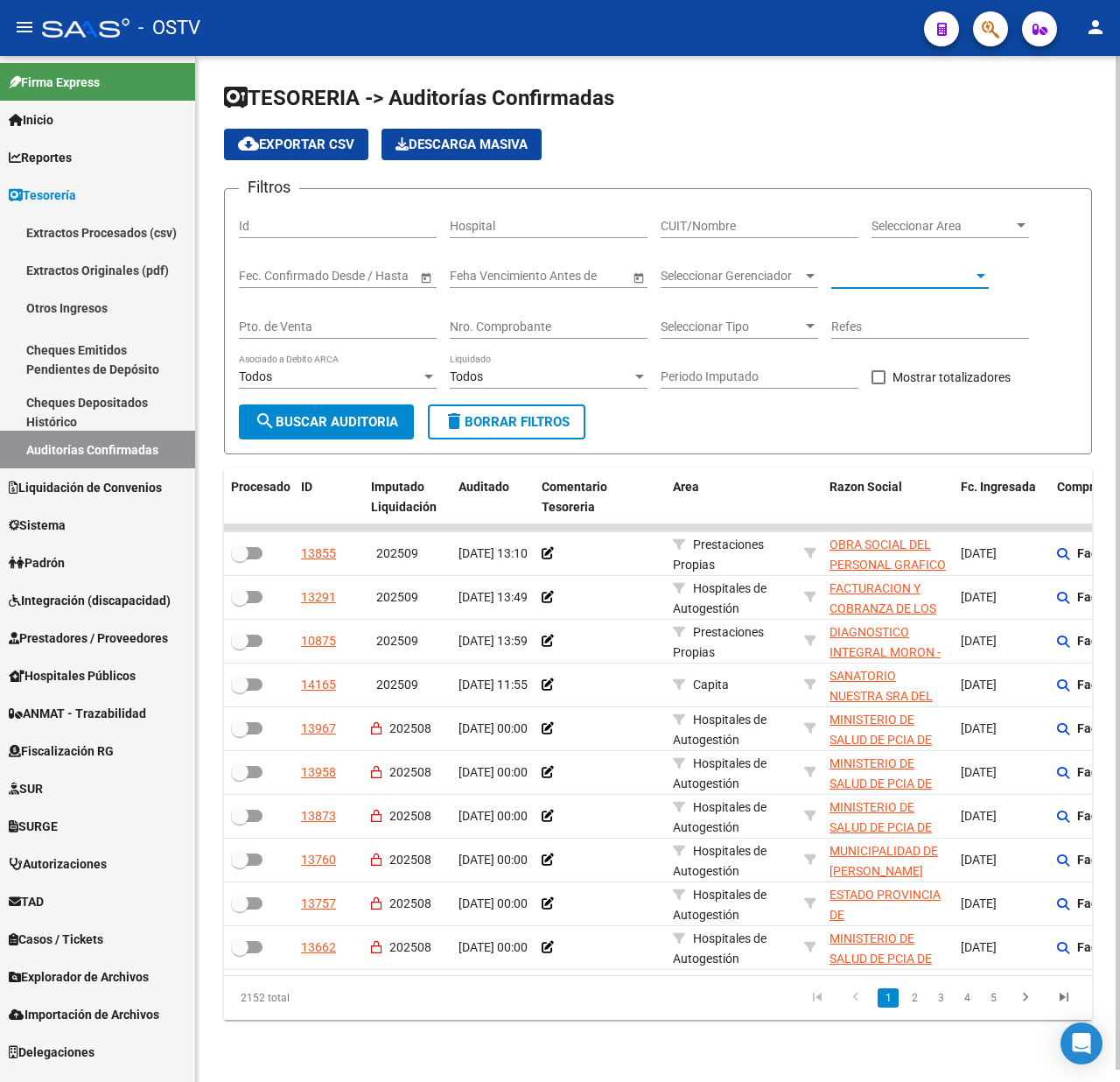
click at [940, 274] on span at bounding box center [902, 276] width 142 height 15
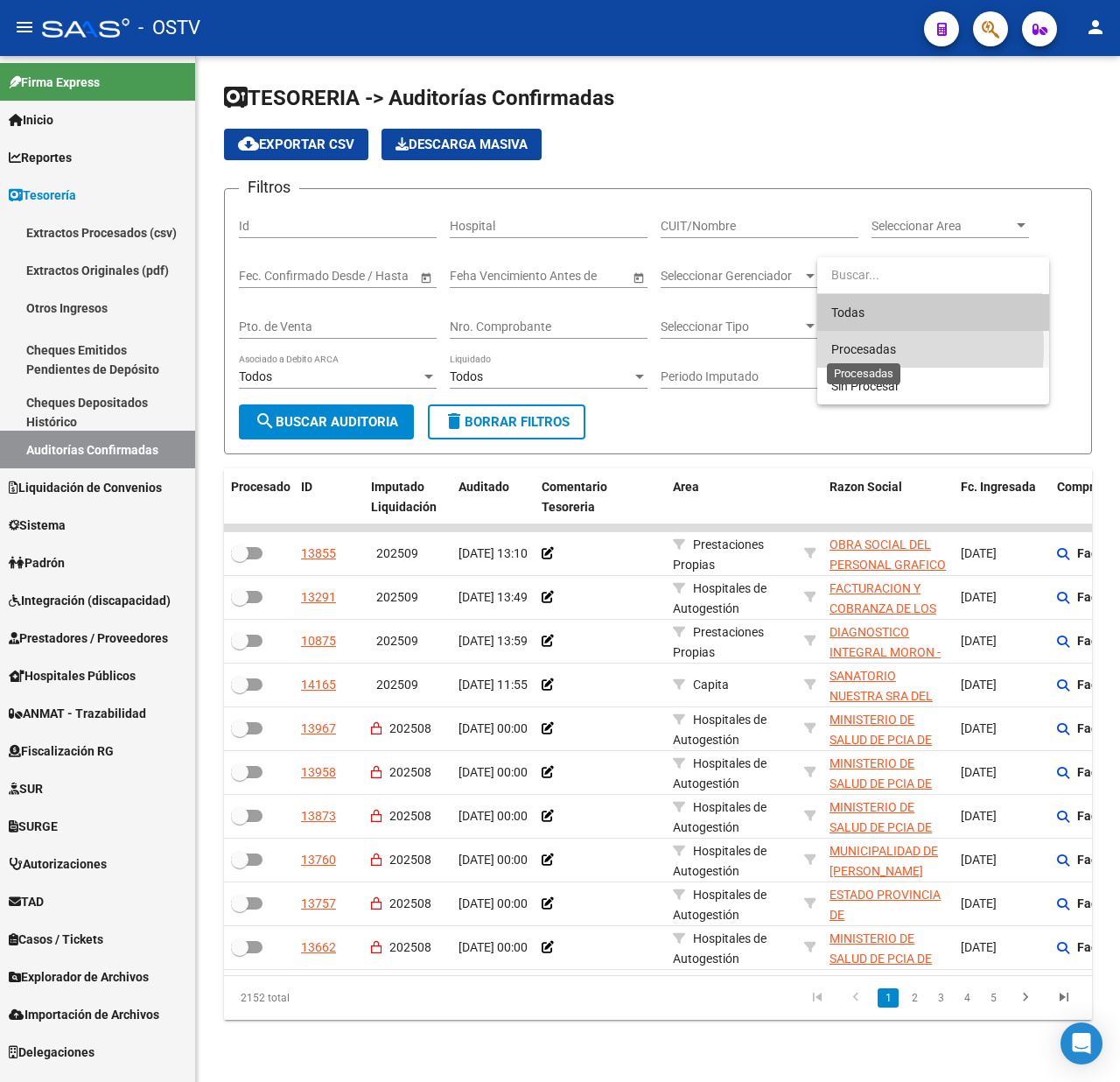
click at [848, 347] on span "Procesadas" at bounding box center [864, 349] width 65 height 14
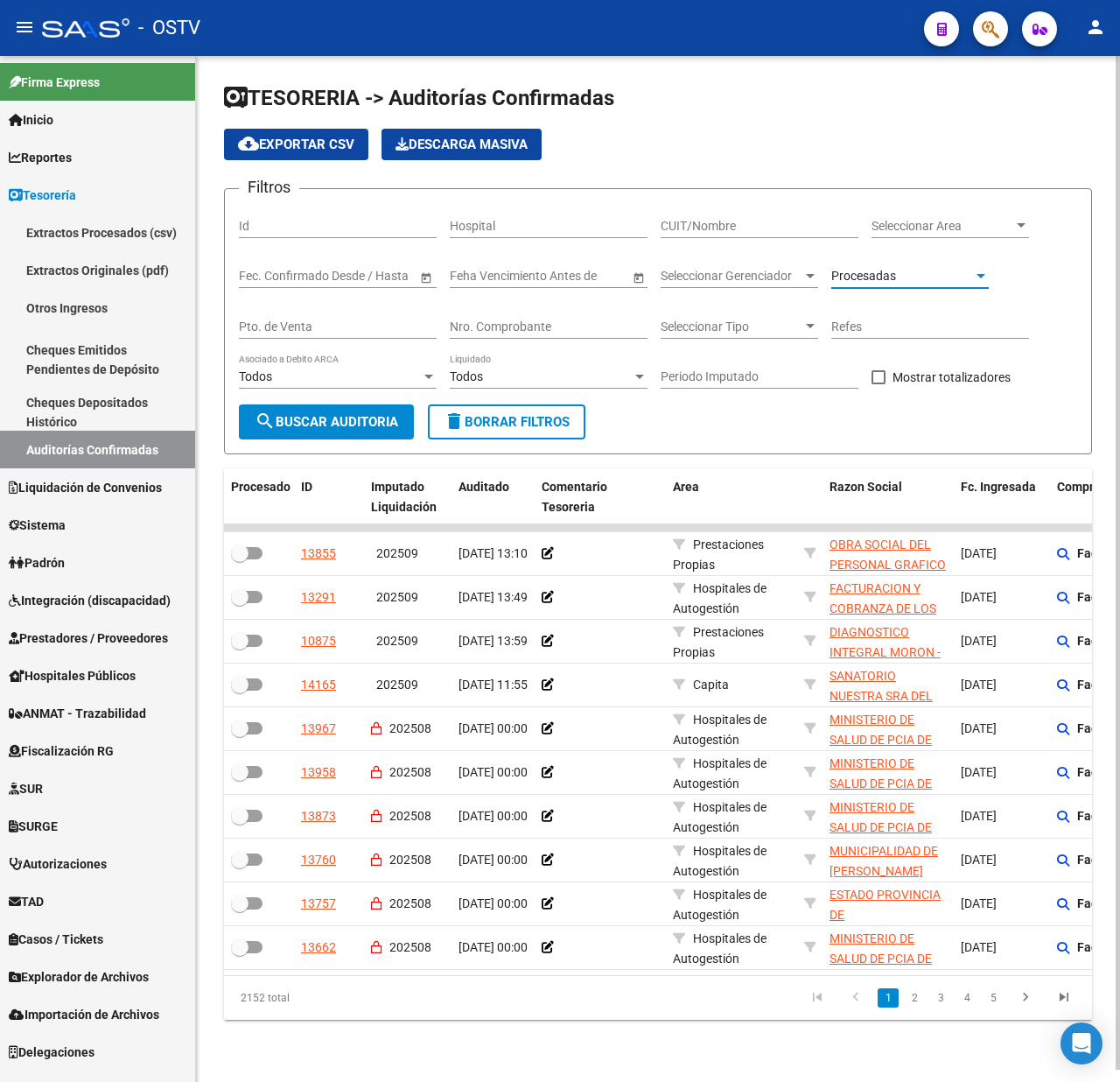
click at [330, 414] on span "search Buscar Auditoria" at bounding box center [326, 422] width 144 height 16
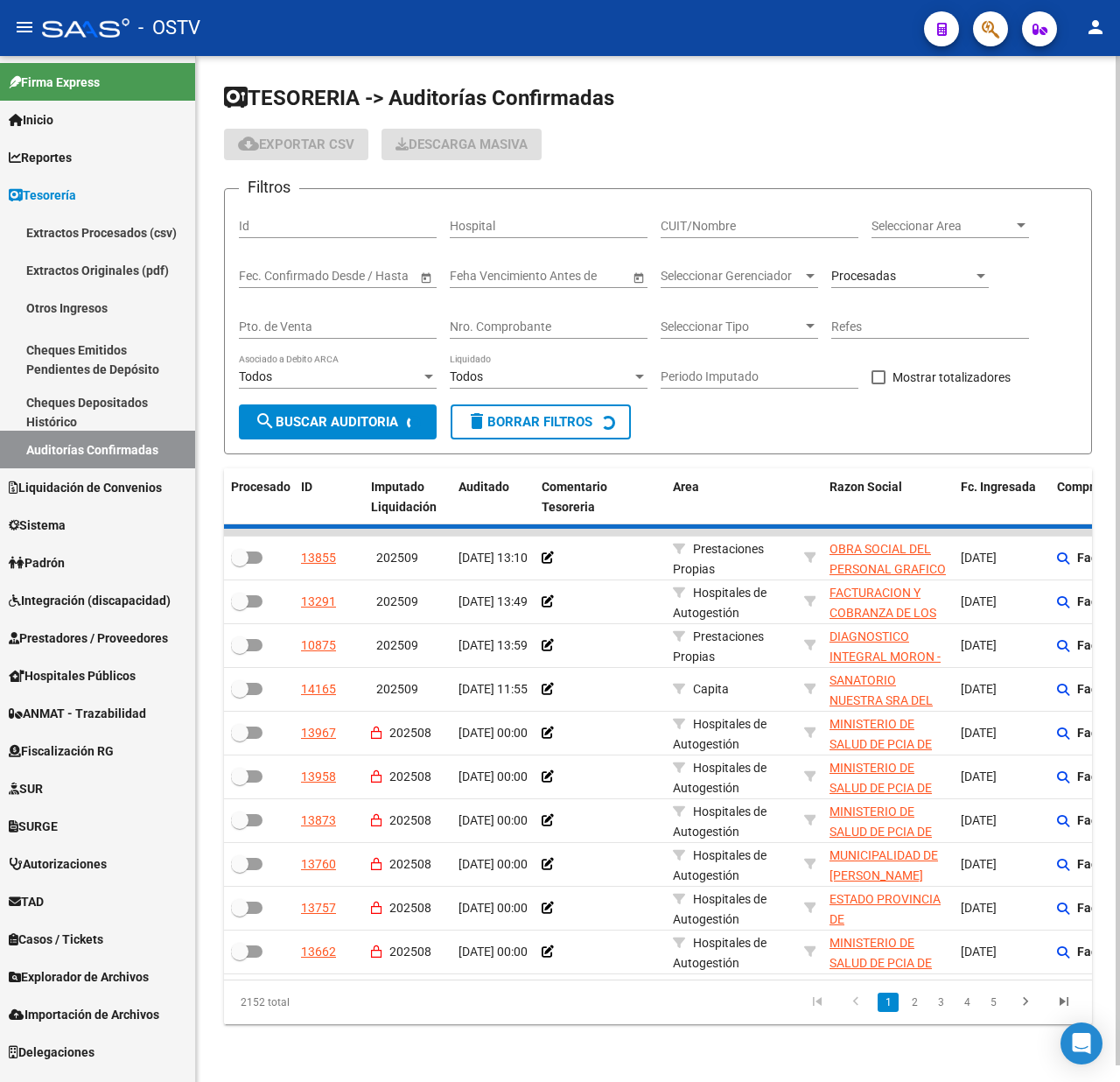
checkbox input "true"
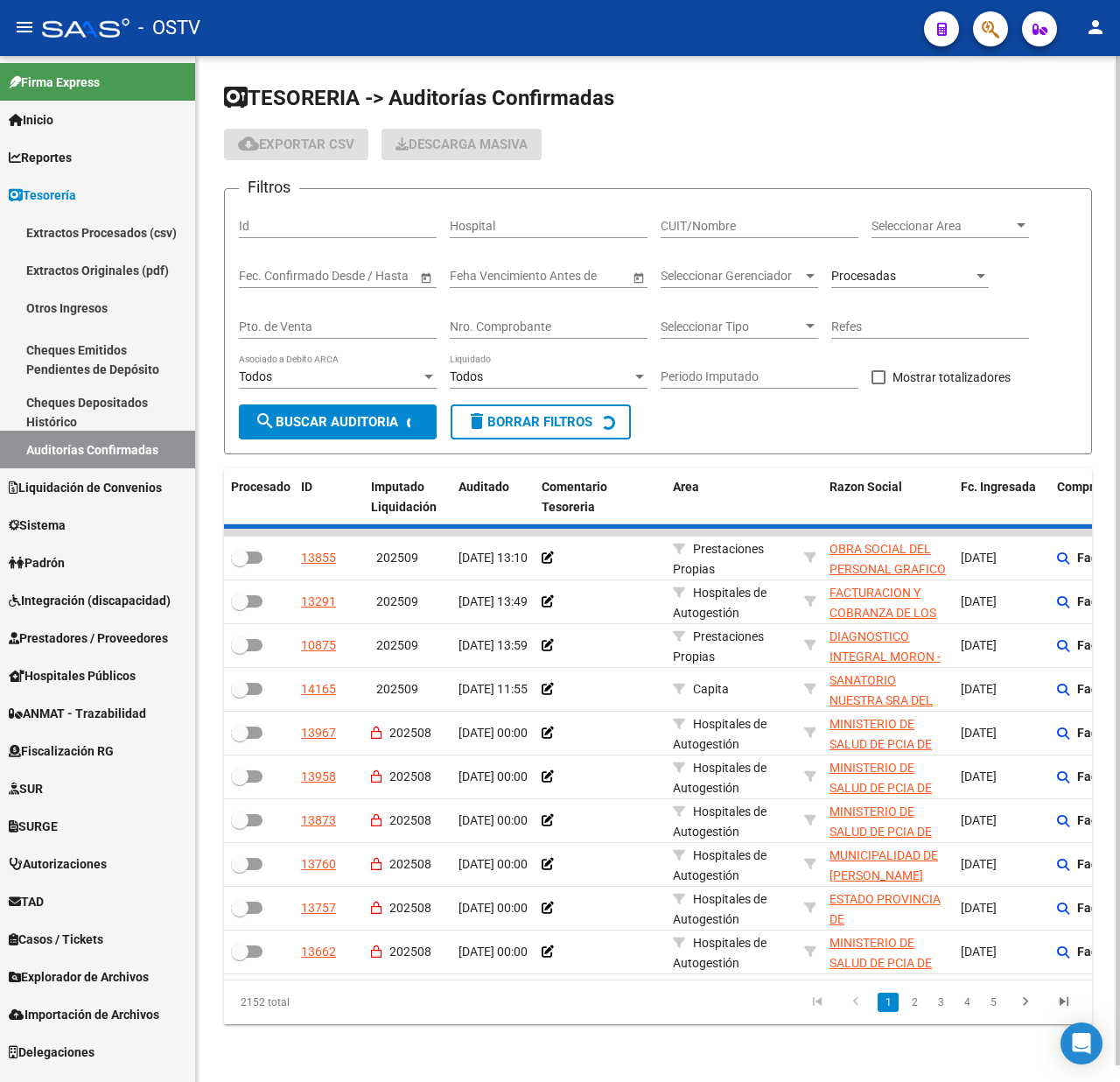
checkbox input "true"
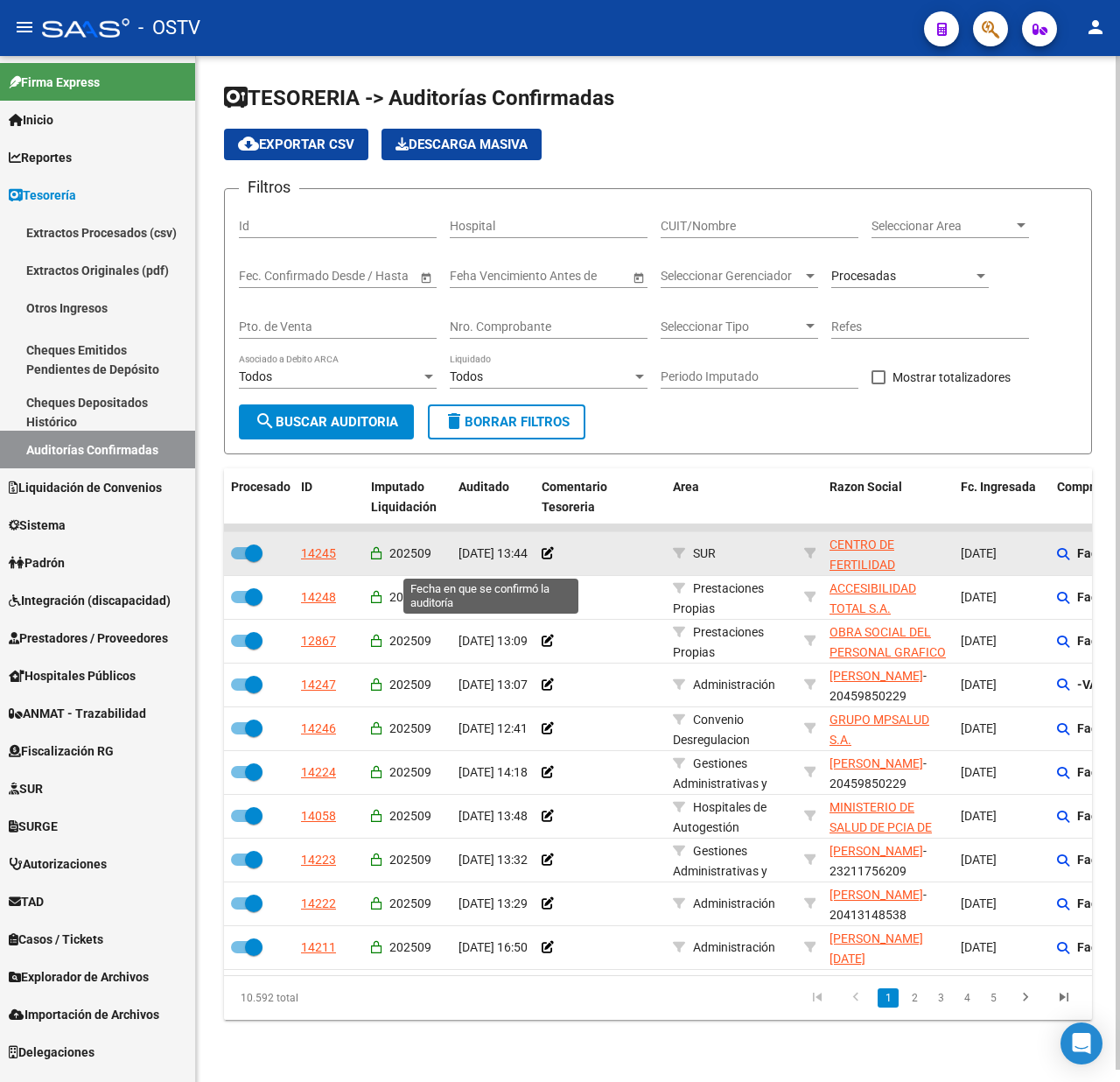
click at [478, 561] on span "22/09/2025 13:44" at bounding box center [494, 553] width 69 height 14
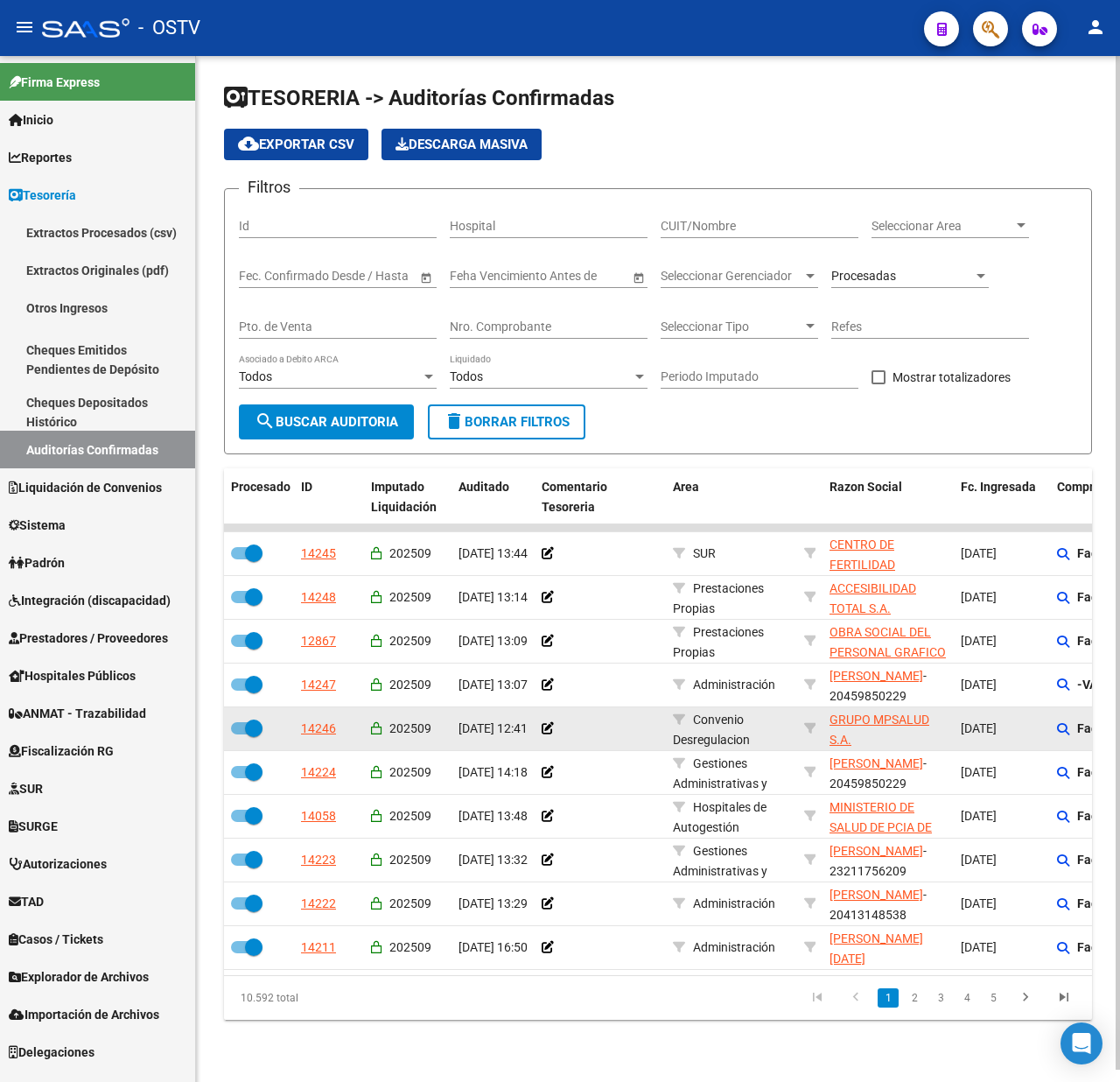
click at [611, 744] on datatable-body-cell at bounding box center [601, 729] width 131 height 43
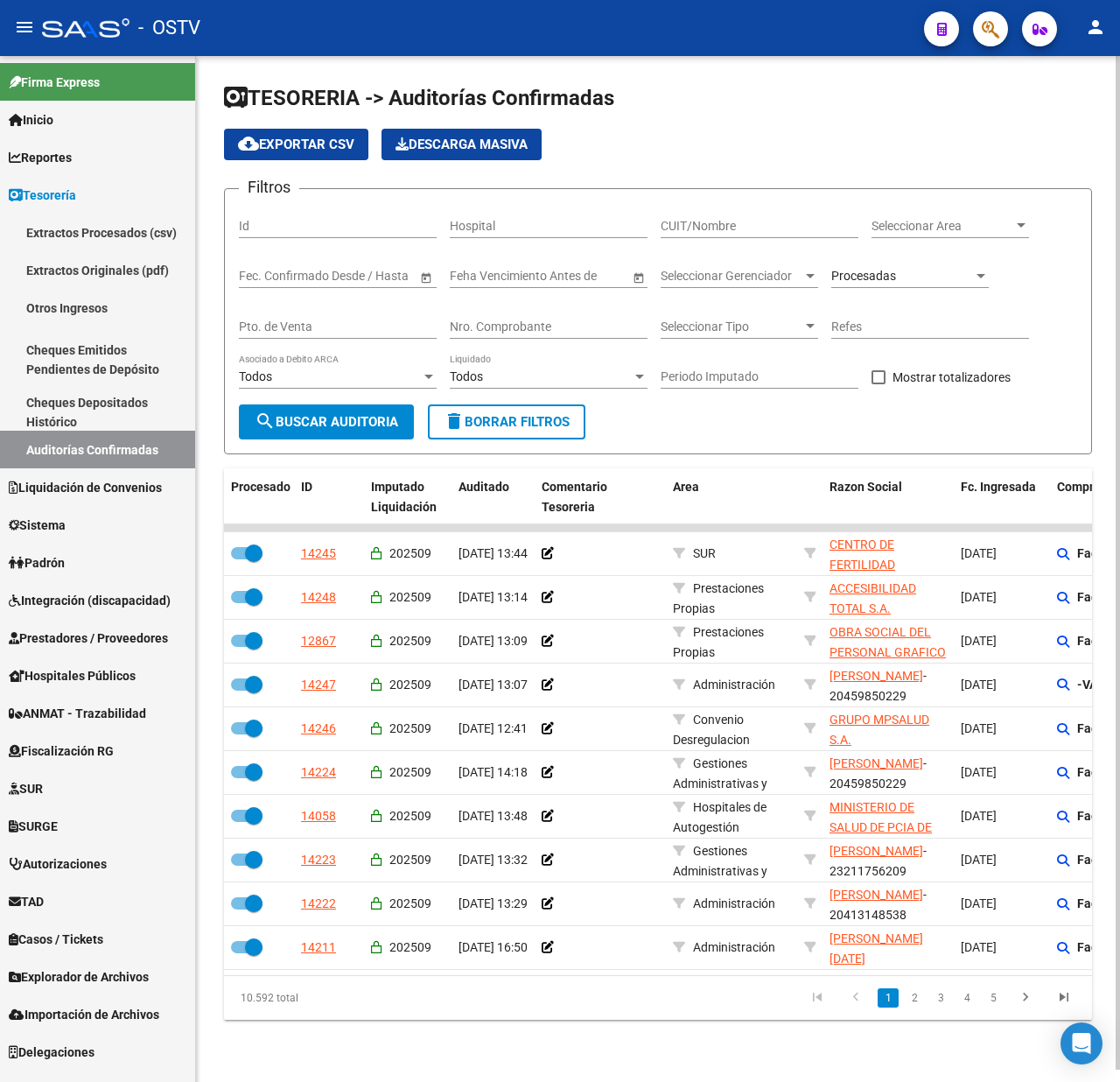
click at [472, 414] on span "delete Borrar Filtros" at bounding box center [507, 422] width 126 height 16
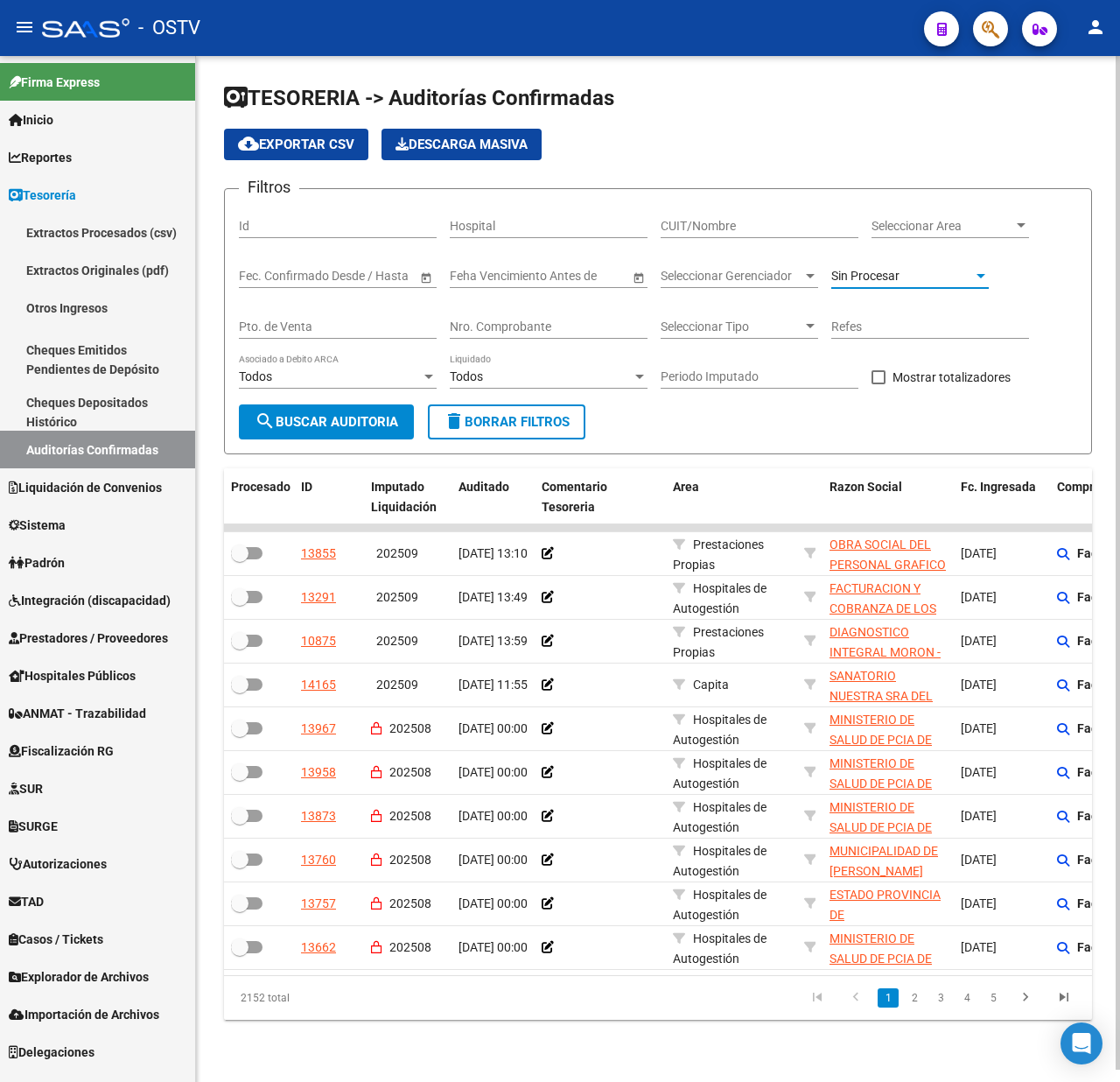
click at [883, 274] on span "Sin Procesar" at bounding box center [866, 275] width 69 height 14
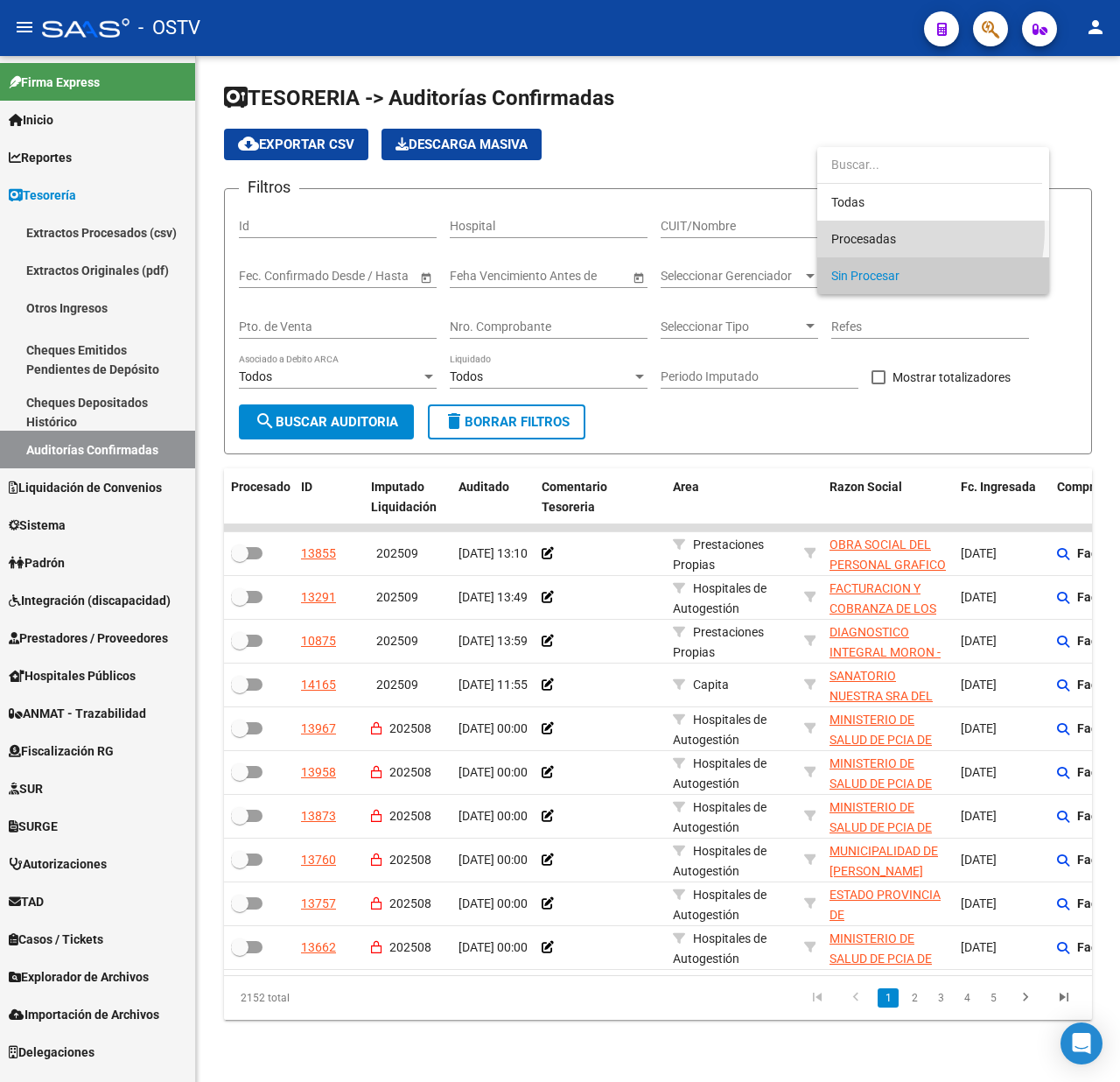
click at [867, 229] on span "Procesadas" at bounding box center [933, 239] width 204 height 37
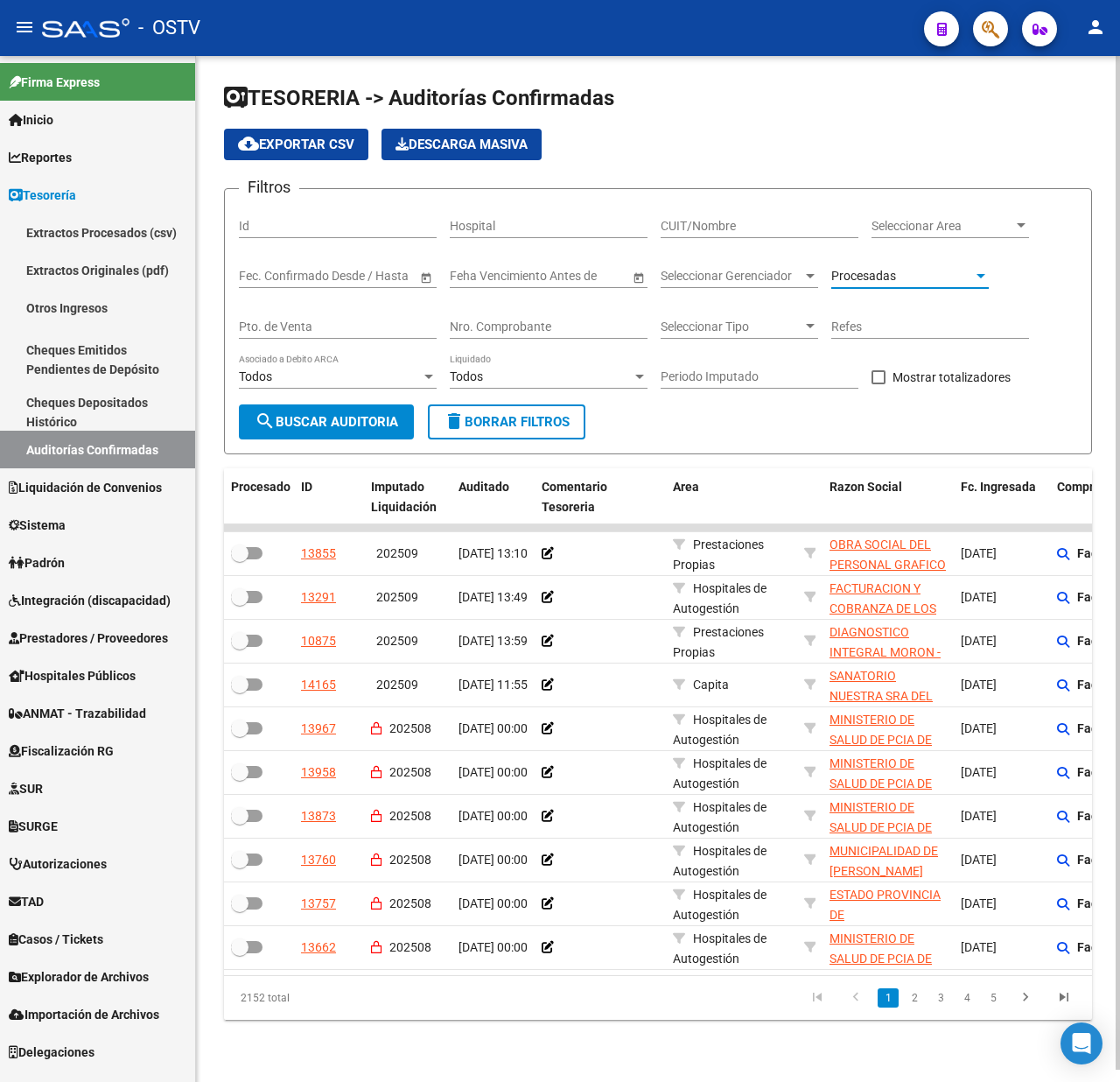
click at [324, 417] on span "search Buscar Auditoria" at bounding box center [326, 422] width 144 height 16
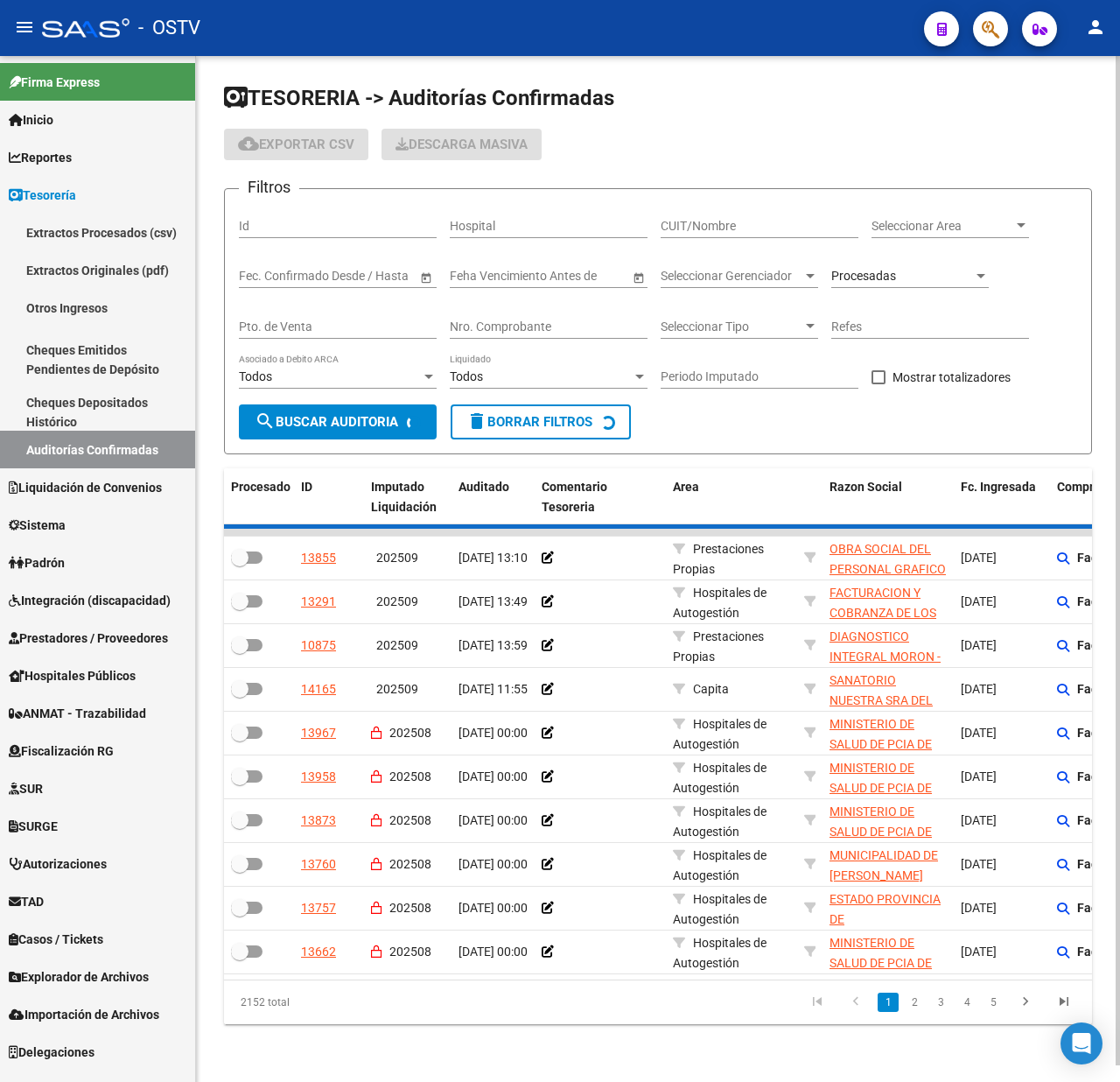
checkbox input "true"
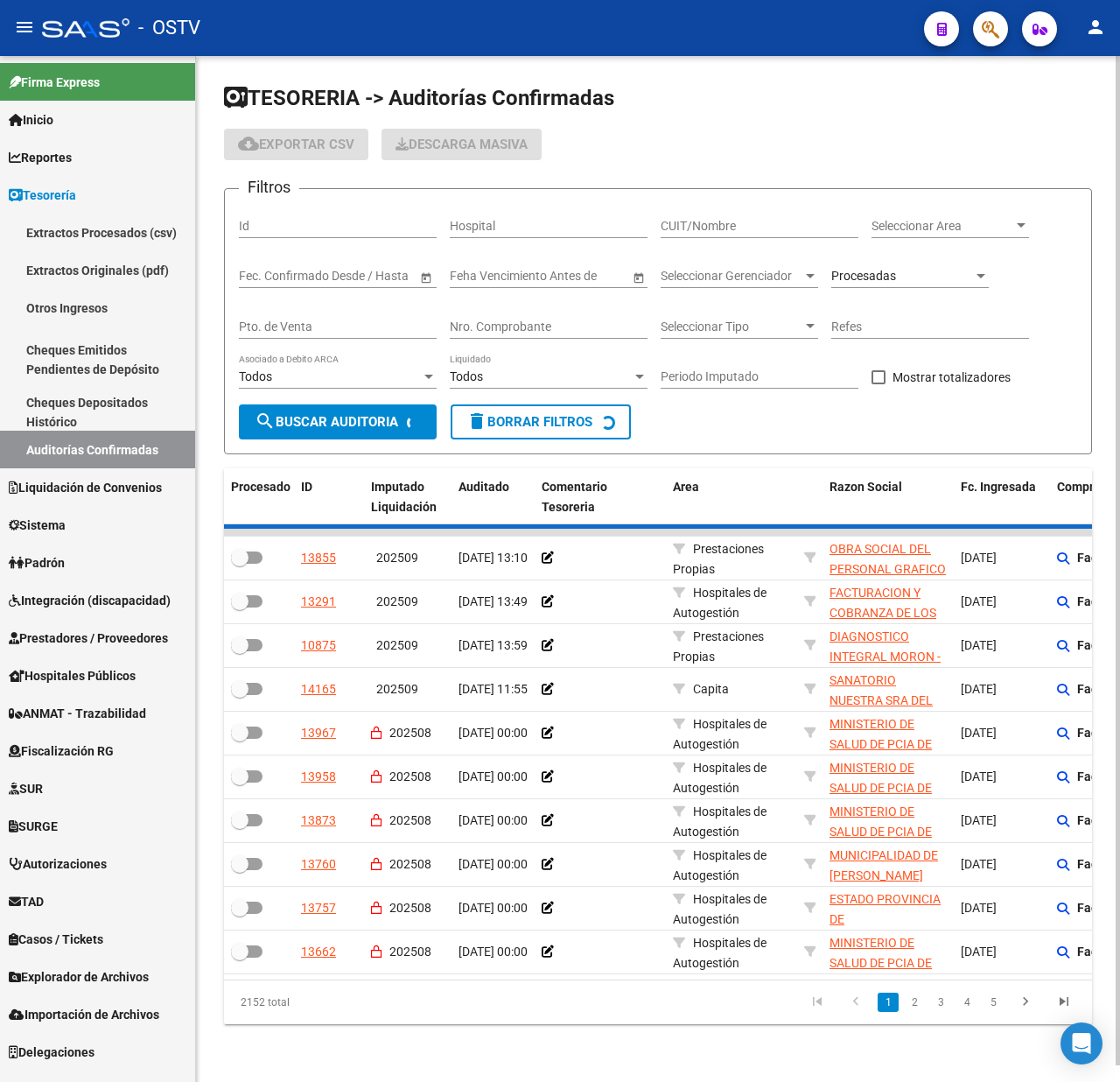
checkbox input "true"
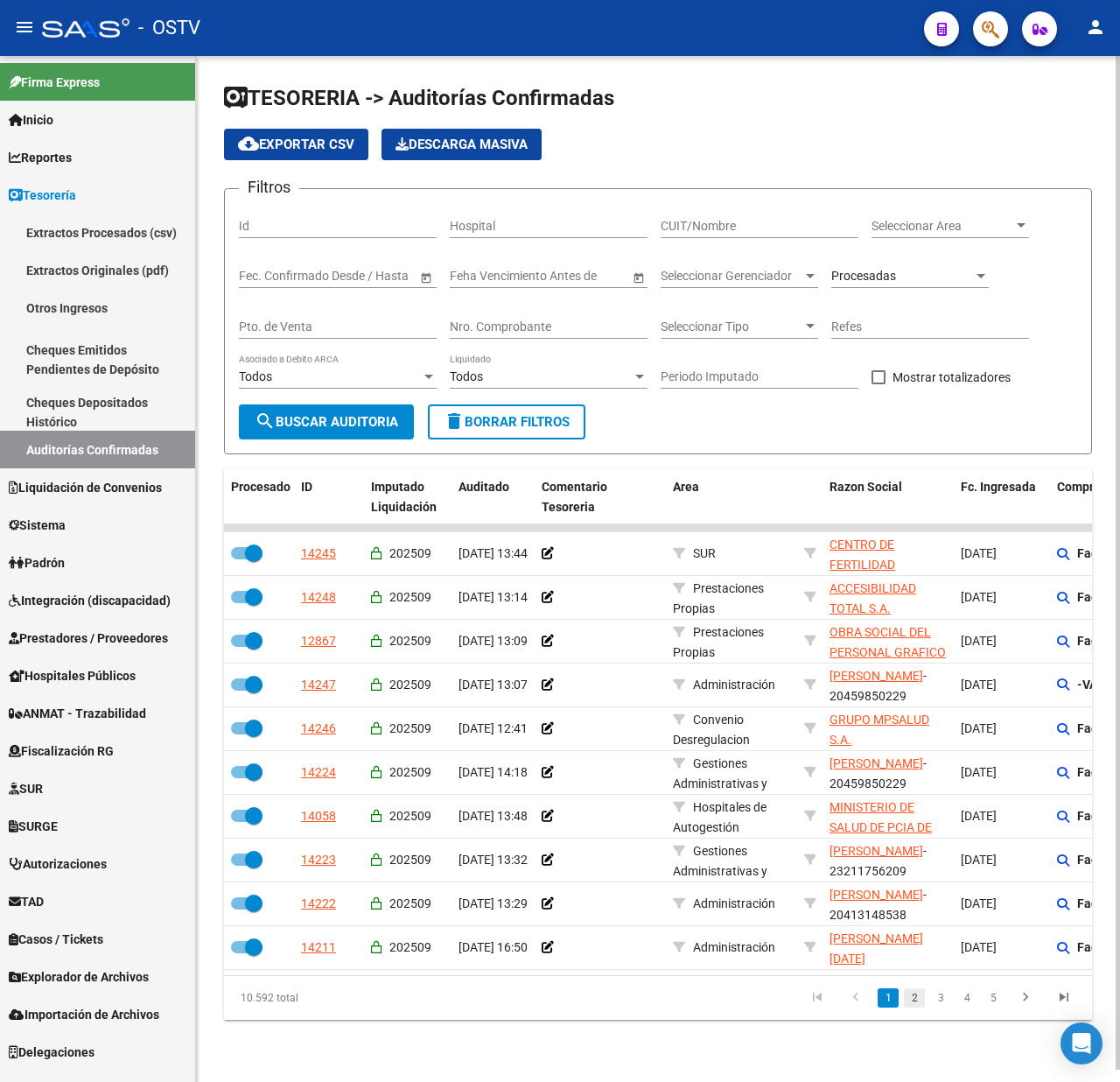
click at [912, 1008] on link "2" at bounding box center [914, 998] width 21 height 20
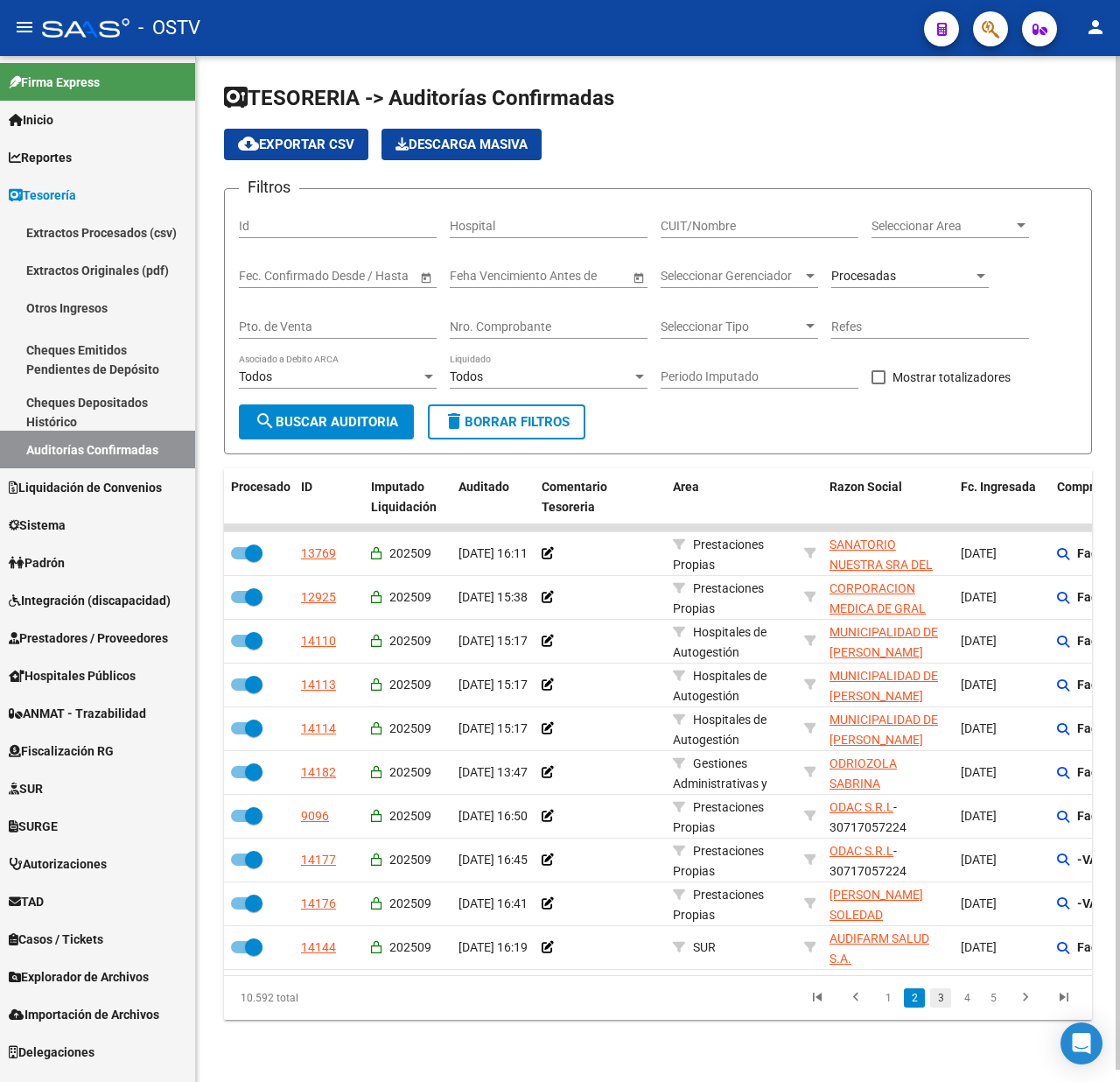
click at [936, 1008] on link "3" at bounding box center [941, 998] width 21 height 20
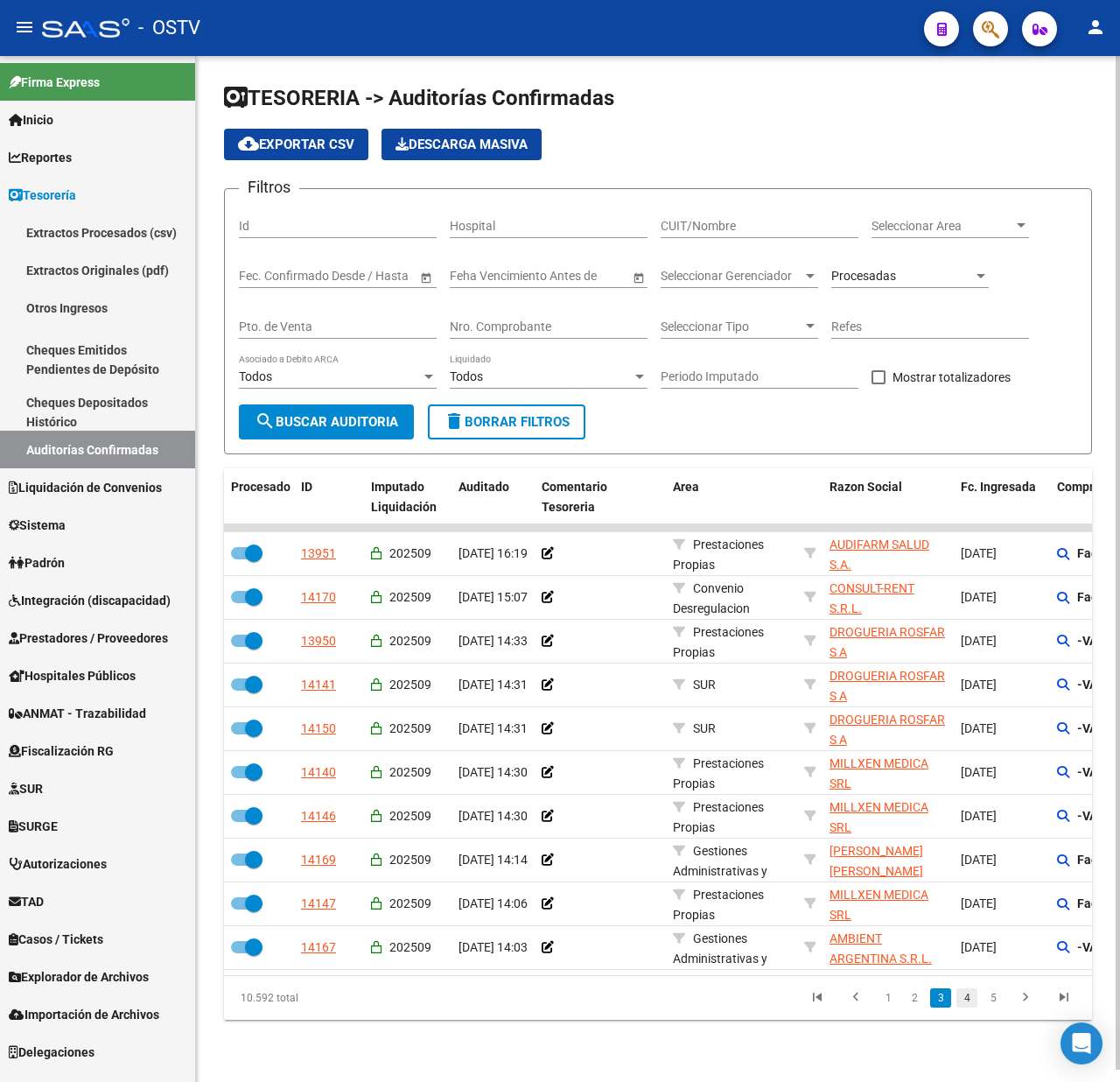
click at [966, 1008] on link "4" at bounding box center [967, 998] width 21 height 20
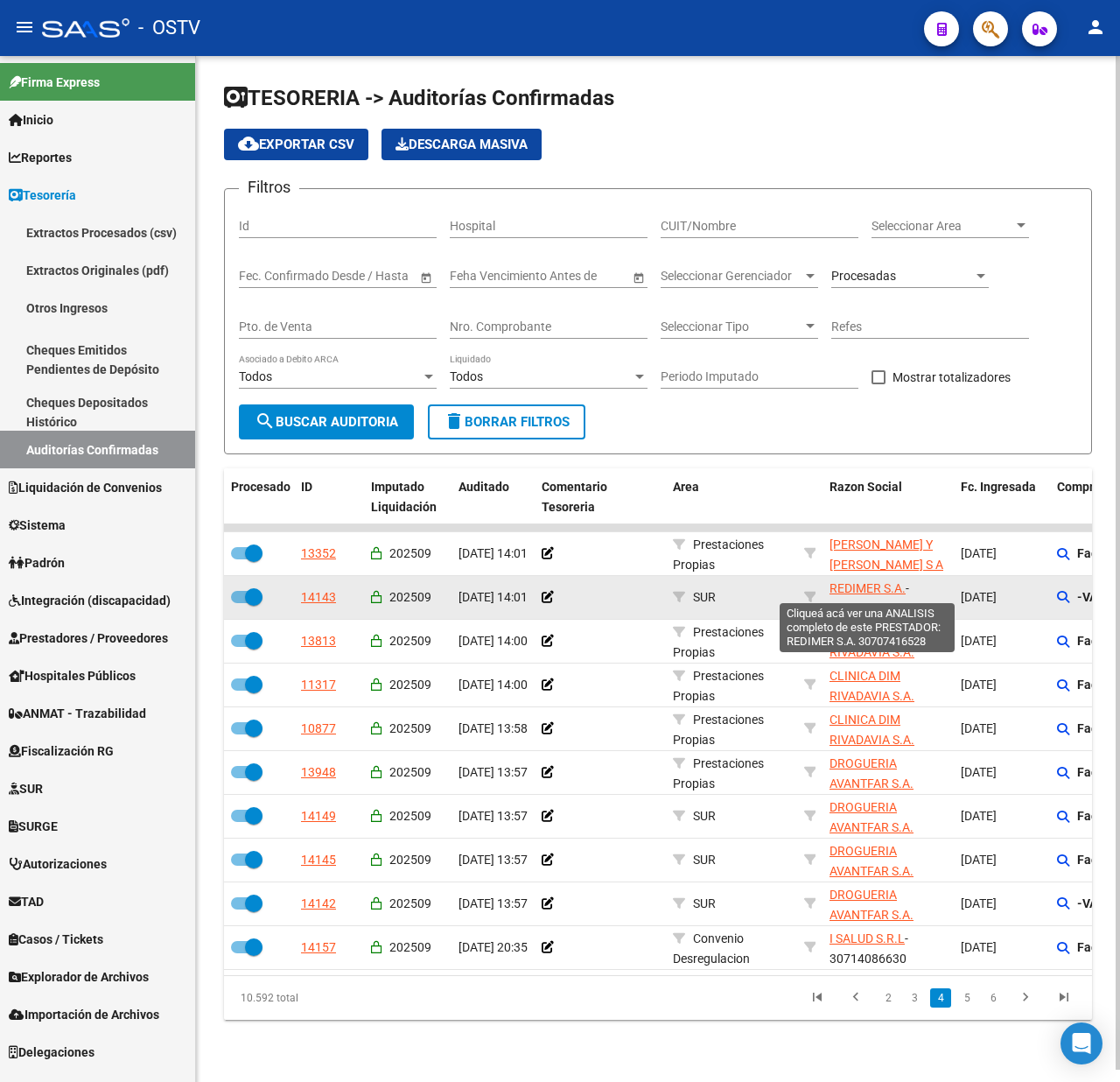
click at [859, 587] on span "REDIMER S.A." at bounding box center [867, 588] width 76 height 14
type textarea "30707416528"
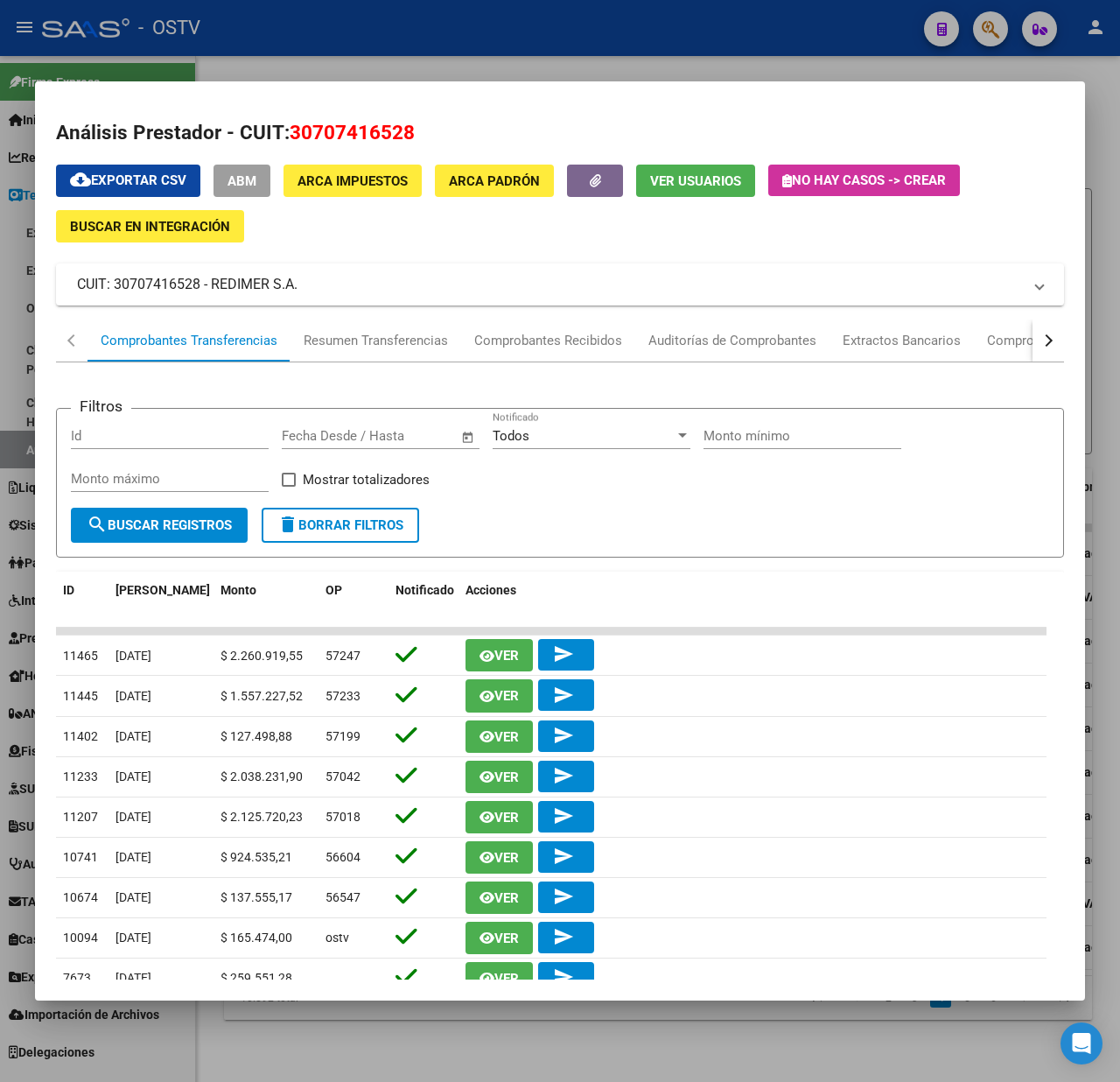
click at [1096, 82] on div at bounding box center [560, 541] width 1120 height 1082
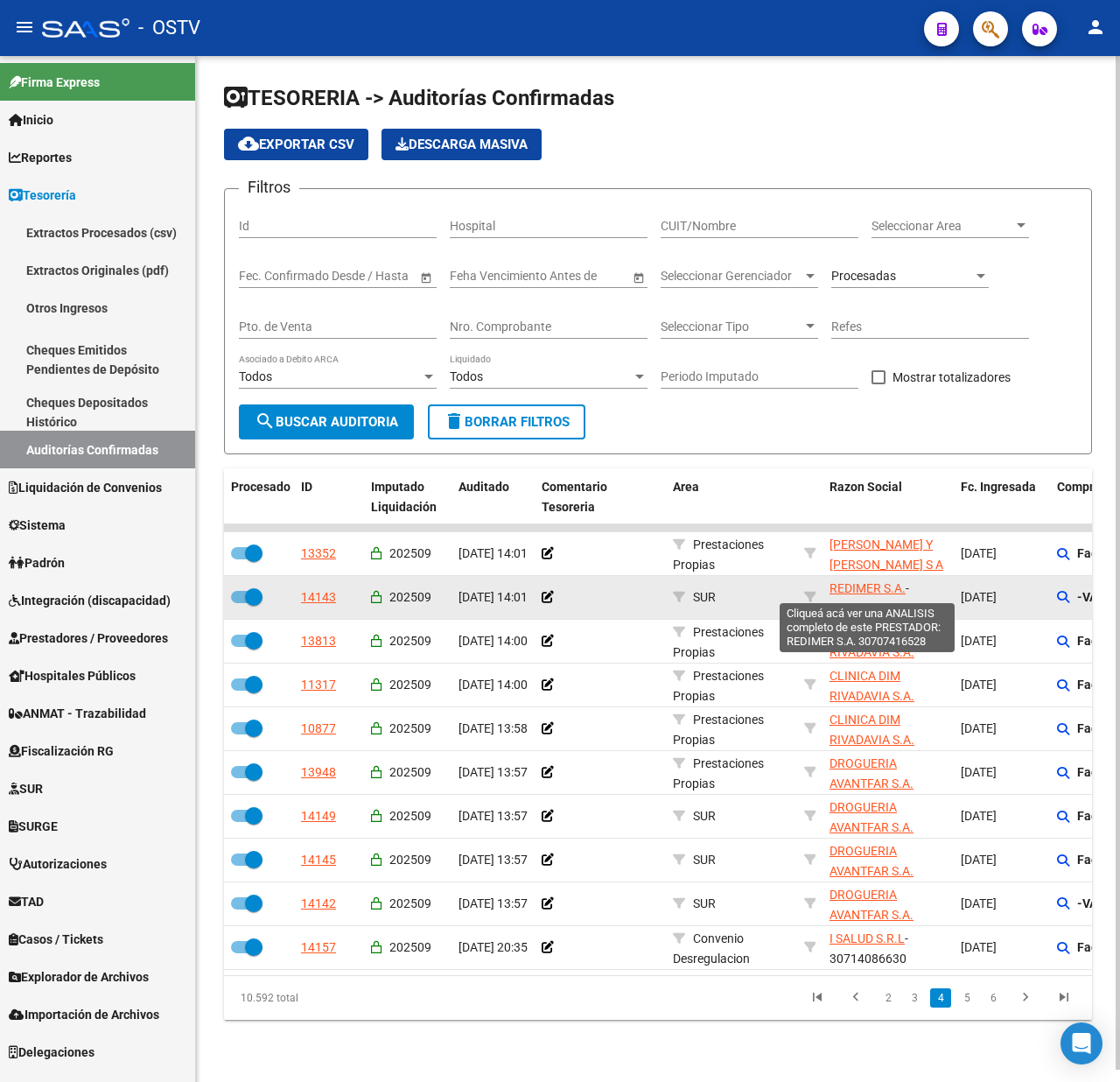
click at [870, 592] on span "REDIMER S.A." at bounding box center [867, 588] width 76 height 14
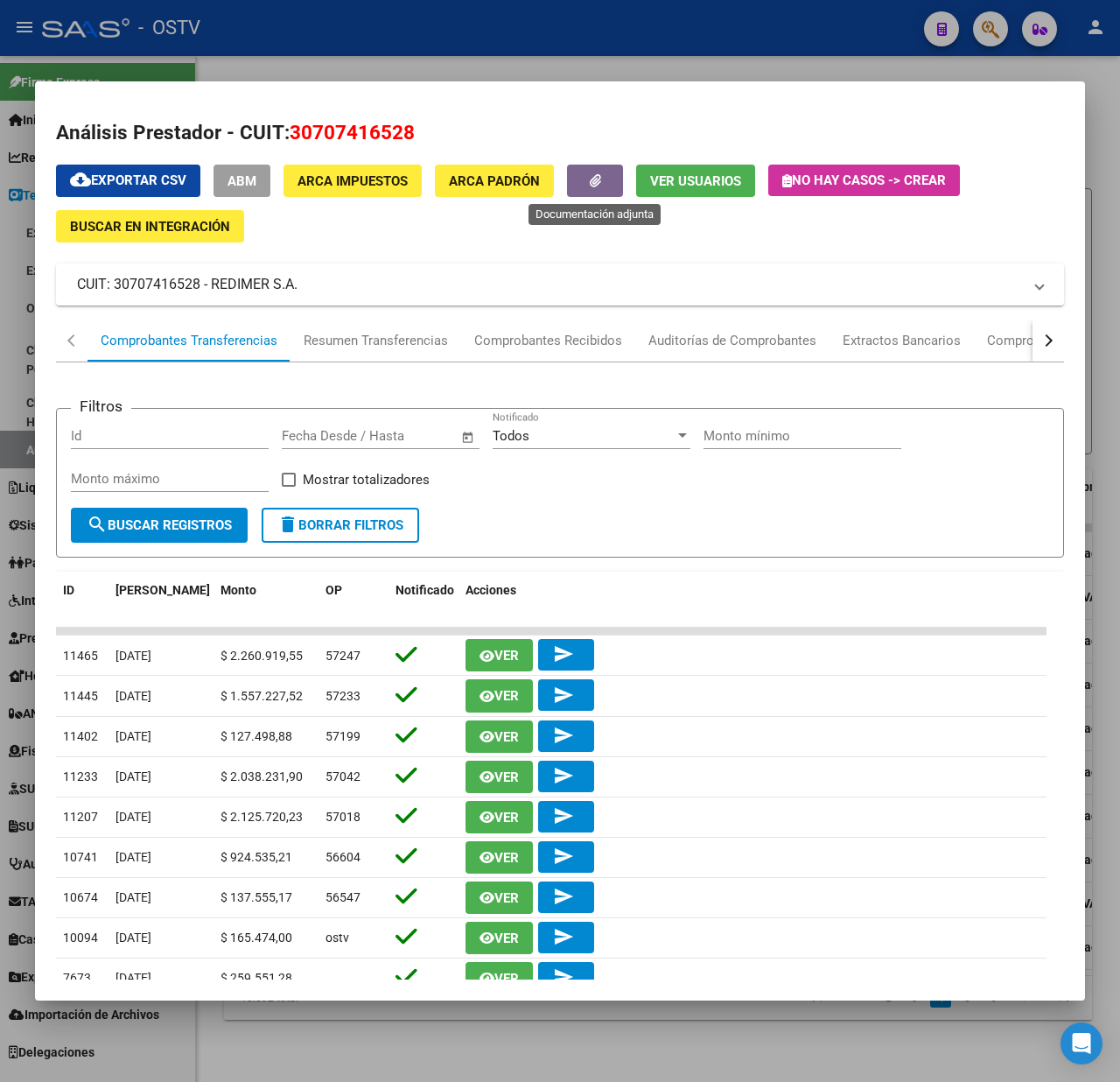
click at [585, 173] on button "button" at bounding box center [595, 180] width 56 height 32
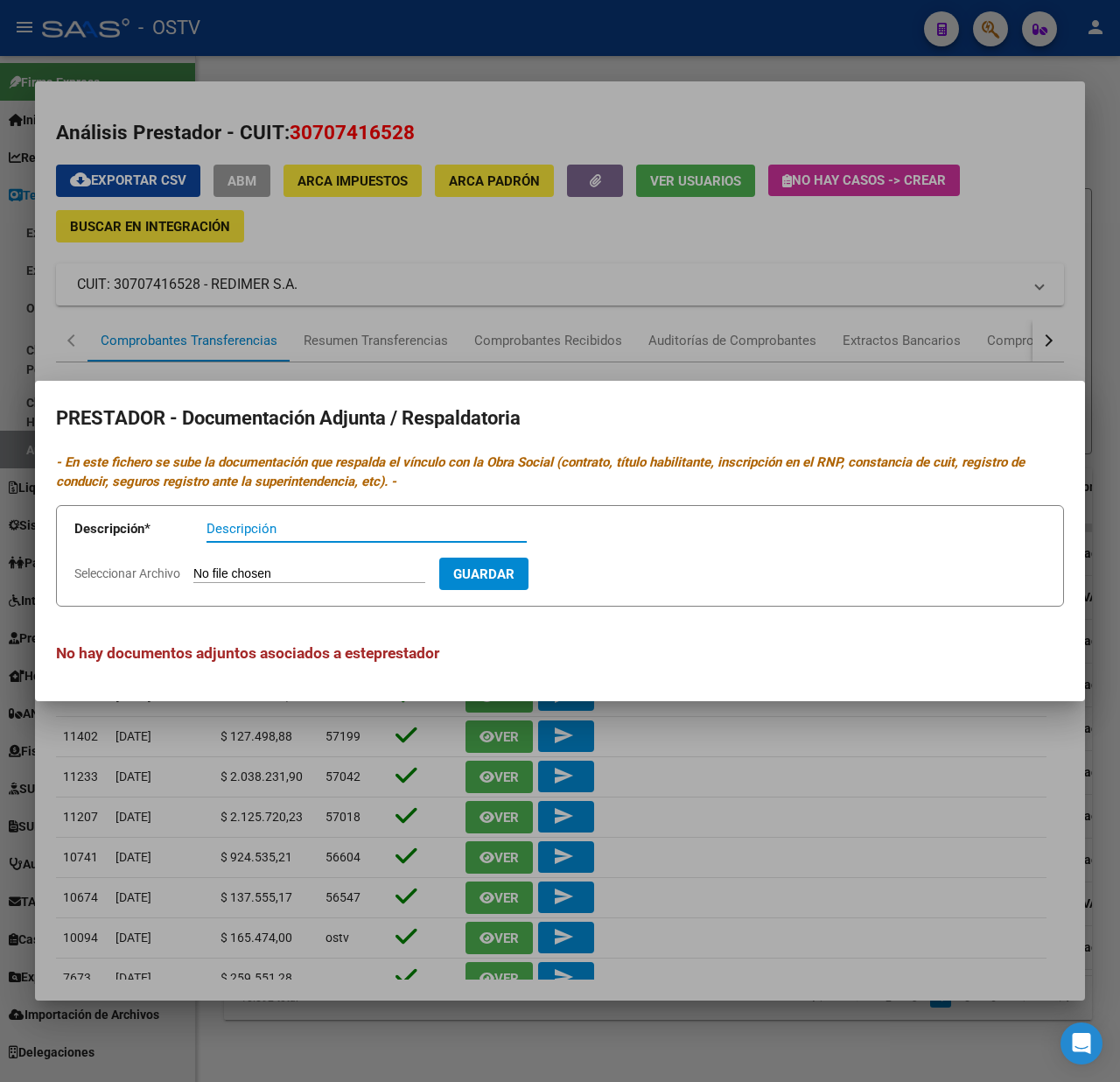
click at [809, 277] on div at bounding box center [560, 541] width 1120 height 1082
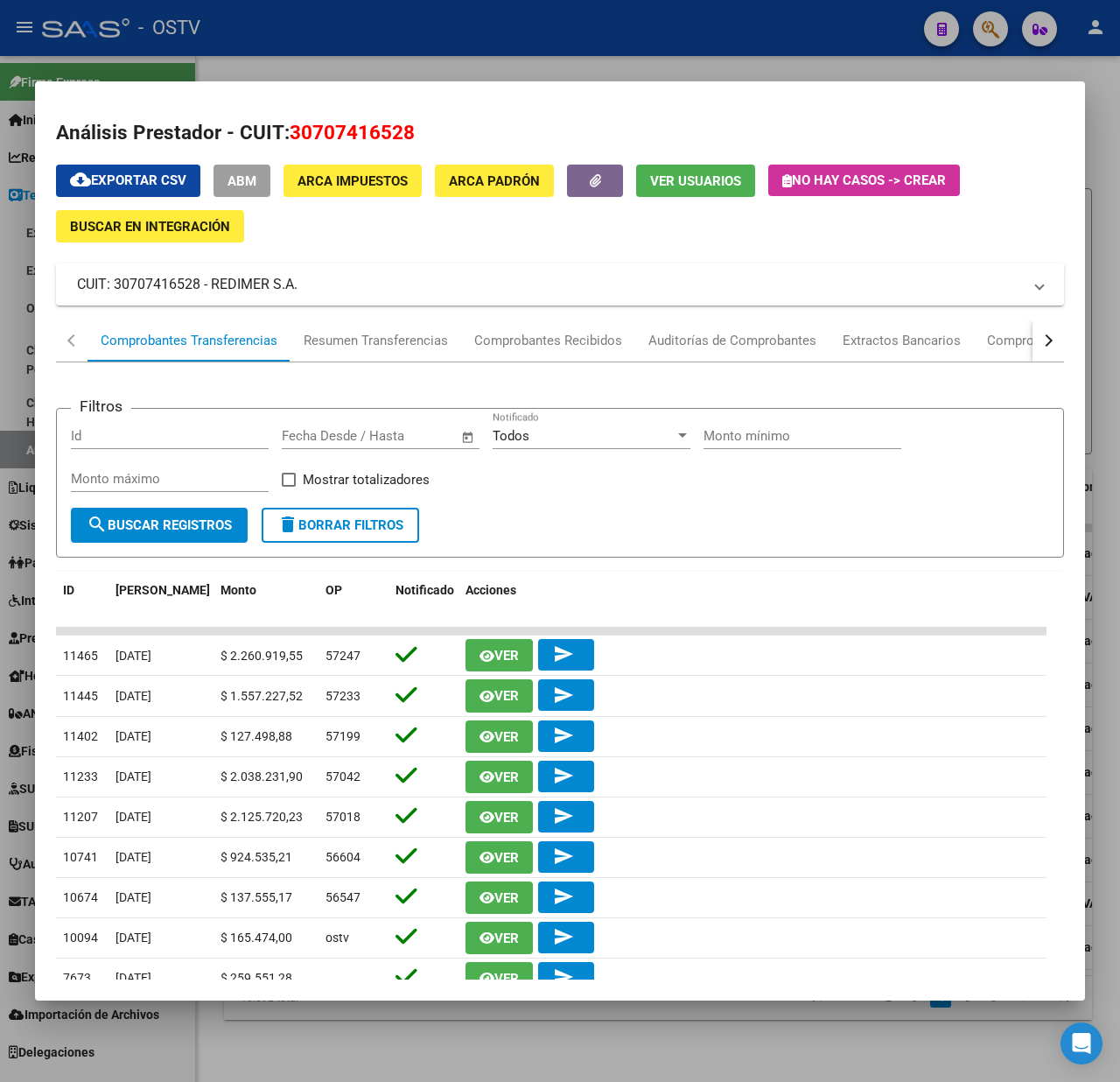
click at [229, 178] on span "ABM" at bounding box center [241, 181] width 29 height 16
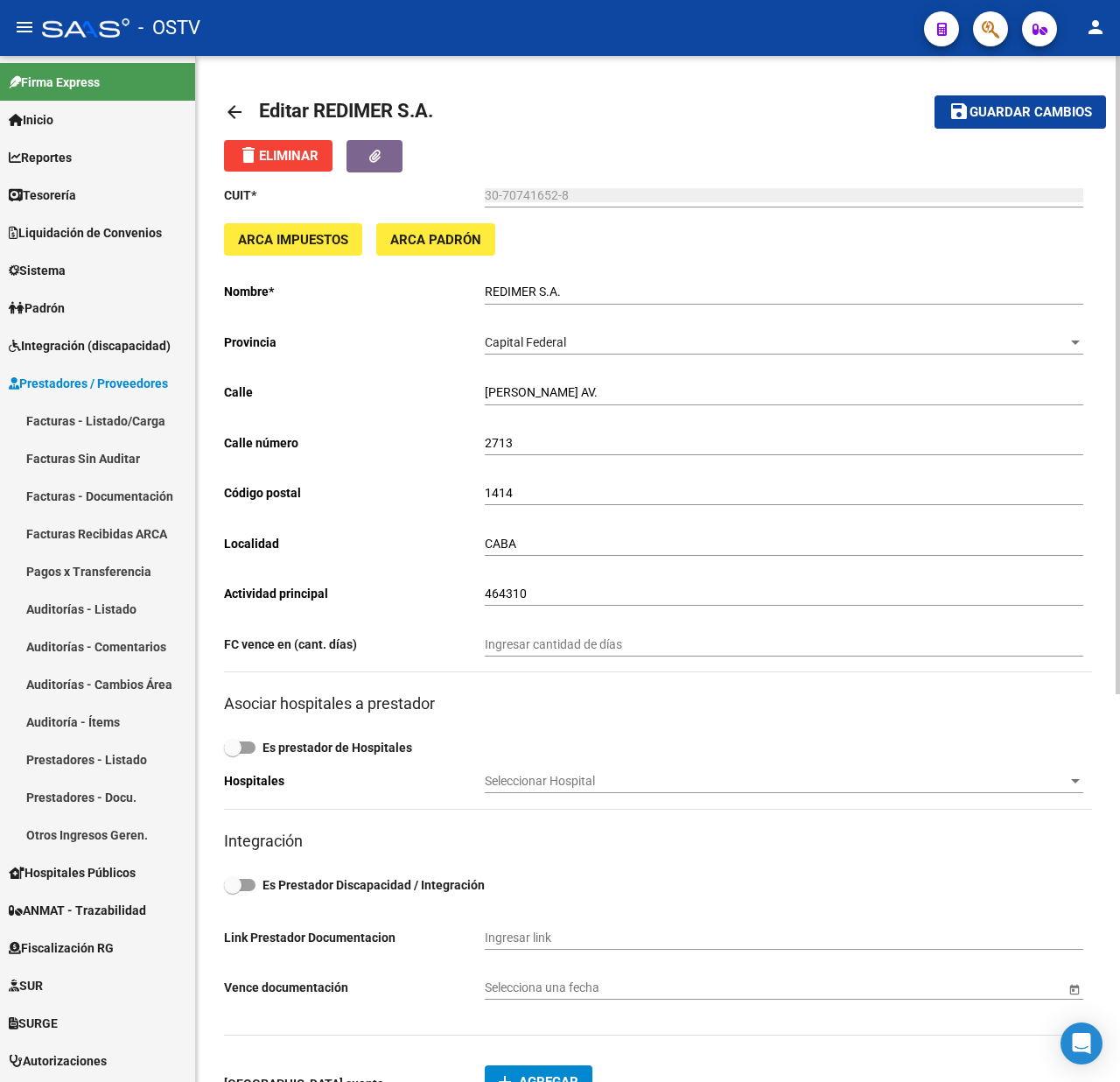
click at [232, 110] on mat-icon "arrow_back" at bounding box center [235, 112] width 21 height 21
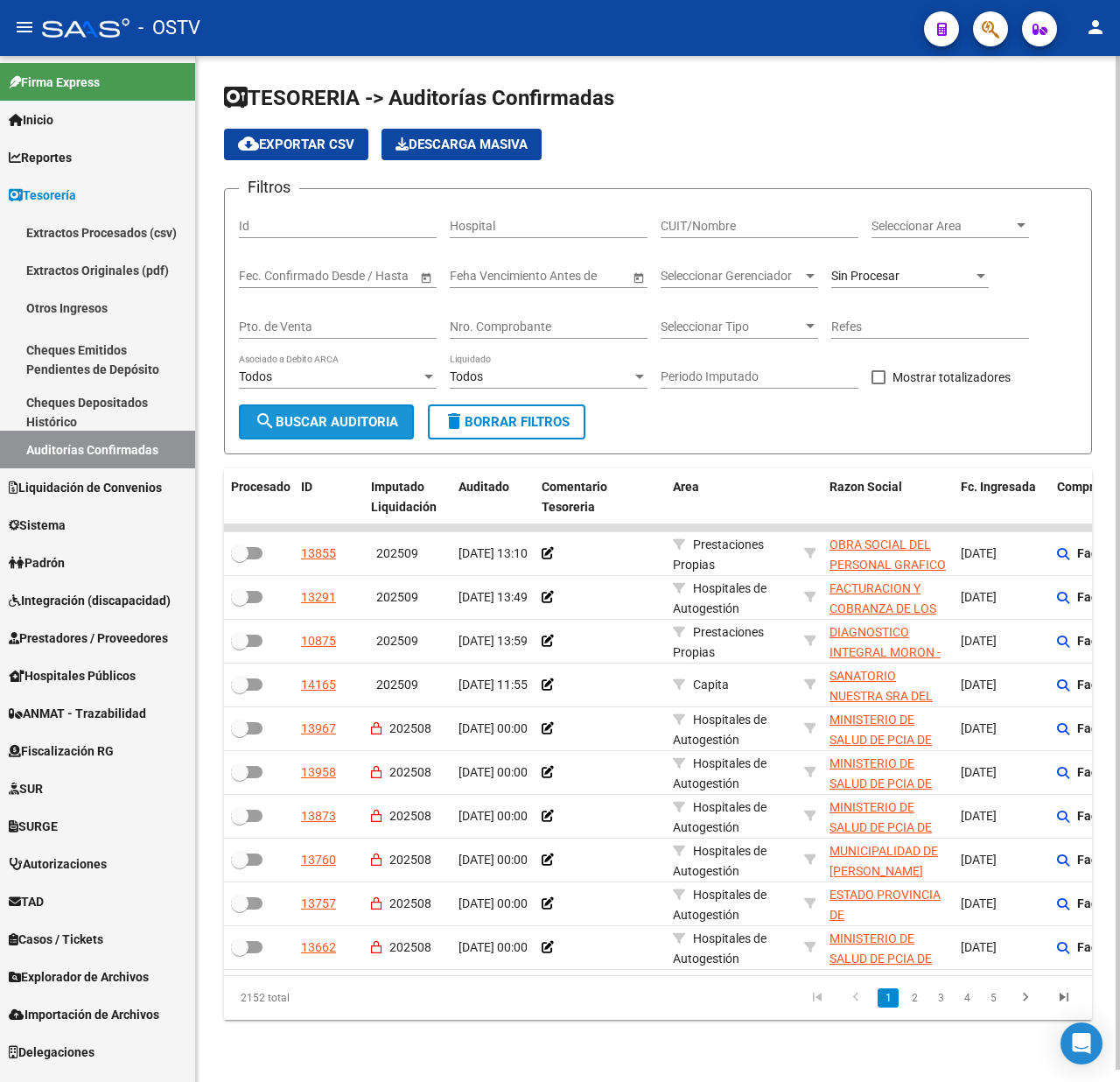
click at [319, 418] on span "search Buscar Auditoria" at bounding box center [326, 422] width 144 height 16
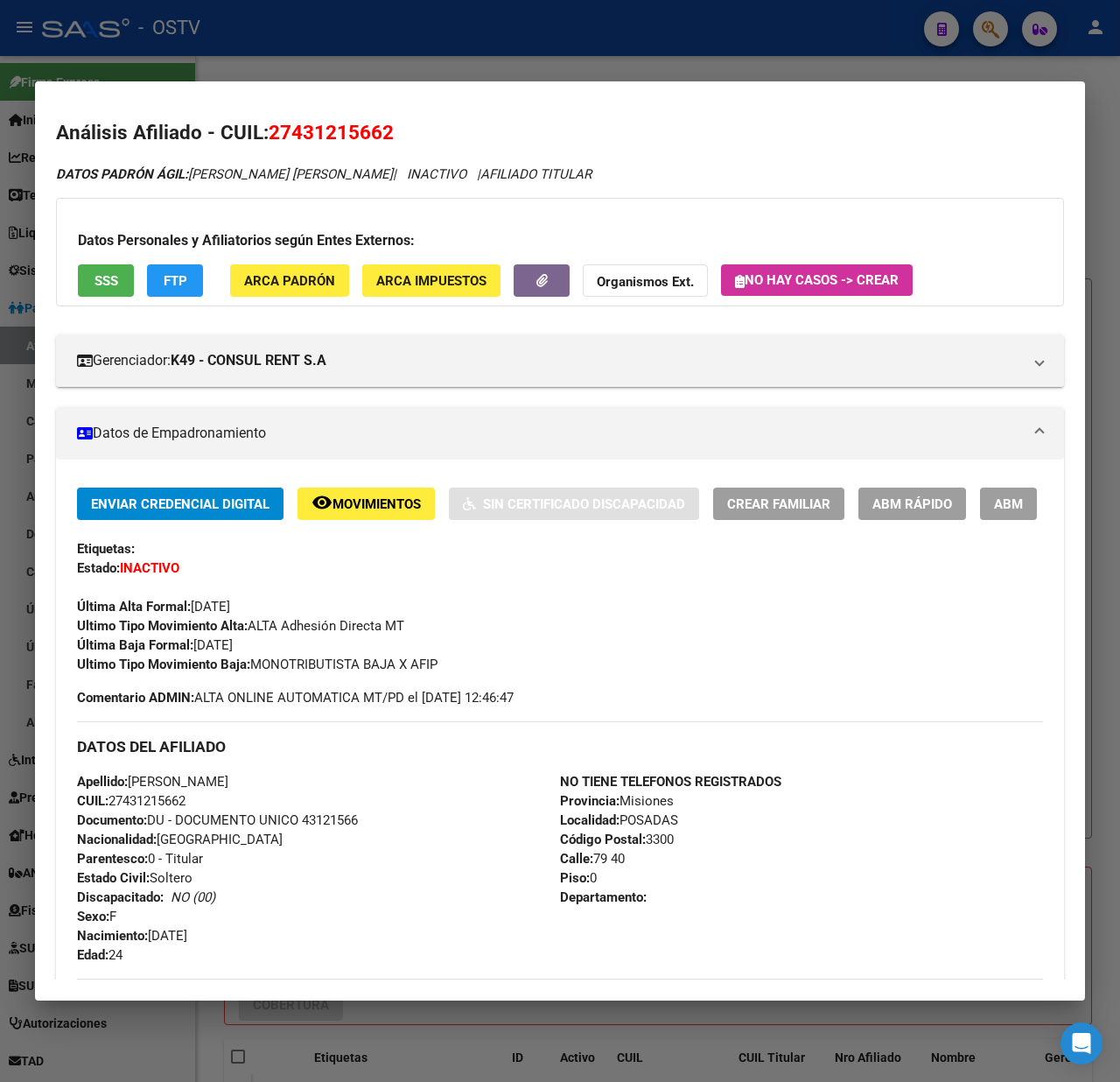
scroll to position [1522, 0]
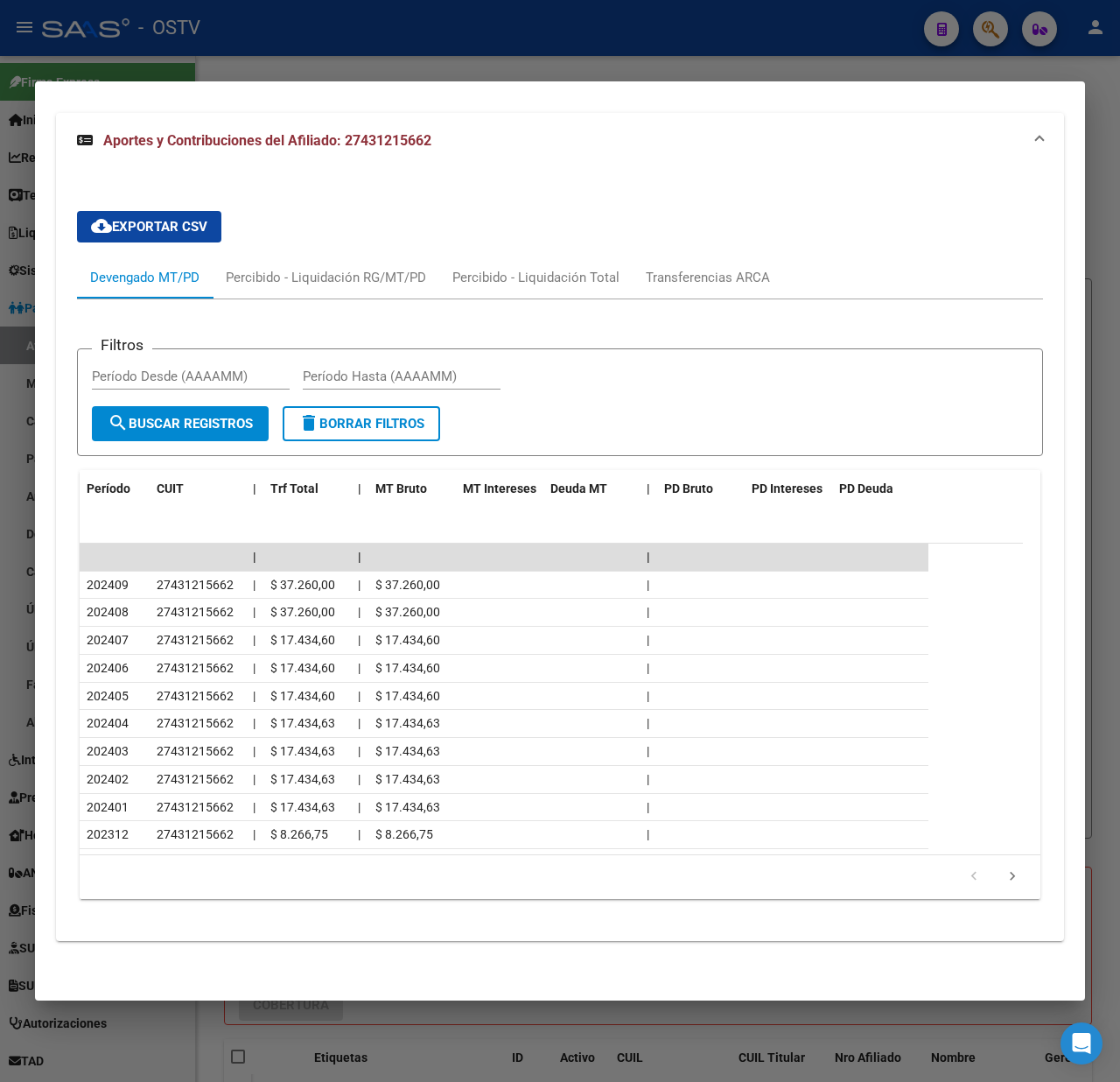
click at [652, 53] on div at bounding box center [560, 541] width 1120 height 1082
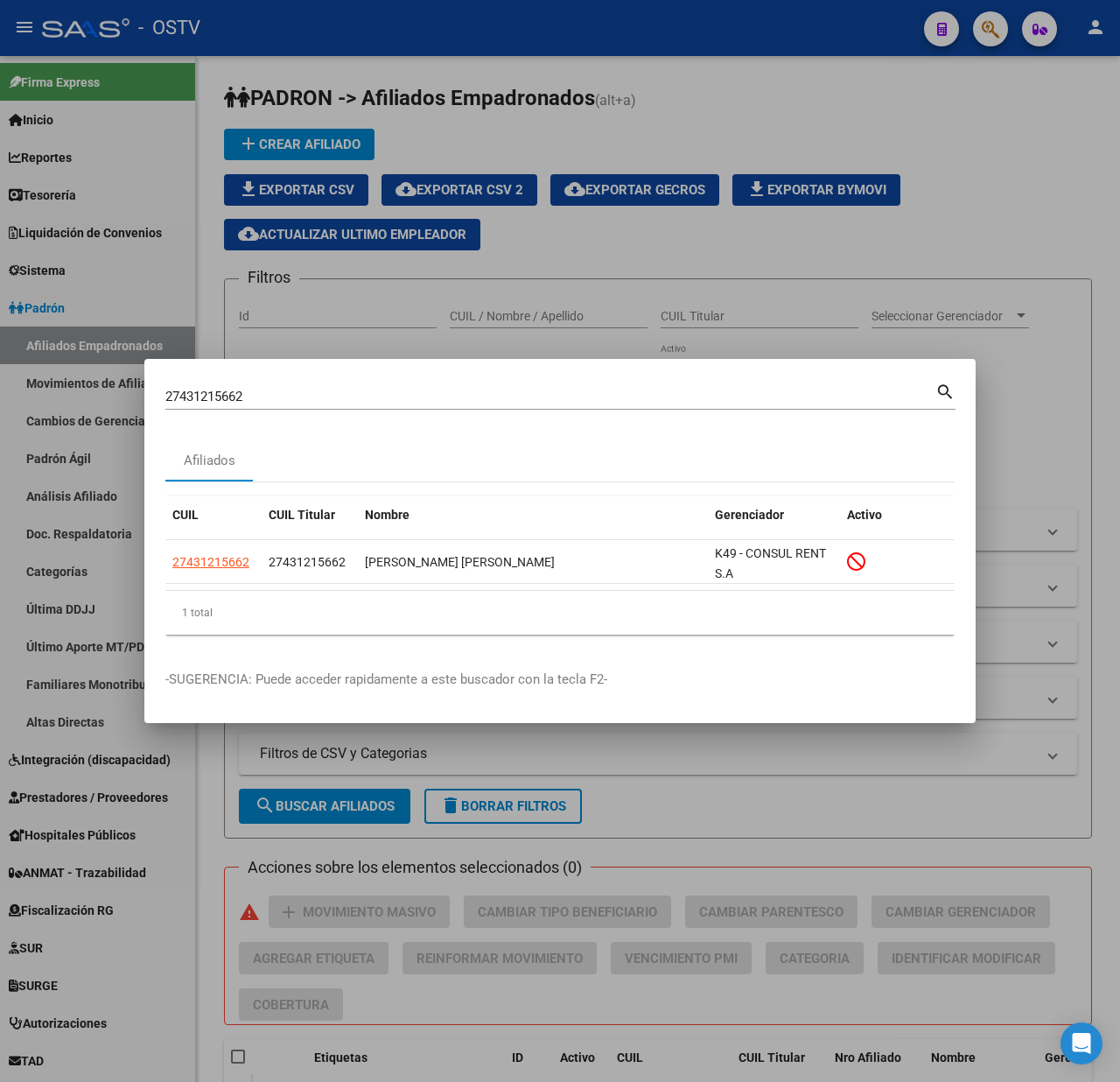
click at [793, 278] on div at bounding box center [560, 541] width 1120 height 1082
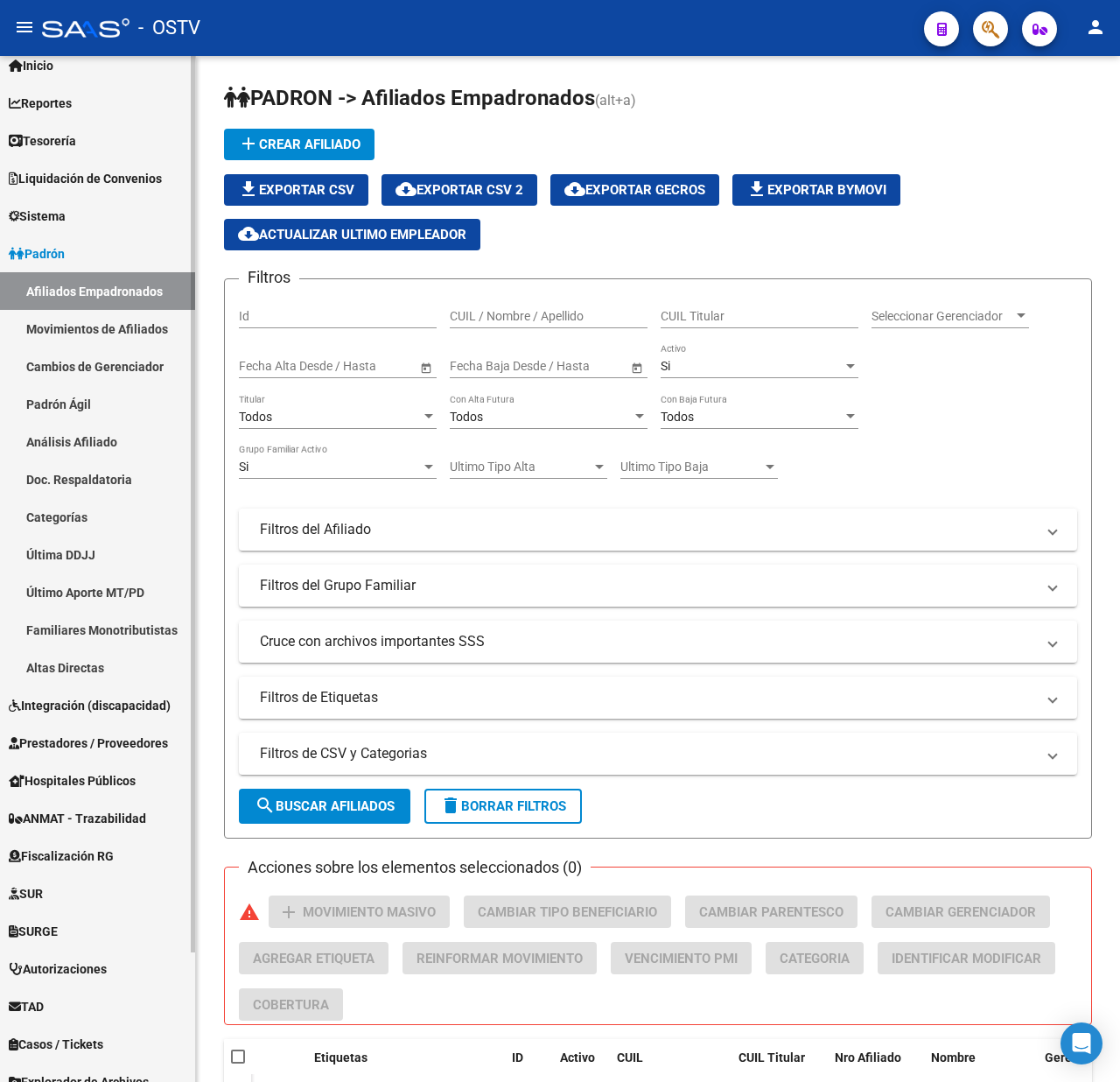
scroll to position [148, 0]
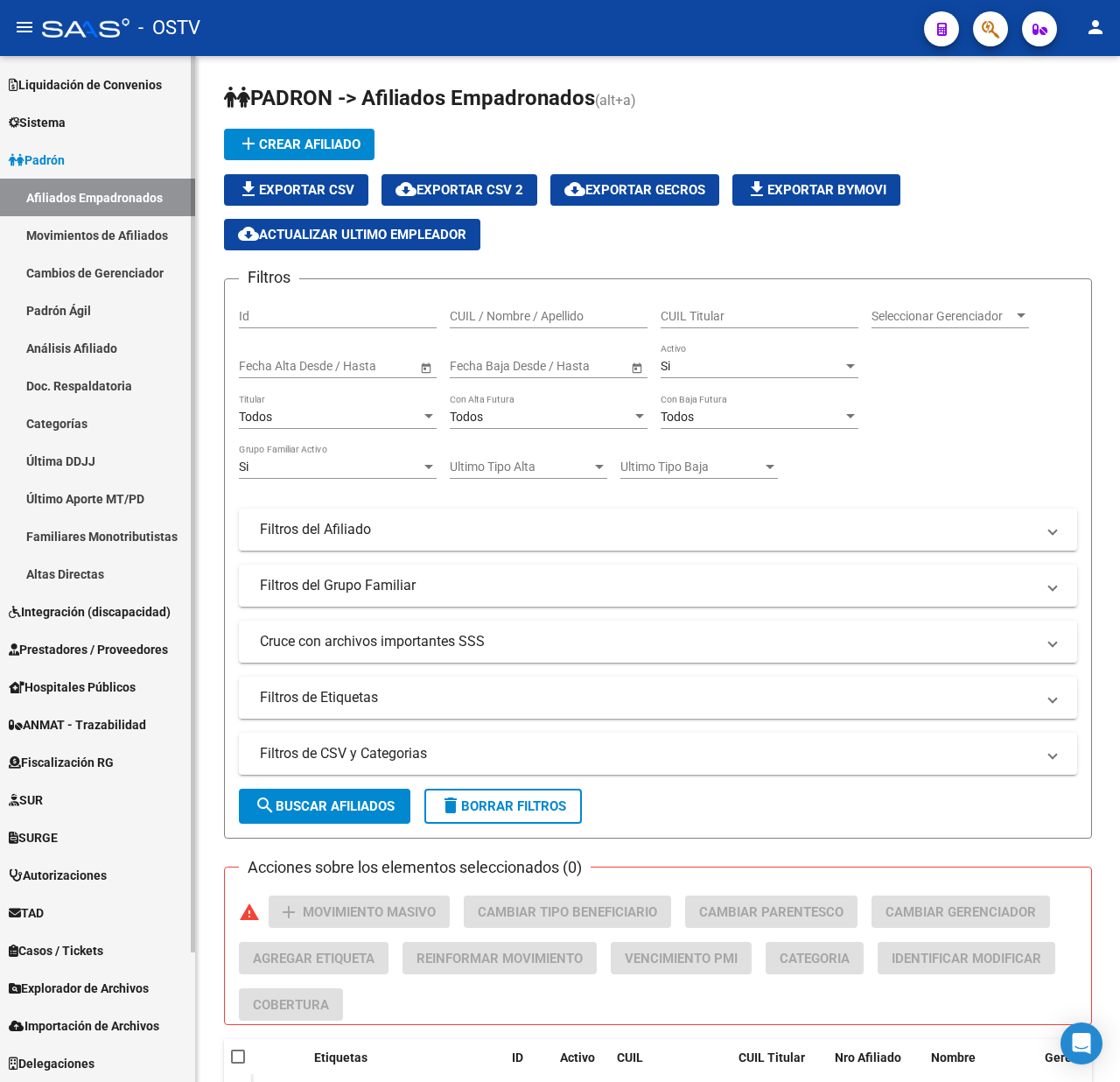
click at [82, 641] on span "Prestadores / Proveedores" at bounding box center [88, 650] width 160 height 20
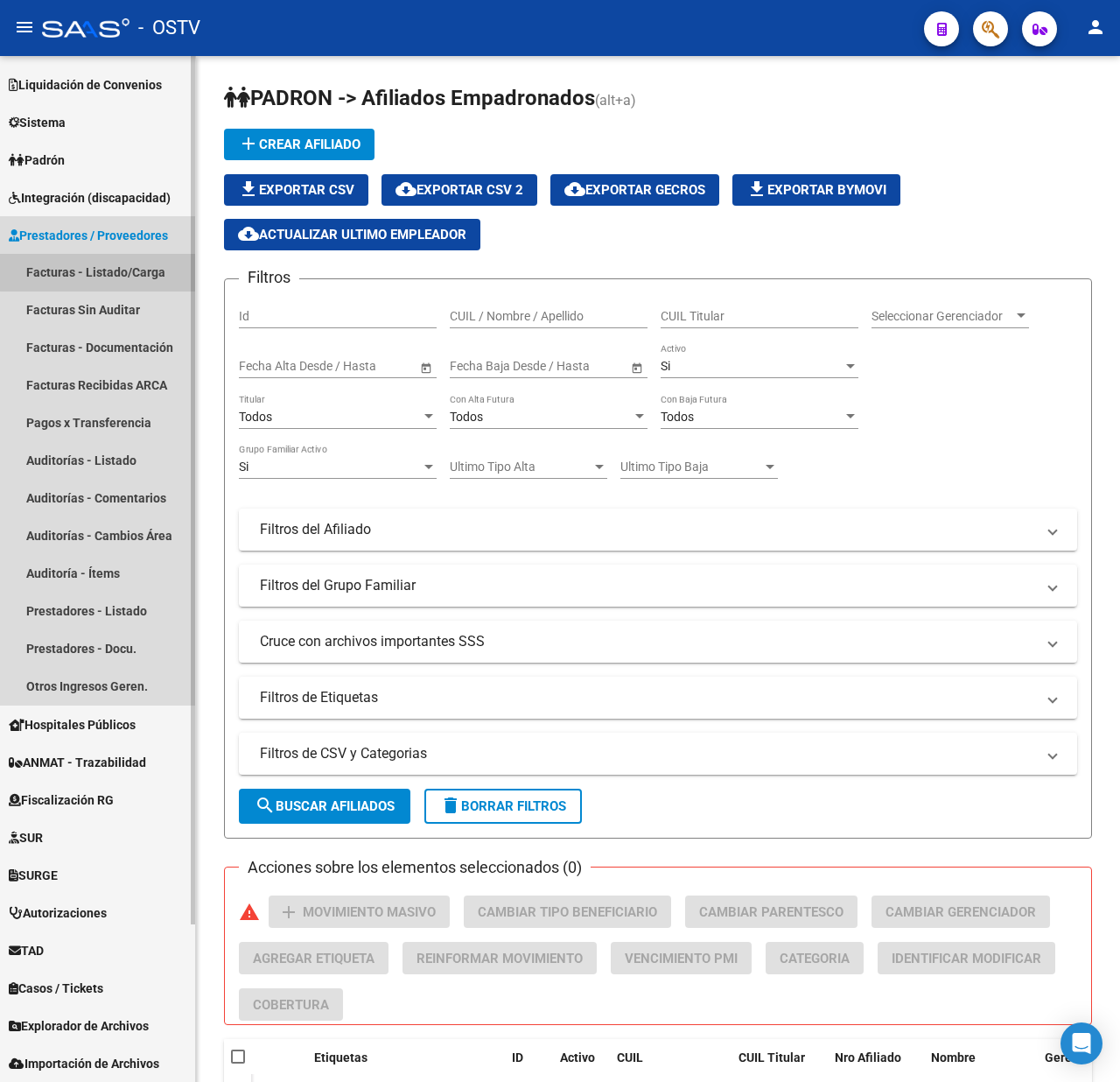
click at [109, 264] on link "Facturas - Listado/Carga" at bounding box center [98, 272] width 195 height 38
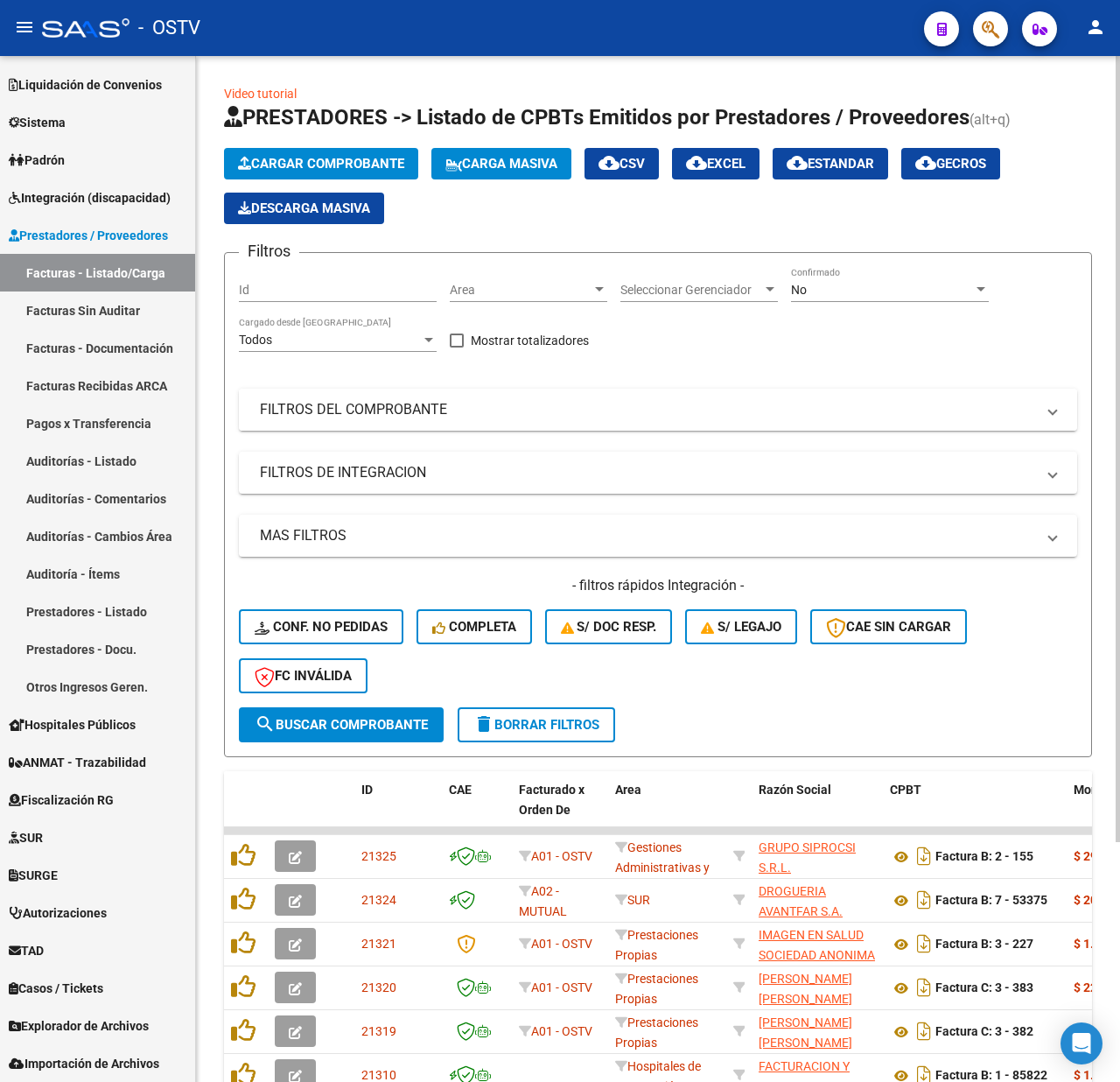
click at [488, 408] on mat-panel-title "FILTROS DEL COMPROBANTE" at bounding box center [648, 410] width 775 height 20
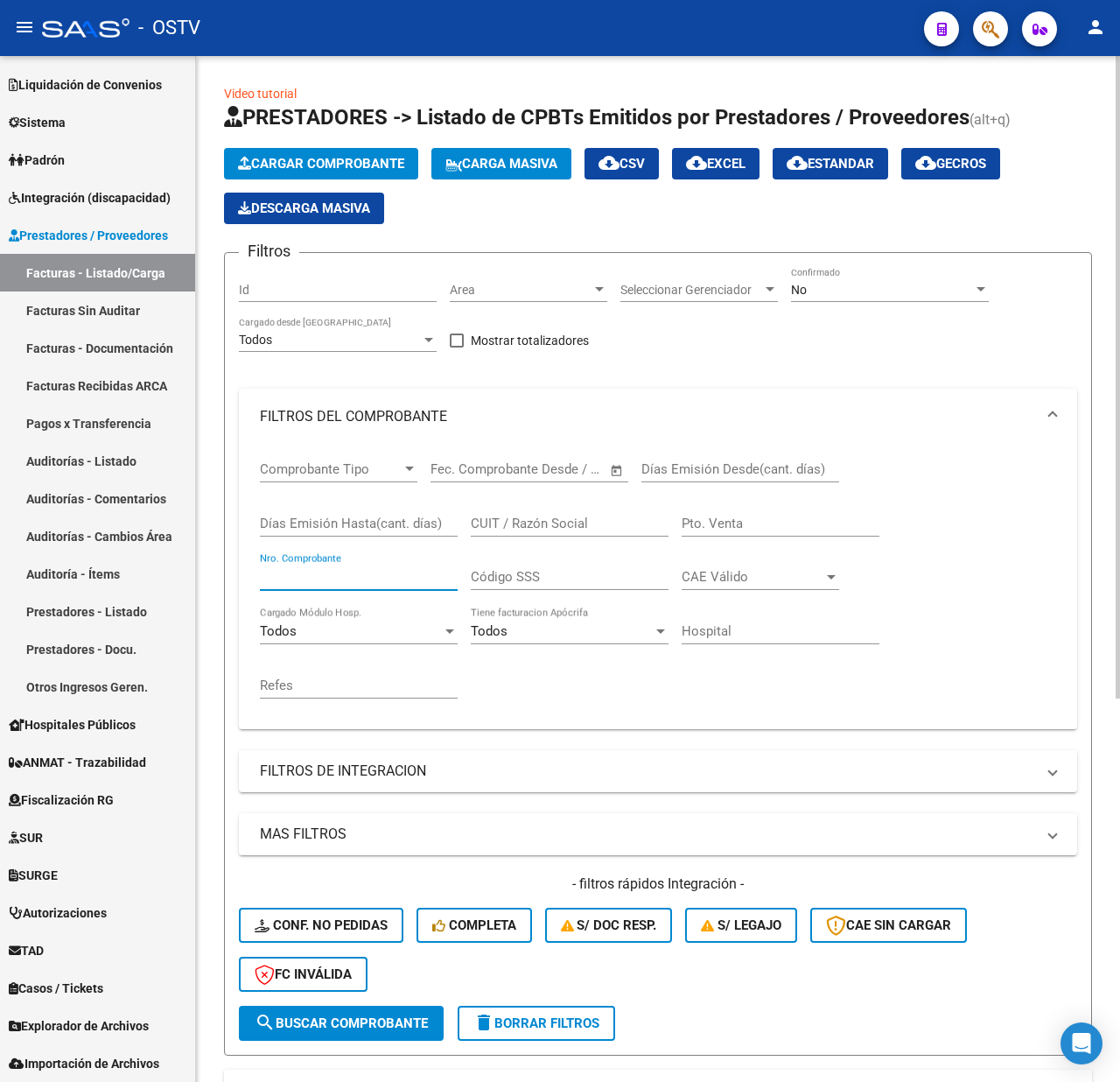
click at [330, 576] on input "Nro. Comprobante" at bounding box center [359, 577] width 198 height 16
type input "337"
click at [824, 287] on div "No" at bounding box center [882, 290] width 182 height 15
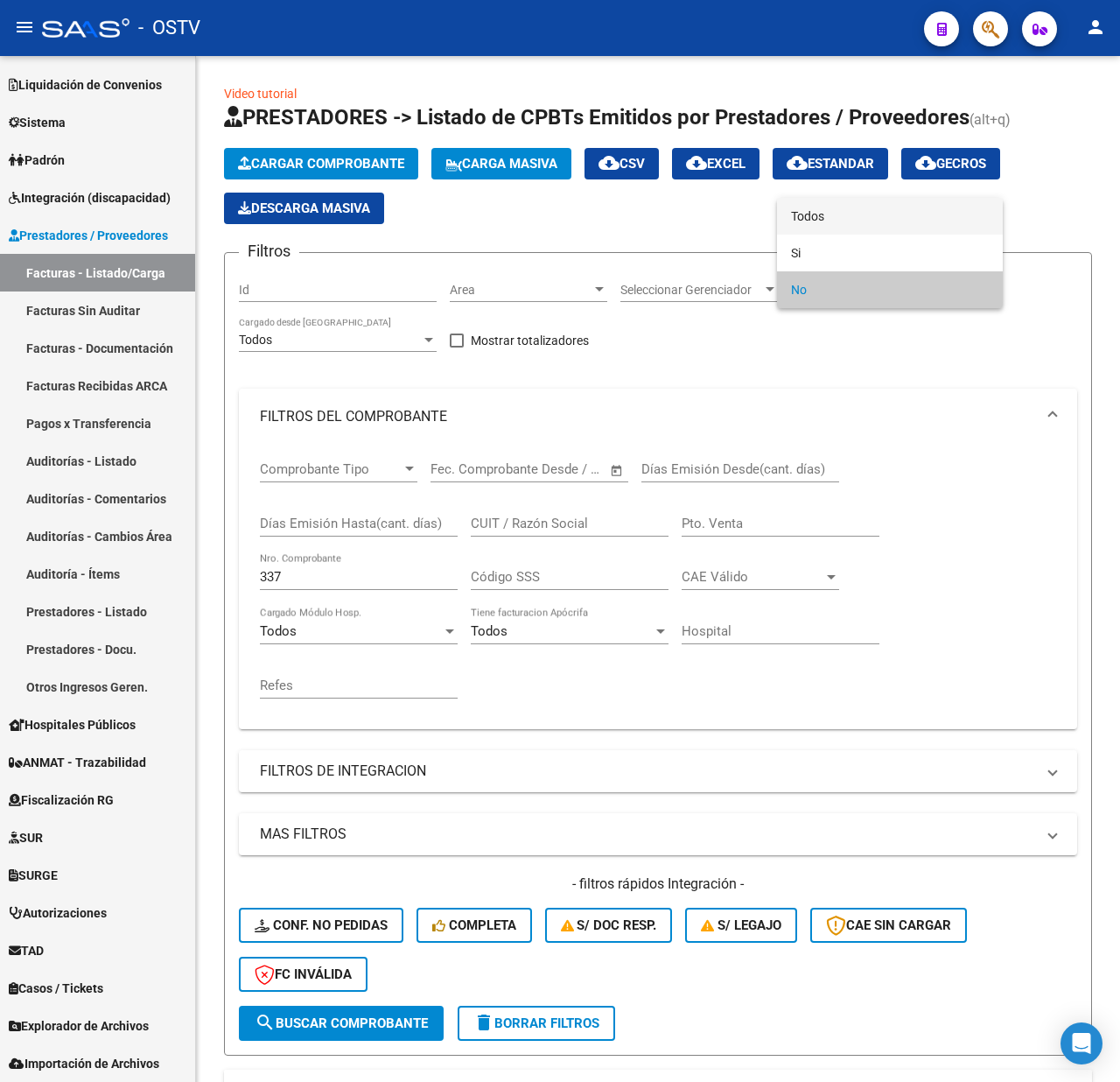
click at [795, 207] on span "Todos" at bounding box center [890, 216] width 198 height 37
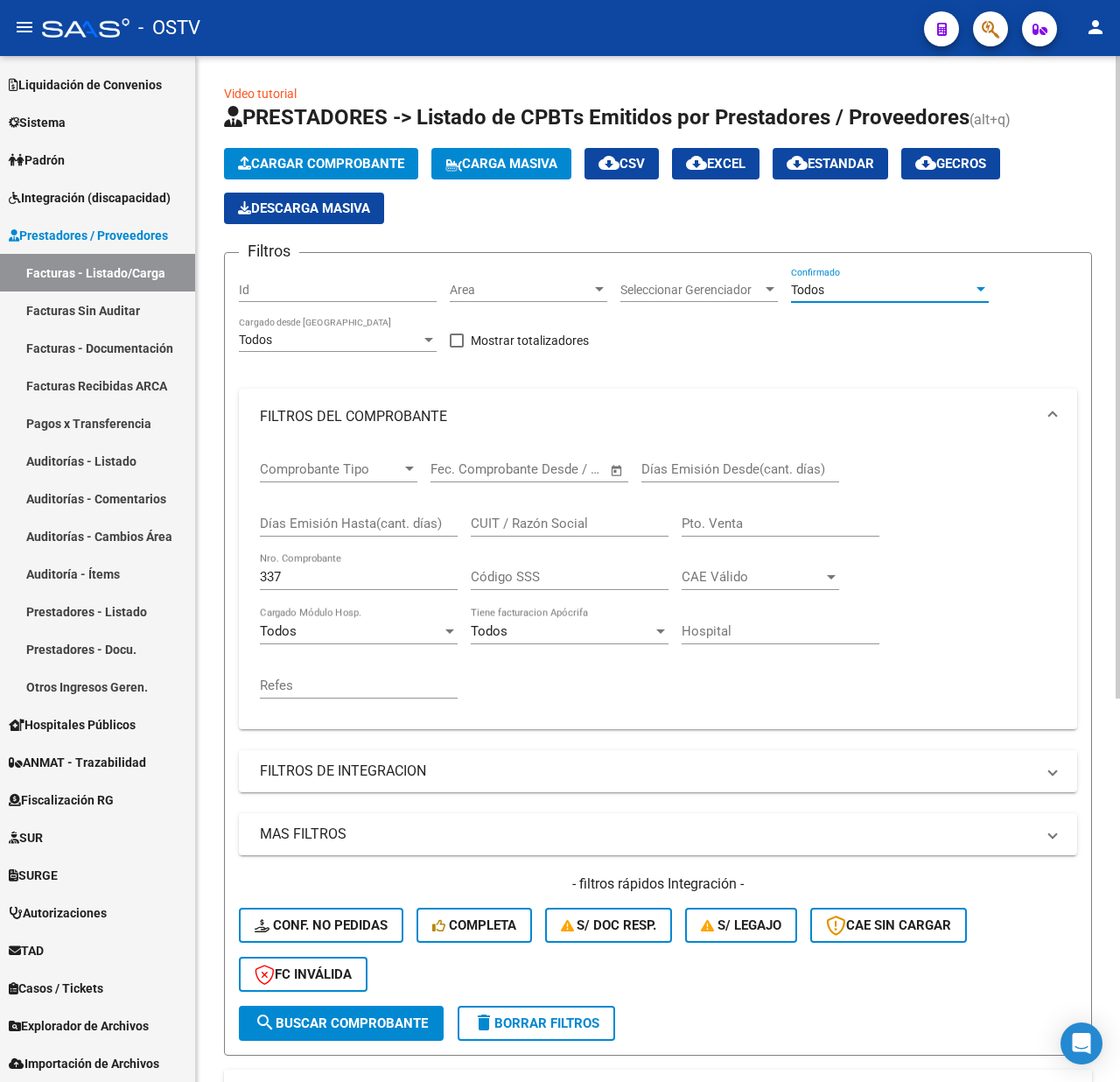
click at [312, 1019] on span "search Buscar Comprobante" at bounding box center [341, 1023] width 174 height 16
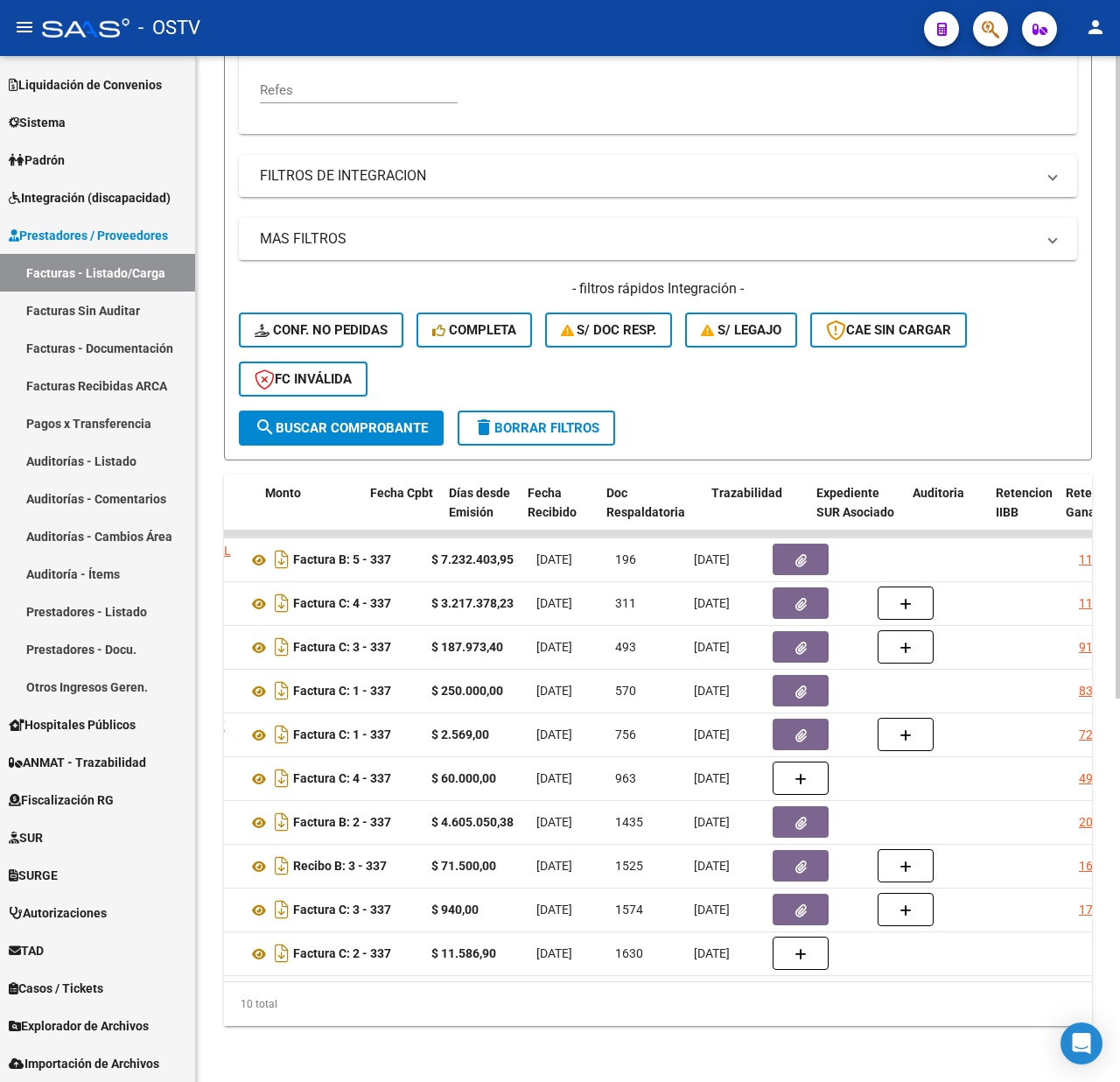
scroll to position [0, 808]
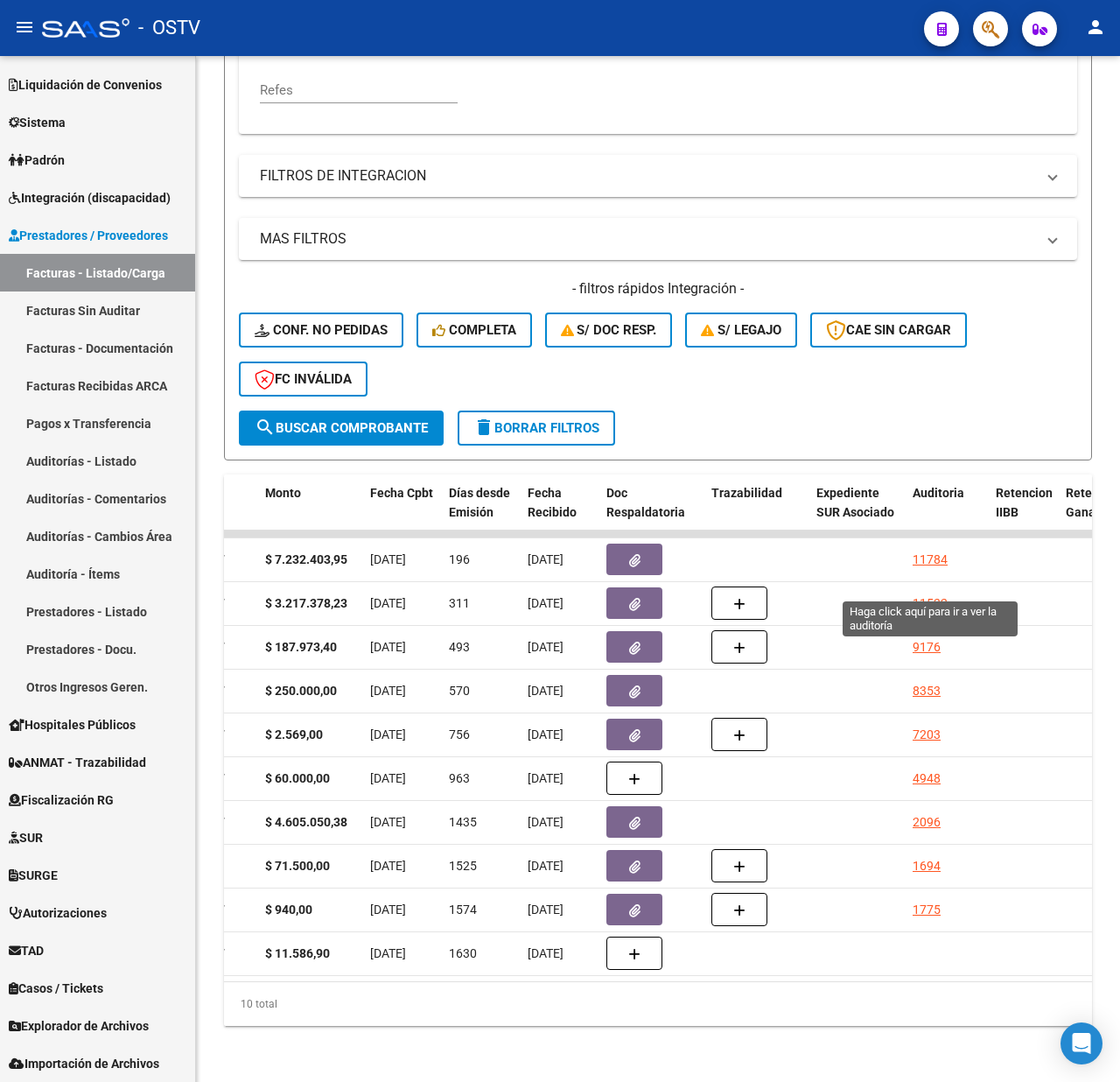
click at [918, 594] on div "11532" at bounding box center [929, 603] width 35 height 20
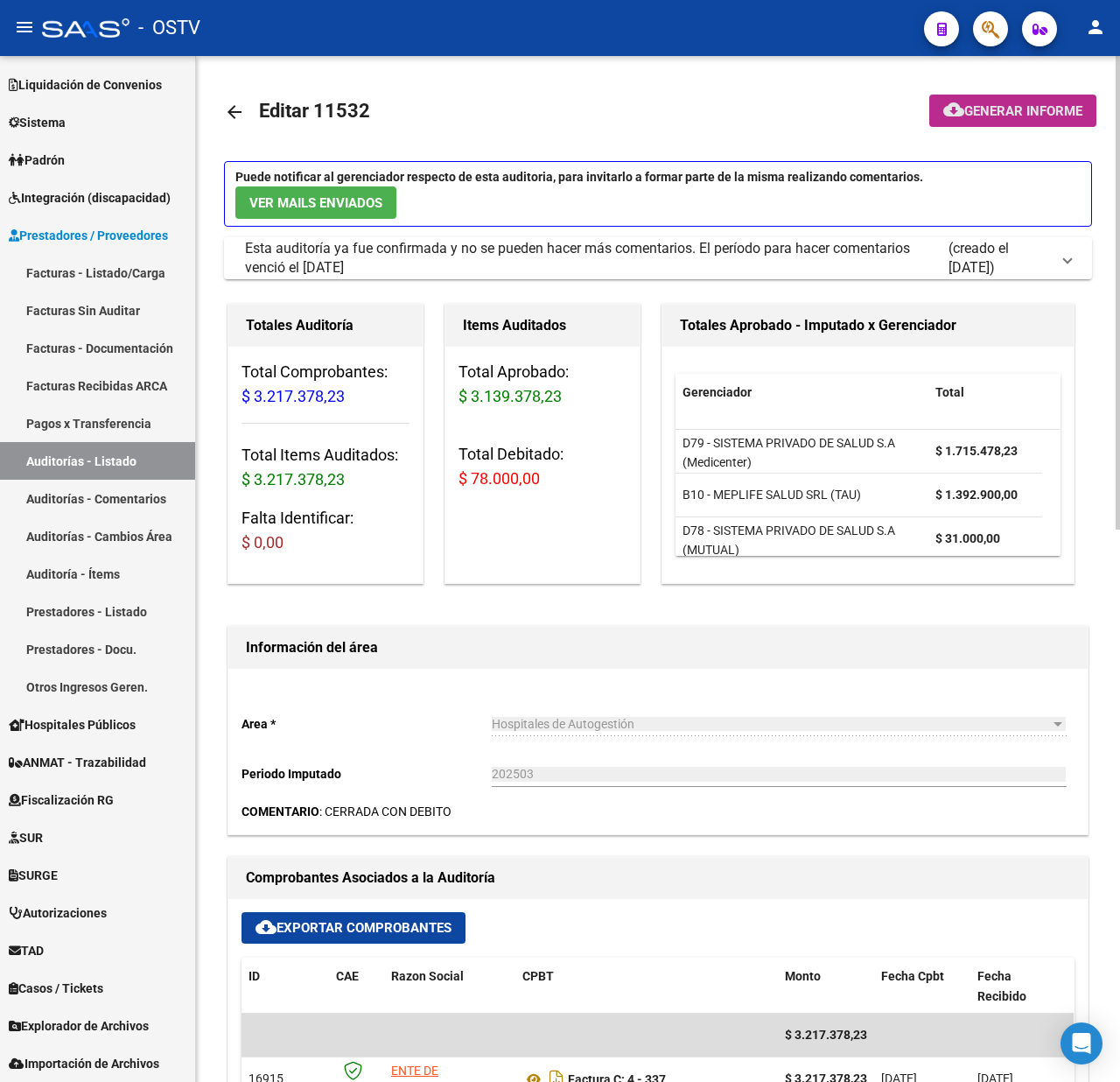
click at [990, 109] on span "Generar informe" at bounding box center [1023, 111] width 118 height 16
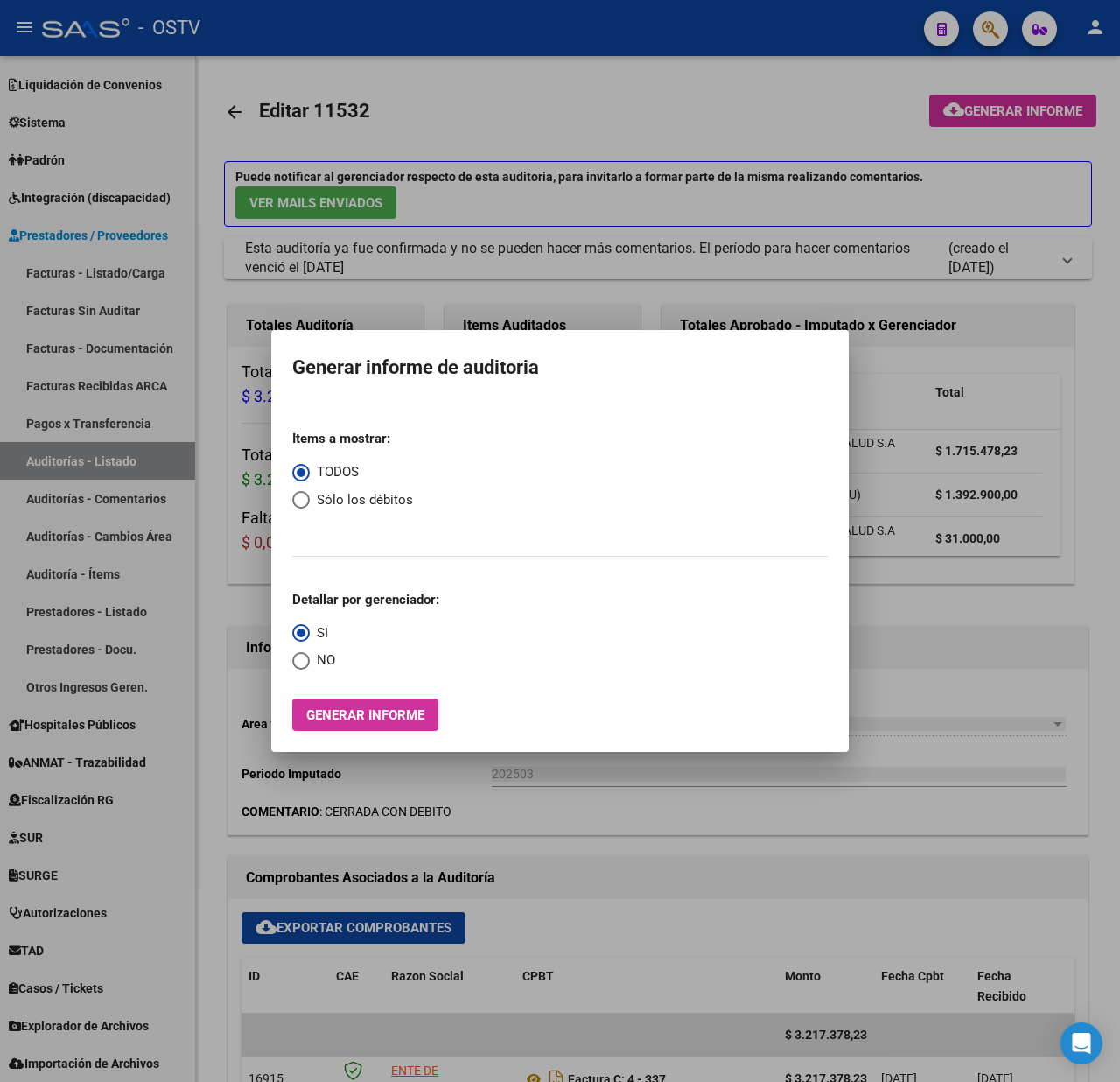
drag, startPoint x: 609, startPoint y: 408, endPoint x: 821, endPoint y: 620, distance: 299.8
click at [821, 620] on mat-dialog-content "Items a mostrar: TODOS Sólo los débitos Detallar por gerenciador: SI NO Generar…" at bounding box center [560, 566] width 577 height 330
click at [387, 716] on span "Generar informe" at bounding box center [365, 715] width 118 height 16
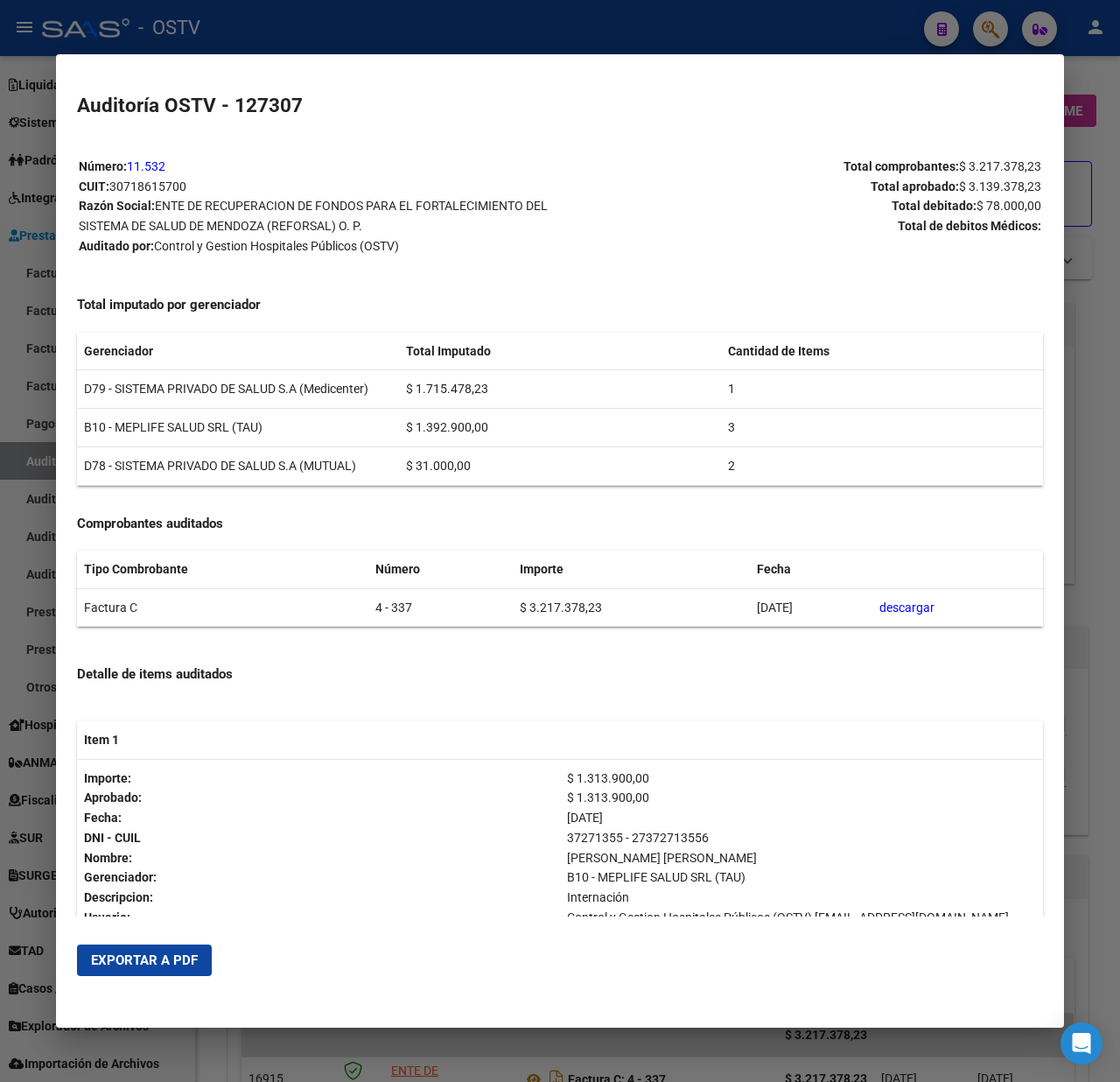
drag, startPoint x: 950, startPoint y: 187, endPoint x: 1033, endPoint y: 184, distance: 83.1
click at [1033, 184] on mat-dialog-content "Número: 11.532 CUIT: 30718615700 Razón Social: ENTE DE RECUPERACION DE FONDOS P…" at bounding box center [560, 527] width 1008 height 780
click at [1093, 144] on div at bounding box center [560, 541] width 1120 height 1082
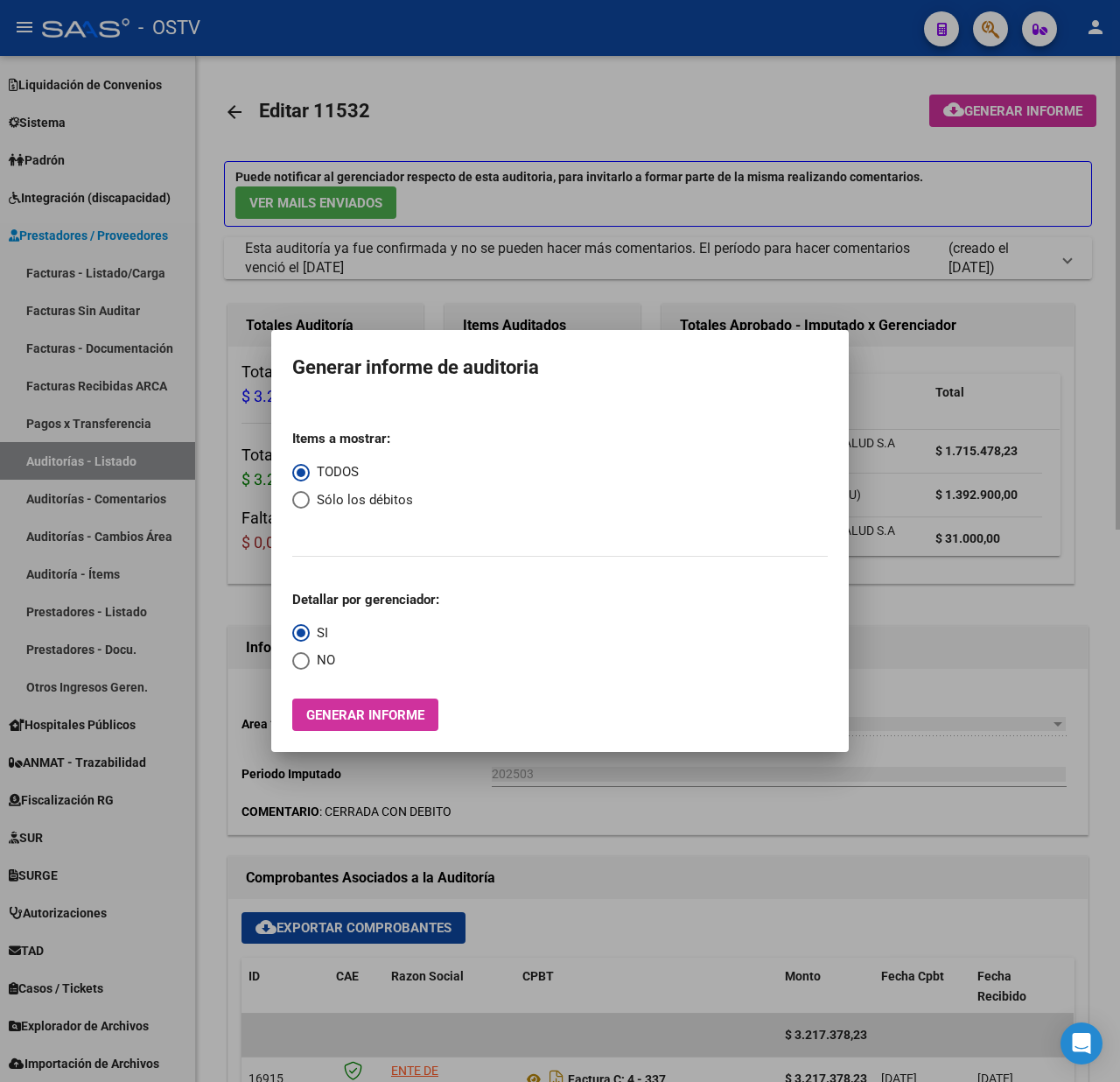
drag, startPoint x: 407, startPoint y: 263, endPoint x: 378, endPoint y: 240, distance: 37.0
click at [407, 261] on div at bounding box center [560, 541] width 1120 height 1082
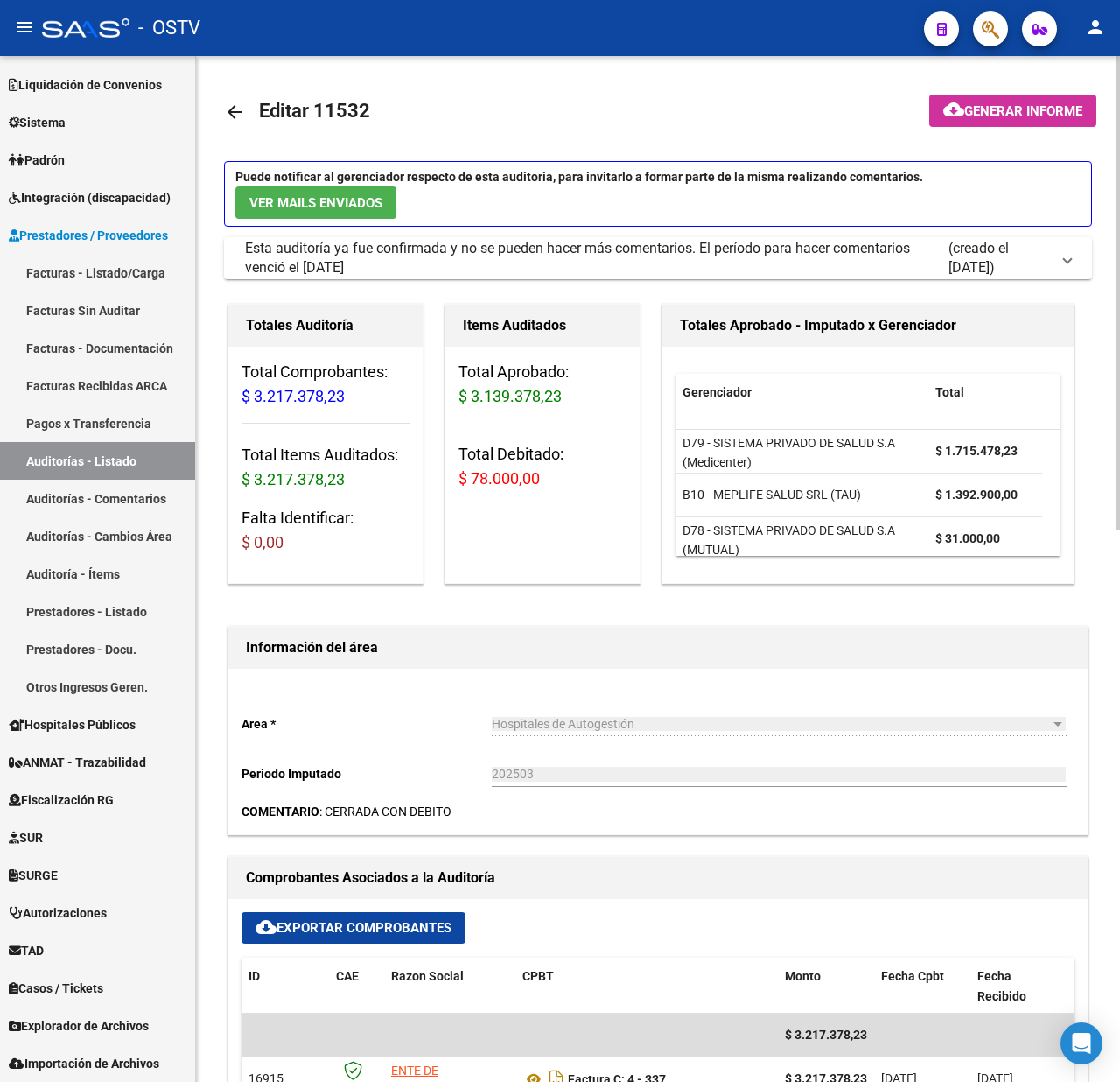
click at [233, 126] on link "arrow_back" at bounding box center [241, 112] width 35 height 41
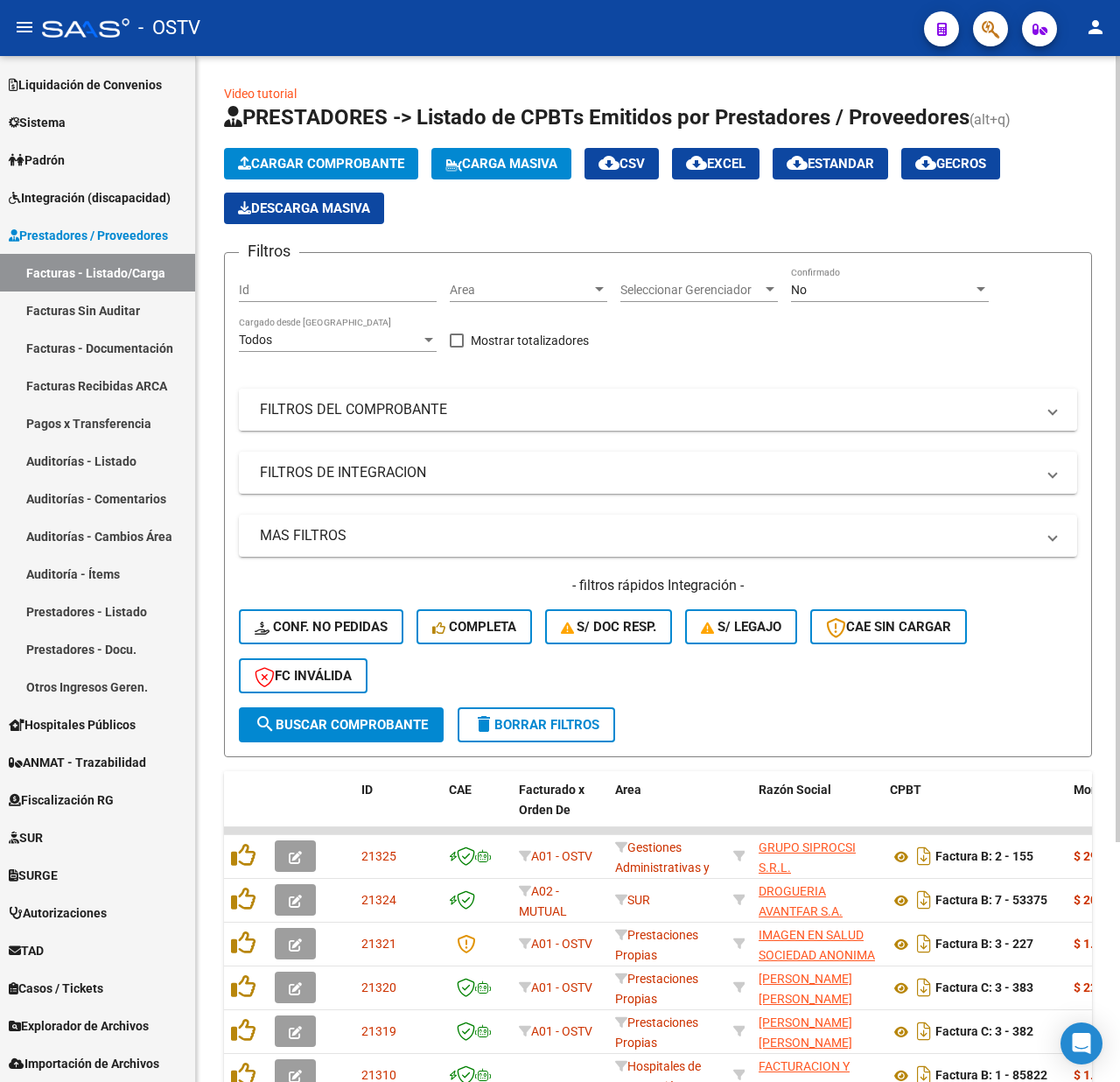
click at [586, 394] on mat-expansion-panel-header "FILTROS DEL COMPROBANTE" at bounding box center [658, 410] width 838 height 42
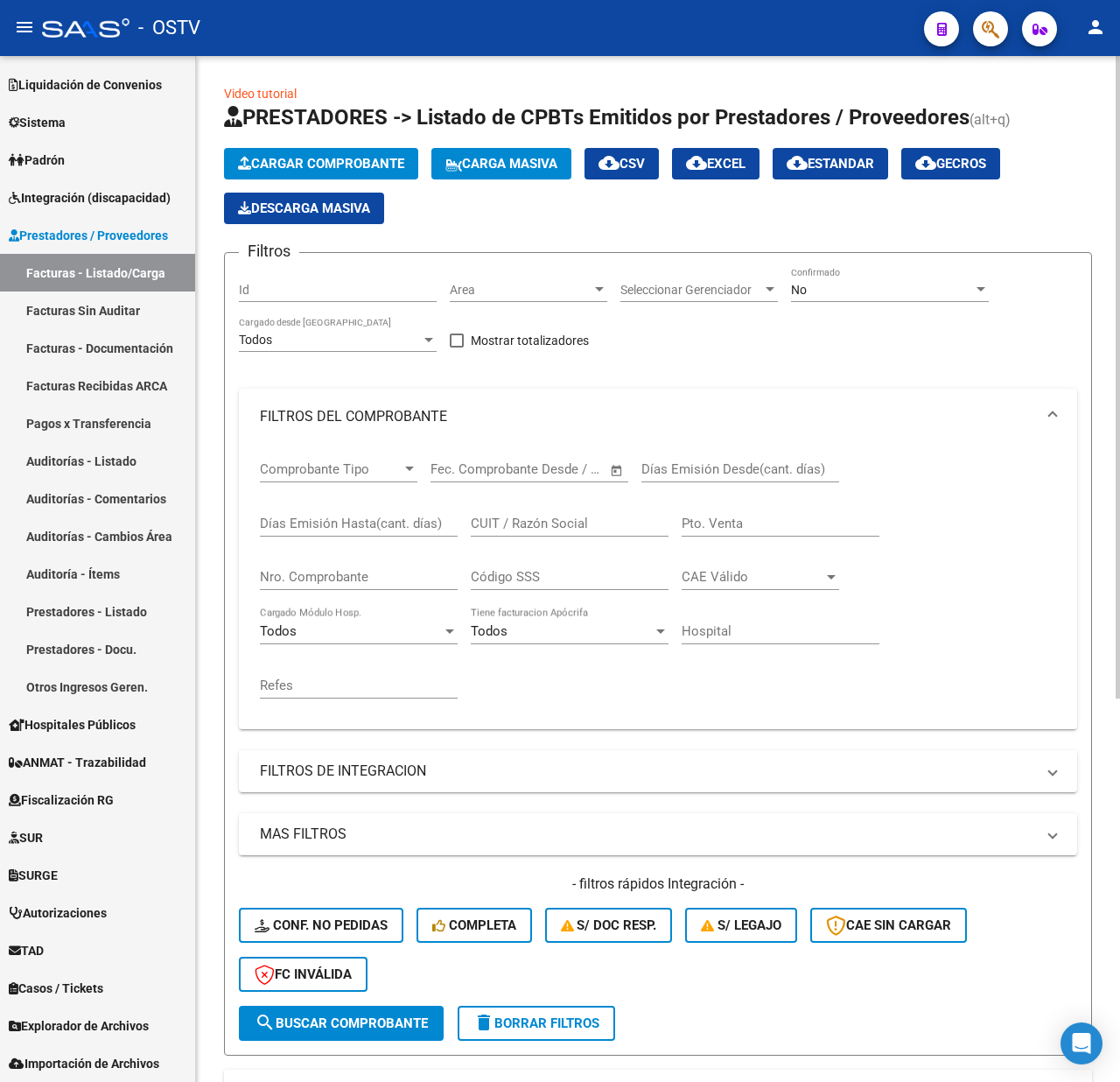
click at [324, 576] on input "Nro. Comprobante" at bounding box center [359, 577] width 198 height 16
type input "1050"
click at [808, 289] on div "No" at bounding box center [882, 290] width 182 height 15
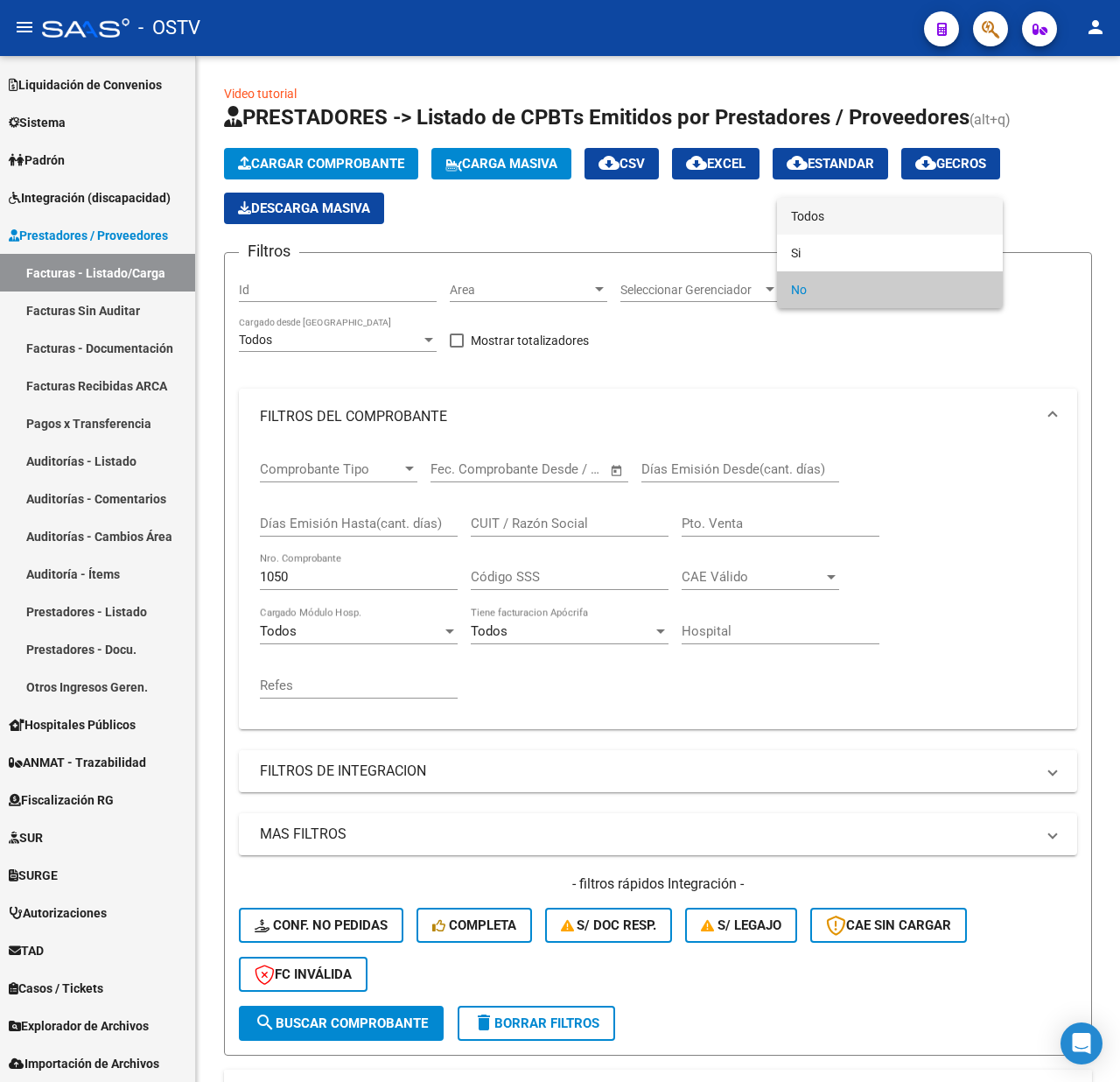
click at [812, 217] on span "Todos" at bounding box center [890, 216] width 198 height 37
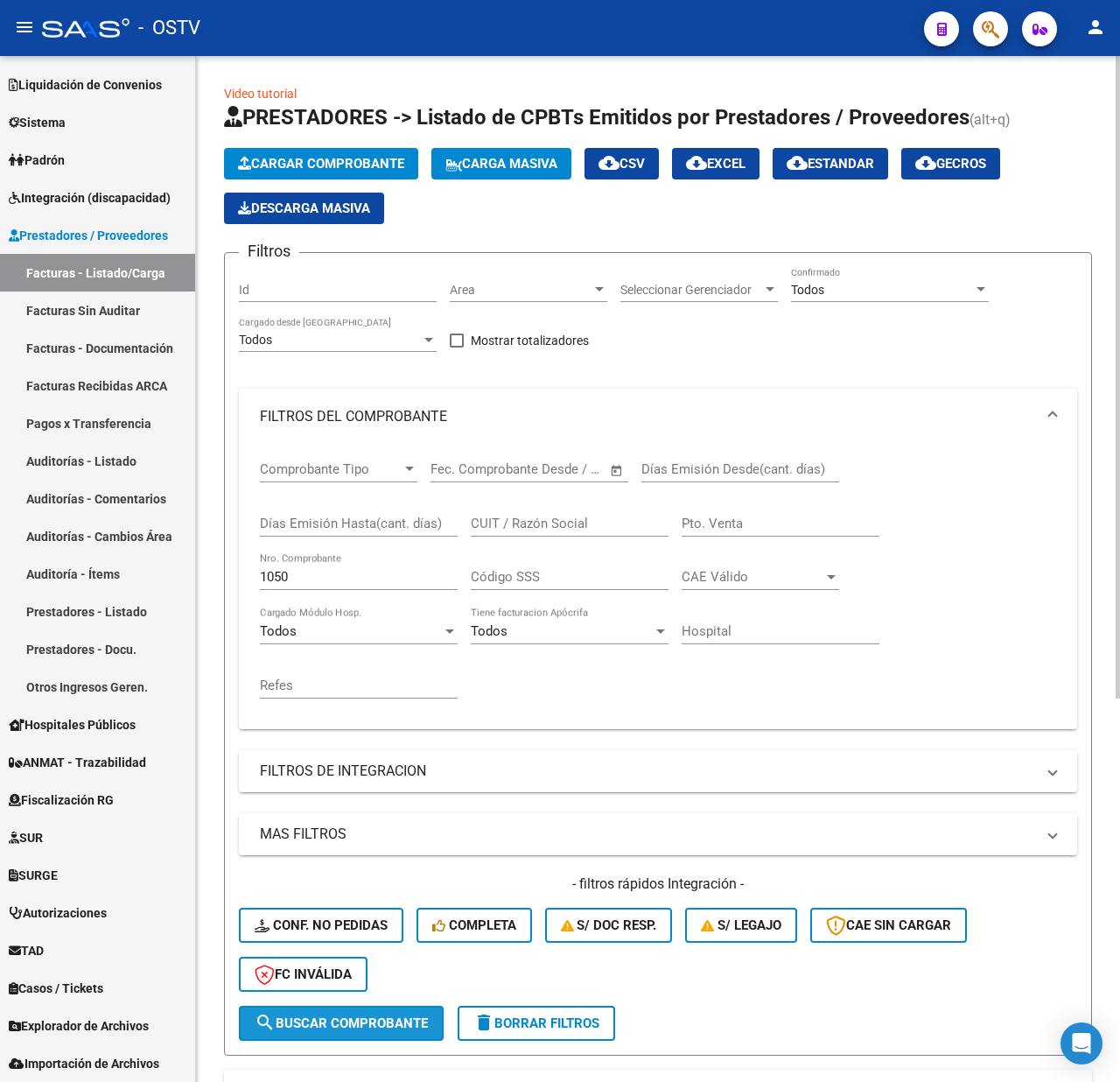
click at [337, 1021] on span "search Buscar Comprobante" at bounding box center [341, 1023] width 174 height 16
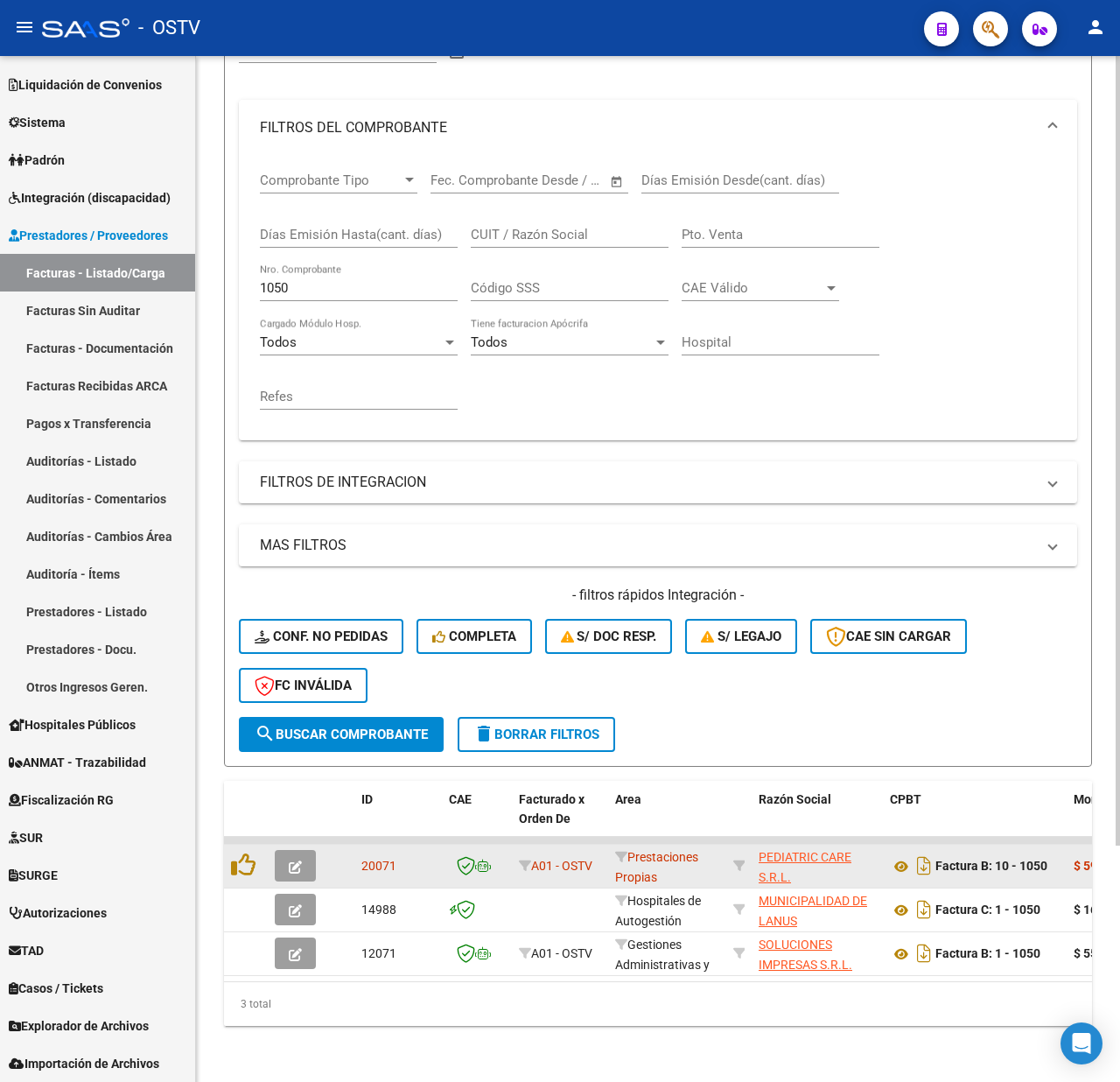
scroll to position [305, 0]
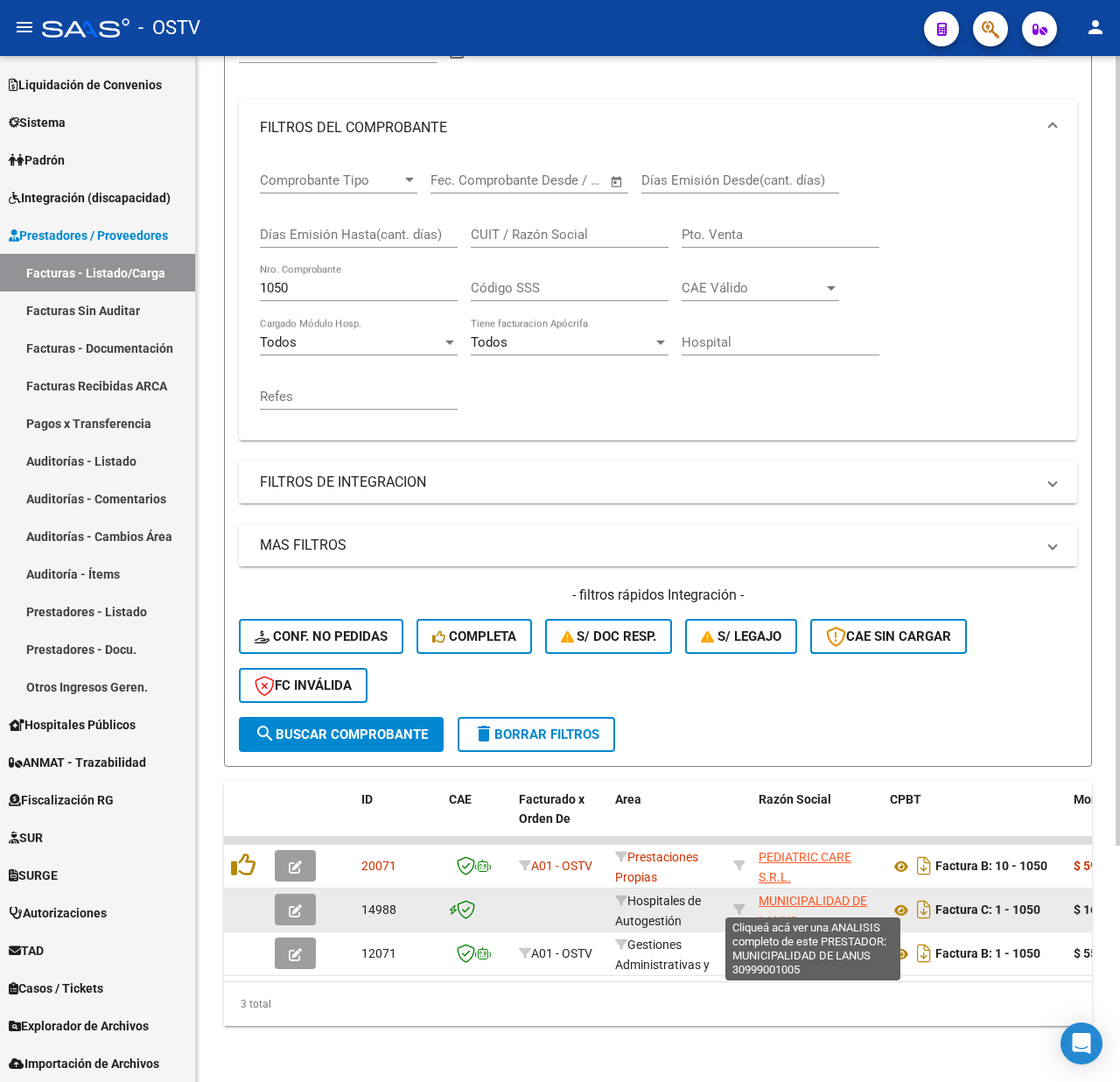
click at [781, 894] on span "MUNICIPALIDAD DE LANUS" at bounding box center [813, 911] width 109 height 34
type textarea "30999001005"
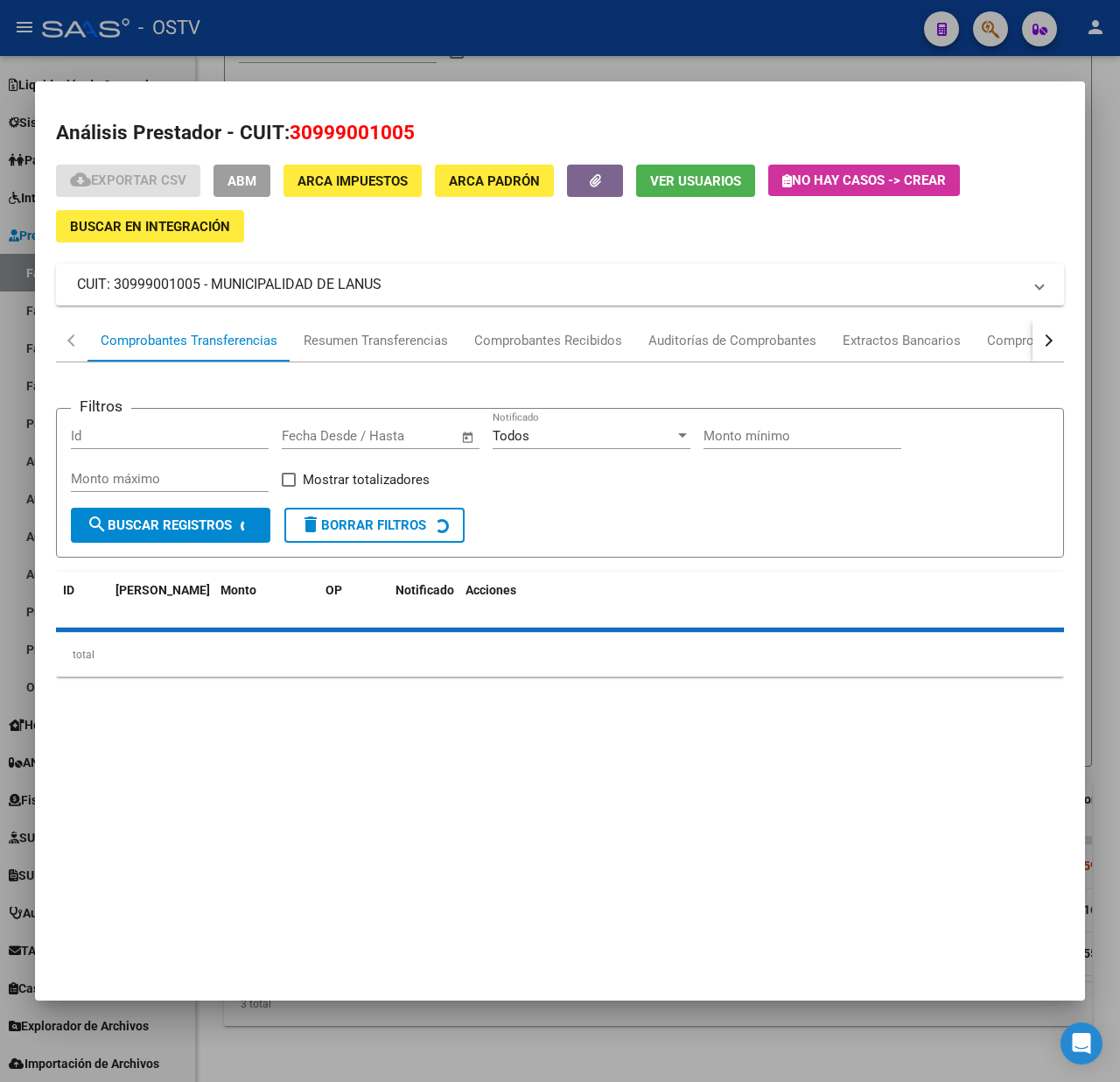
click at [824, 1037] on div at bounding box center [560, 541] width 1120 height 1082
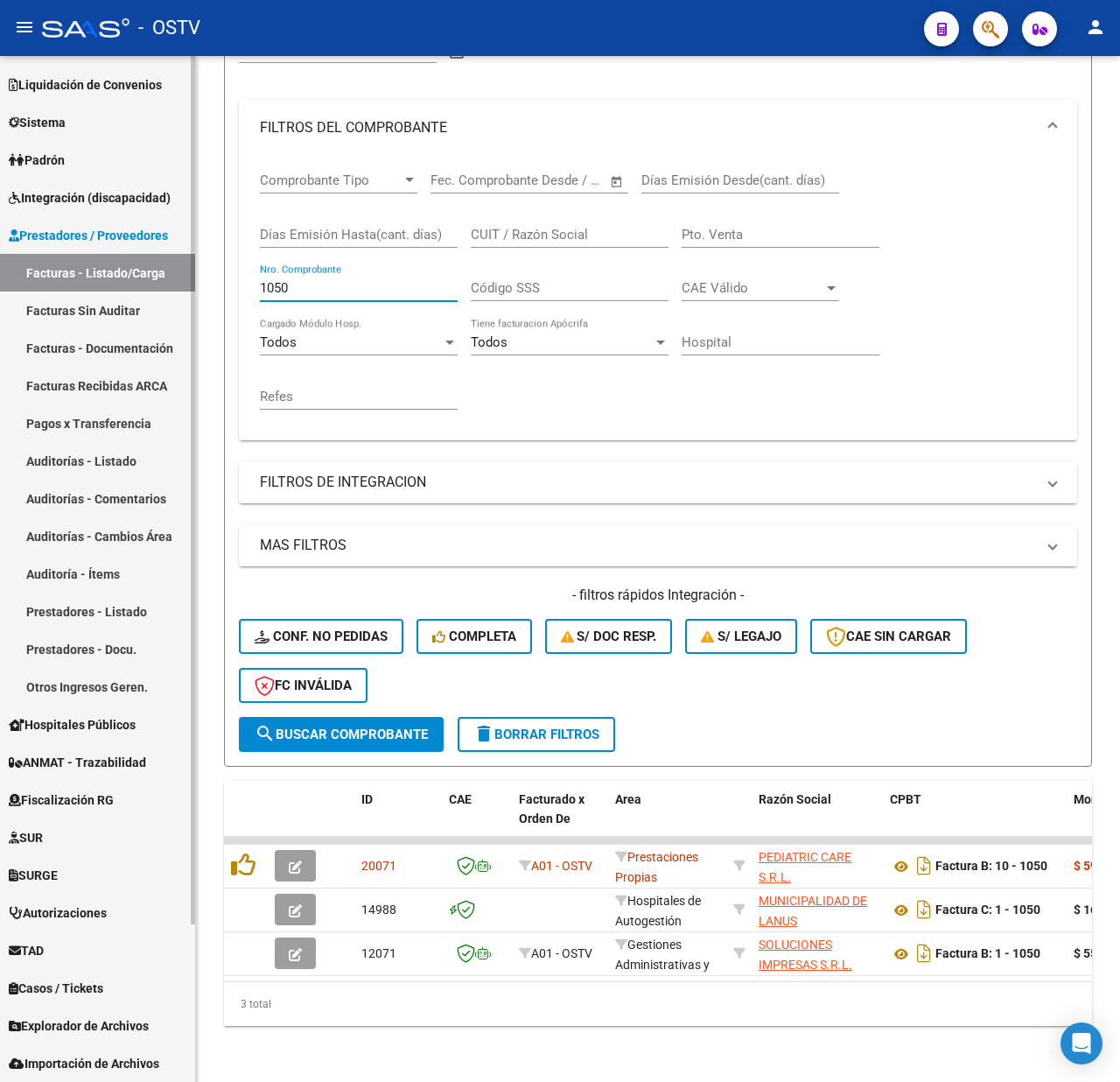
drag, startPoint x: 352, startPoint y: 278, endPoint x: 151, endPoint y: 280, distance: 201.0
click at [152, 278] on mat-sidenav-container "Firma Express Inicio Calendario SSS Instructivos Contacto OS Reportes Tablero d…" at bounding box center [560, 569] width 1120 height 1027
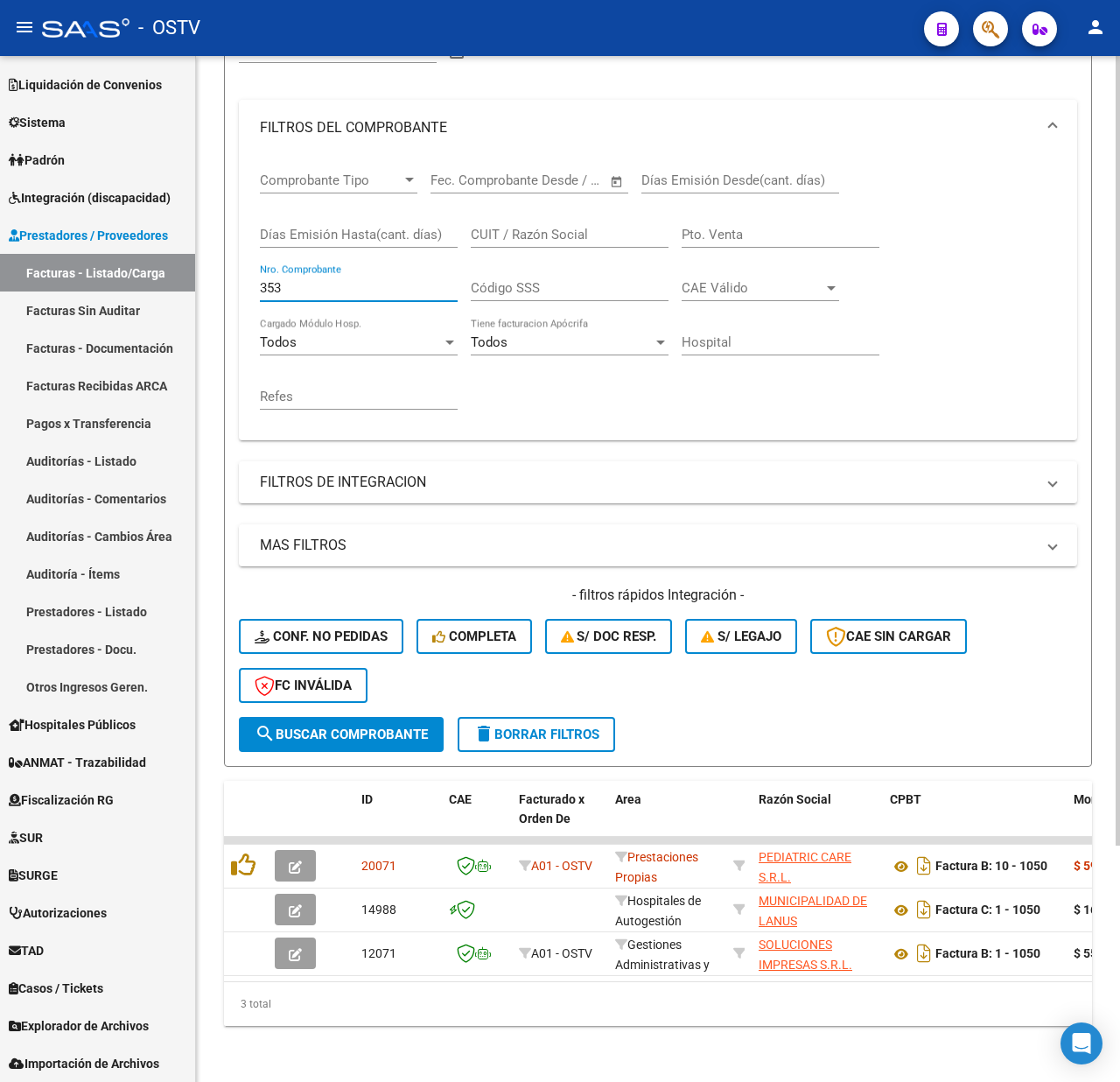
type input "353"
click at [299, 727] on span "search Buscar Comprobante" at bounding box center [341, 734] width 174 height 16
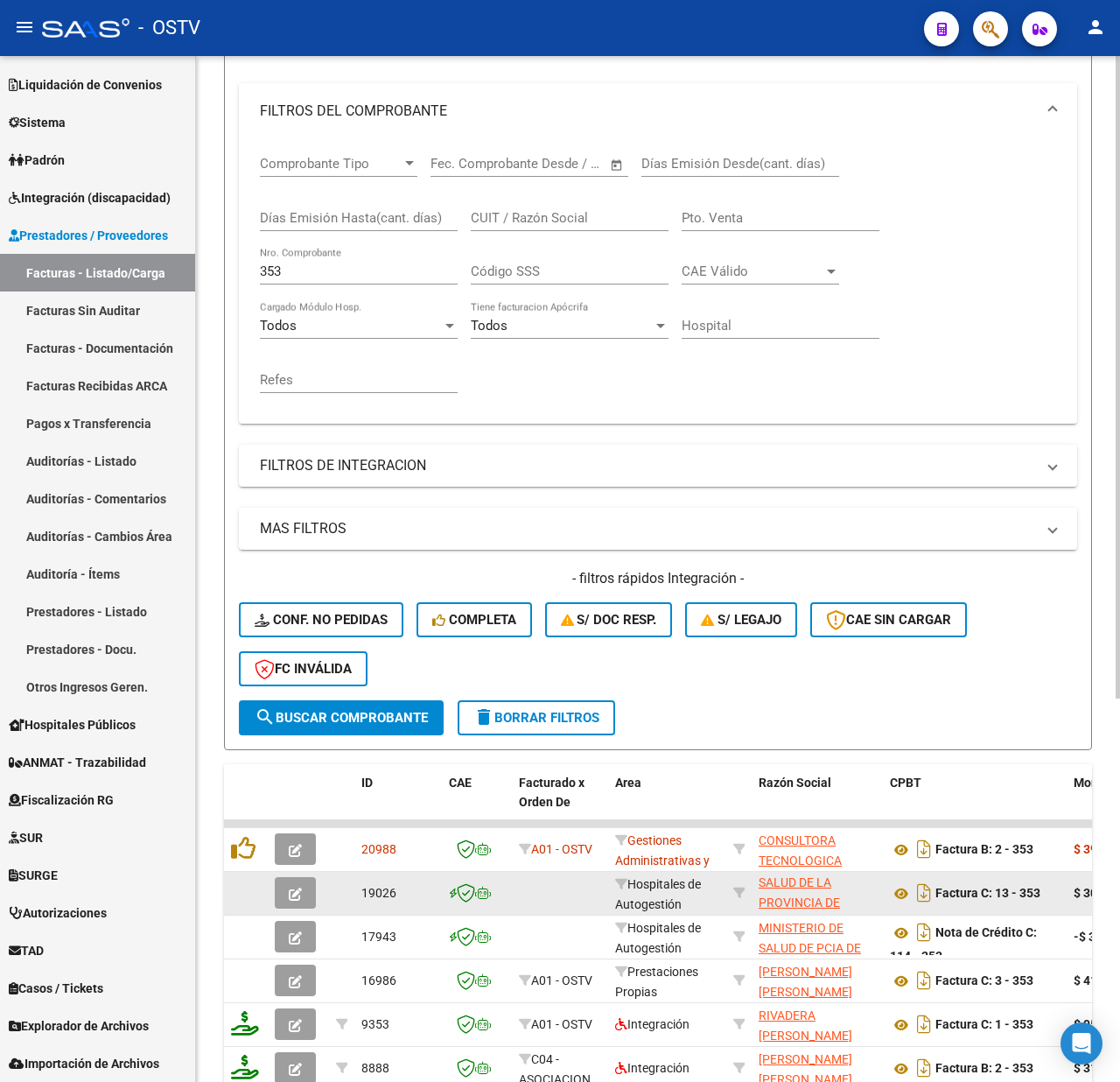
scroll to position [0, 0]
click at [296, 889] on icon "button" at bounding box center [296, 894] width 13 height 13
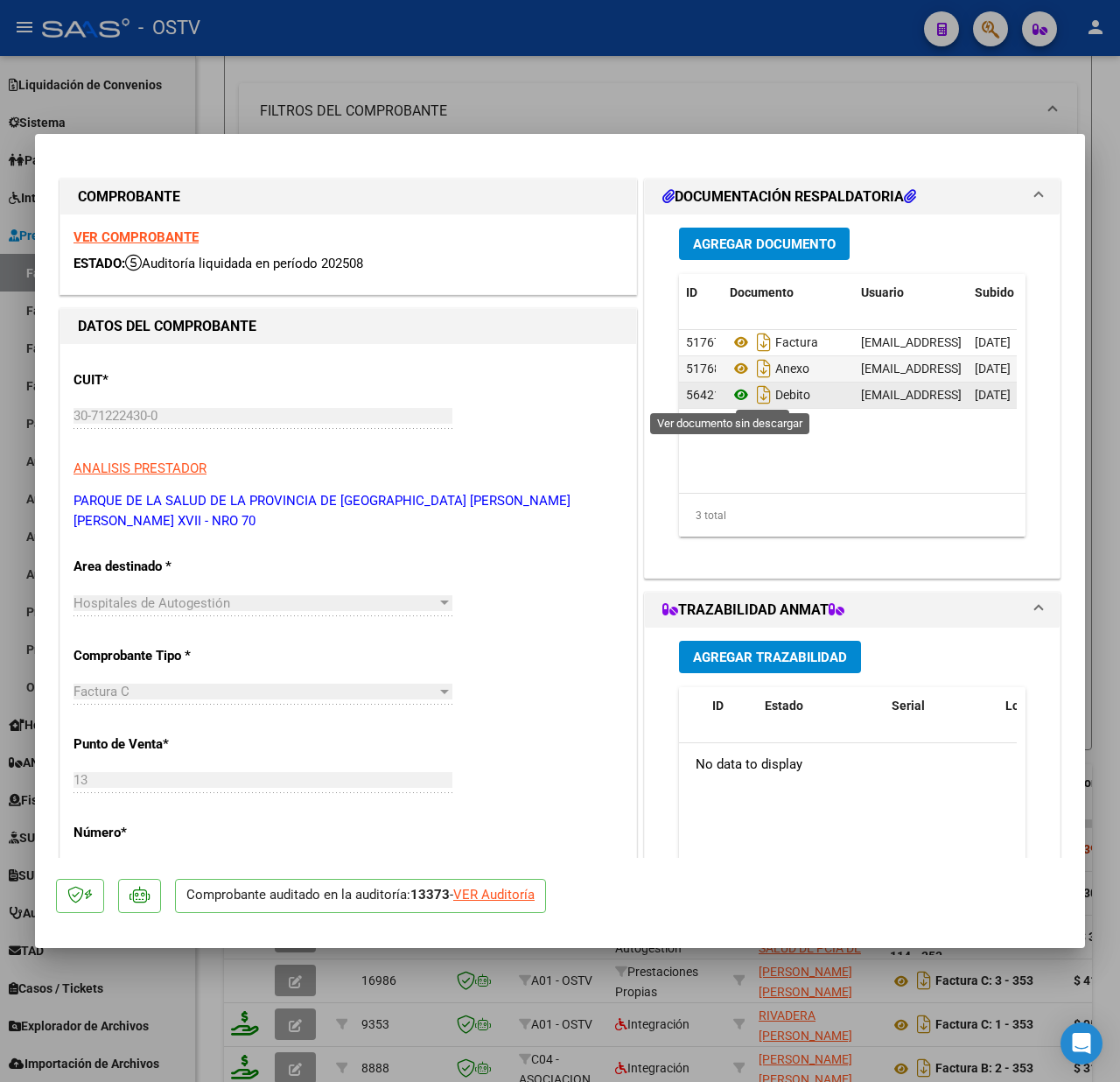
click at [730, 399] on icon at bounding box center [742, 394] width 23 height 21
click at [862, 97] on div at bounding box center [560, 541] width 1120 height 1082
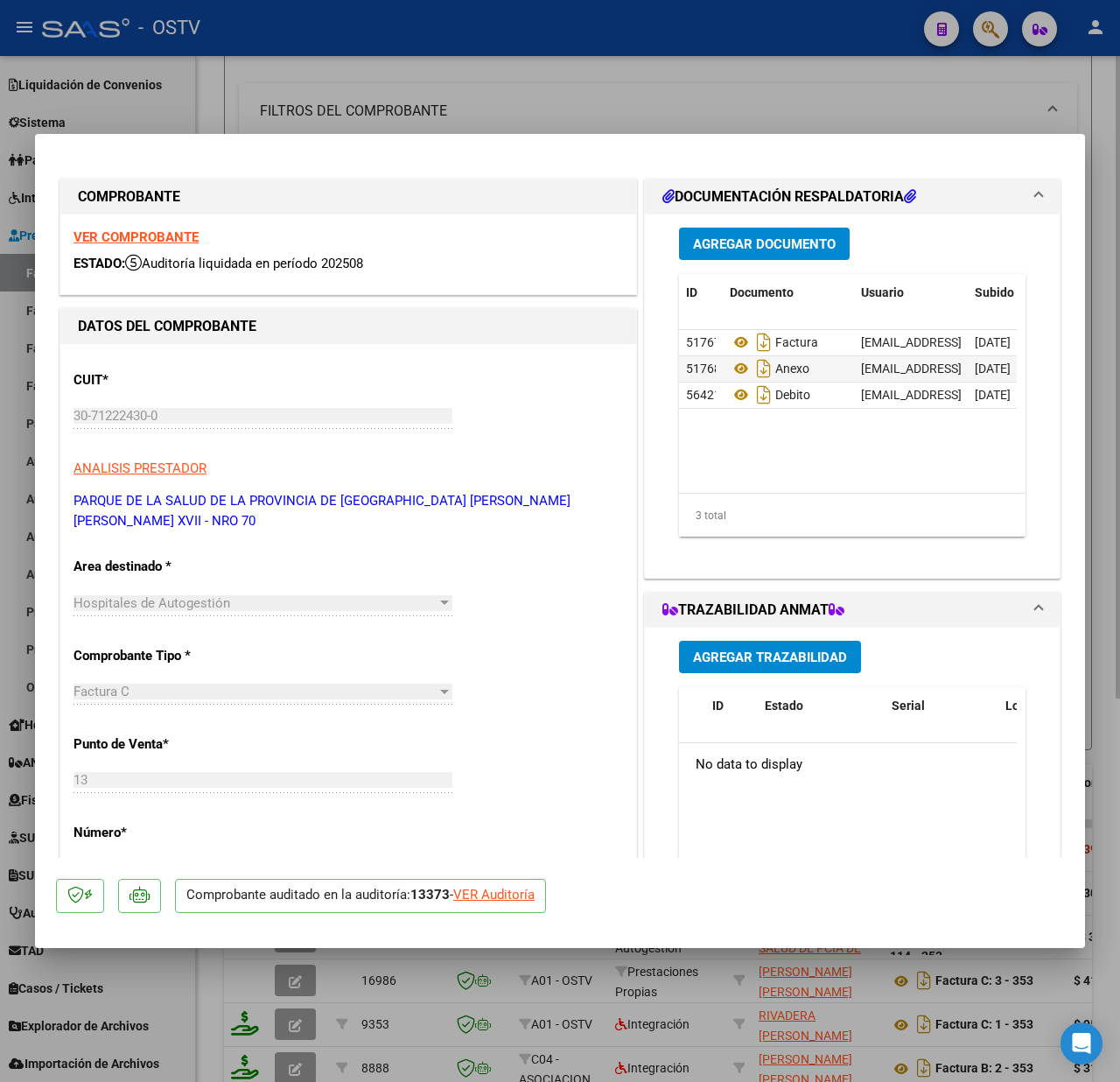
type input "$ 0,00"
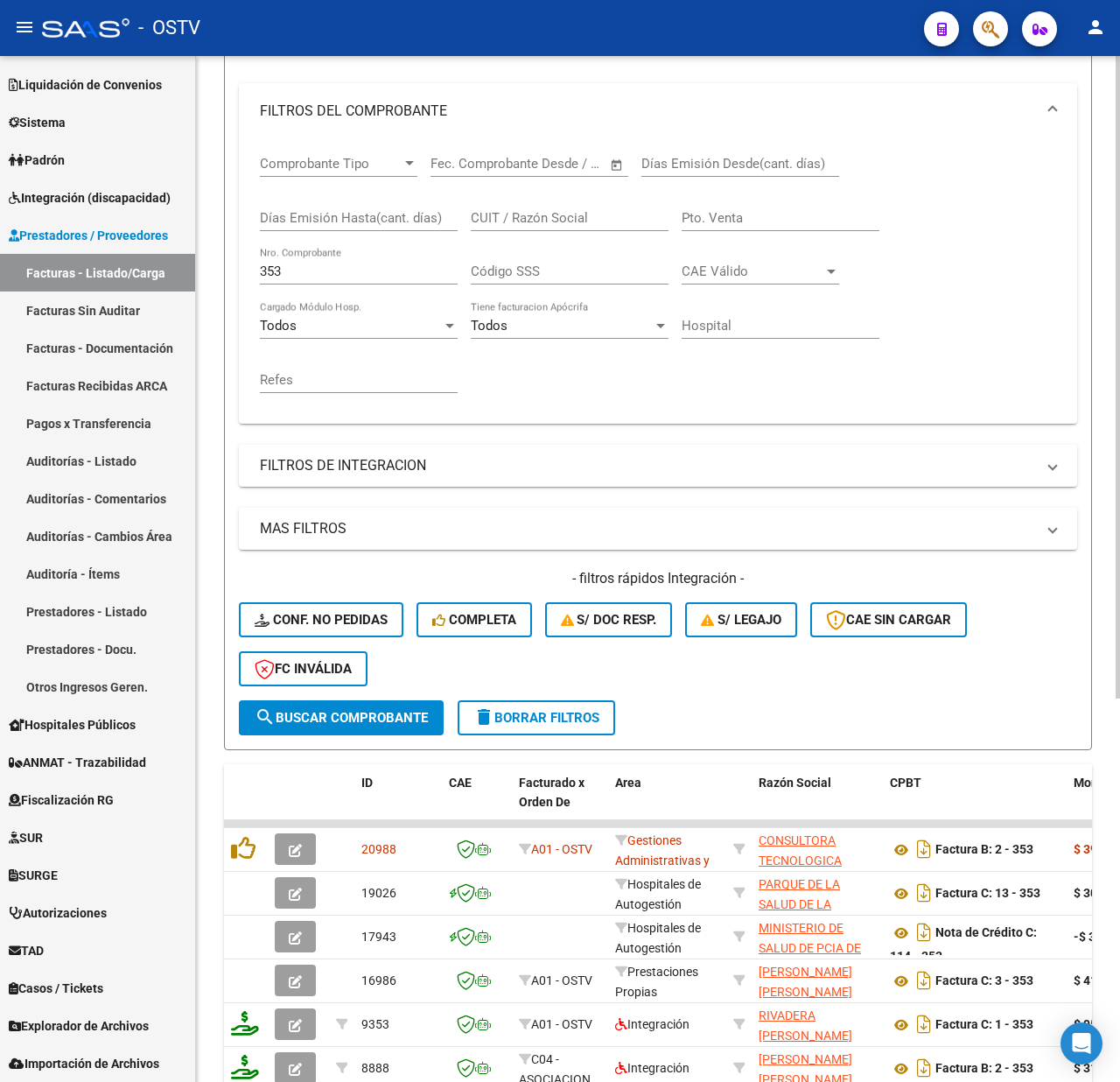
scroll to position [305, 0]
click at [540, 218] on input "CUIT / Razón Social" at bounding box center [570, 218] width 198 height 16
paste input "30707416528"
type input "30707416528"
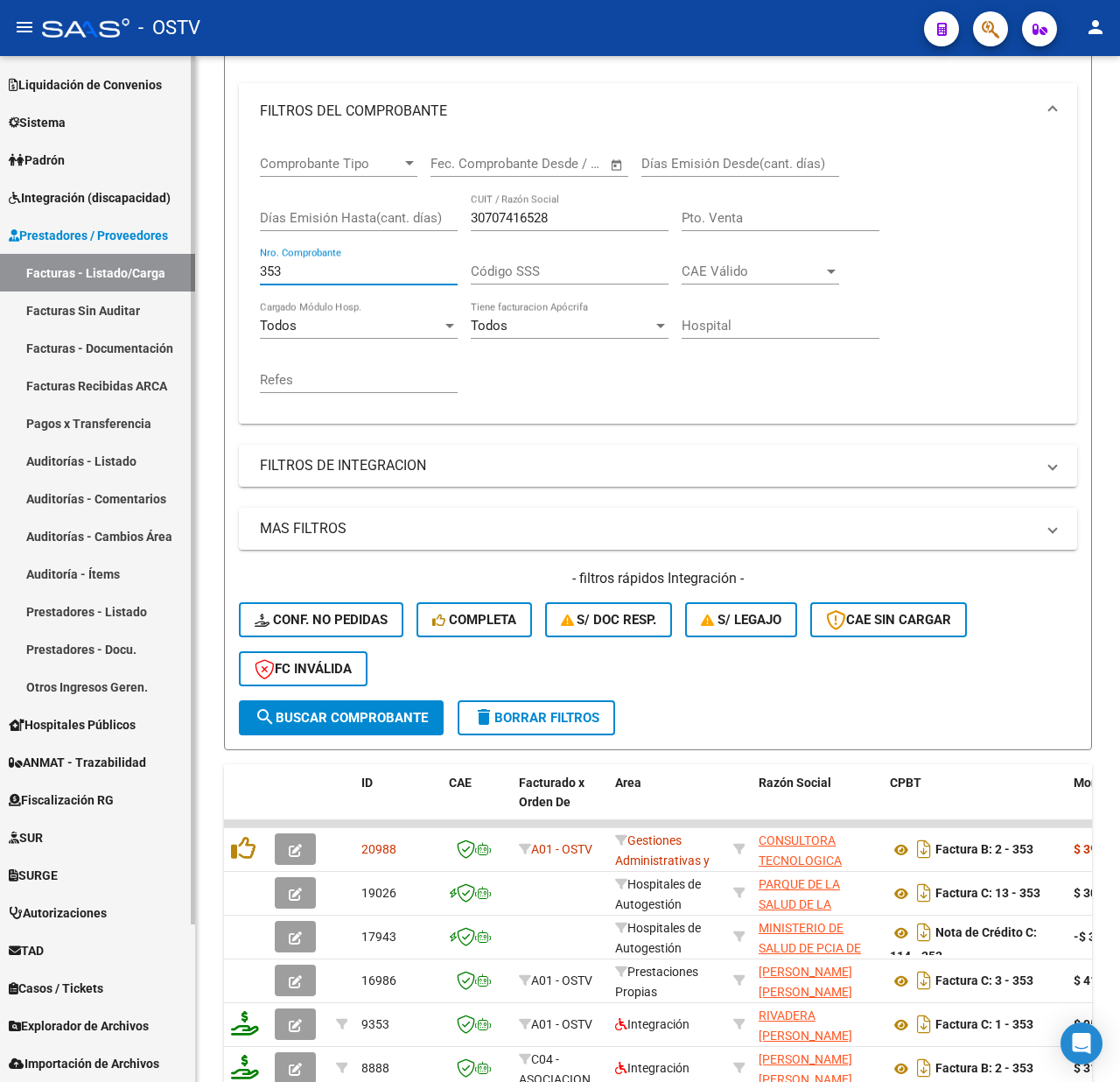
drag, startPoint x: 284, startPoint y: 274, endPoint x: 161, endPoint y: 274, distance: 123.0
click at [162, 274] on mat-sidenav-container "Firma Express Inicio Calendario SSS Instructivos Contacto OS Reportes Tablero d…" at bounding box center [560, 569] width 1120 height 1027
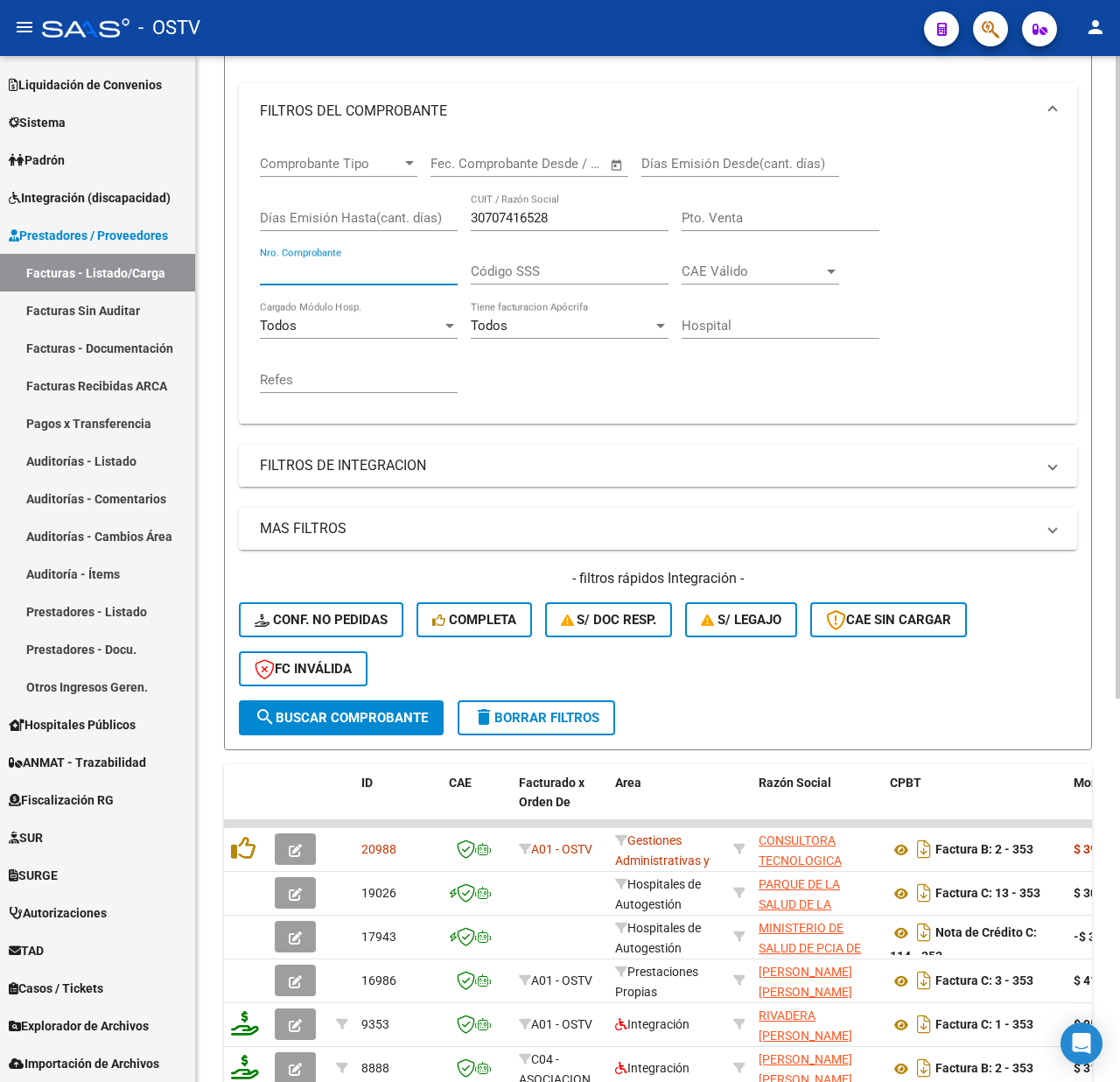
click at [336, 704] on button "search Buscar Comprobante" at bounding box center [342, 718] width 205 height 35
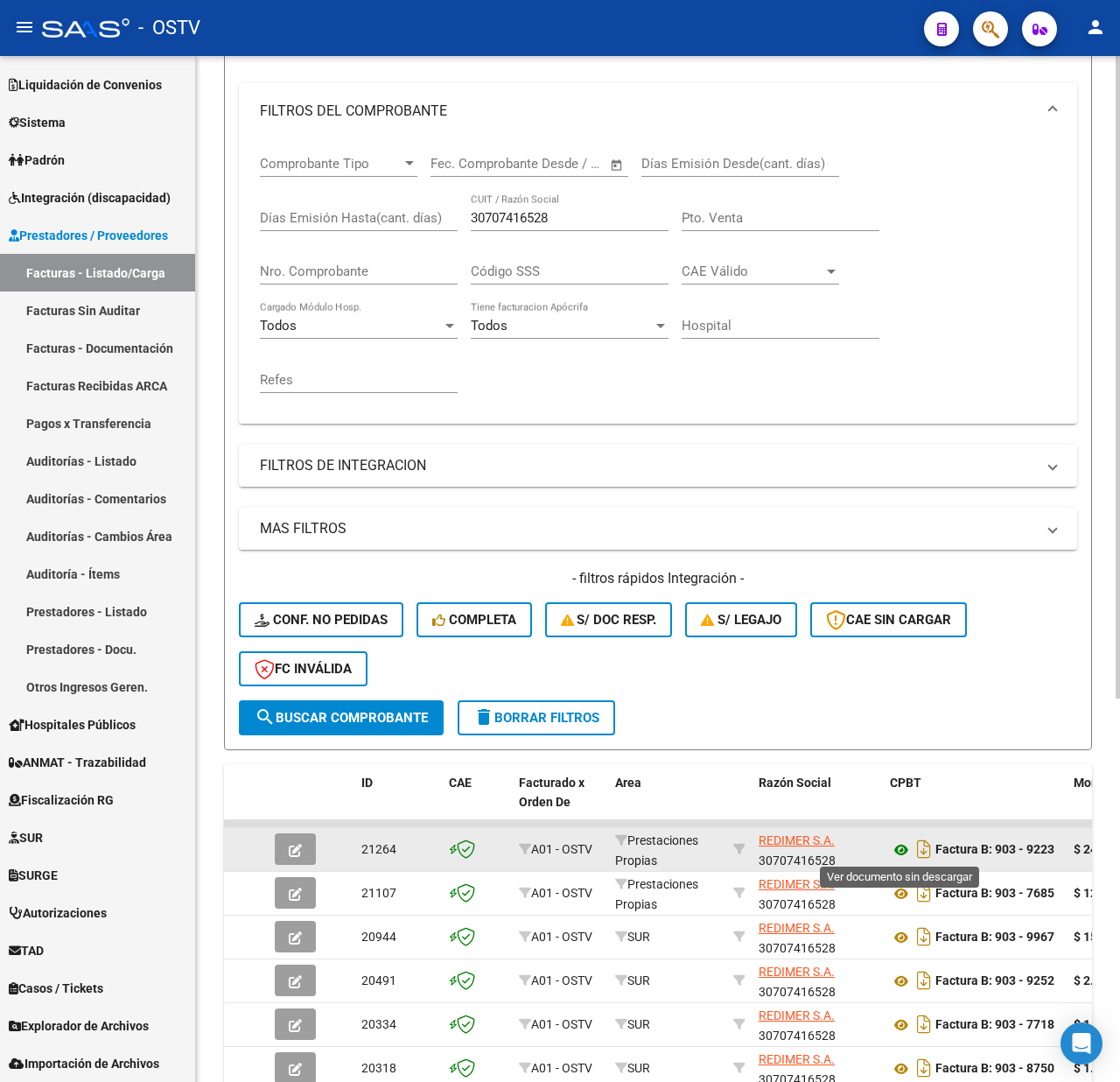
click at [901, 846] on icon at bounding box center [901, 850] width 23 height 21
